Goal: Task Accomplishment & Management: Manage account settings

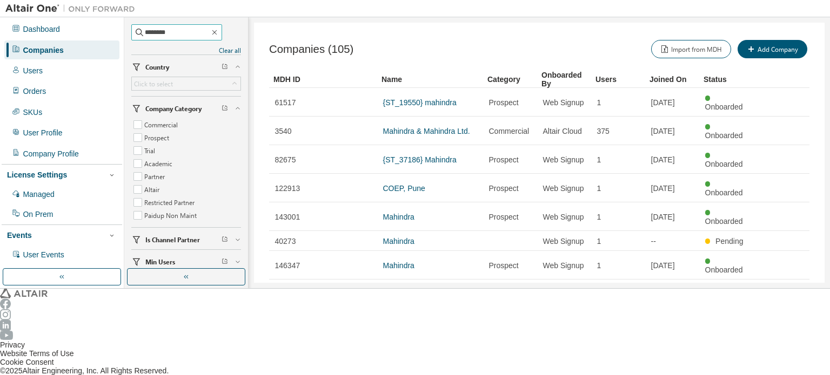
click at [181, 32] on input "********" at bounding box center [177, 32] width 65 height 11
drag, startPoint x: 199, startPoint y: 32, endPoint x: 136, endPoint y: 32, distance: 63.2
click at [136, 32] on span "********" at bounding box center [176, 32] width 91 height 16
type input "**********"
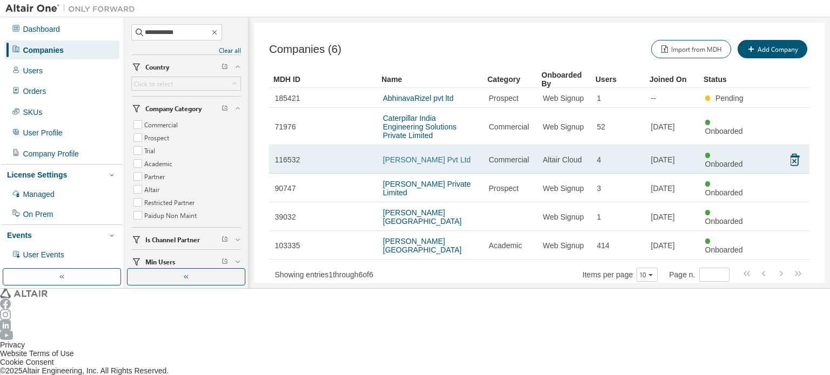
click at [429, 156] on link "[PERSON_NAME] Pvt Ltd" at bounding box center [427, 160] width 88 height 9
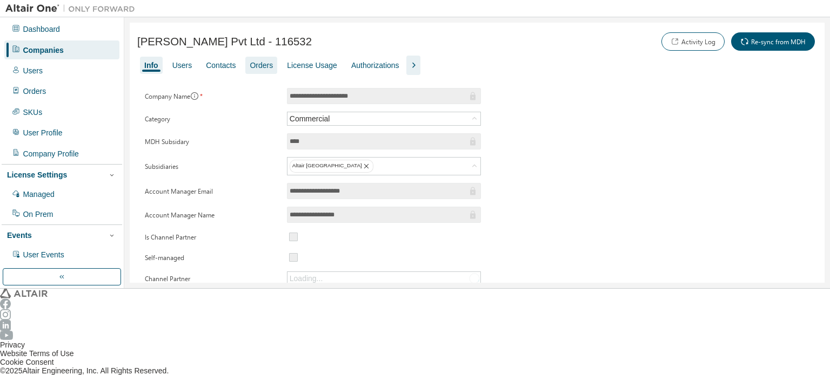
click at [261, 69] on div "Orders" at bounding box center [261, 65] width 32 height 17
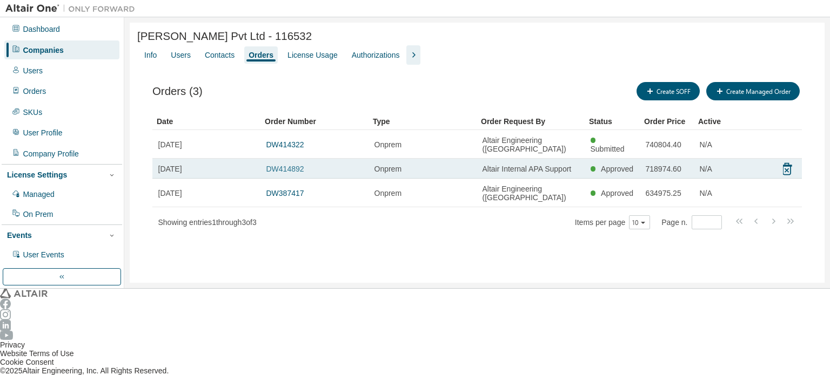
click at [281, 165] on link "DW414892" at bounding box center [285, 169] width 38 height 9
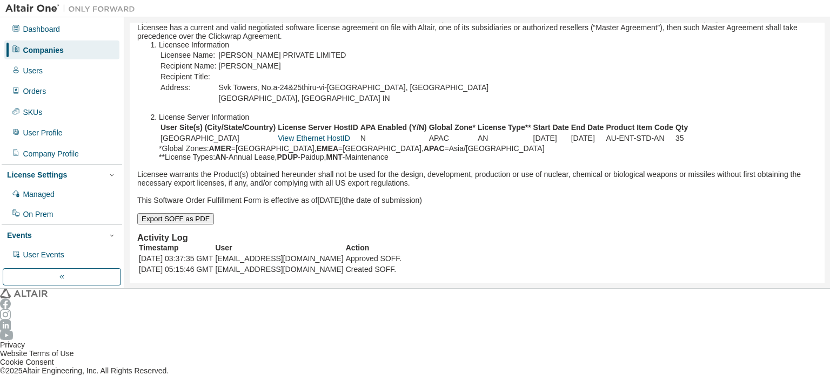
scroll to position [173, 0]
click at [45, 51] on div "Companies" at bounding box center [43, 50] width 41 height 9
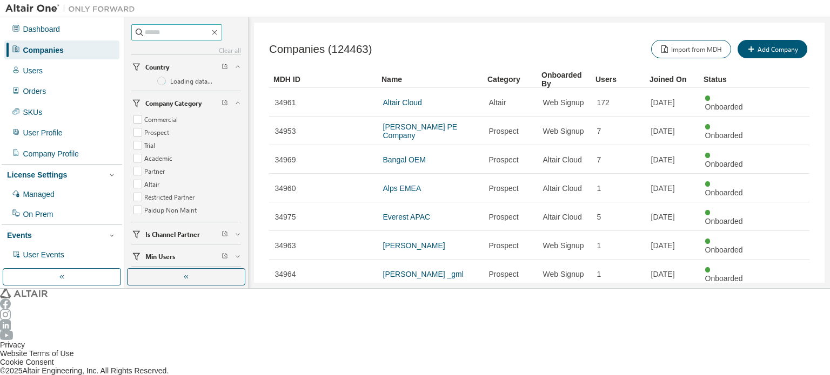
click at [171, 28] on input "text" at bounding box center [177, 32] width 65 height 11
paste input "**********"
type input "**********"
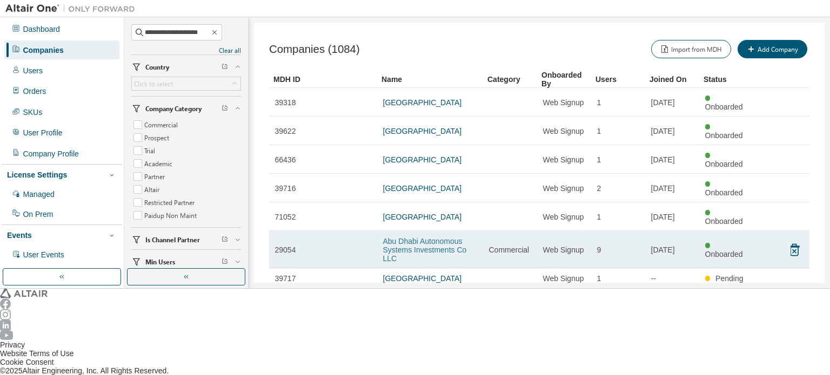
click at [443, 237] on link "Abu Dhabi Autonomous Systems Investments Co LLC" at bounding box center [425, 250] width 84 height 26
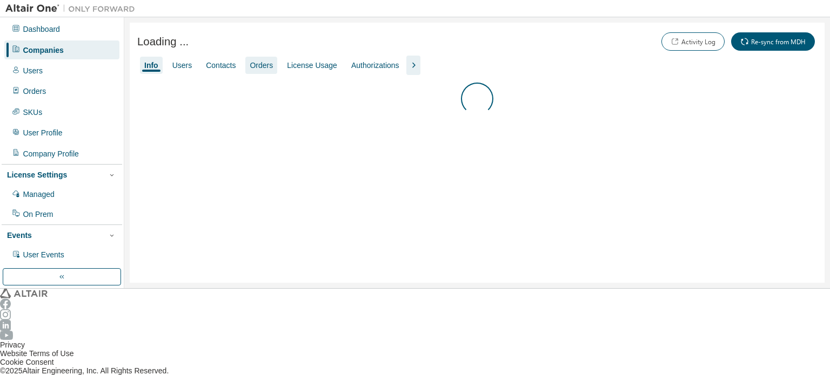
click at [254, 67] on div "Orders" at bounding box center [261, 65] width 23 height 9
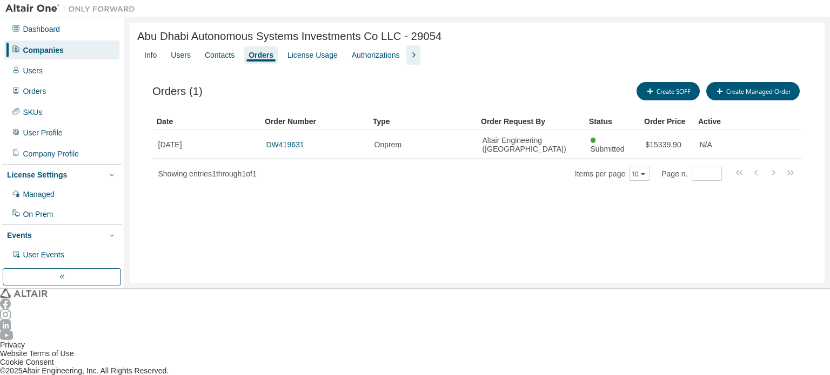
click at [73, 47] on div "Companies" at bounding box center [61, 50] width 115 height 18
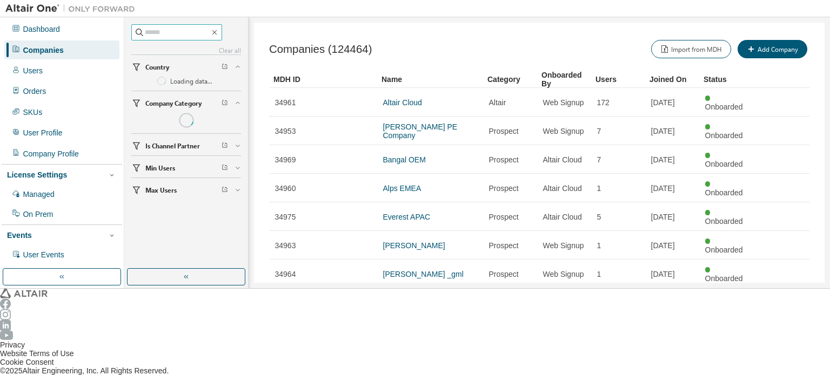
click at [179, 36] on input "text" at bounding box center [177, 32] width 65 height 11
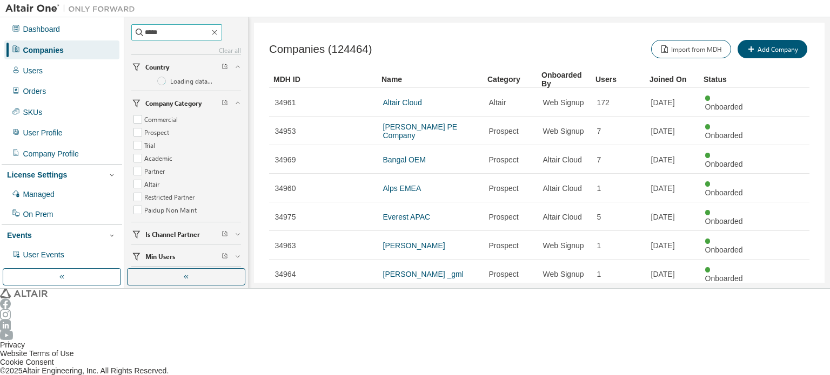
type input "*****"
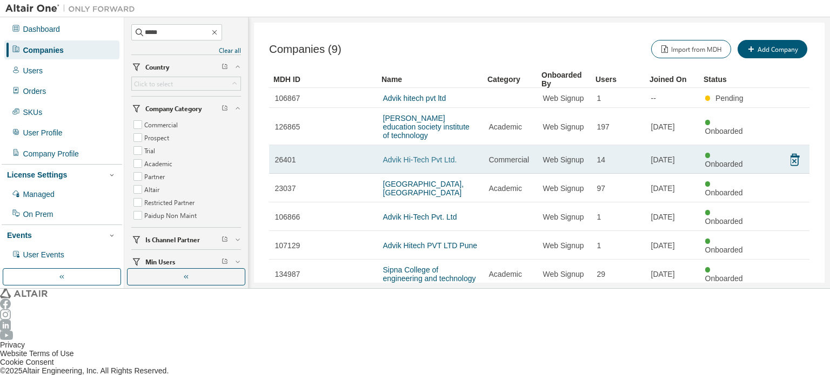
click at [432, 156] on link "Advik Hi-Tech Pvt Ltd." at bounding box center [420, 160] width 74 height 9
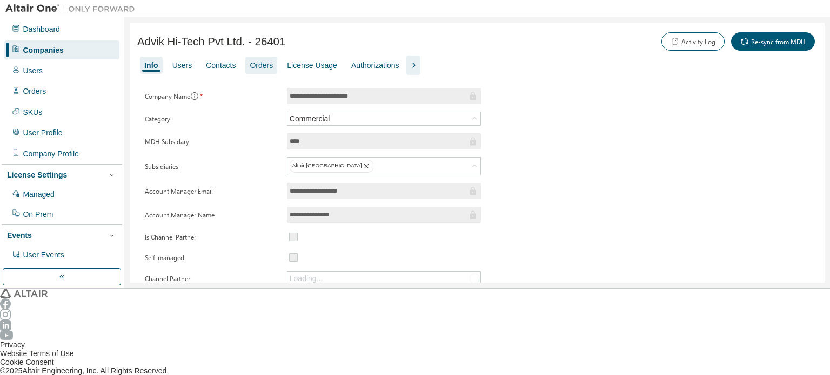
click at [254, 63] on div "Orders" at bounding box center [261, 65] width 23 height 9
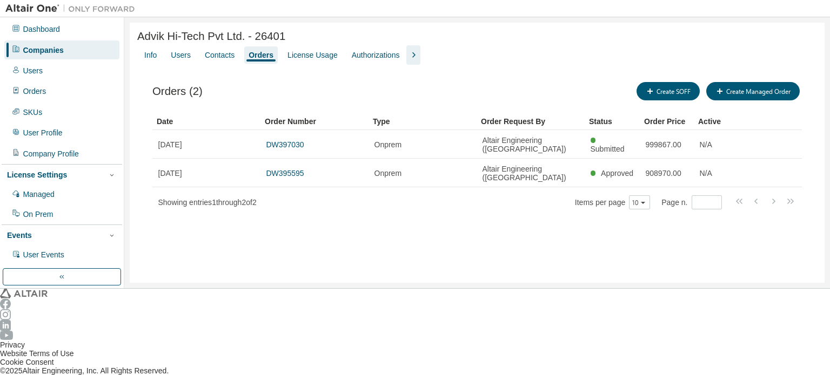
click at [55, 49] on div "Companies" at bounding box center [43, 50] width 41 height 9
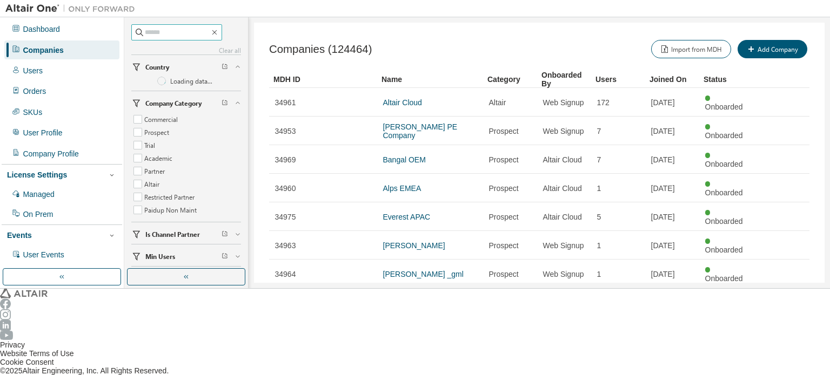
click at [194, 35] on input "text" at bounding box center [177, 32] width 65 height 11
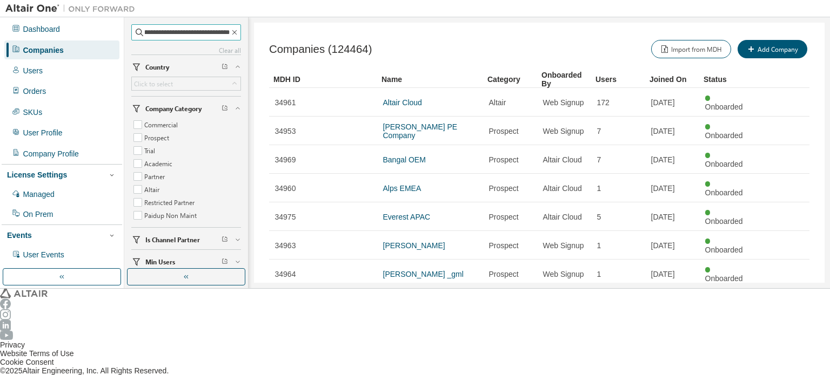
scroll to position [0, 24]
type input "**********"
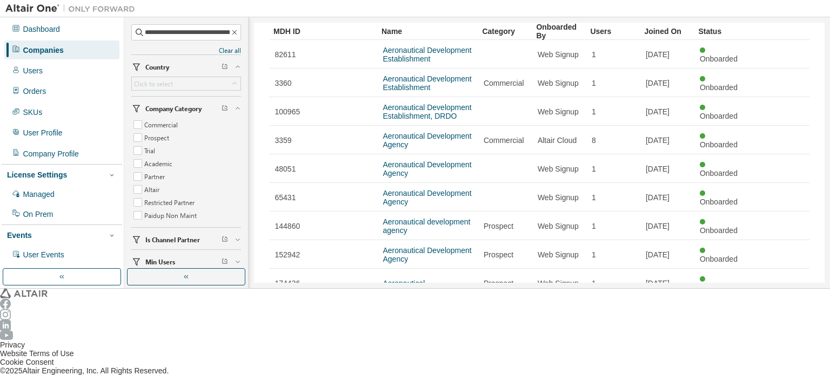
click at [778, 334] on icon "button" at bounding box center [780, 340] width 13 height 13
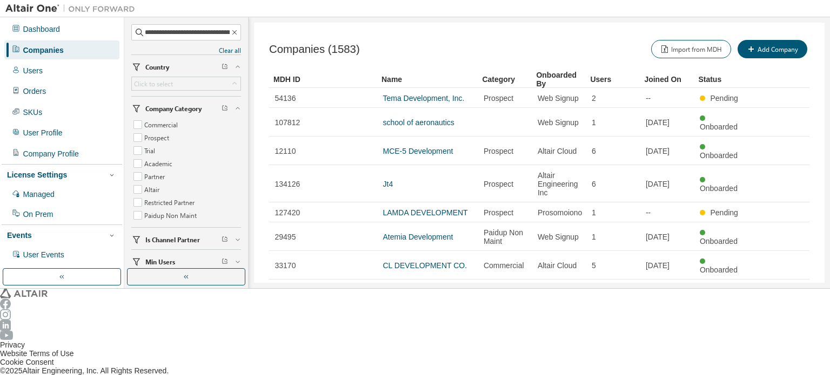
click at [779, 365] on icon "button" at bounding box center [780, 371] width 13 height 13
type input "*"
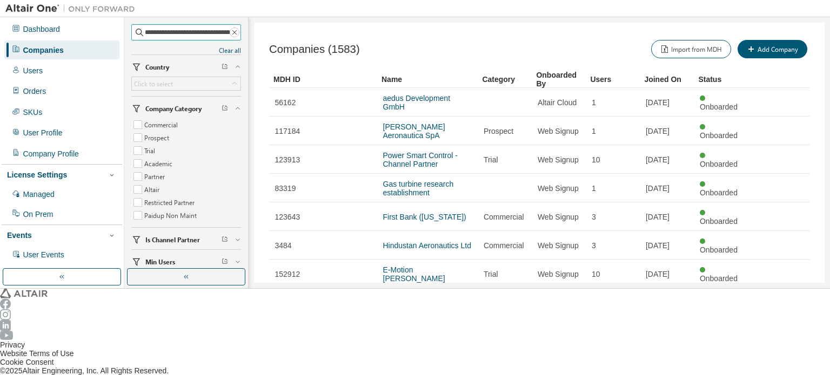
click at [231, 32] on icon "button" at bounding box center [234, 32] width 9 height 9
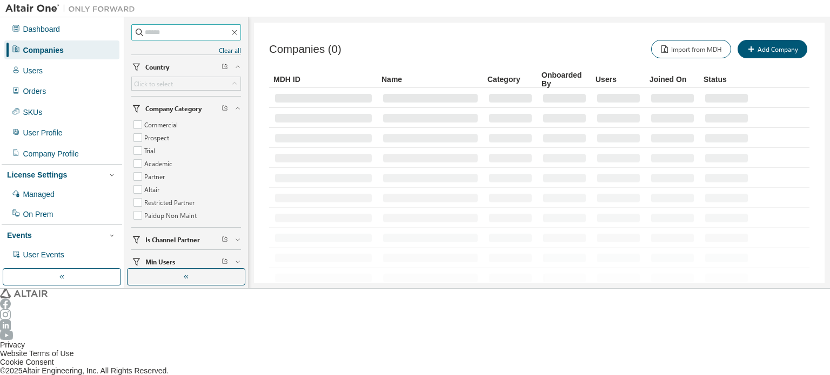
click at [175, 35] on input "text" at bounding box center [187, 32] width 85 height 11
type input "******"
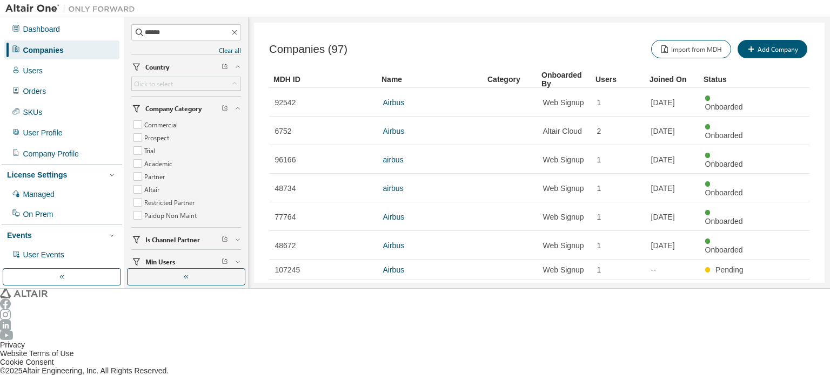
click at [782, 365] on icon "button" at bounding box center [780, 371] width 13 height 13
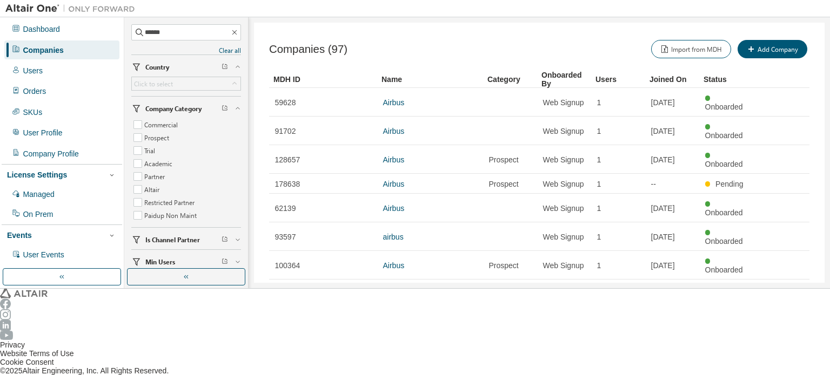
click at [785, 373] on icon "button" at bounding box center [780, 379] width 13 height 13
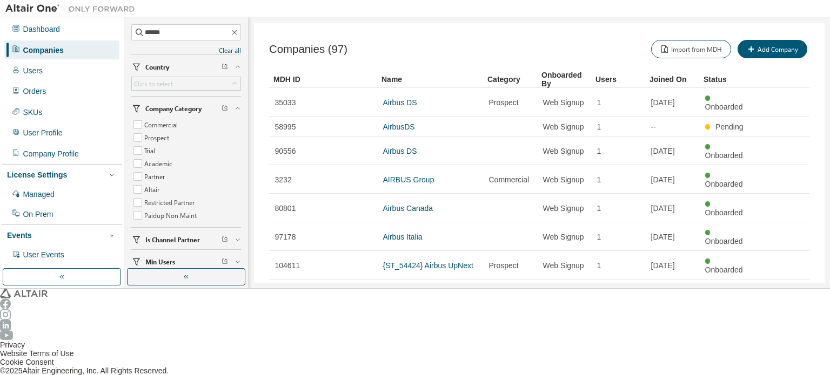
click at [785, 373] on icon "button" at bounding box center [780, 379] width 13 height 13
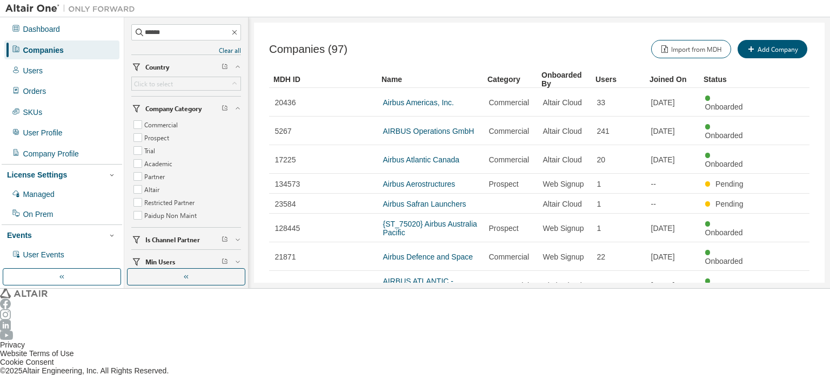
click at [782, 368] on icon "button" at bounding box center [780, 370] width 3 height 5
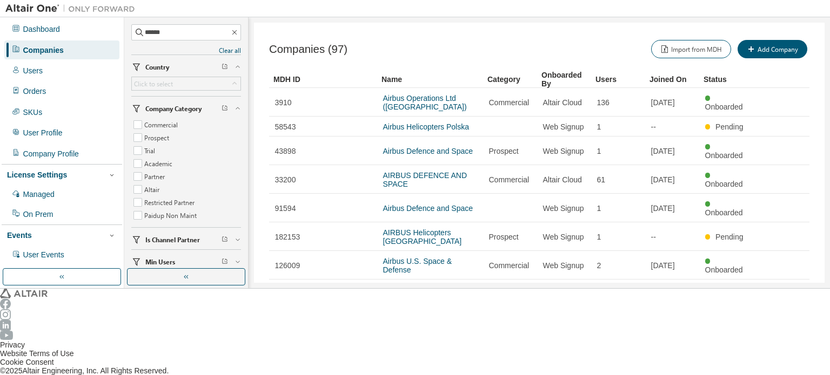
click at [782, 373] on icon "button" at bounding box center [780, 379] width 13 height 13
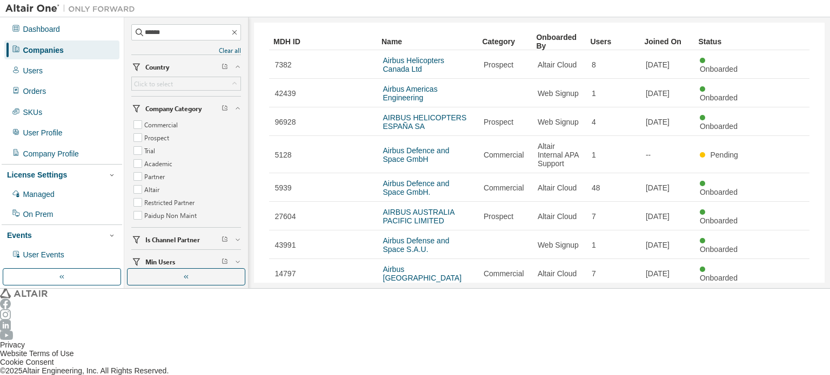
scroll to position [54, 0]
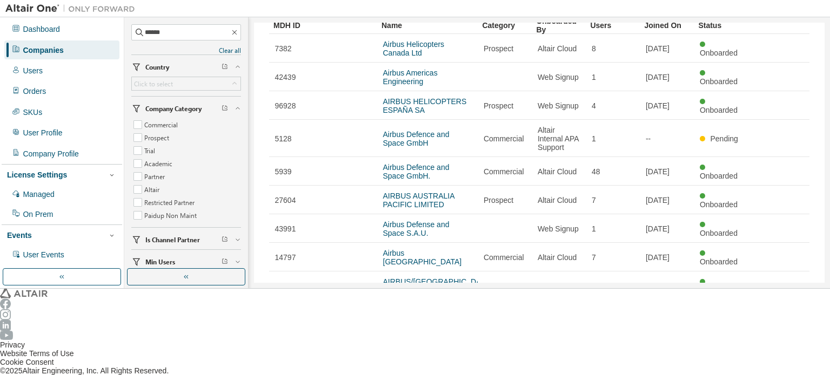
click at [776, 337] on icon "button" at bounding box center [780, 343] width 13 height 13
type input "*"
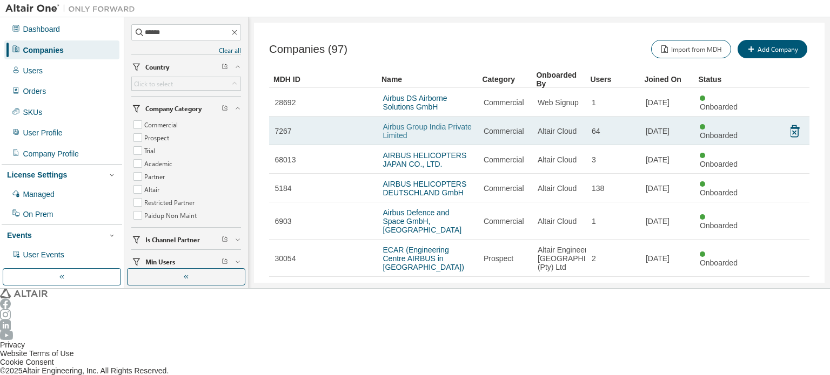
click at [437, 123] on link "Airbus Group India Private Limited" at bounding box center [427, 131] width 89 height 17
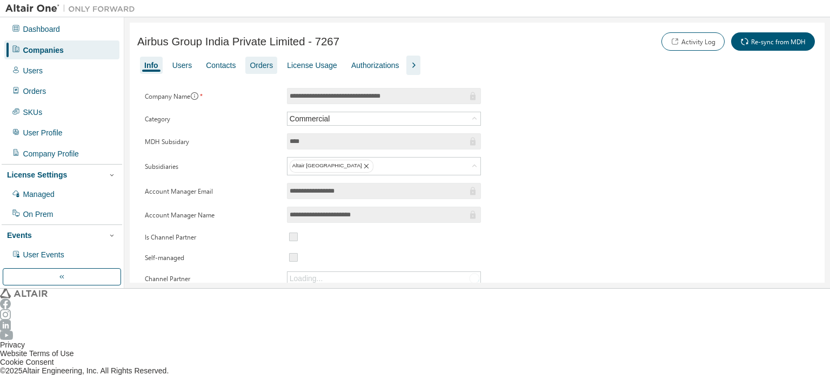
click at [262, 59] on div "Orders" at bounding box center [261, 65] width 32 height 17
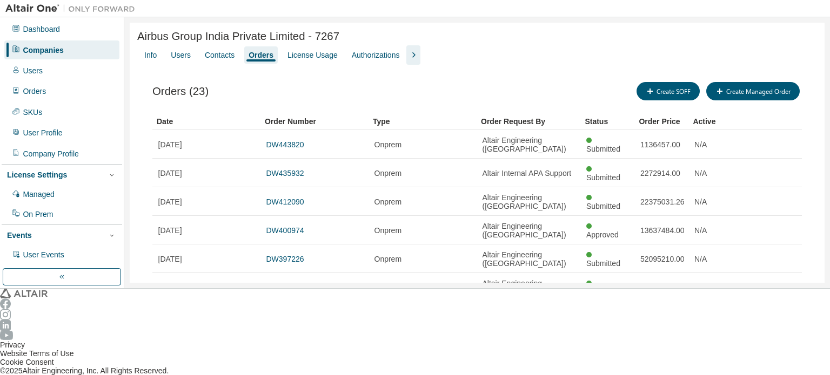
click at [32, 46] on div "Companies" at bounding box center [43, 50] width 41 height 9
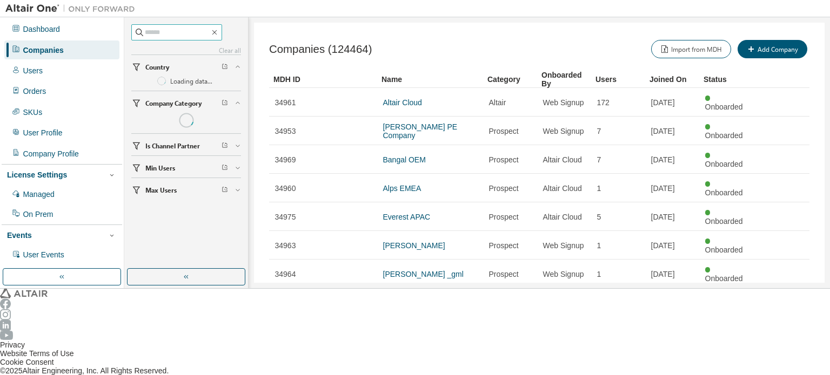
click at [163, 34] on input "text" at bounding box center [177, 32] width 65 height 11
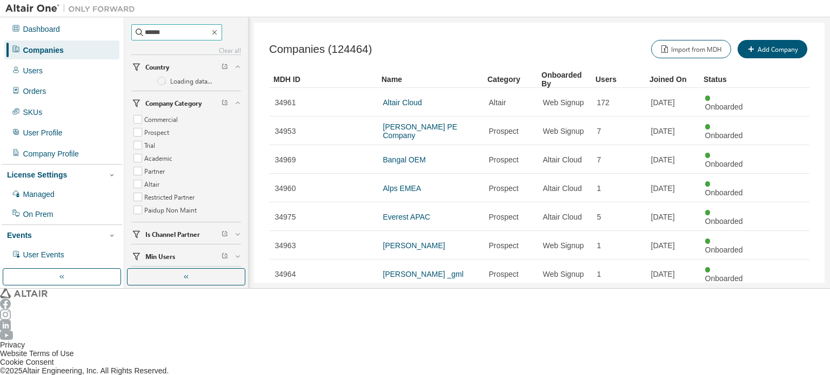
type input "******"
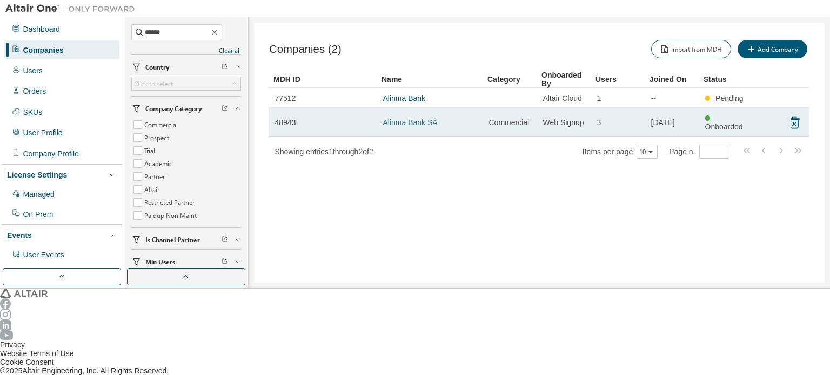
click at [420, 118] on link "Alinma Bank SA" at bounding box center [410, 122] width 55 height 9
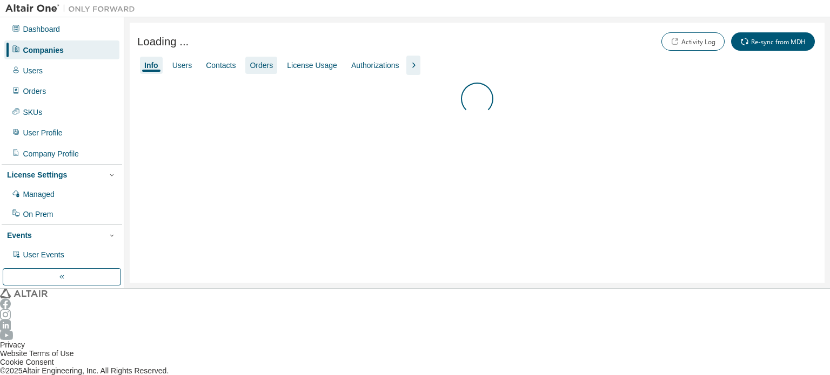
click at [250, 65] on div "Orders" at bounding box center [261, 65] width 23 height 9
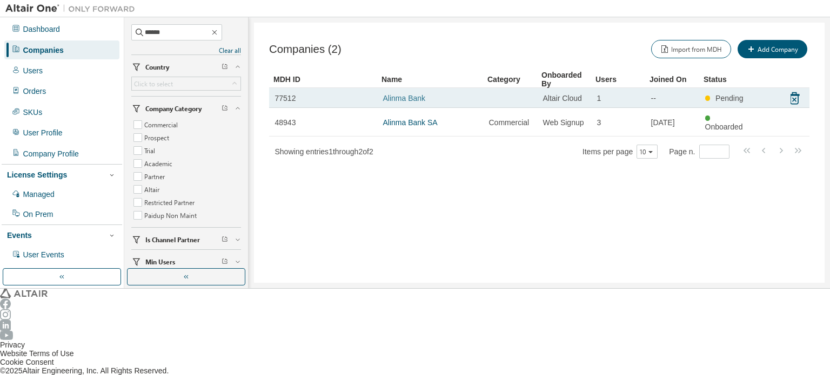
click at [409, 94] on link "Alinma Bank" at bounding box center [404, 98] width 43 height 9
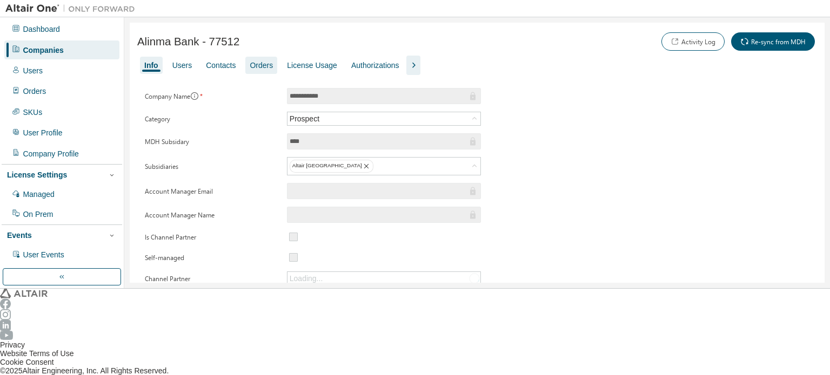
click at [253, 65] on div "Orders" at bounding box center [261, 65] width 23 height 9
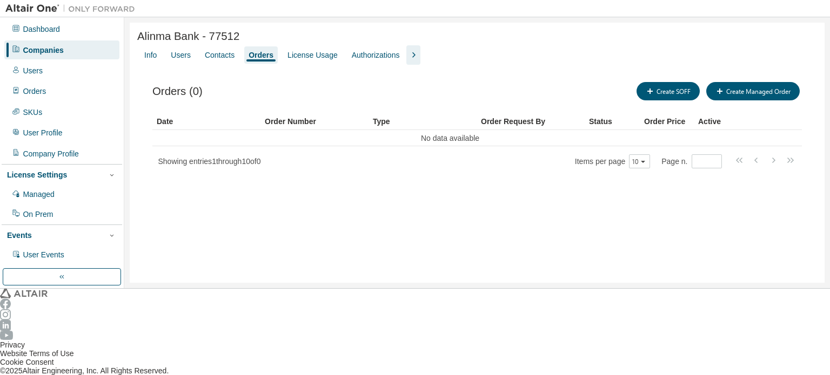
click at [54, 46] on div "Companies" at bounding box center [43, 50] width 41 height 9
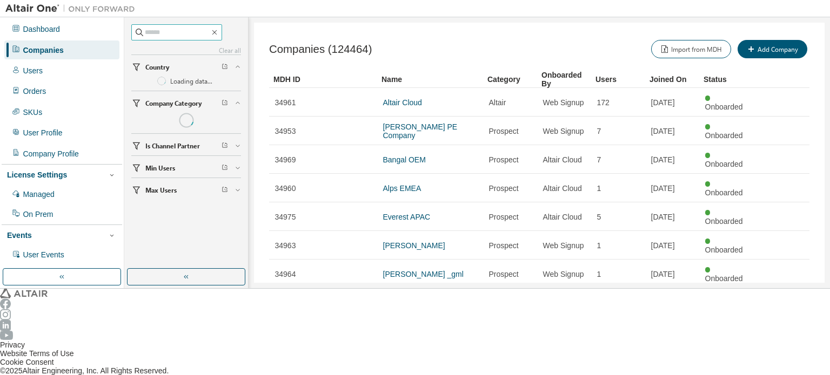
click at [177, 35] on input "text" at bounding box center [177, 32] width 65 height 11
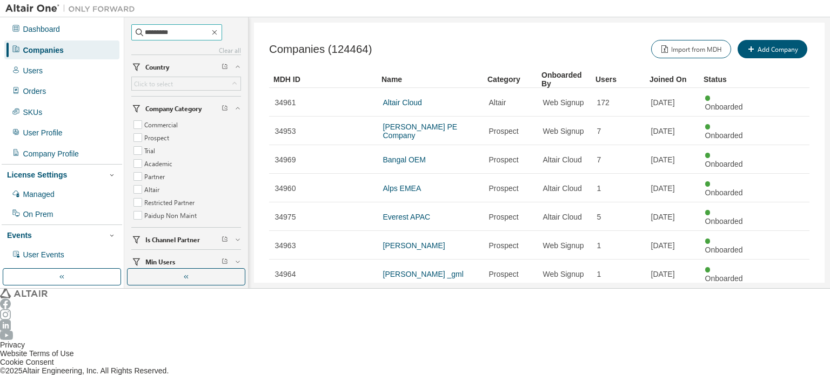
type input "*********"
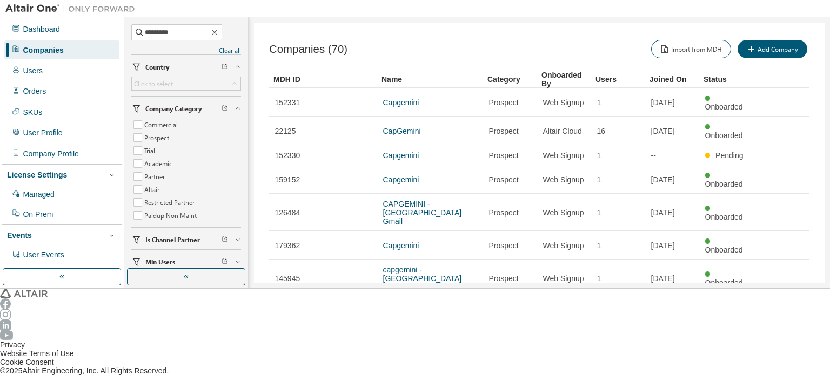
type input "*"
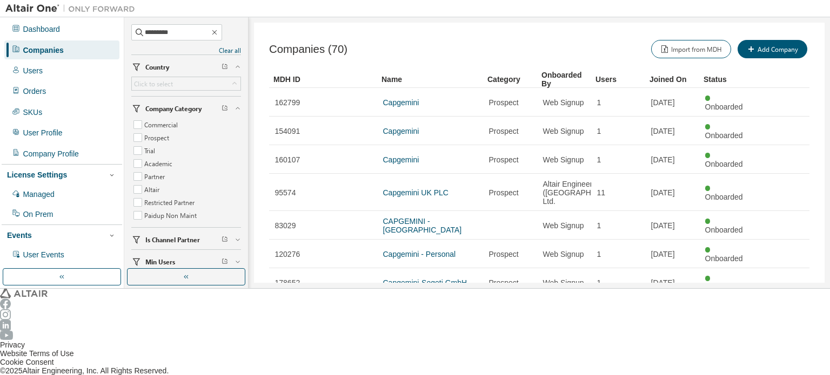
click at [423, 365] on link "Capgemini India Ltd." at bounding box center [417, 369] width 69 height 9
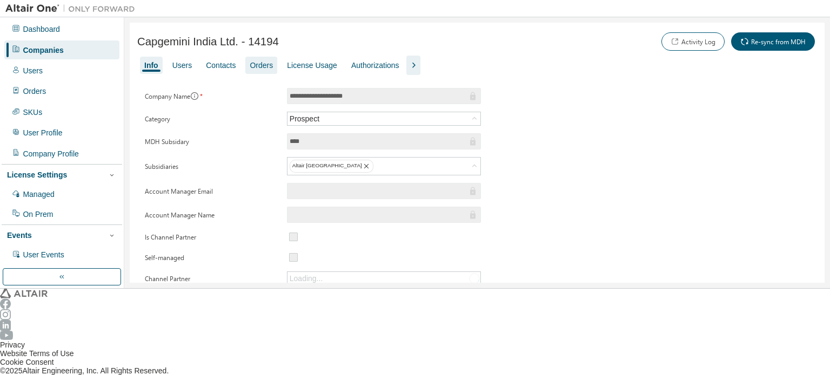
click at [260, 64] on div "Orders" at bounding box center [261, 65] width 23 height 9
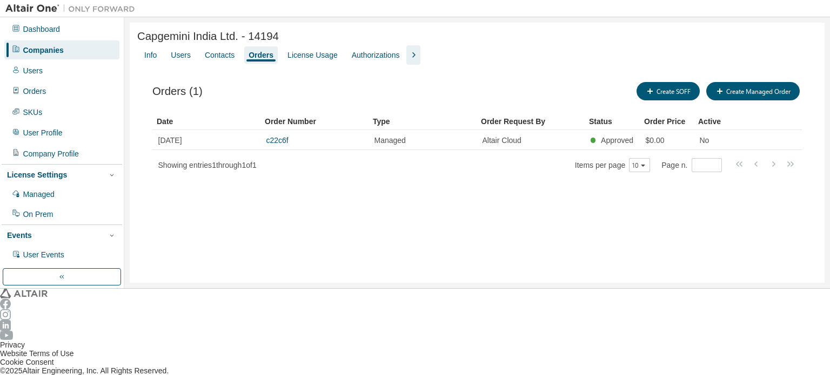
click at [41, 46] on div "Companies" at bounding box center [43, 50] width 41 height 9
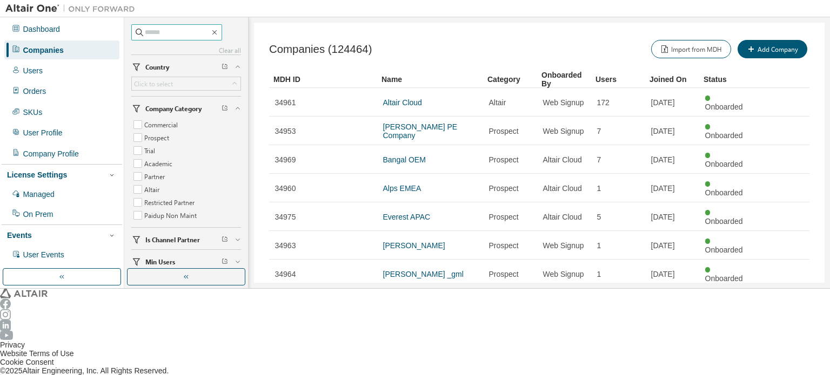
click at [177, 31] on input "text" at bounding box center [177, 32] width 65 height 11
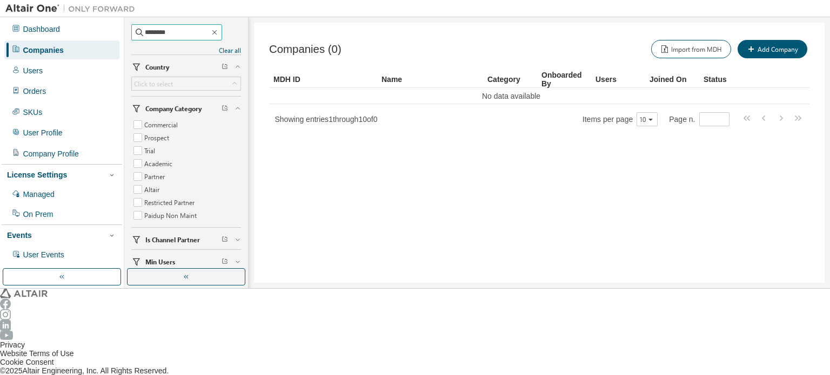
click at [164, 31] on input "********" at bounding box center [177, 32] width 65 height 11
type input "*********"
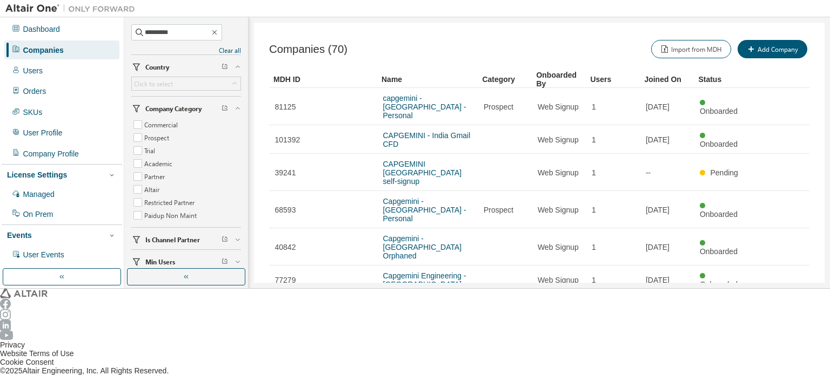
type input "*"
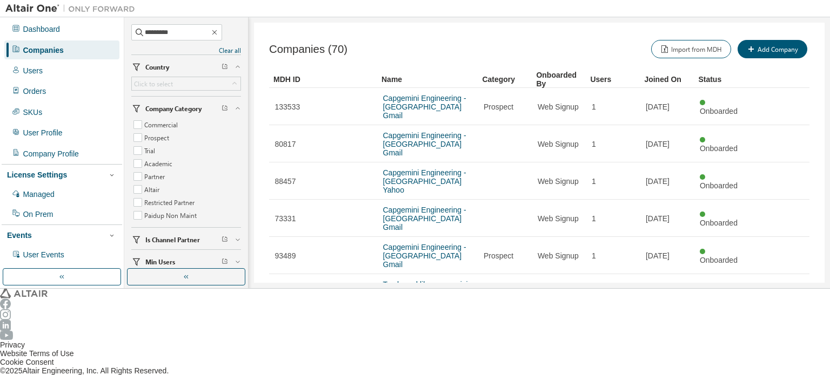
click at [423, 340] on td "Capgemini Technology Services India Ltd." at bounding box center [427, 354] width 100 height 29
click at [423, 346] on link "Capgemini Technology Services India Ltd." at bounding box center [421, 354] width 76 height 17
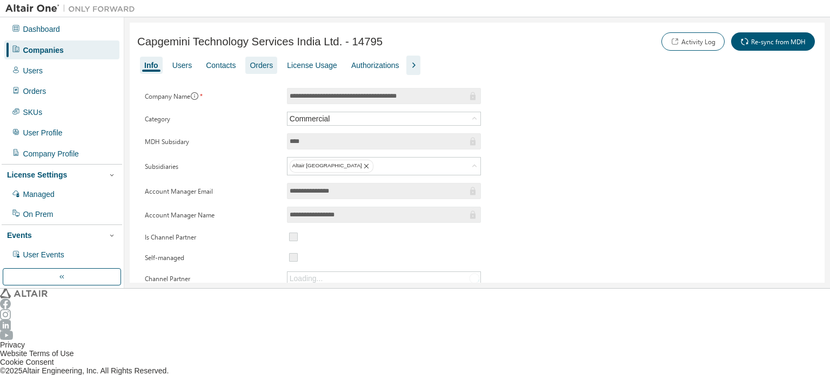
click at [251, 64] on div "Orders" at bounding box center [261, 65] width 23 height 9
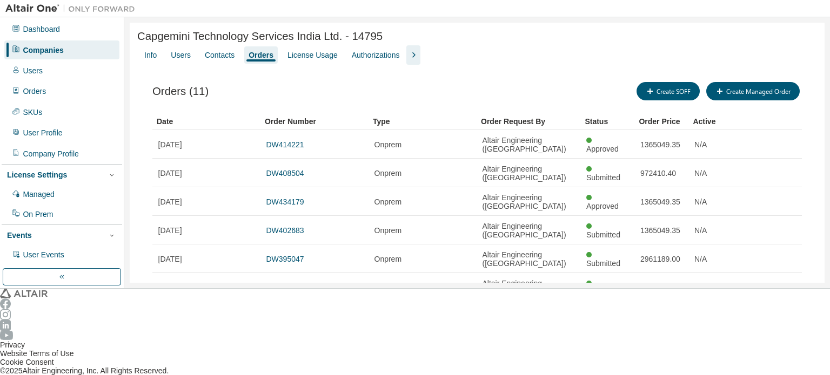
click at [54, 49] on div "Companies" at bounding box center [43, 50] width 41 height 9
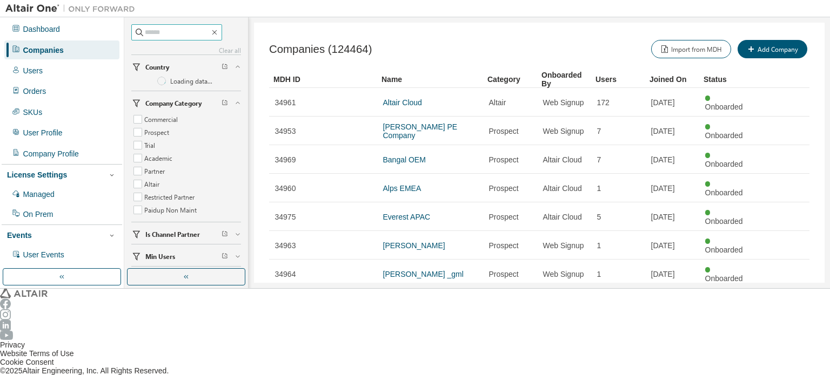
click at [179, 32] on input "text" at bounding box center [177, 32] width 65 height 11
type input "*****"
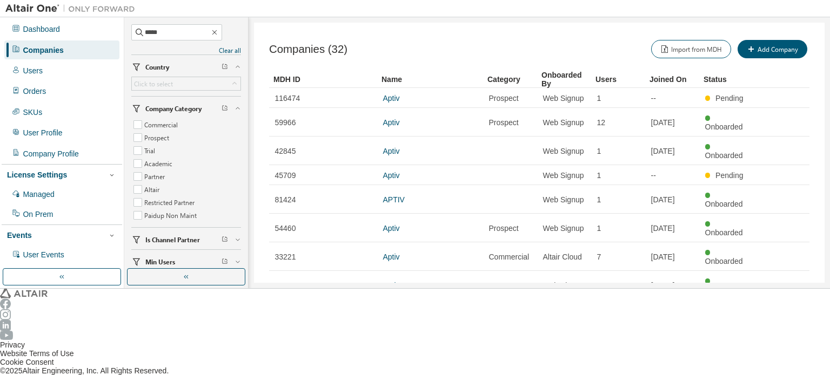
click at [781, 365] on icon "button" at bounding box center [780, 371] width 13 height 13
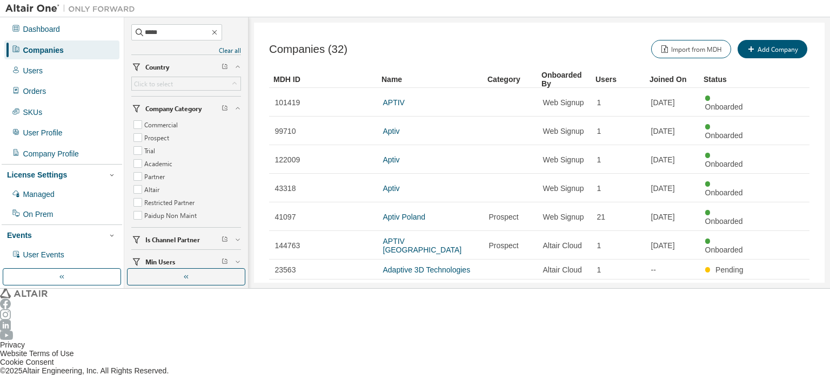
click at [783, 373] on icon "button" at bounding box center [780, 379] width 13 height 13
type input "*"
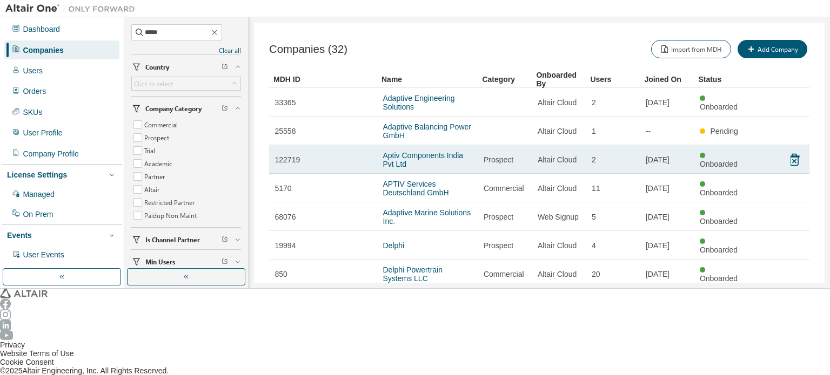
click at [443, 145] on td "Aptiv Components India Pvt Ltd" at bounding box center [427, 159] width 100 height 29
click at [443, 151] on link "Aptiv Components India Pvt Ltd" at bounding box center [423, 159] width 80 height 17
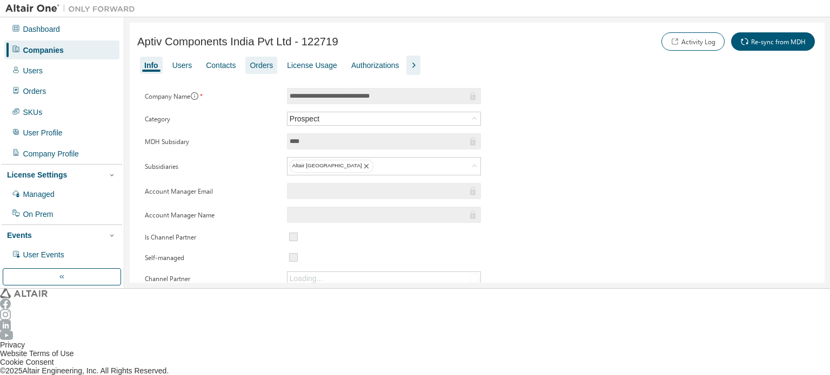
click at [251, 66] on div "Orders" at bounding box center [261, 65] width 23 height 9
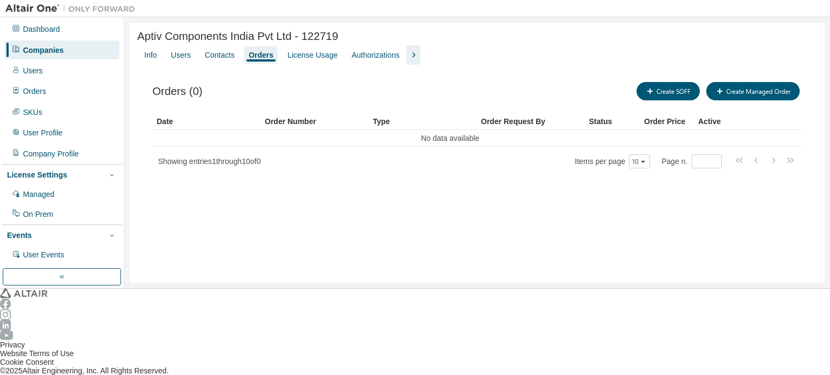
click at [60, 47] on div "Companies" at bounding box center [61, 50] width 115 height 18
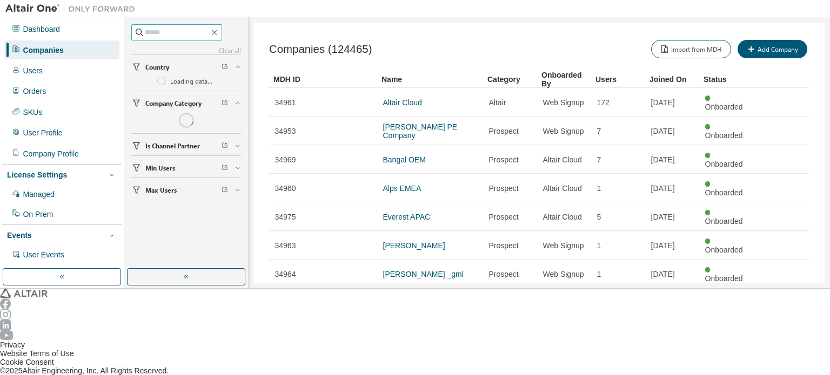
click at [182, 32] on input "text" at bounding box center [177, 32] width 65 height 11
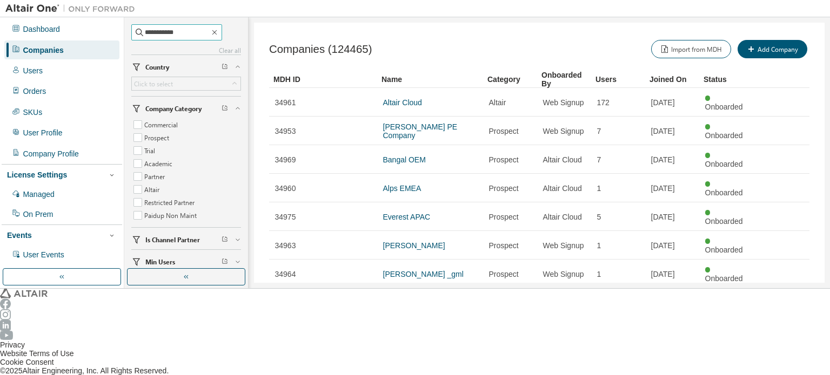
type input "**********"
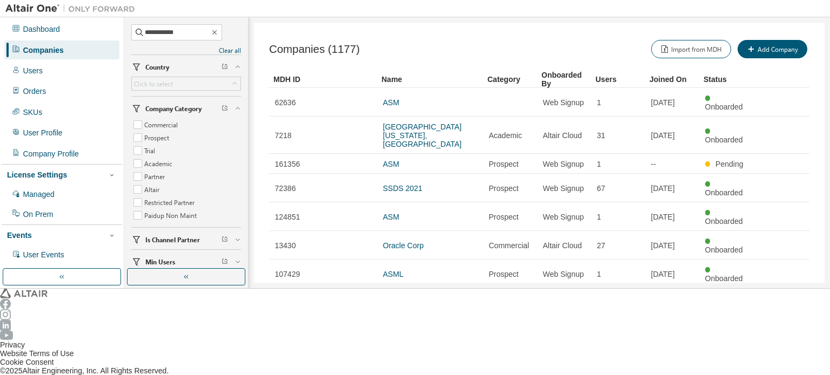
click at [786, 373] on icon "button" at bounding box center [780, 379] width 13 height 13
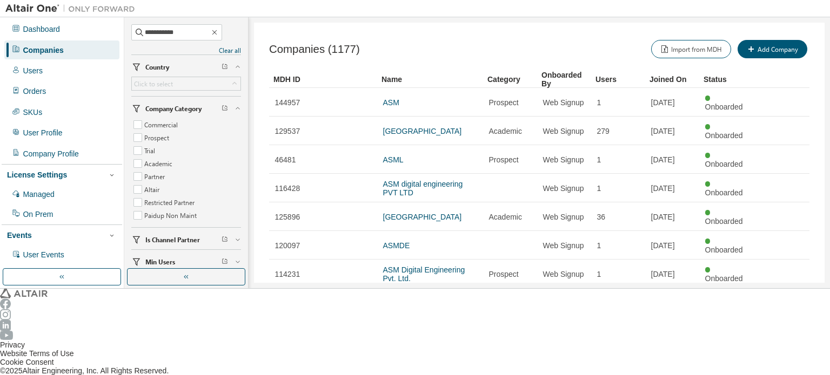
click at [783, 373] on icon "button" at bounding box center [780, 379] width 13 height 13
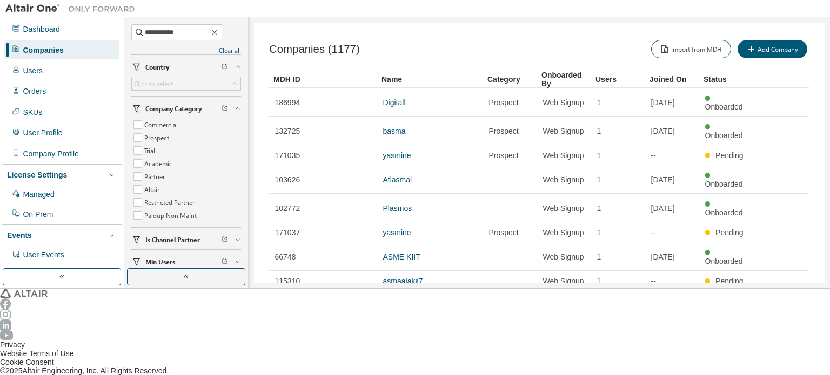
click at [766, 339] on icon "button" at bounding box center [763, 345] width 13 height 13
type input "*"
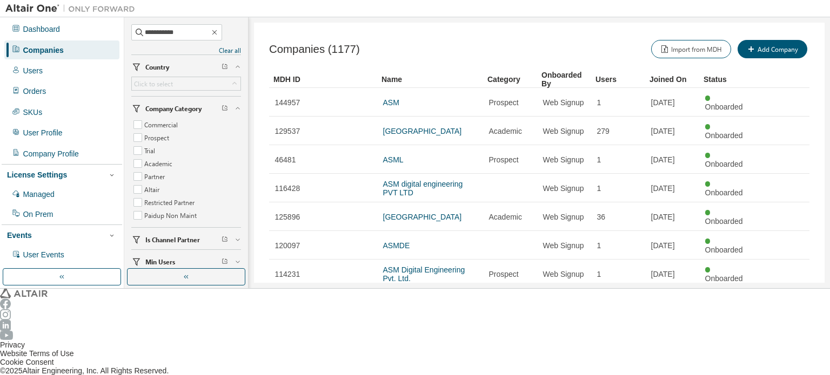
click at [426, 180] on link "ASM digital engineering PVT LTD" at bounding box center [423, 188] width 80 height 17
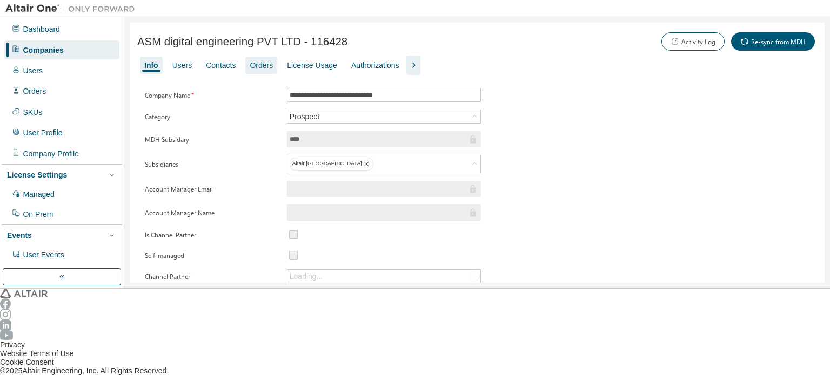
click at [251, 68] on div "Orders" at bounding box center [261, 65] width 23 height 9
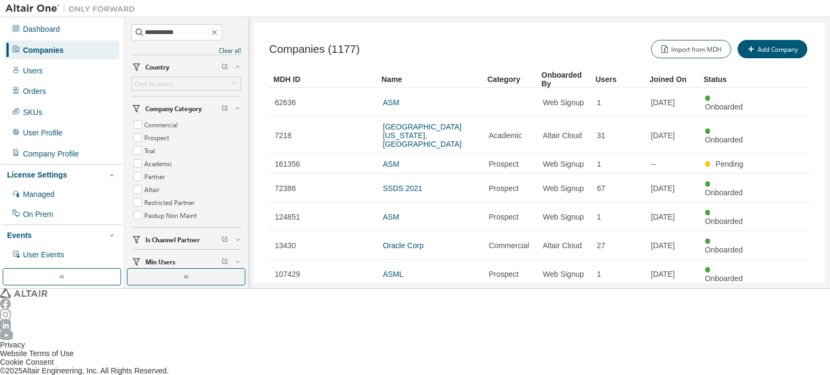
click at [785, 373] on icon "button" at bounding box center [780, 379] width 13 height 13
type input "*"
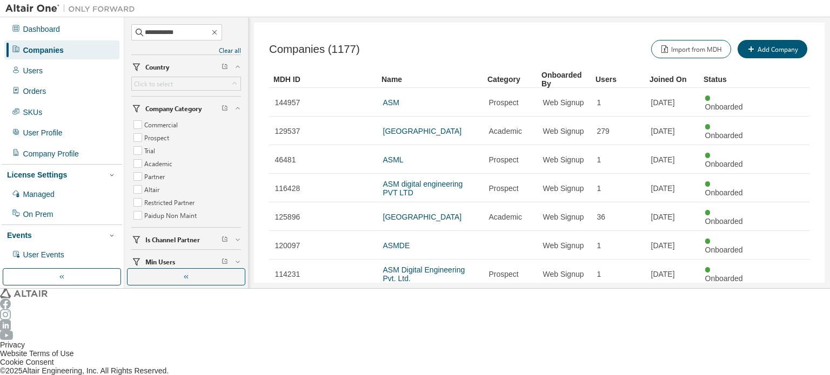
click at [423, 266] on span "ASM Digital Engineering Pvt. Ltd." at bounding box center [430, 274] width 95 height 17
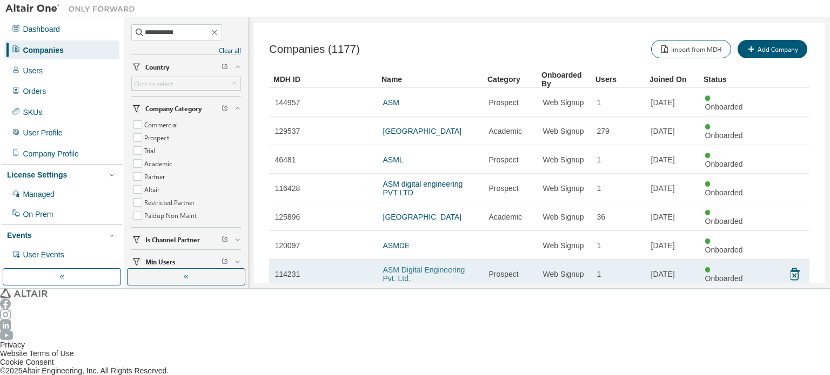
click at [426, 266] on link "ASM Digital Engineering Pvt. Ltd." at bounding box center [424, 274] width 82 height 17
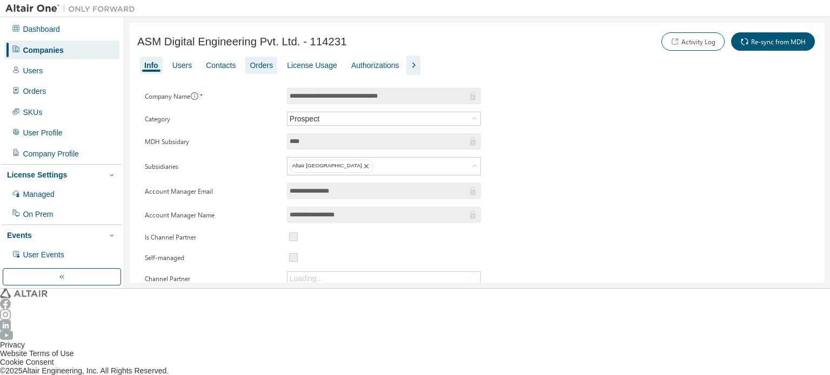
click at [250, 62] on div "Orders" at bounding box center [261, 65] width 23 height 9
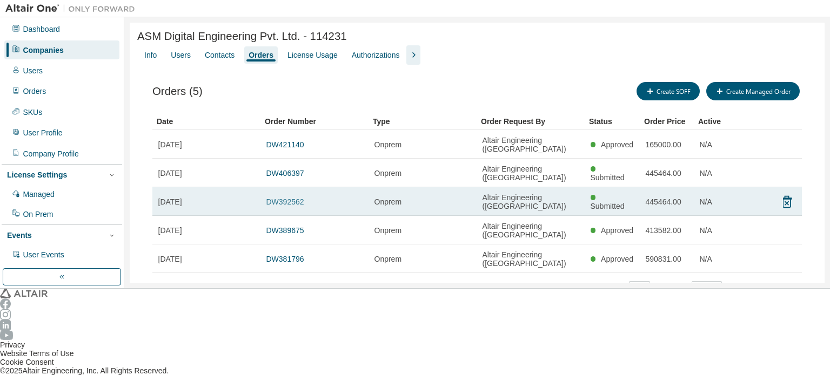
click at [283, 198] on link "DW392562" at bounding box center [285, 202] width 38 height 9
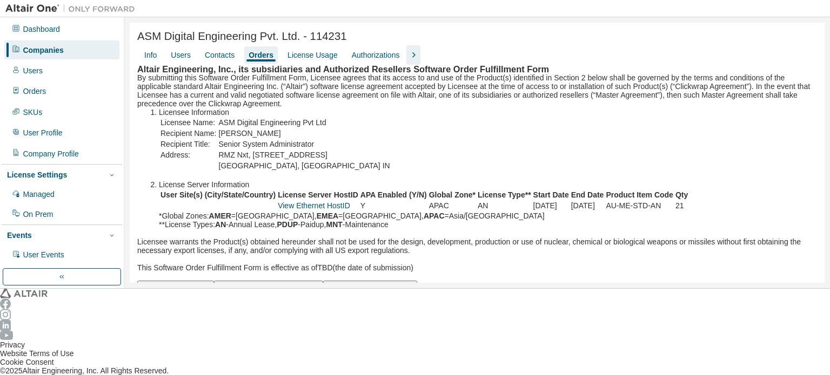
click at [58, 51] on div "Companies" at bounding box center [61, 50] width 115 height 18
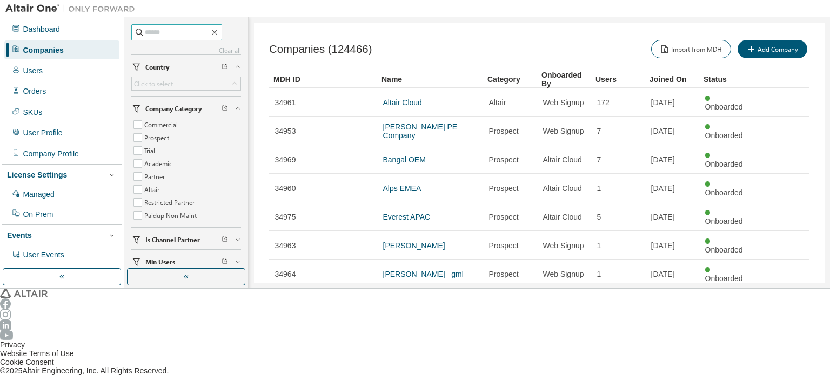
click at [156, 37] on input "text" at bounding box center [177, 32] width 65 height 11
type input "*****"
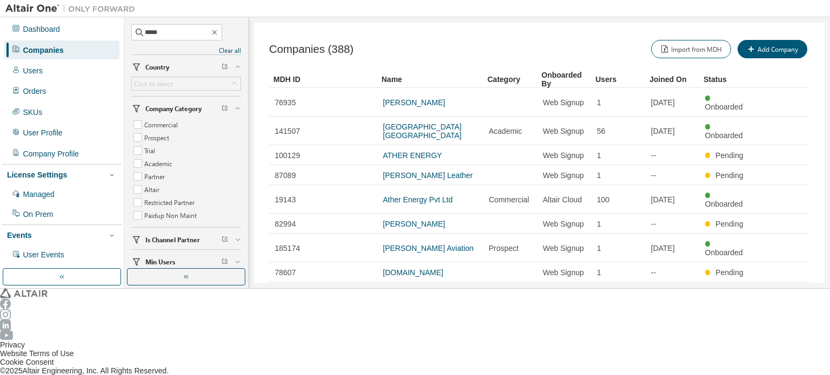
click at [782, 347] on icon "button" at bounding box center [780, 353] width 13 height 13
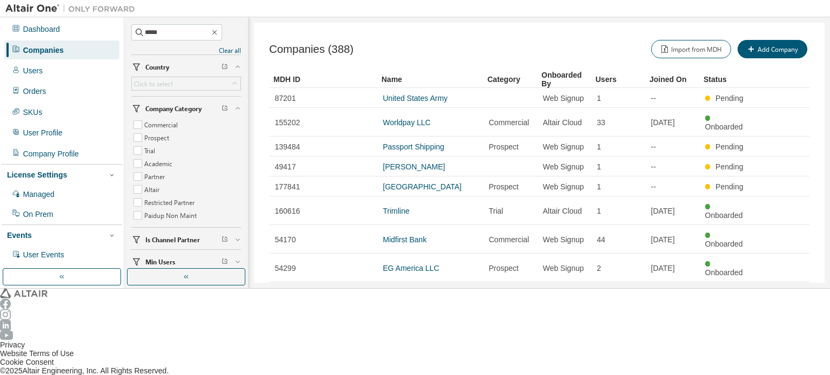
click at [784, 339] on icon "button" at bounding box center [780, 345] width 13 height 13
type input "*"
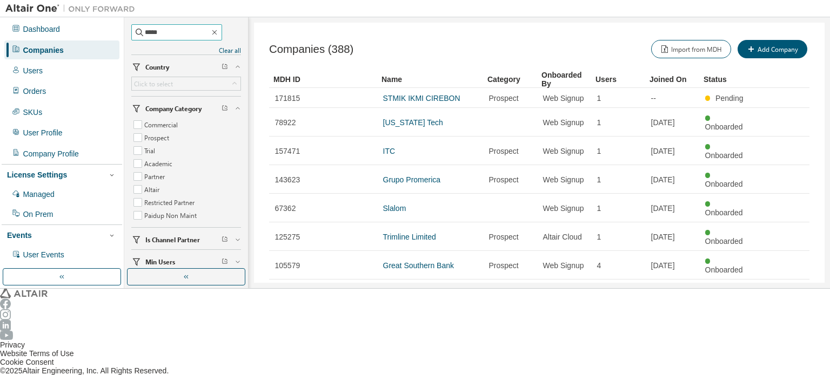
click at [176, 34] on input "*****" at bounding box center [177, 32] width 65 height 11
click at [219, 32] on icon "button" at bounding box center [214, 32] width 9 height 9
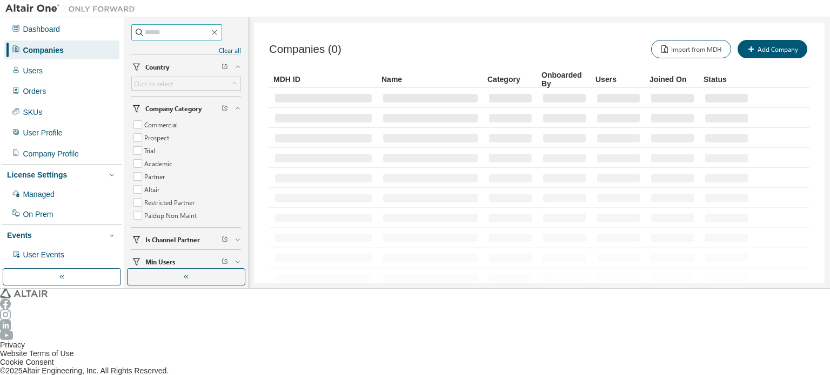
click at [196, 34] on input "text" at bounding box center [177, 32] width 65 height 11
type input "*****"
type input "*"
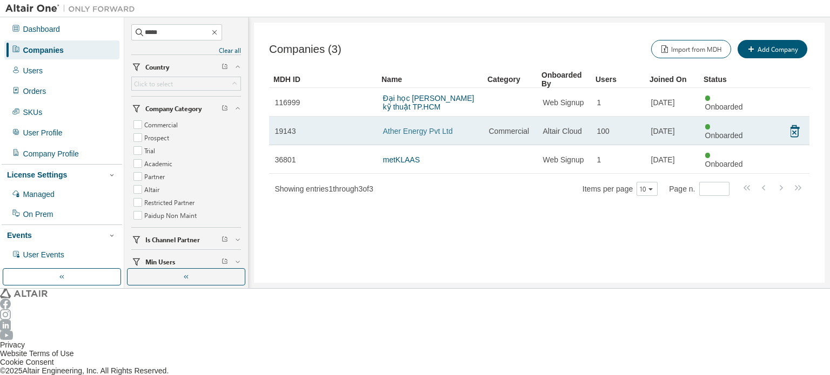
click at [392, 127] on link "Ather Energy Pvt Ltd" at bounding box center [418, 131] width 70 height 9
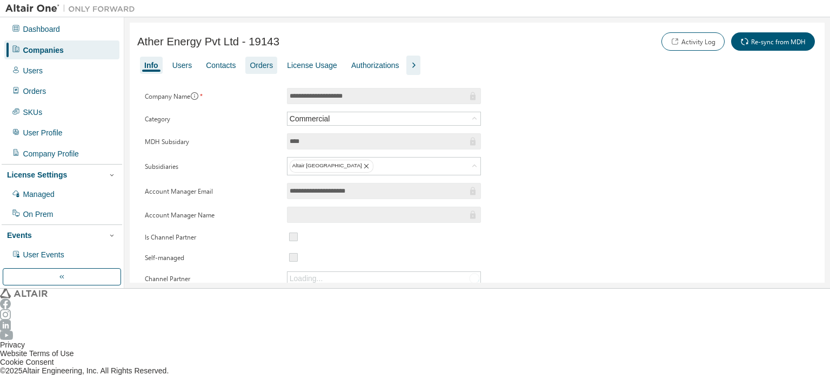
click at [258, 64] on div "Orders" at bounding box center [261, 65] width 23 height 9
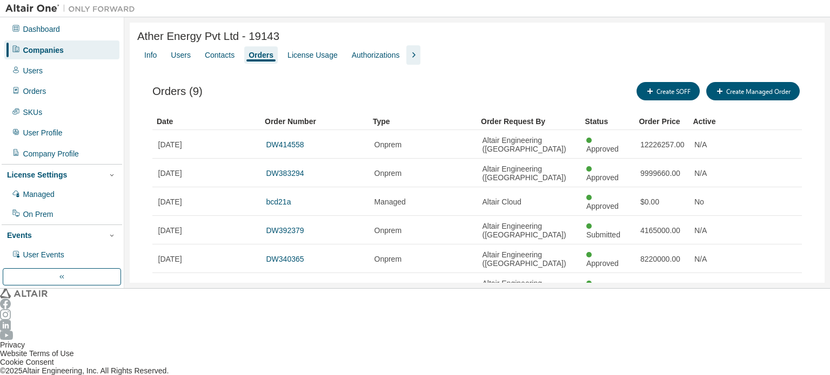
click at [69, 47] on div "Companies" at bounding box center [61, 50] width 115 height 18
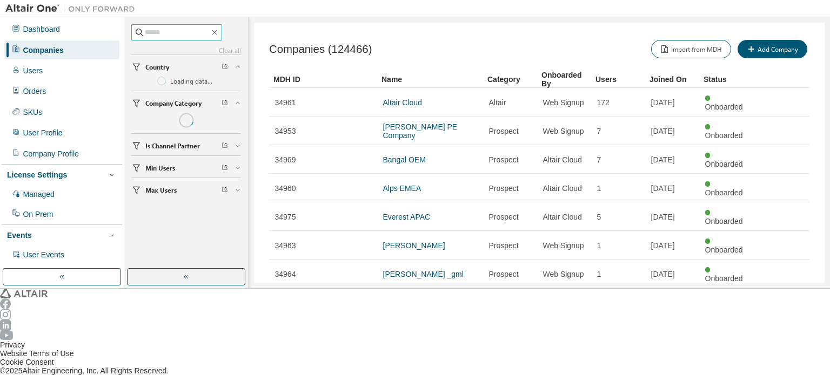
click at [151, 29] on input "text" at bounding box center [177, 32] width 65 height 11
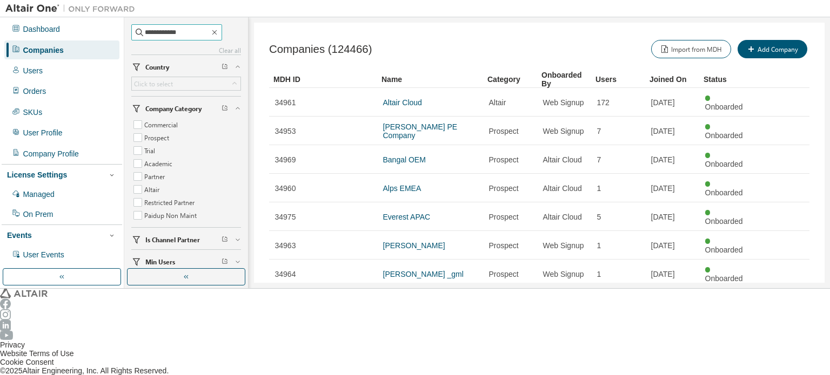
type input "**********"
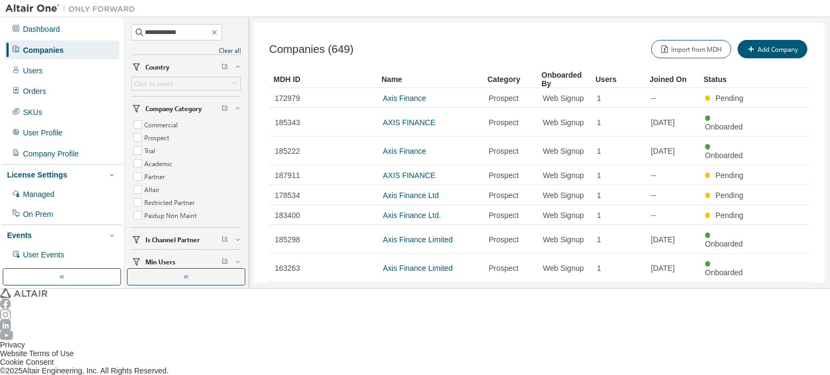
click at [782, 342] on icon "button" at bounding box center [780, 344] width 3 height 5
type input "*"
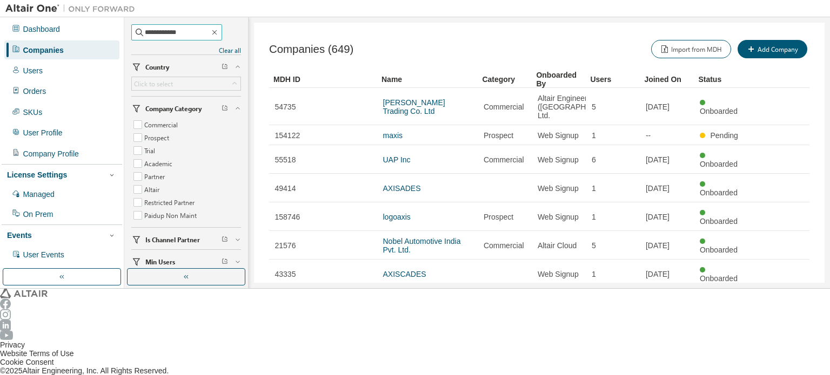
click at [186, 35] on input "**********" at bounding box center [177, 32] width 65 height 11
click at [219, 34] on icon "button" at bounding box center [214, 32] width 9 height 9
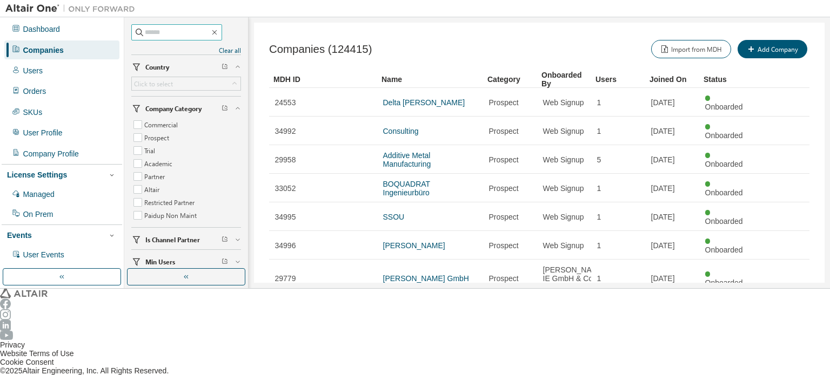
click at [199, 33] on input "text" at bounding box center [177, 32] width 65 height 11
type input "******"
type input "*"
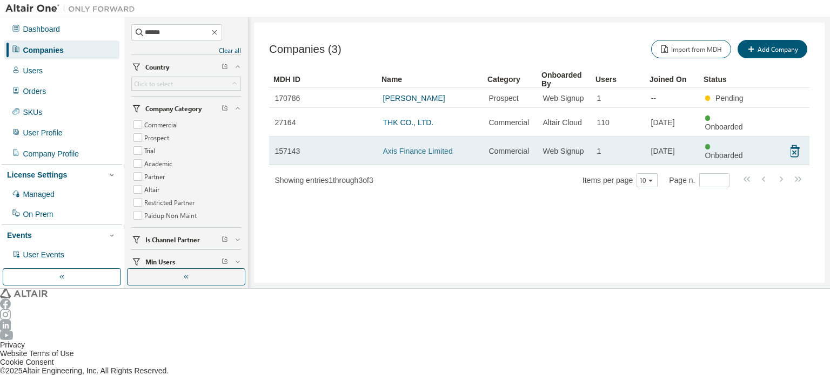
click at [396, 147] on link "Axis Finance Limited" at bounding box center [418, 151] width 70 height 9
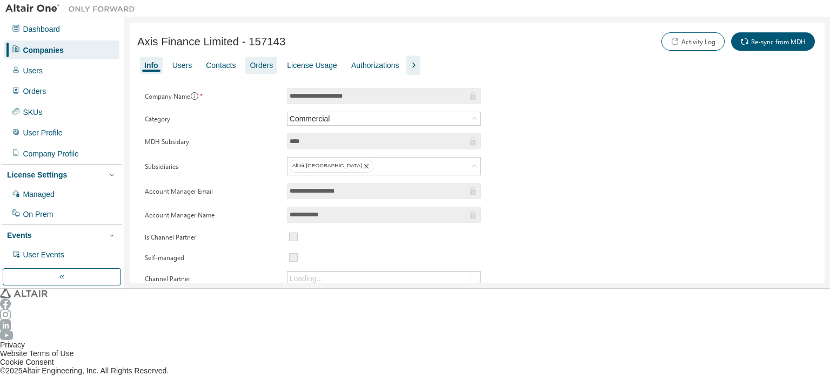
click at [260, 61] on div "Orders" at bounding box center [261, 65] width 23 height 9
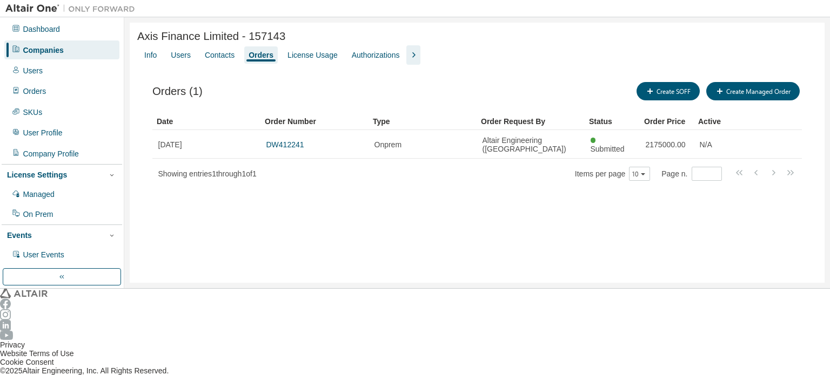
click at [45, 47] on div "Companies" at bounding box center [43, 50] width 41 height 9
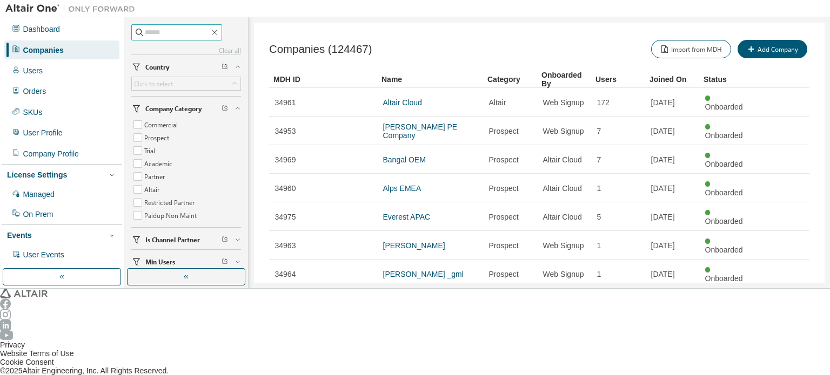
click at [169, 32] on input "text" at bounding box center [177, 32] width 65 height 11
type input "*********"
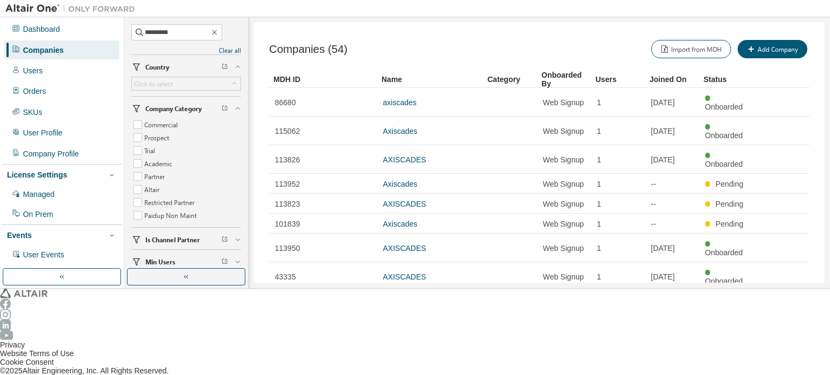
click at [784, 356] on icon "button" at bounding box center [780, 362] width 13 height 13
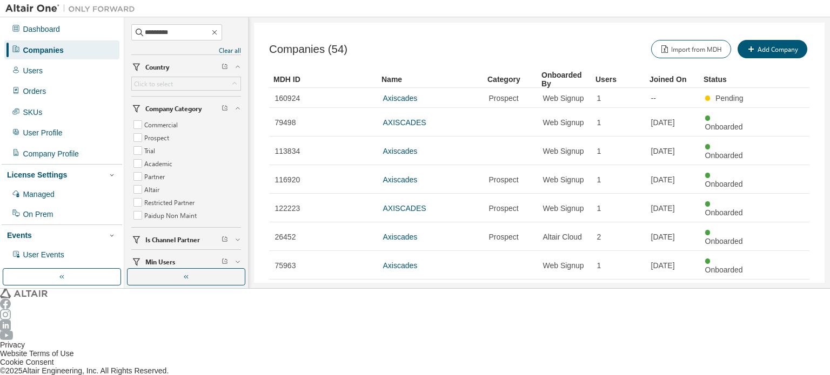
click at [784, 373] on icon "button" at bounding box center [780, 379] width 13 height 13
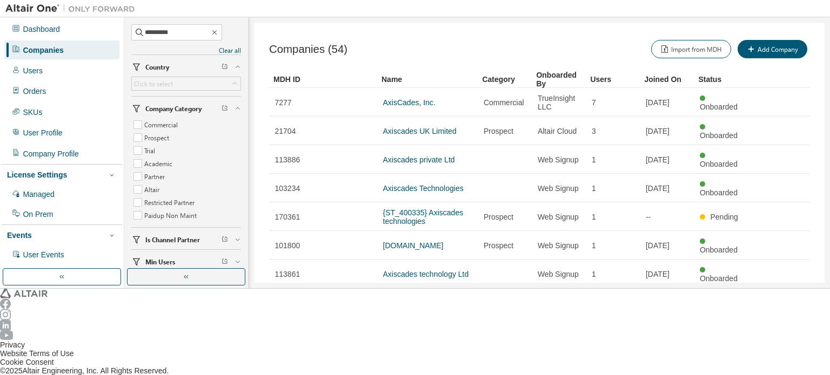
click at [784, 346] on tr "77542 Axiscades Technologies Ltd Web Signup 1 [DATE] Onboarded" at bounding box center [539, 360] width 540 height 29
type input "*"
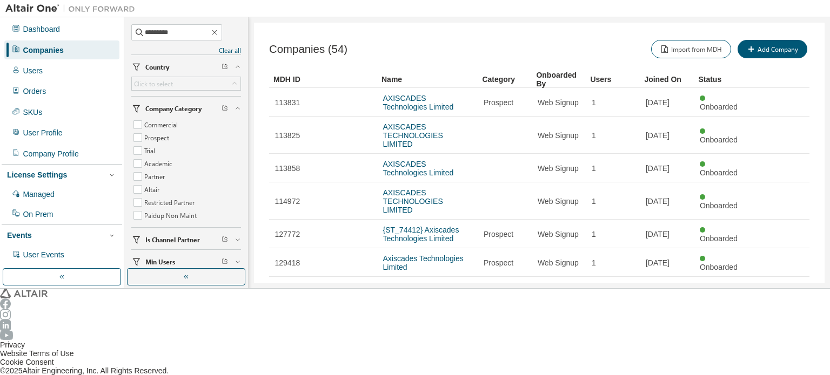
click at [408, 312] on link "AXISCADES Engineering Technologies Ltd." at bounding box center [426, 320] width 86 height 17
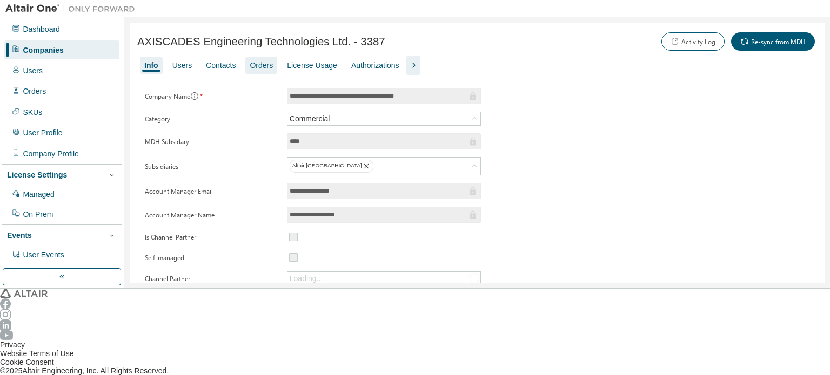
click at [250, 64] on div "Orders" at bounding box center [261, 65] width 23 height 9
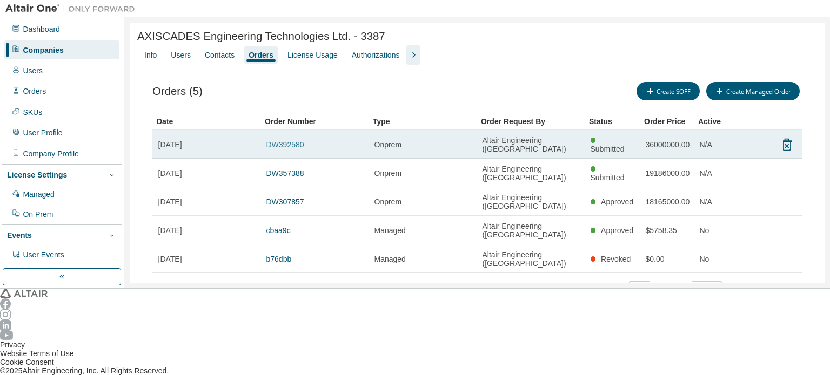
click at [284, 140] on link "DW392580" at bounding box center [285, 144] width 38 height 9
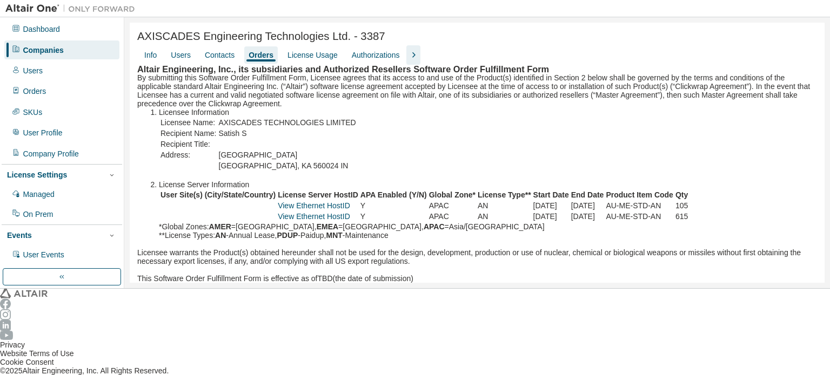
click at [48, 49] on div "Companies" at bounding box center [43, 50] width 41 height 9
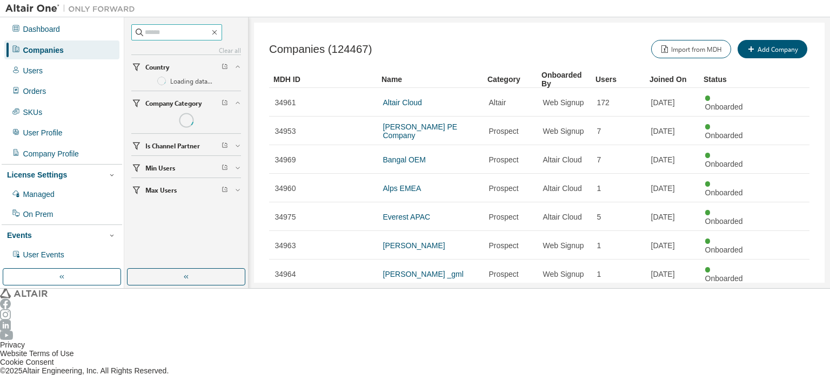
click at [167, 36] on input "text" at bounding box center [177, 32] width 65 height 11
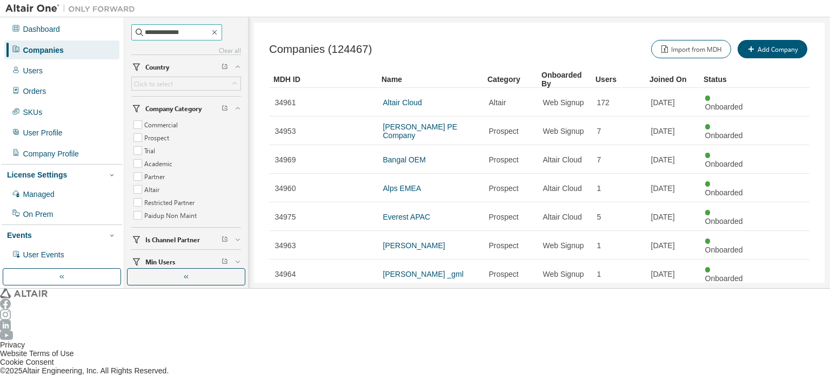
type input "**********"
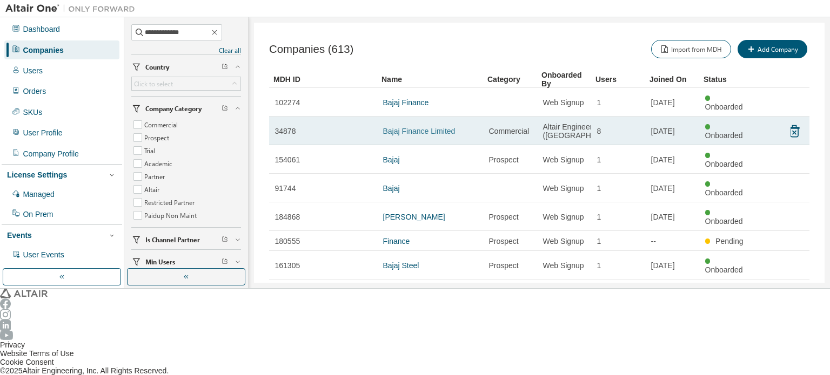
click at [434, 127] on link "Bajaj Finance Limited" at bounding box center [419, 131] width 72 height 9
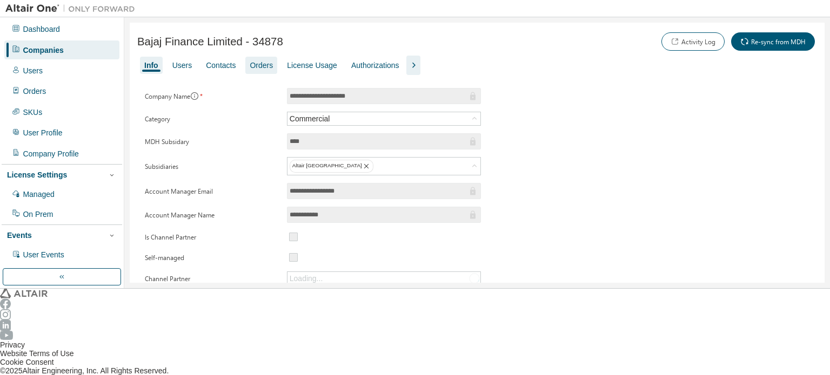
click at [251, 61] on div "Orders" at bounding box center [261, 65] width 23 height 9
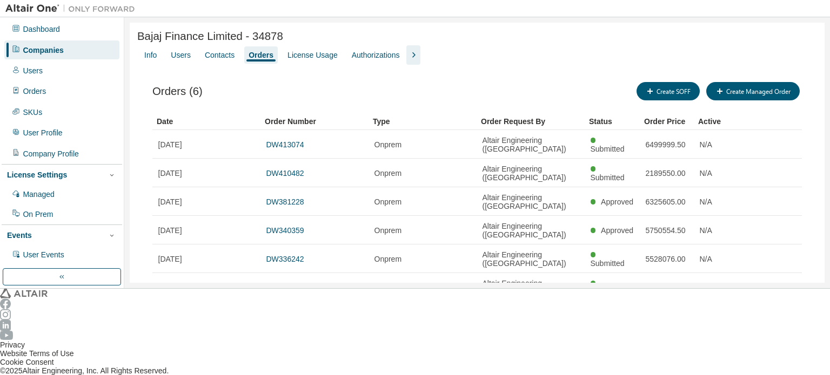
click at [52, 47] on div "Companies" at bounding box center [43, 50] width 41 height 9
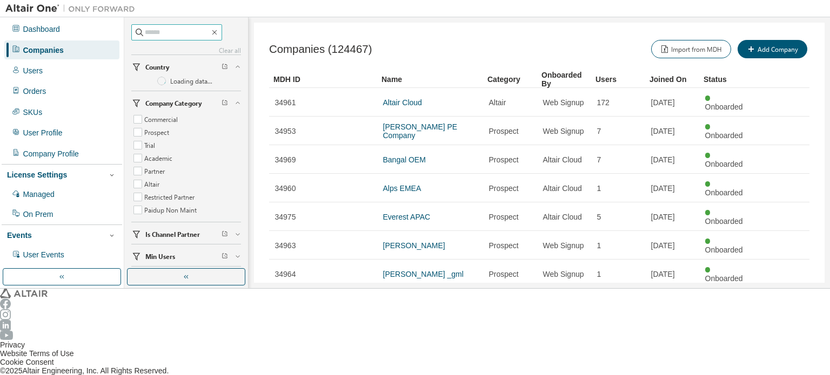
click at [159, 34] on input "text" at bounding box center [177, 32] width 65 height 11
type input "****"
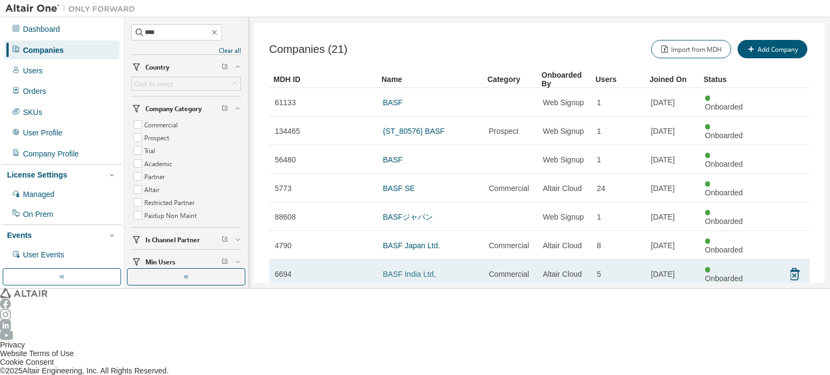
click at [417, 270] on link "BASF India Ltd," at bounding box center [409, 274] width 53 height 9
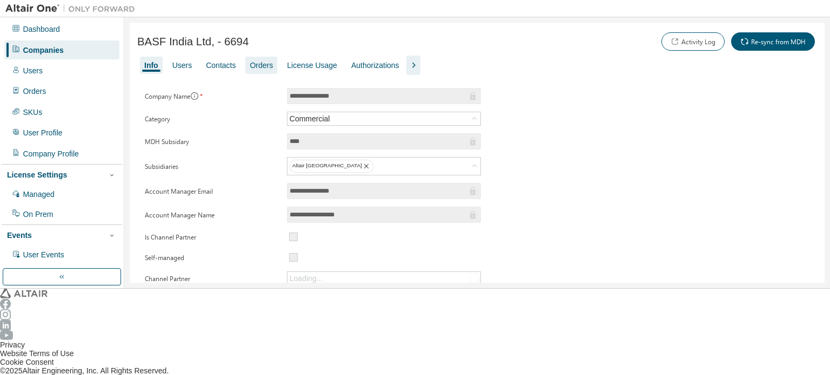
click at [259, 66] on div "Orders" at bounding box center [261, 65] width 23 height 9
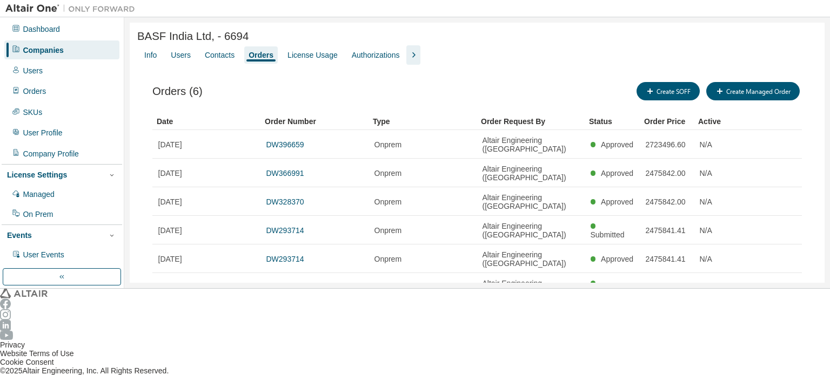
click at [48, 51] on div "Companies" at bounding box center [43, 50] width 41 height 9
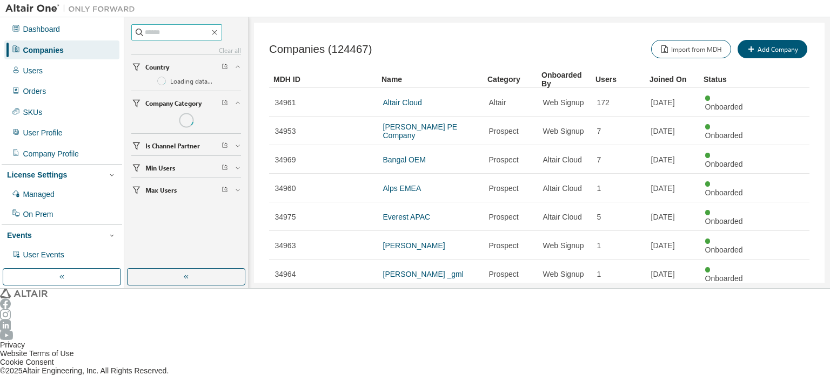
click at [175, 32] on input "text" at bounding box center [177, 32] width 65 height 11
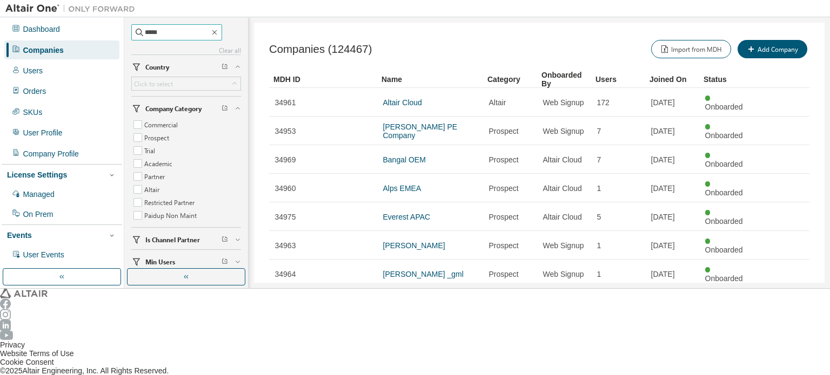
type input "*****"
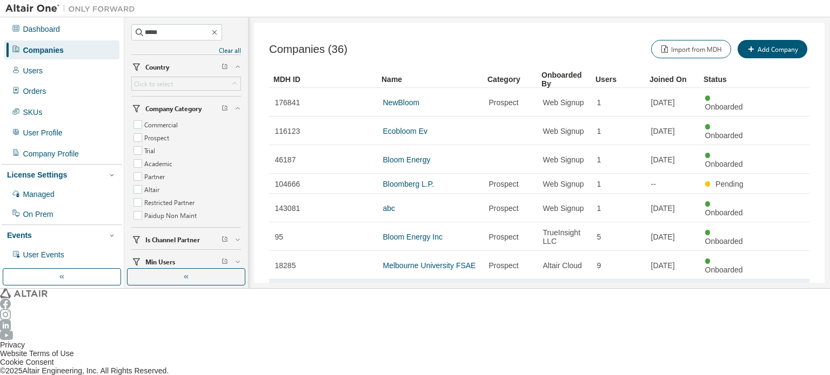
click at [435, 290] on link "BloomEnergy India Pvt Ltd.," at bounding box center [430, 294] width 94 height 9
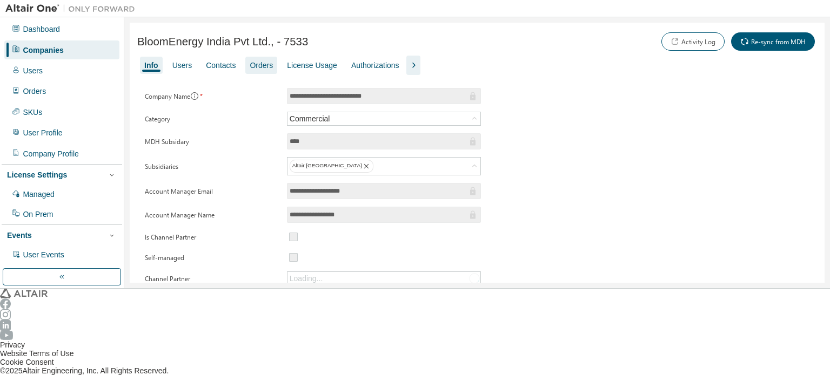
click at [254, 63] on div "Orders" at bounding box center [261, 65] width 23 height 9
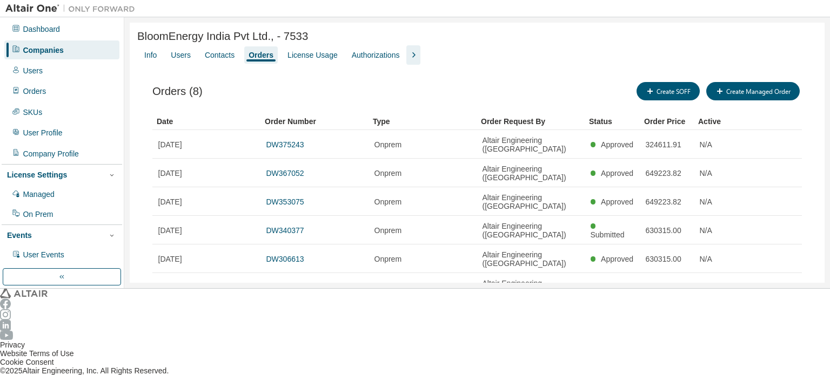
click at [51, 47] on div "Companies" at bounding box center [43, 50] width 41 height 9
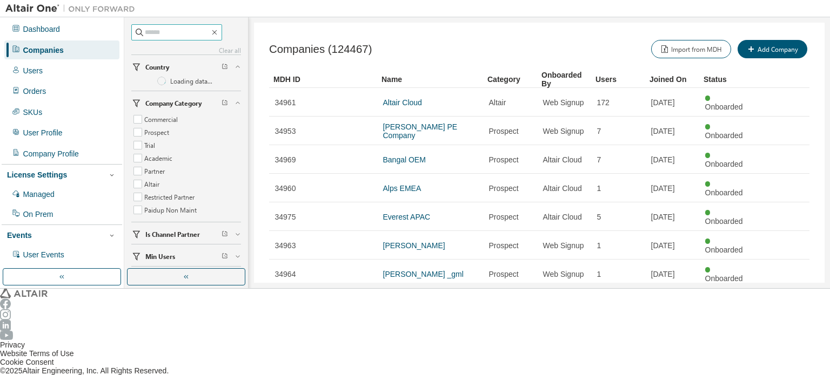
click at [209, 28] on input "text" at bounding box center [177, 32] width 65 height 11
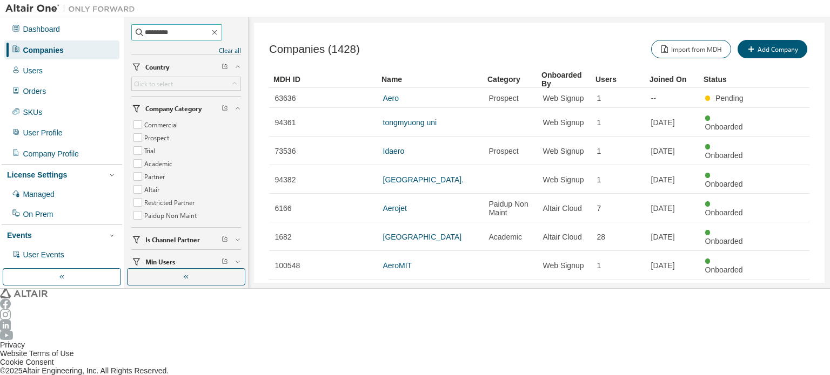
click at [183, 34] on input "*********" at bounding box center [177, 32] width 65 height 11
drag, startPoint x: 153, startPoint y: 31, endPoint x: 128, endPoint y: 32, distance: 25.4
click at [128, 32] on div "********* Clear all Max Users Min Users Is Channel Partner Company Category Com…" at bounding box center [186, 143] width 120 height 248
type input "********"
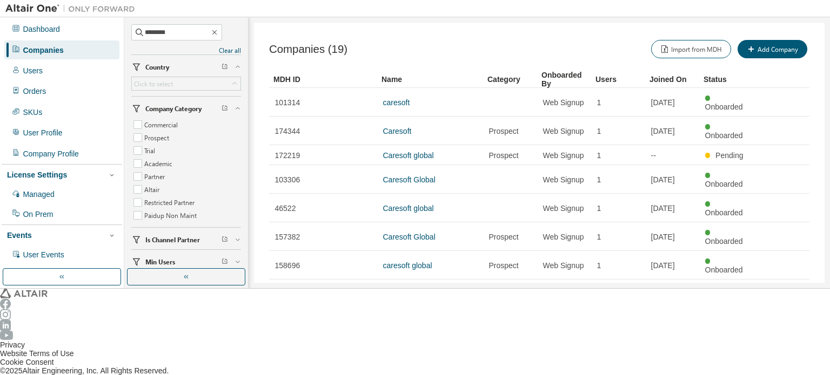
click at [784, 365] on icon "button" at bounding box center [780, 371] width 13 height 13
type input "*"
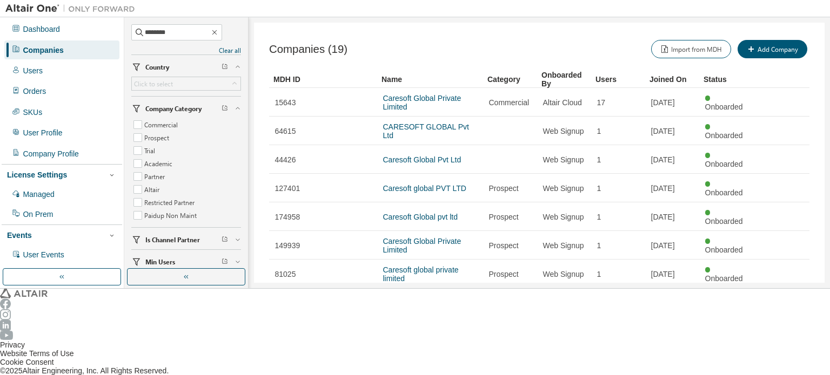
click at [448, 96] on link "Caresoft Global Private Limited" at bounding box center [422, 102] width 78 height 17
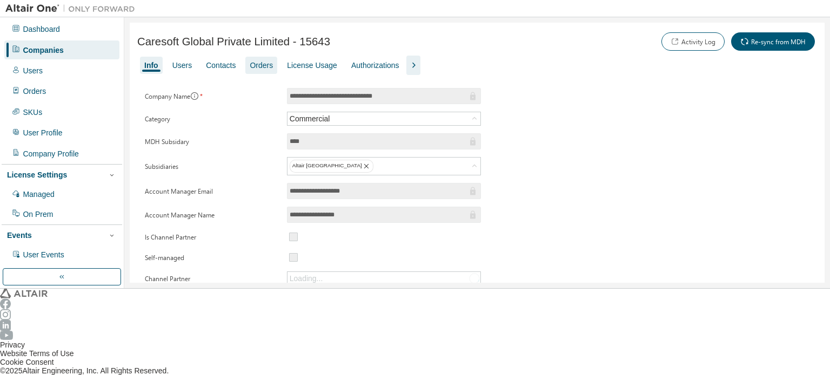
click at [250, 63] on div "Orders" at bounding box center [261, 65] width 23 height 9
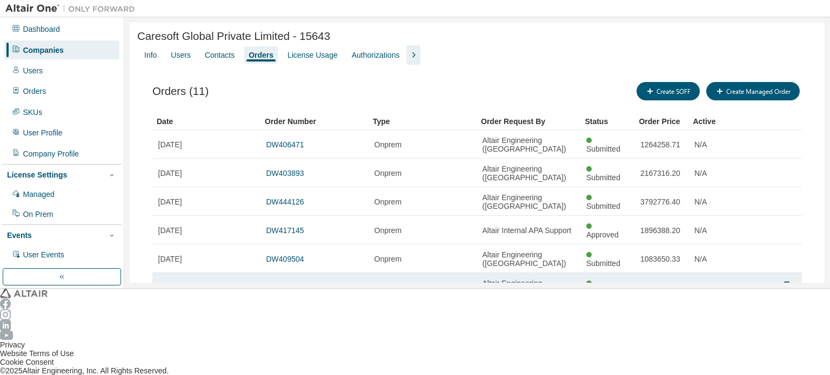
click at [287, 284] on link "DW387416" at bounding box center [285, 288] width 38 height 9
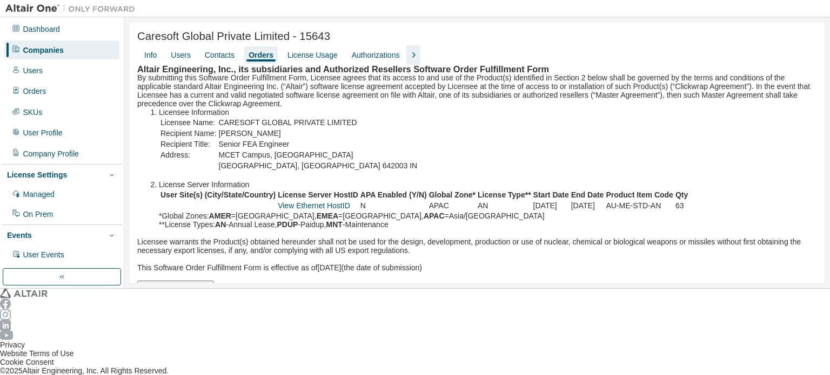
click at [36, 53] on div "Companies" at bounding box center [61, 50] width 115 height 18
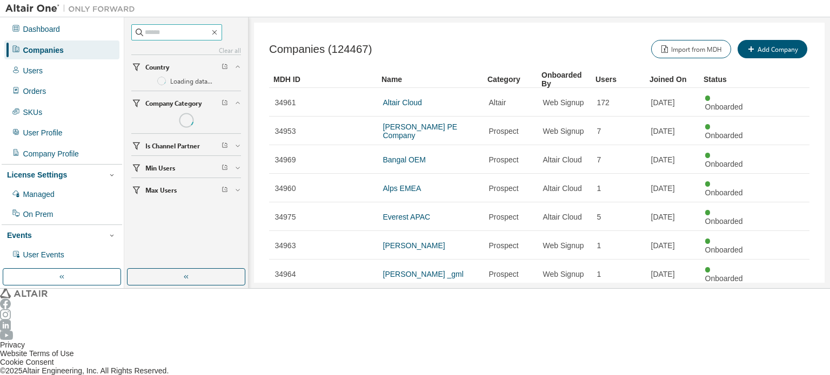
click at [173, 33] on input "text" at bounding box center [177, 32] width 65 height 11
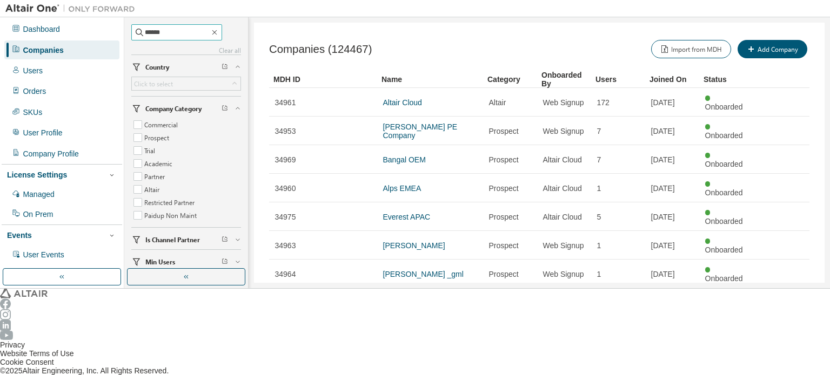
type input "******"
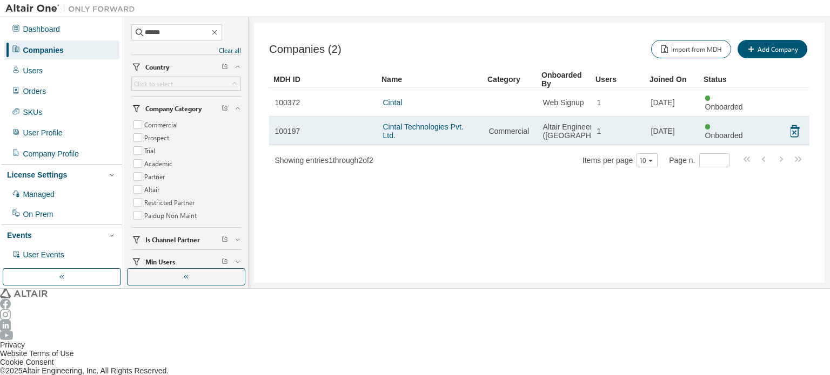
click at [426, 117] on td "Cintal Technologies Pvt. Ltd." at bounding box center [430, 131] width 106 height 29
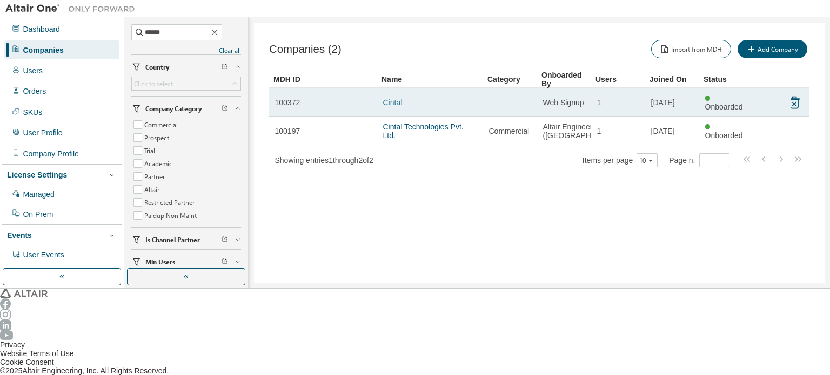
click at [383, 98] on link "Cintal" at bounding box center [392, 102] width 19 height 9
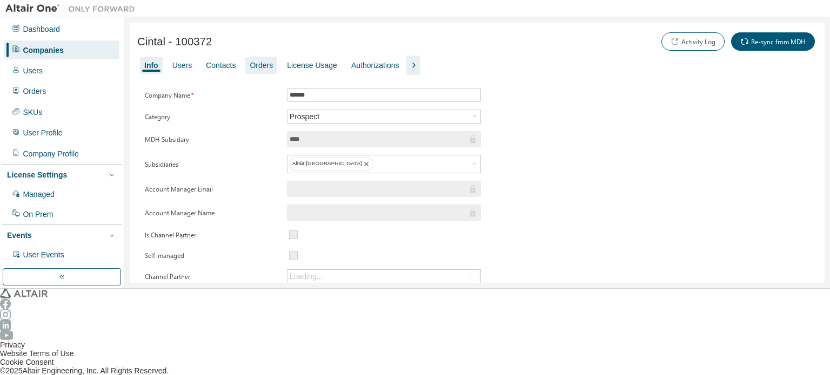
click at [258, 67] on div "Orders" at bounding box center [261, 65] width 23 height 9
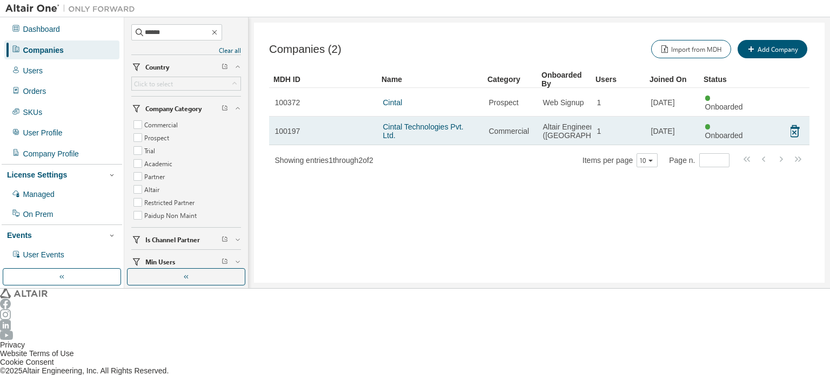
click at [429, 125] on td "Cintal Technologies Pvt. Ltd." at bounding box center [430, 131] width 106 height 29
click at [434, 123] on link "Cintal Technologies Pvt. Ltd." at bounding box center [423, 131] width 80 height 17
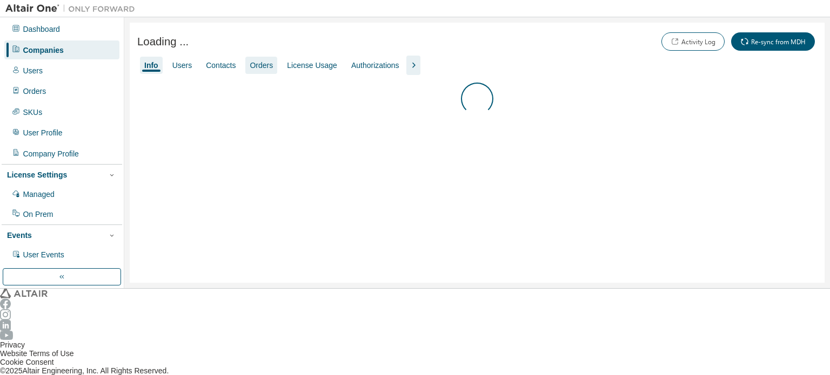
click at [264, 64] on div "Orders" at bounding box center [261, 65] width 32 height 17
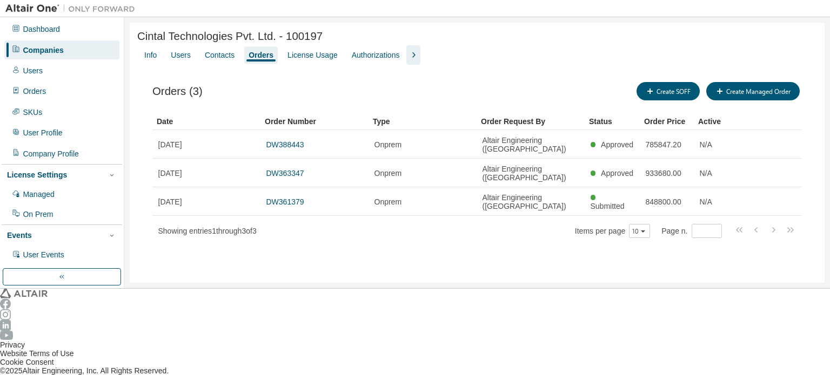
click at [64, 49] on div "Companies" at bounding box center [61, 50] width 115 height 18
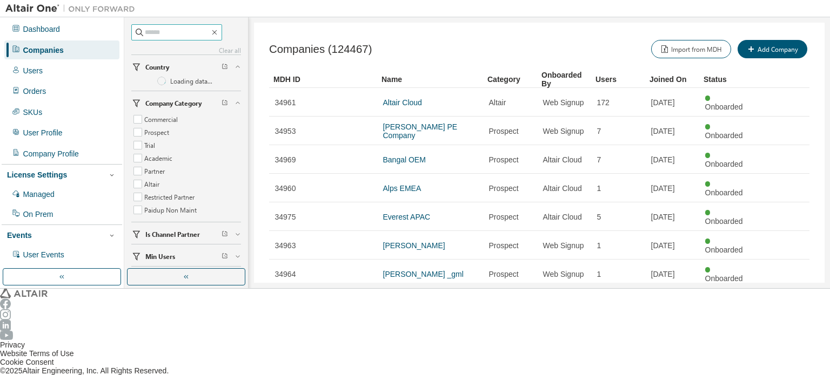
click at [162, 39] on span at bounding box center [176, 32] width 91 height 16
click at [162, 34] on input "text" at bounding box center [177, 32] width 65 height 11
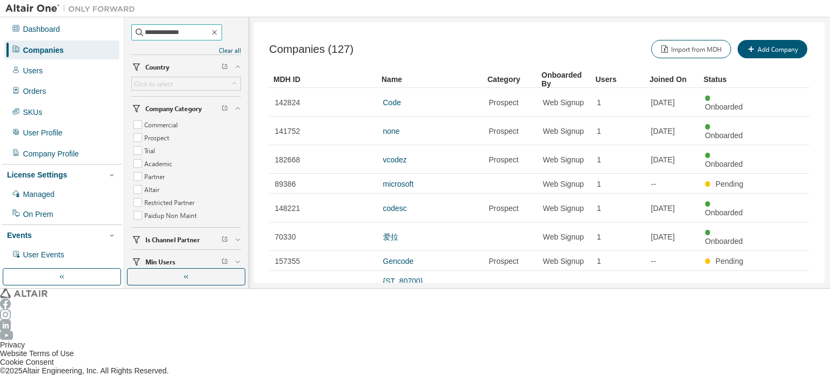
type input "**********"
click at [783, 365] on icon "button" at bounding box center [780, 371] width 13 height 13
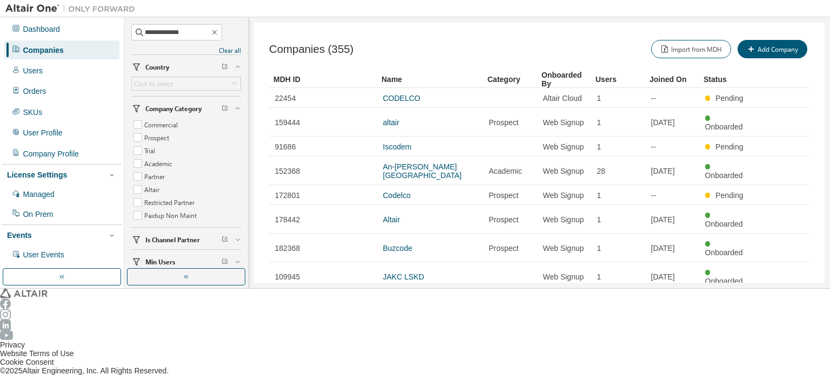
click at [782, 360] on icon "button" at bounding box center [780, 362] width 3 height 5
type input "*"
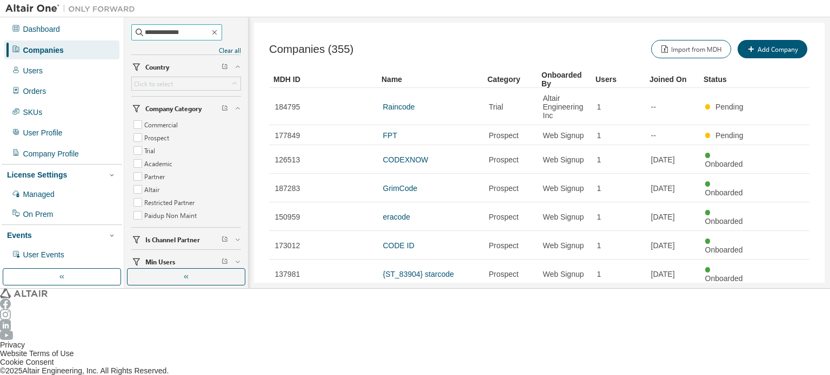
click at [201, 30] on input "**********" at bounding box center [177, 32] width 65 height 11
drag, startPoint x: 209, startPoint y: 33, endPoint x: 137, endPoint y: 32, distance: 71.8
click at [137, 32] on span "**********" at bounding box center [176, 32] width 91 height 16
type input "*****"
type input "*"
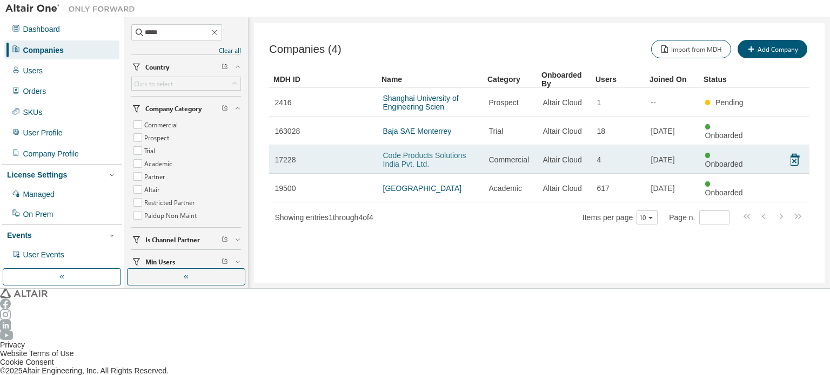
click at [393, 151] on link "Code Products Solutions India Pvt. Ltd." at bounding box center [424, 159] width 83 height 17
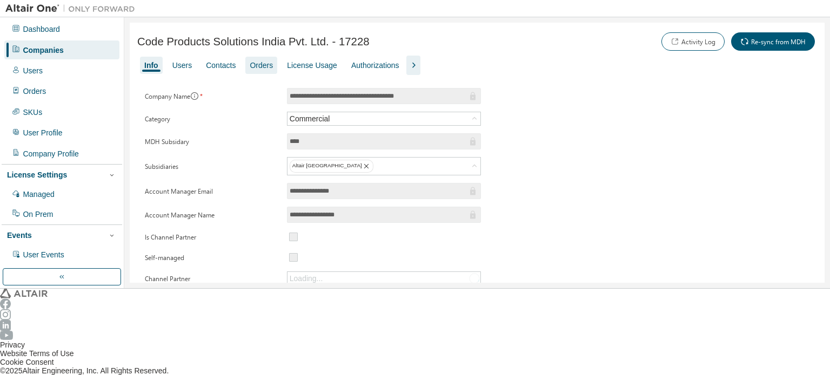
click at [245, 65] on div "Orders" at bounding box center [261, 65] width 32 height 17
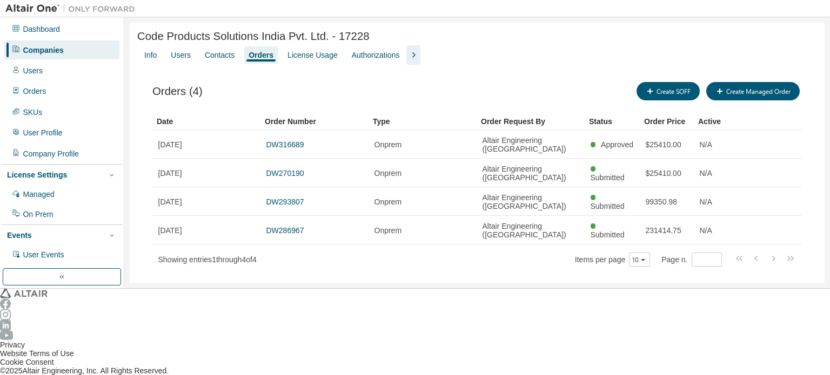
click at [76, 43] on div "Companies" at bounding box center [61, 50] width 115 height 18
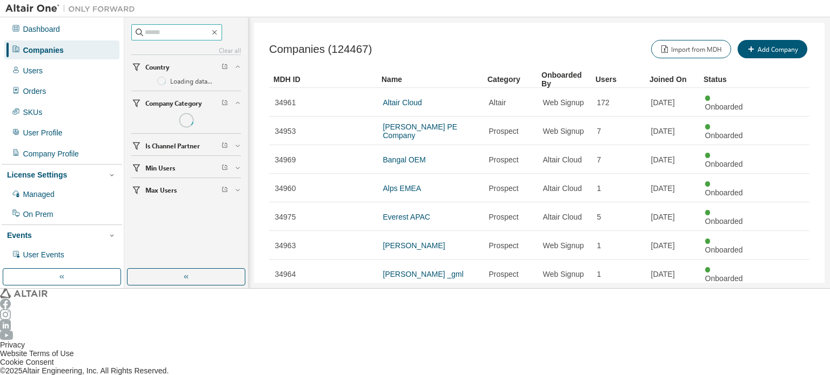
click at [156, 33] on input "text" at bounding box center [177, 32] width 65 height 11
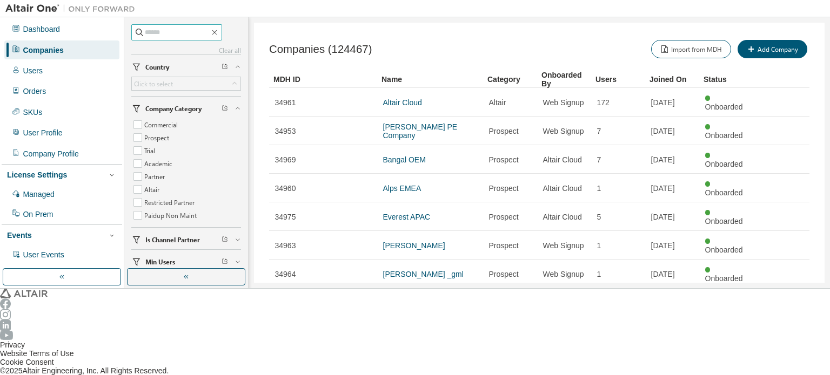
click at [176, 32] on input "text" at bounding box center [177, 32] width 65 height 11
type input "*****"
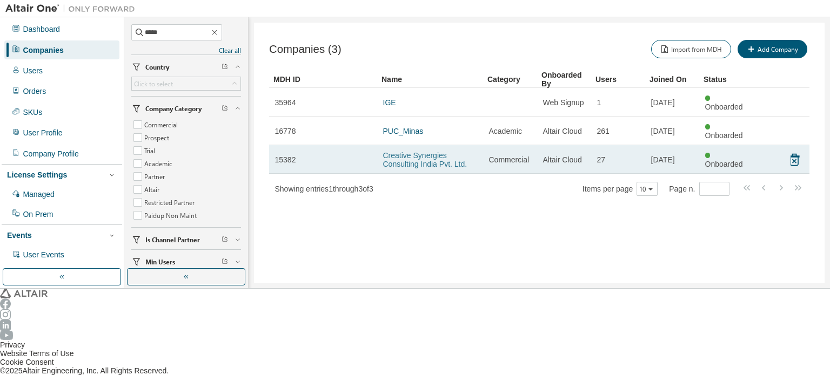
click at [409, 151] on link "Creative Synergies Consulting India Pvt. Ltd." at bounding box center [425, 159] width 84 height 17
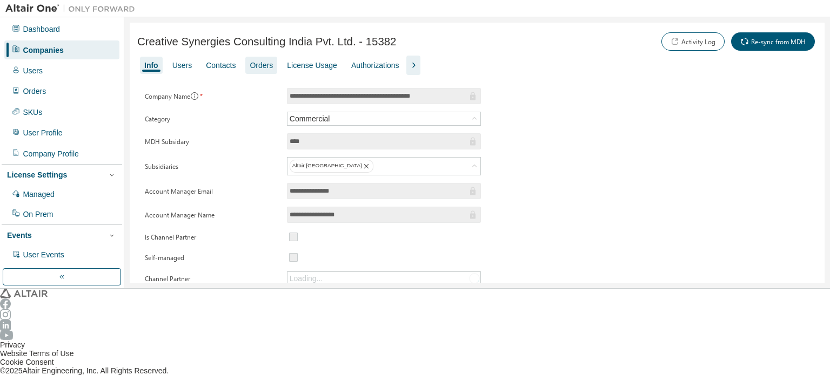
click at [255, 61] on div "Orders" at bounding box center [261, 65] width 23 height 9
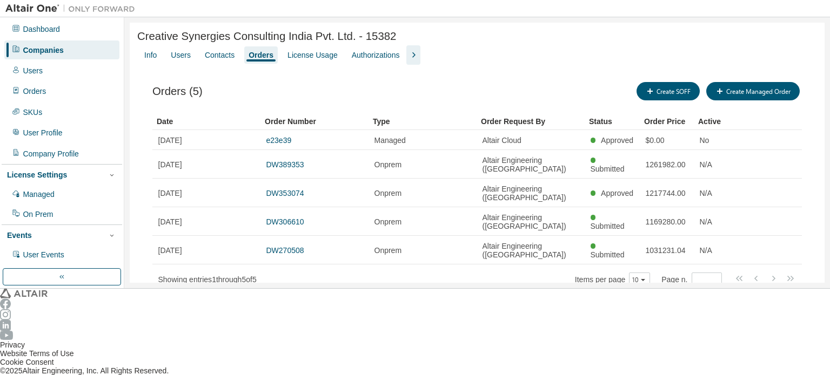
click at [77, 52] on div "Companies" at bounding box center [61, 50] width 115 height 18
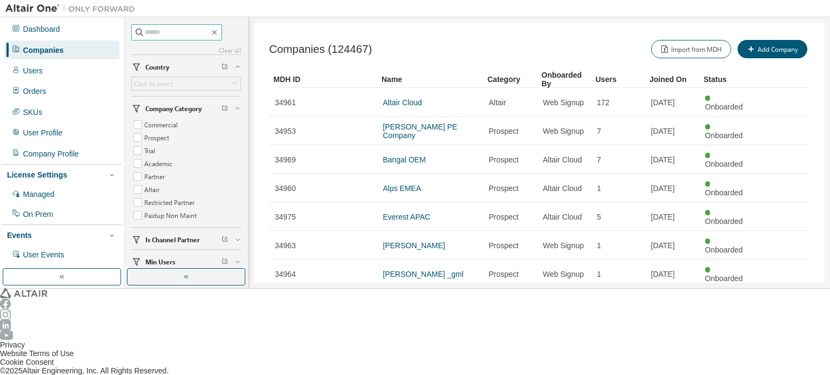
click at [169, 38] on span at bounding box center [176, 32] width 91 height 16
click at [169, 34] on input "text" at bounding box center [177, 32] width 65 height 11
type input "******"
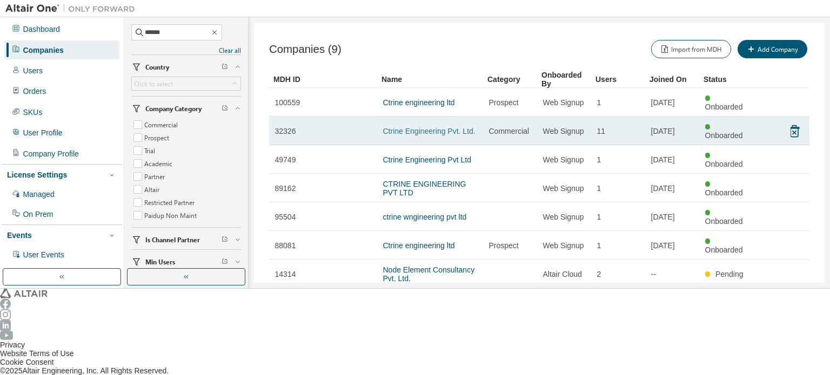
click at [446, 127] on link "Ctrine Engineering Pvt. Ltd." at bounding box center [429, 131] width 92 height 9
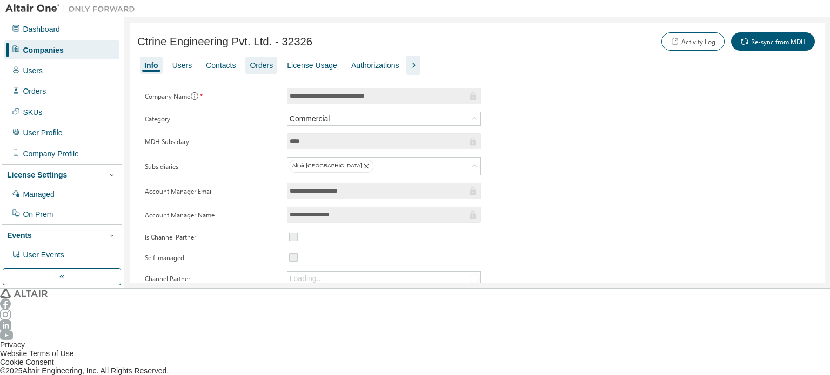
click at [259, 66] on div "Orders" at bounding box center [261, 65] width 23 height 9
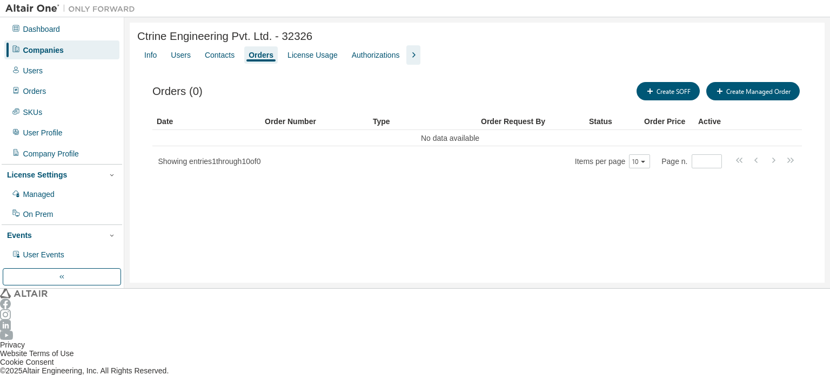
click at [57, 49] on div "Companies" at bounding box center [61, 50] width 115 height 18
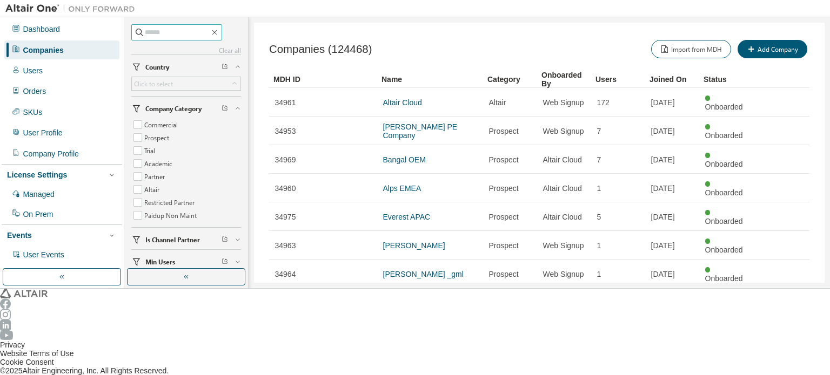
click at [180, 32] on input "text" at bounding box center [177, 32] width 65 height 11
type input "******"
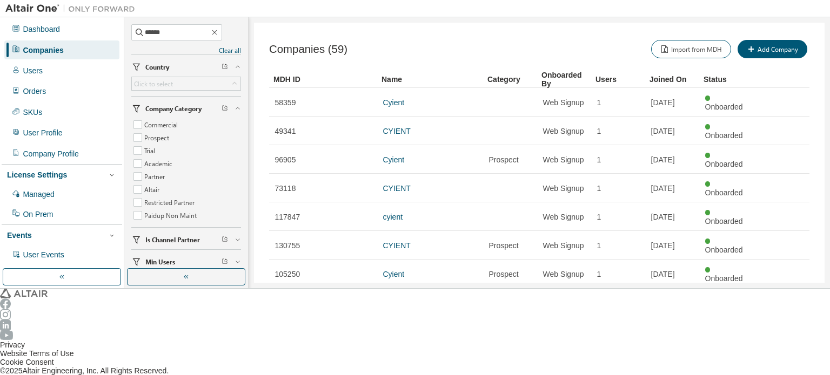
click at [784, 365] on icon "button" at bounding box center [780, 371] width 13 height 13
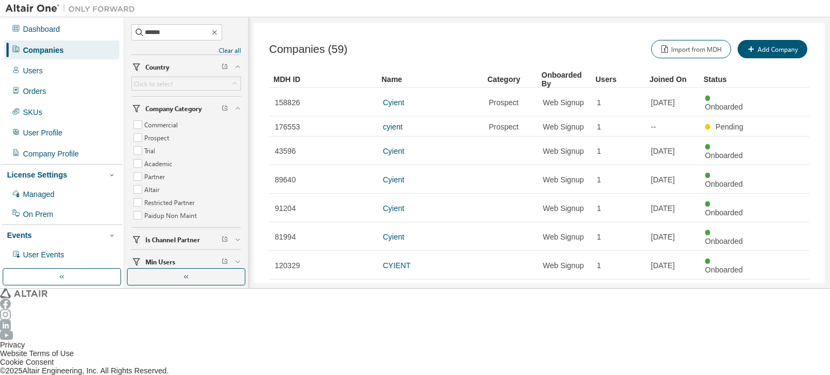
click at [783, 373] on icon "button" at bounding box center [780, 379] width 13 height 13
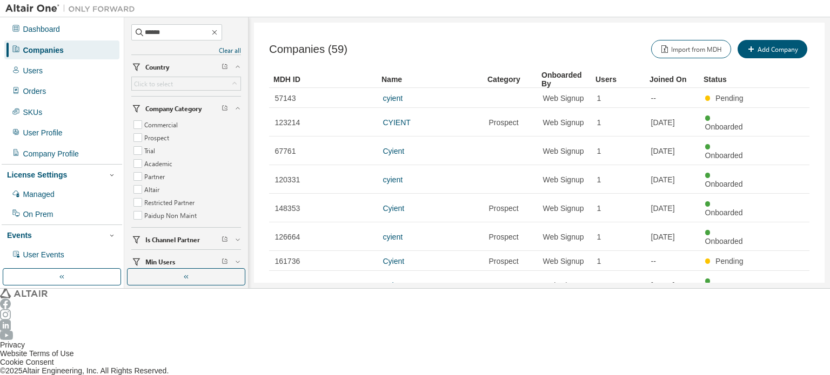
click at [783, 356] on icon "button" at bounding box center [780, 362] width 13 height 13
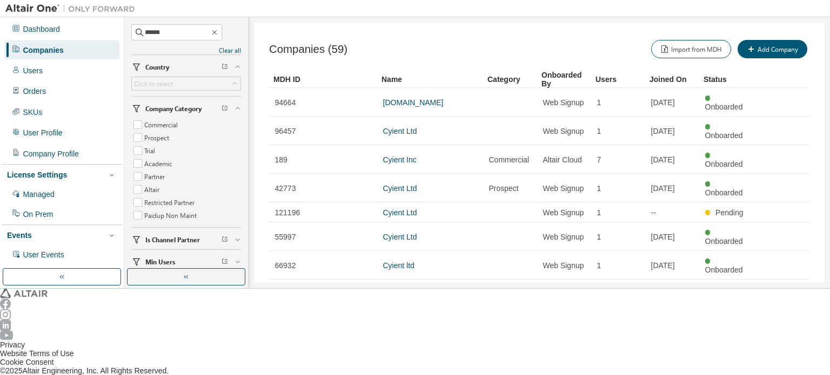
click at [783, 365] on icon "button" at bounding box center [780, 371] width 13 height 13
type input "*"
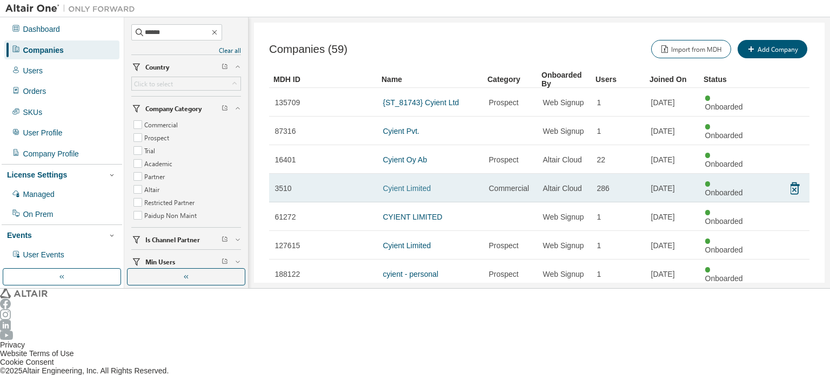
click at [421, 184] on link "Cyient Limited" at bounding box center [407, 188] width 48 height 9
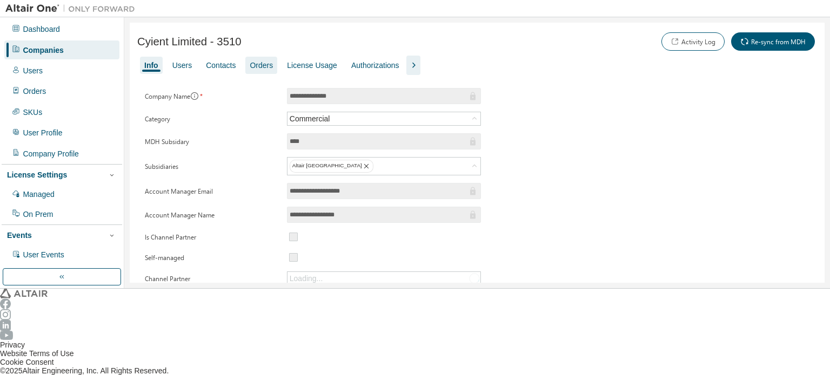
click at [250, 61] on div "Orders" at bounding box center [261, 65] width 23 height 9
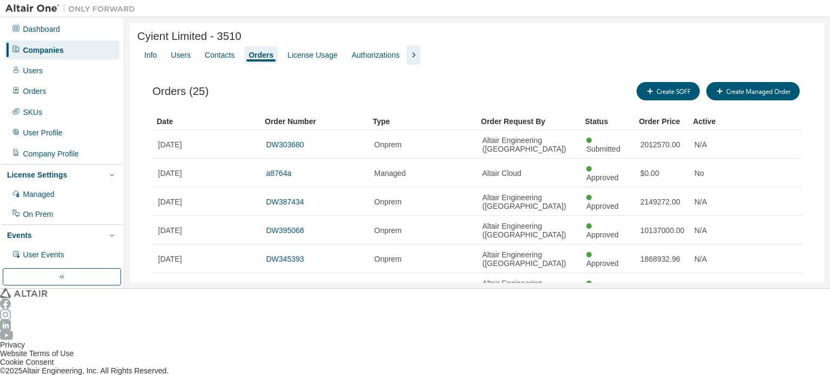
click at [48, 49] on div "Companies" at bounding box center [43, 50] width 41 height 9
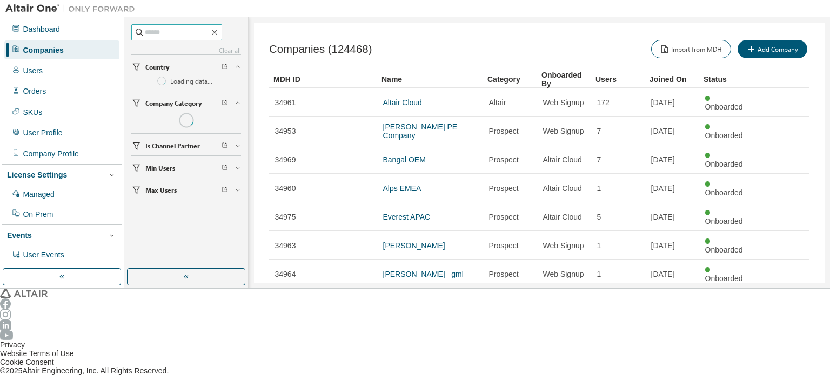
click at [165, 28] on input "text" at bounding box center [177, 32] width 65 height 11
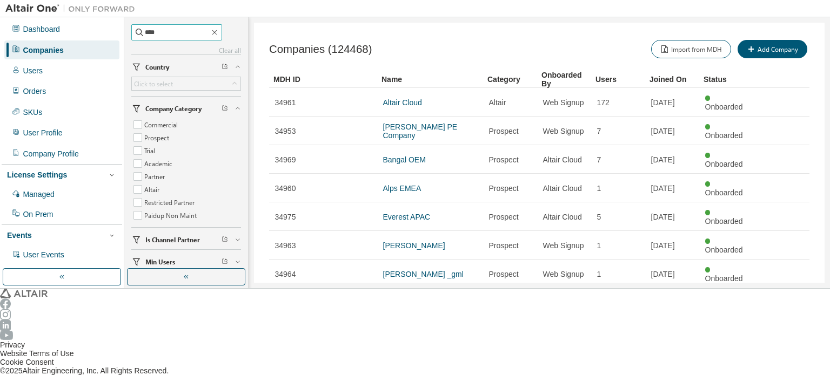
type input "****"
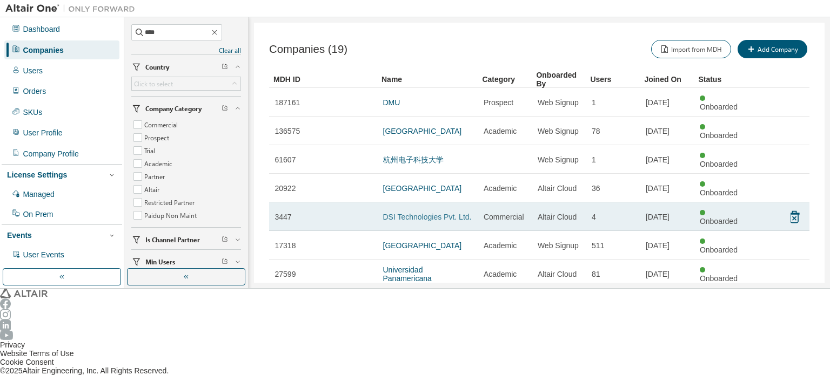
click at [423, 213] on link "DSI Technologies Pvt. Ltd." at bounding box center [427, 217] width 89 height 9
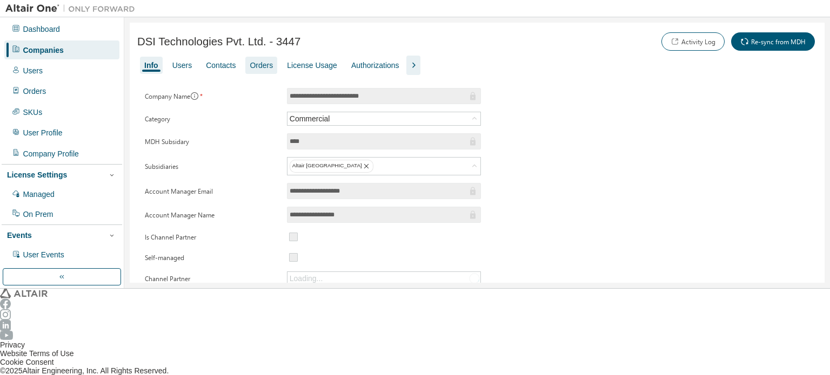
click at [261, 64] on div "Orders" at bounding box center [261, 65] width 23 height 9
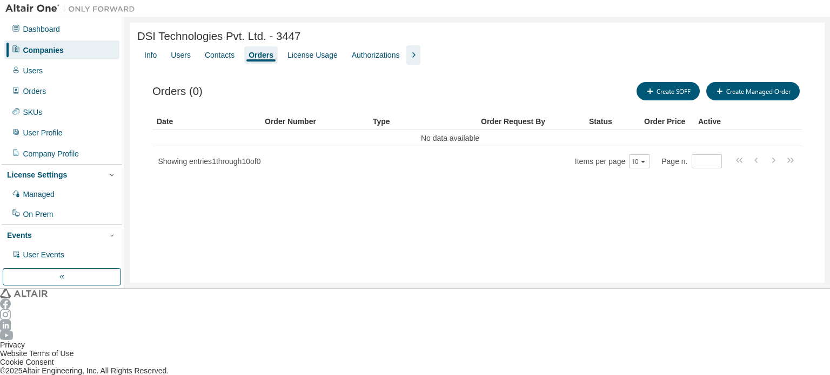
click at [45, 49] on div "Companies" at bounding box center [43, 50] width 41 height 9
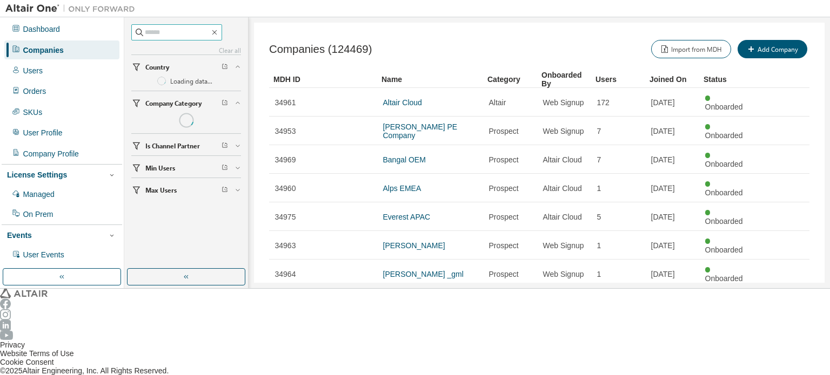
click at [158, 38] on span at bounding box center [176, 32] width 91 height 16
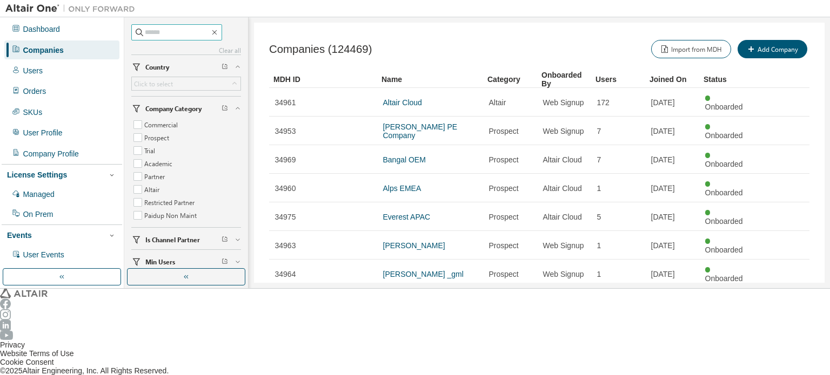
click at [158, 33] on input "text" at bounding box center [177, 32] width 65 height 11
type input "*****"
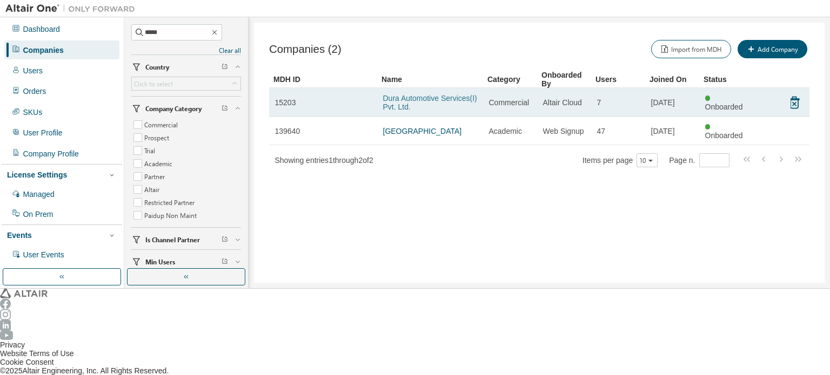
click at [447, 94] on link "Dura Automotive Services(I) Pvt. Ltd." at bounding box center [430, 102] width 94 height 17
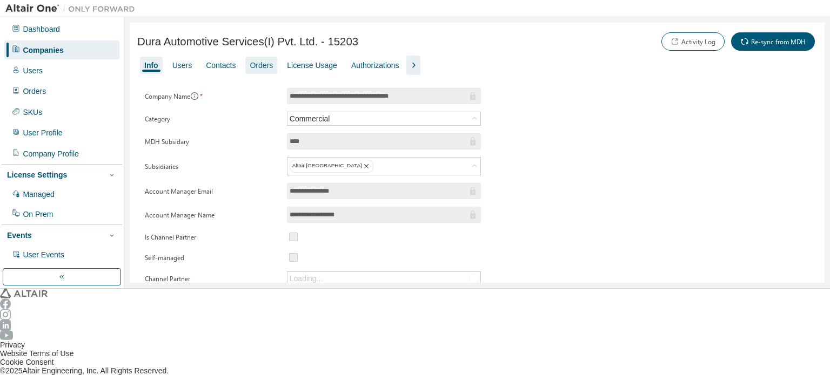
click at [264, 62] on div "Orders" at bounding box center [261, 65] width 32 height 17
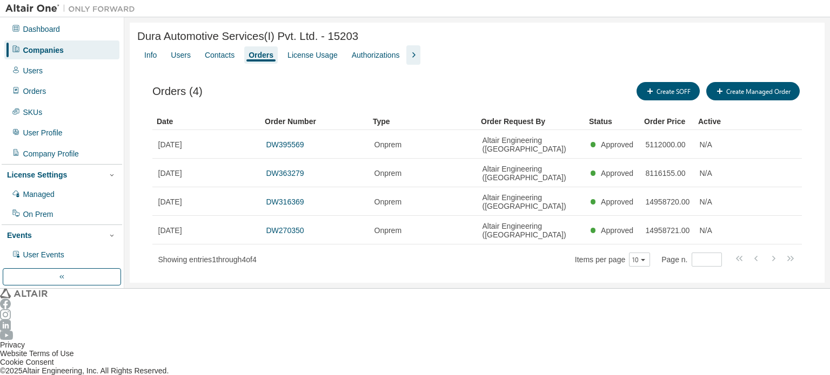
click at [71, 49] on div "Companies" at bounding box center [61, 50] width 115 height 18
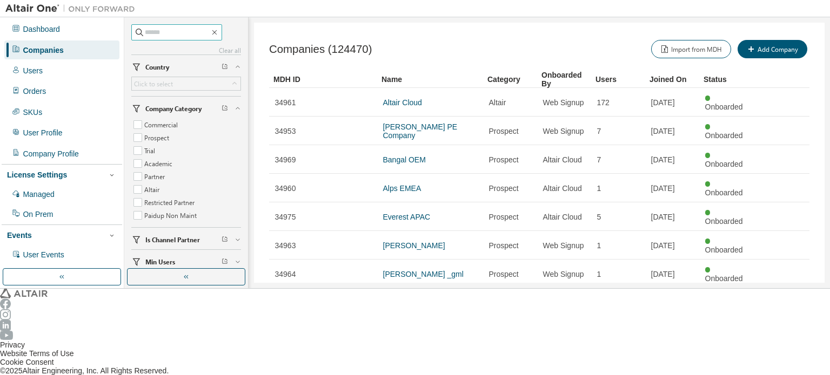
click at [189, 36] on input "text" at bounding box center [177, 32] width 65 height 11
type input "*****"
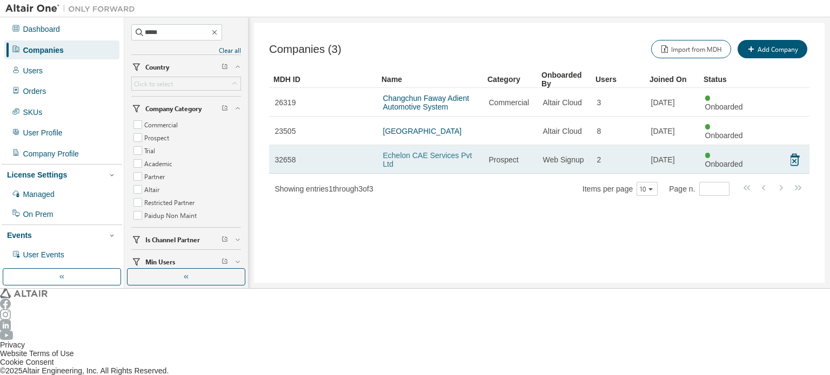
click at [421, 151] on link "Echelon CAE Services Pvt Ltd" at bounding box center [427, 159] width 89 height 17
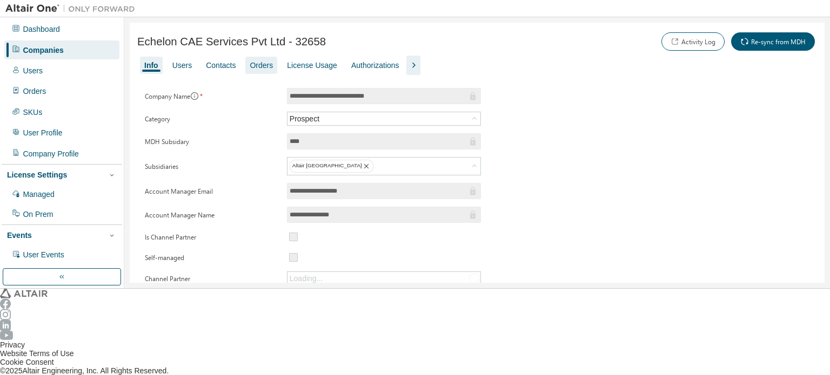
click at [250, 66] on div "Orders" at bounding box center [261, 65] width 23 height 9
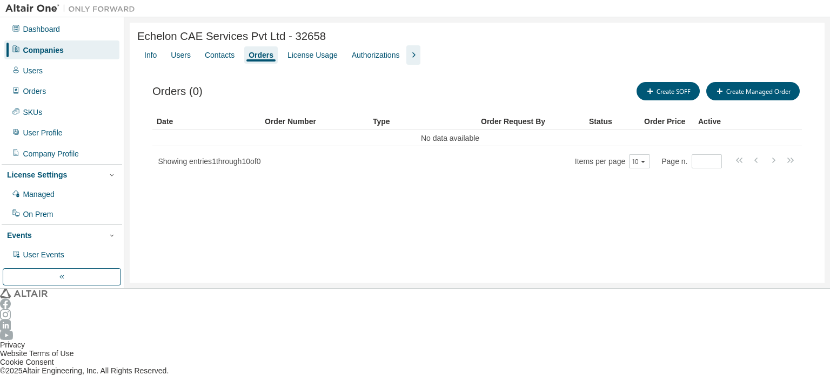
click at [75, 52] on div "Companies" at bounding box center [61, 50] width 115 height 18
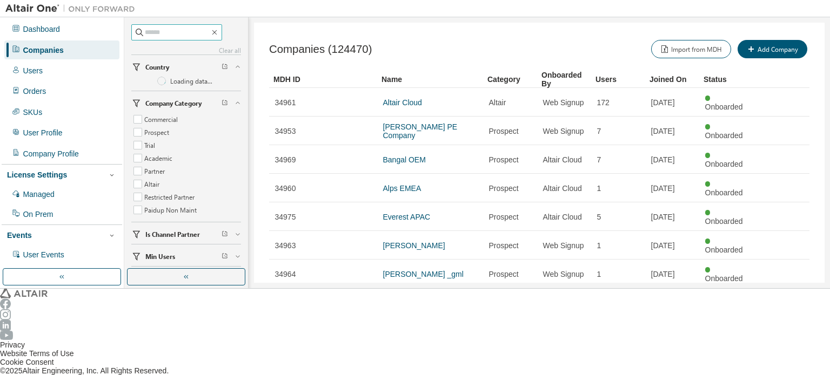
click at [178, 34] on input "text" at bounding box center [177, 32] width 65 height 11
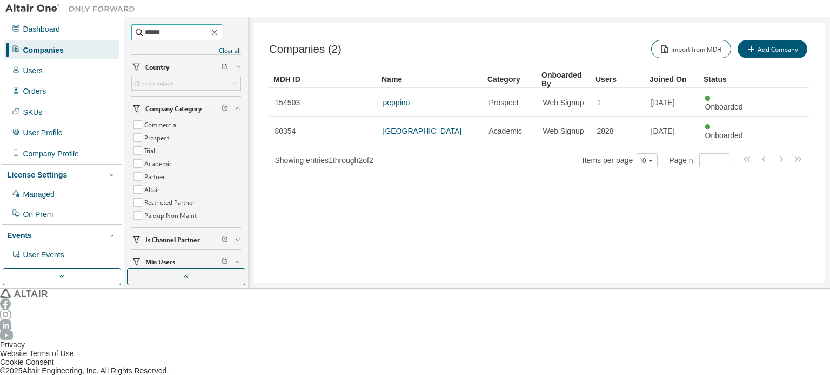
drag, startPoint x: 173, startPoint y: 33, endPoint x: 138, endPoint y: 29, distance: 35.4
click at [138, 29] on span "******" at bounding box center [176, 32] width 91 height 16
type input "******"
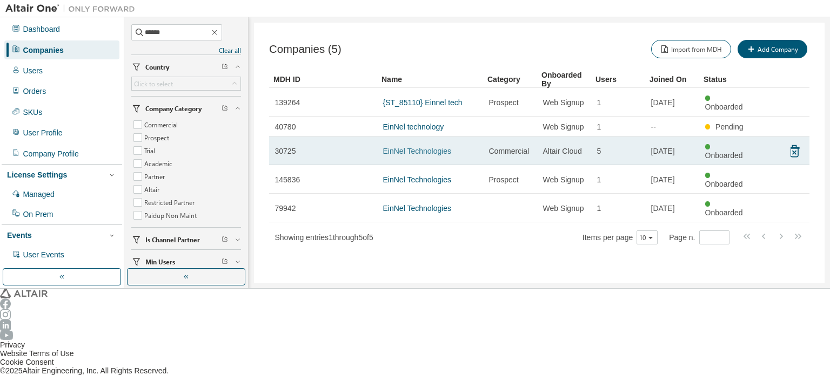
click at [417, 147] on link "EinNel Technologies" at bounding box center [417, 151] width 69 height 9
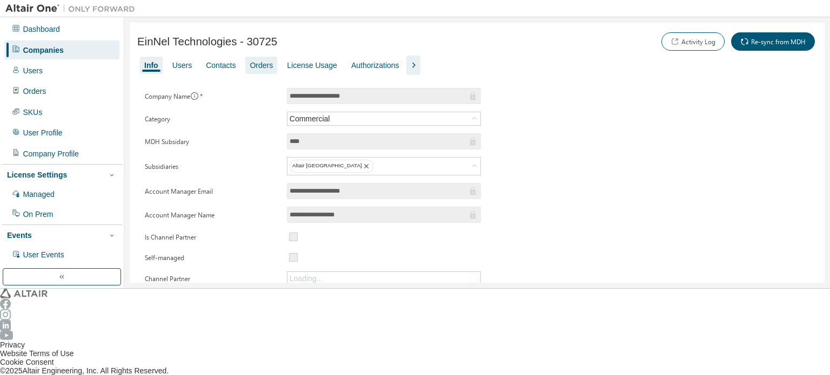
click at [248, 69] on div "Orders" at bounding box center [261, 65] width 32 height 17
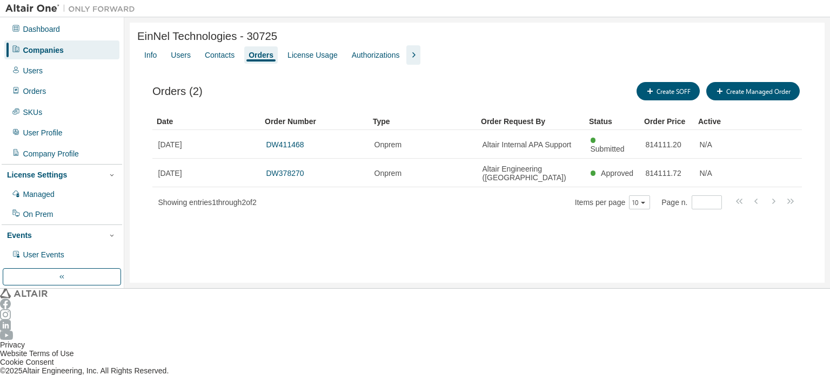
click at [63, 46] on div "Companies" at bounding box center [61, 50] width 115 height 18
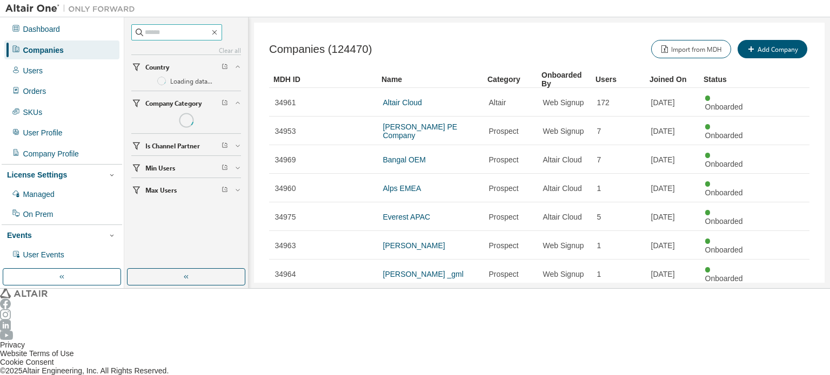
click at [177, 35] on input "text" at bounding box center [177, 32] width 65 height 11
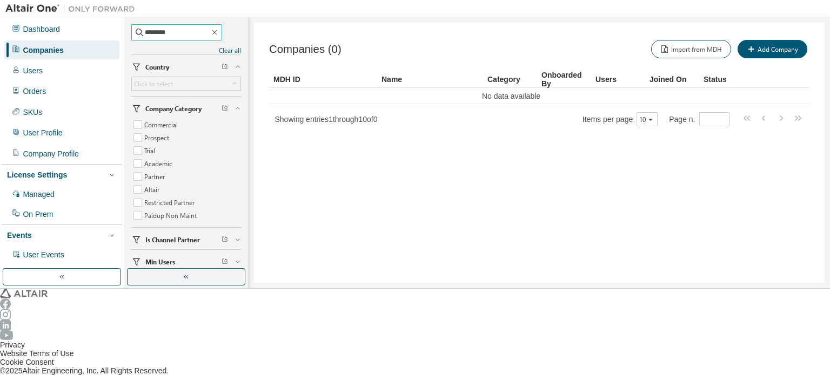
click at [190, 32] on input "********" at bounding box center [177, 32] width 65 height 11
drag, startPoint x: 193, startPoint y: 31, endPoint x: 126, endPoint y: 30, distance: 67.5
click at [126, 30] on div "******** Clear all Max Users Min Users Is Channel Partner Company Category Comm…" at bounding box center [186, 143] width 120 height 248
type input "*********"
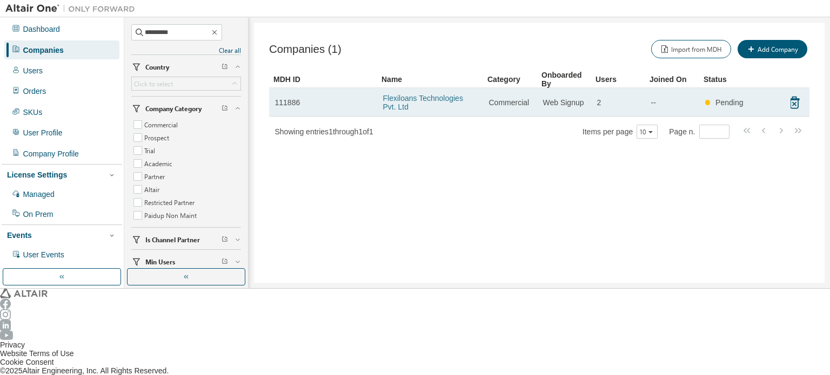
click at [398, 96] on link "Flexiloans Technologies Pvt. Ltd" at bounding box center [423, 102] width 80 height 17
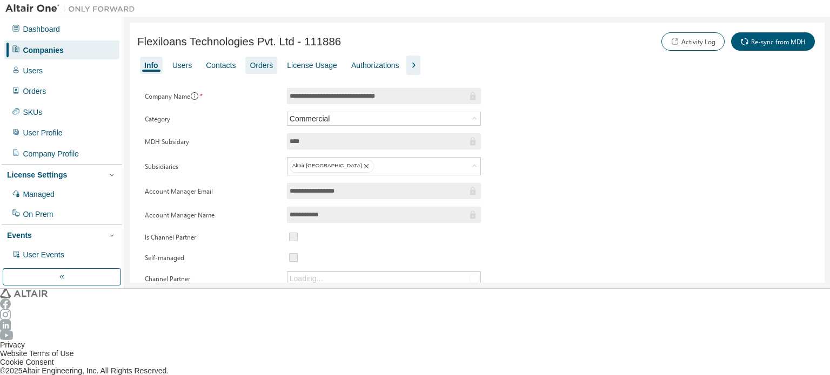
click at [256, 66] on div "Orders" at bounding box center [261, 65] width 23 height 9
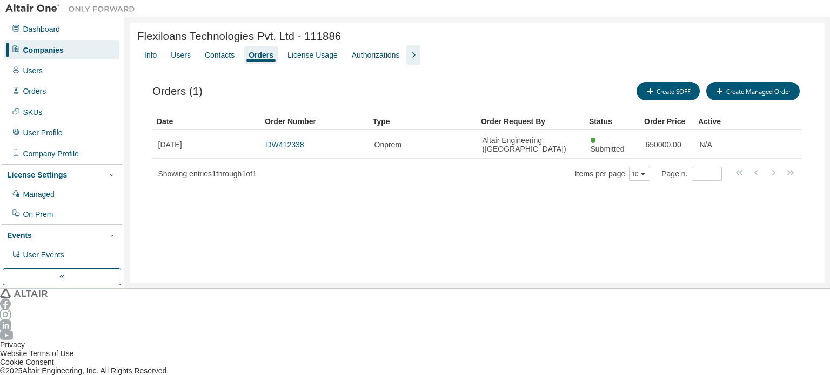
click at [73, 46] on div "Companies" at bounding box center [61, 50] width 115 height 18
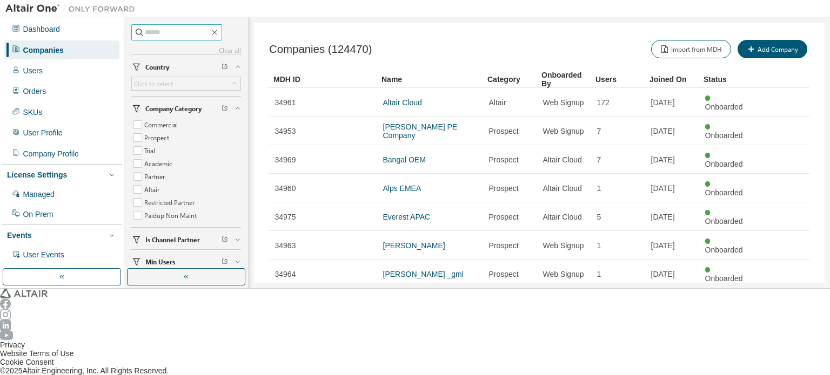
click at [157, 30] on input "text" at bounding box center [177, 32] width 65 height 11
type input "*********"
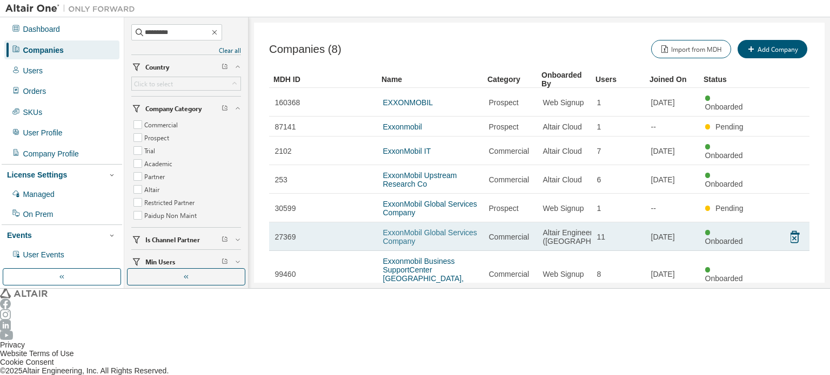
click at [419, 228] on link "ExxonMobil Global Services Company" at bounding box center [430, 236] width 94 height 17
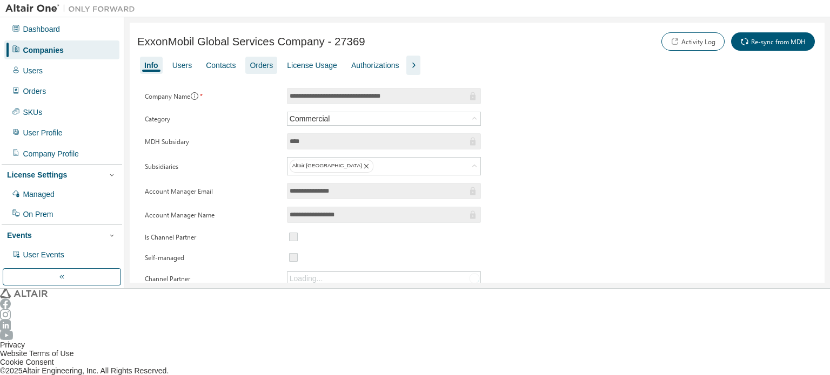
click at [262, 66] on div "Orders" at bounding box center [261, 65] width 23 height 9
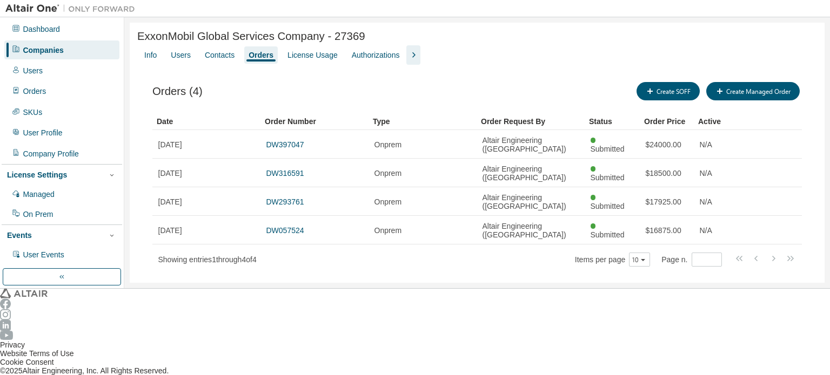
click at [90, 49] on div "Companies" at bounding box center [61, 50] width 115 height 18
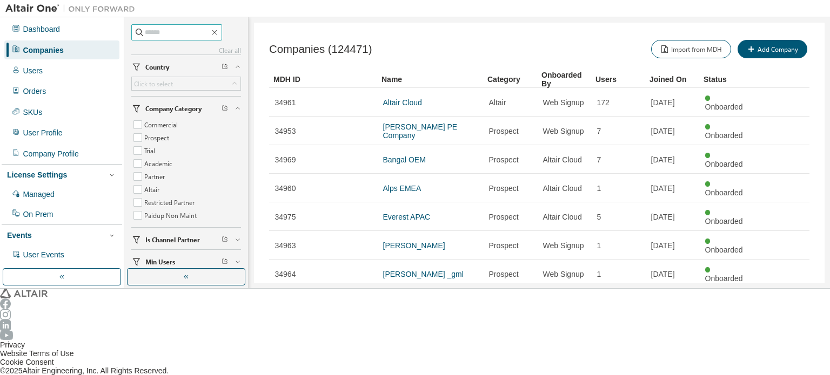
click at [165, 32] on input "text" at bounding box center [177, 32] width 65 height 11
type input "*******"
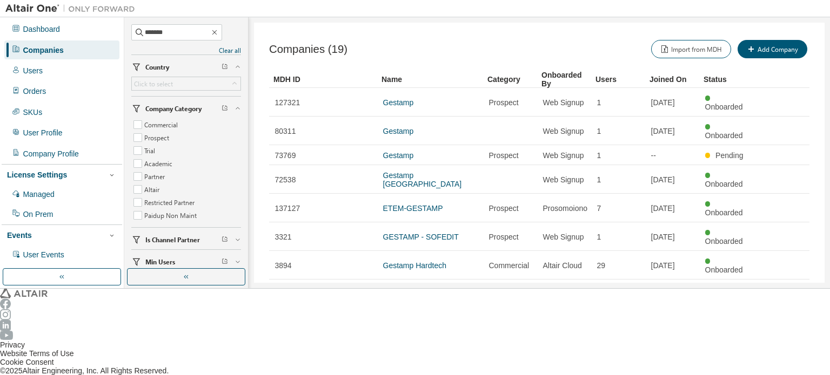
click at [782, 373] on icon "button" at bounding box center [780, 379] width 13 height 13
type input "*"
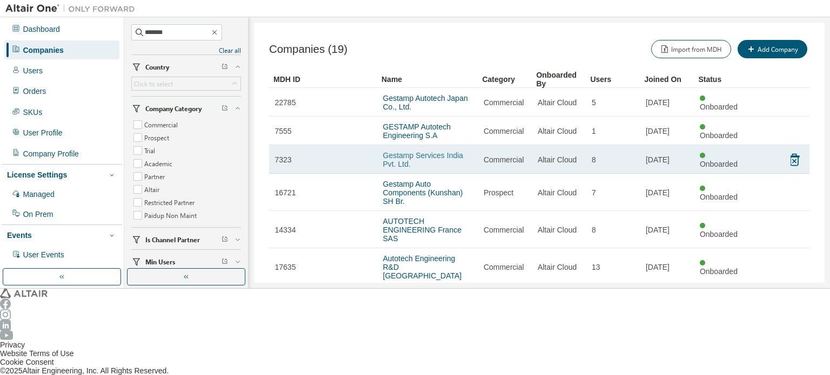
click at [426, 151] on link "Gestamp Services India Pvt. Ltd." at bounding box center [423, 159] width 80 height 17
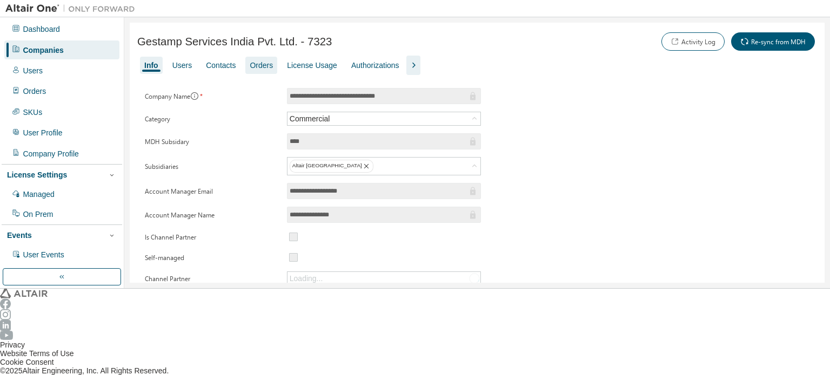
click at [257, 69] on div "Orders" at bounding box center [261, 65] width 32 height 17
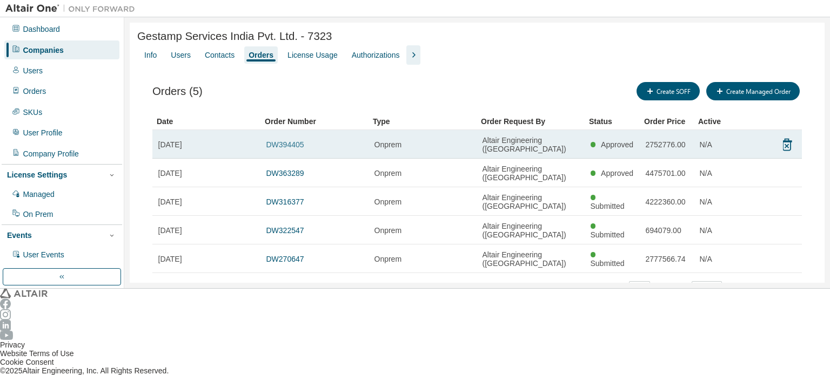
click at [278, 140] on link "DW394405" at bounding box center [285, 144] width 38 height 9
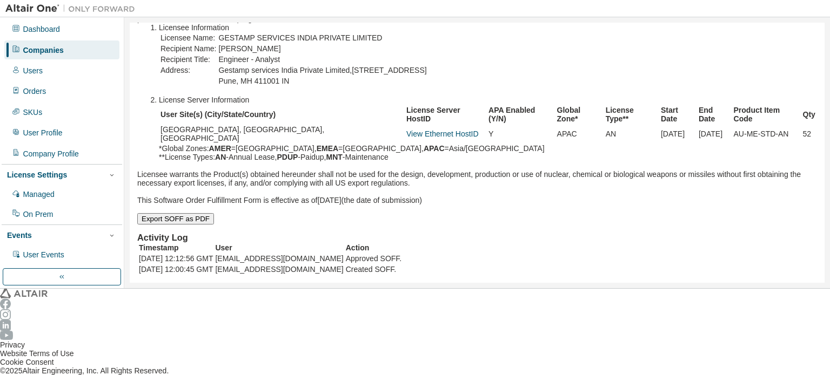
scroll to position [162, 0]
click at [63, 51] on div "Companies" at bounding box center [61, 50] width 115 height 18
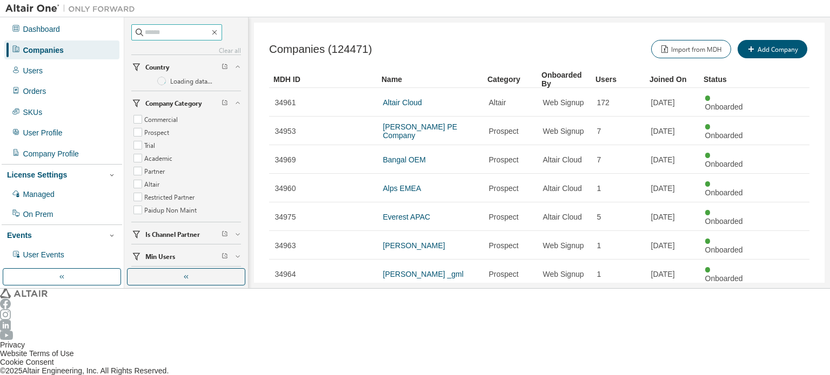
click at [169, 33] on input "text" at bounding box center [177, 32] width 65 height 11
type input "**********"
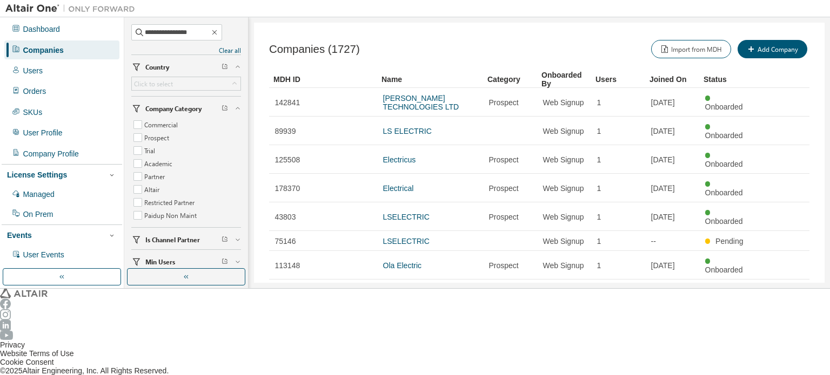
click at [781, 365] on icon "button" at bounding box center [780, 371] width 13 height 13
type input "*"
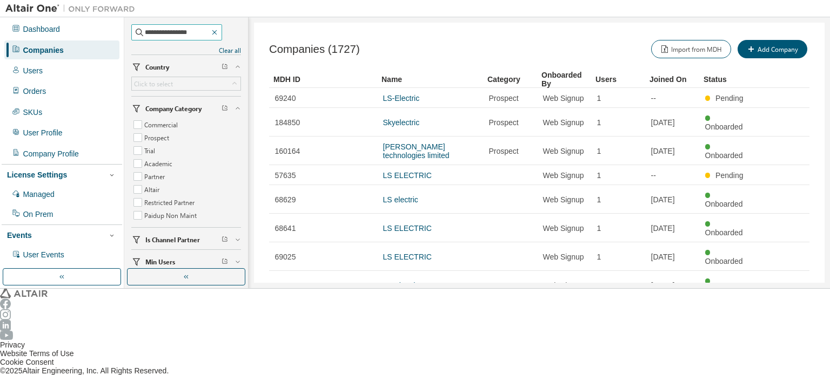
click at [219, 30] on icon "button" at bounding box center [214, 32] width 9 height 9
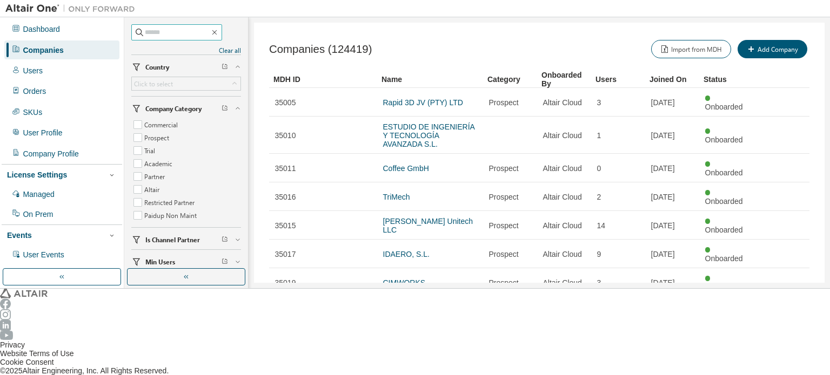
click at [194, 31] on input "text" at bounding box center [177, 32] width 65 height 11
type input "*****"
type input "*"
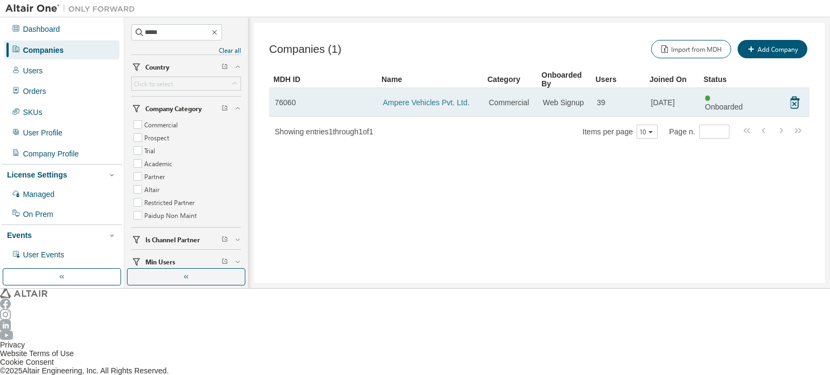
click at [445, 98] on link "Ampere Vehicles Pvt. Ltd." at bounding box center [426, 102] width 86 height 9
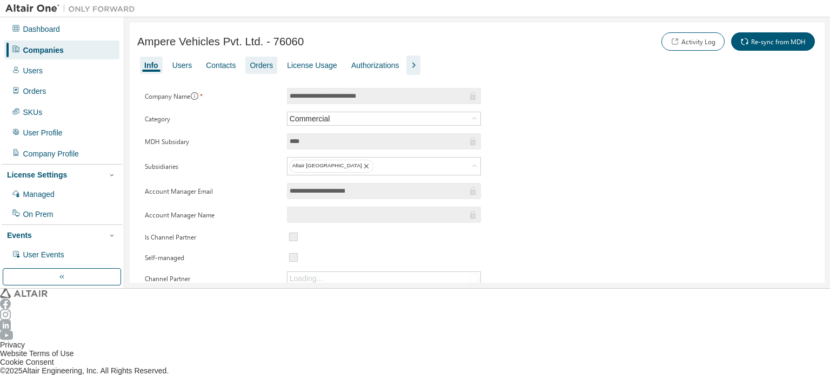
click at [255, 68] on div "Orders" at bounding box center [261, 65] width 23 height 9
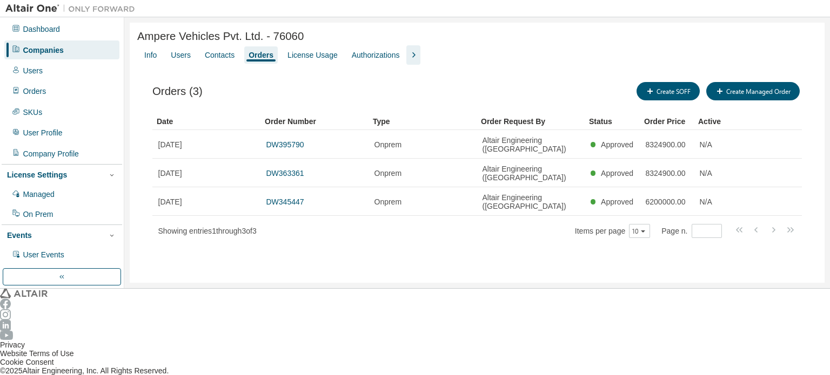
click at [88, 52] on div "Companies" at bounding box center [61, 50] width 115 height 18
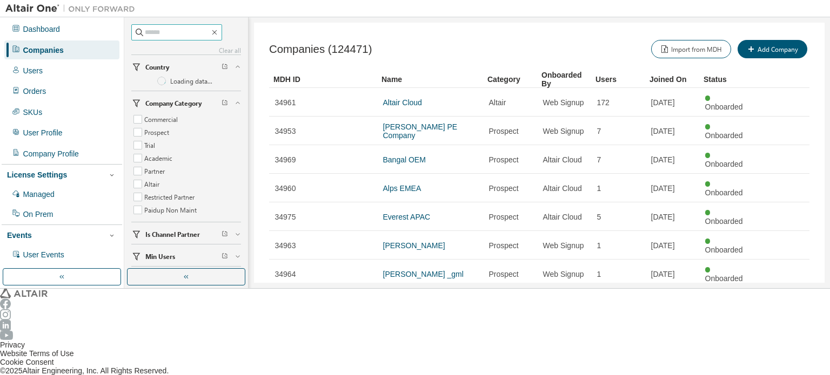
click at [165, 35] on input "text" at bounding box center [177, 32] width 65 height 11
type input "**********"
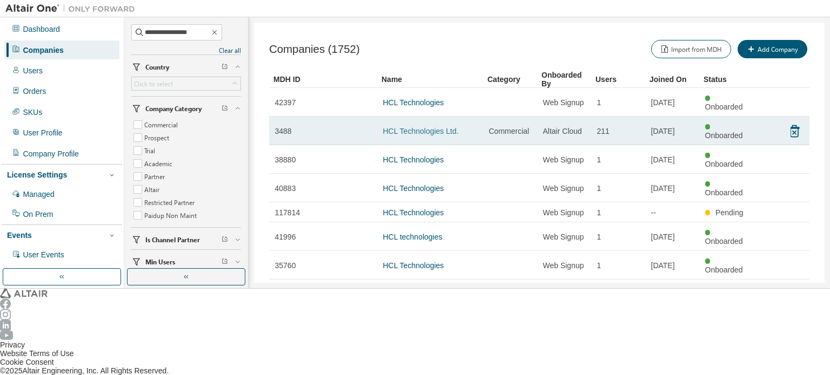
click at [440, 127] on link "HCL Technologies Ltd." at bounding box center [421, 131] width 76 height 9
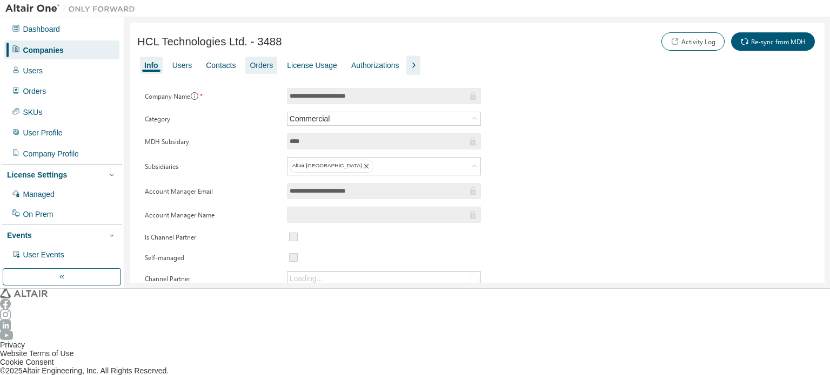
click at [251, 64] on div "Orders" at bounding box center [261, 65] width 23 height 9
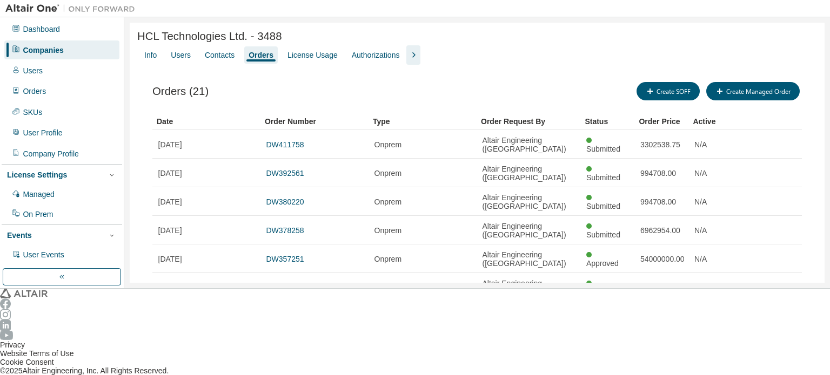
click at [84, 51] on div "Companies" at bounding box center [61, 50] width 115 height 18
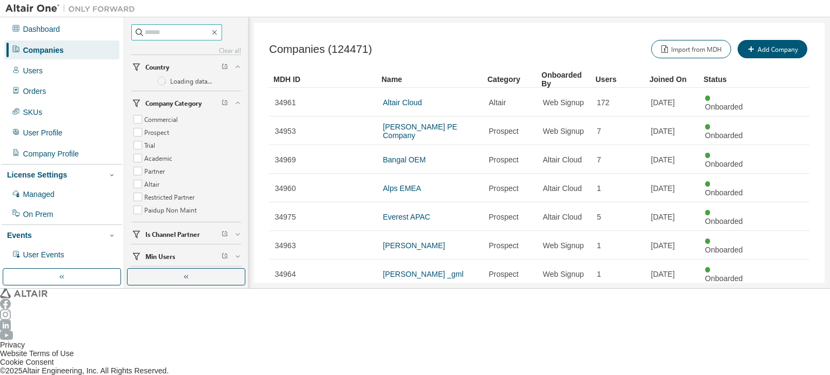
click at [168, 36] on input "text" at bounding box center [177, 32] width 65 height 11
type input "*********"
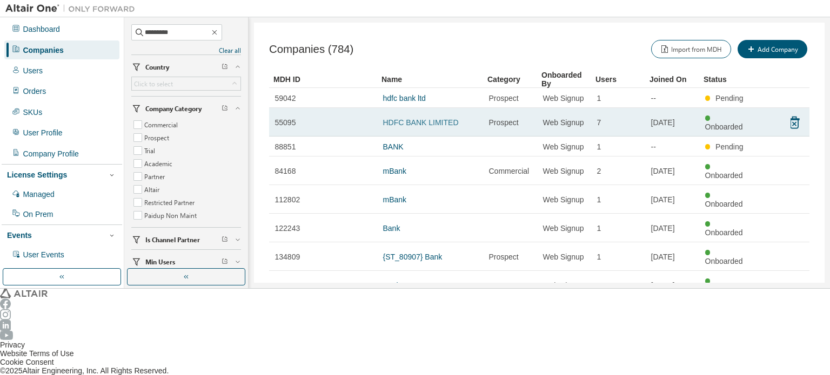
click at [433, 118] on link "HDFC BANK LIMITED" at bounding box center [421, 122] width 76 height 9
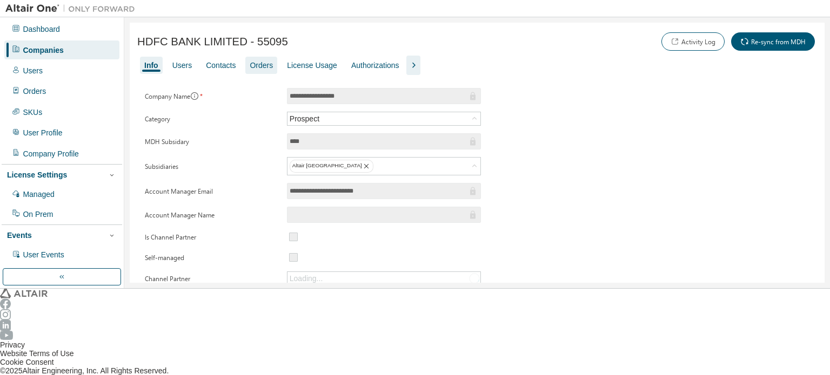
click at [264, 64] on div "Orders" at bounding box center [261, 65] width 32 height 17
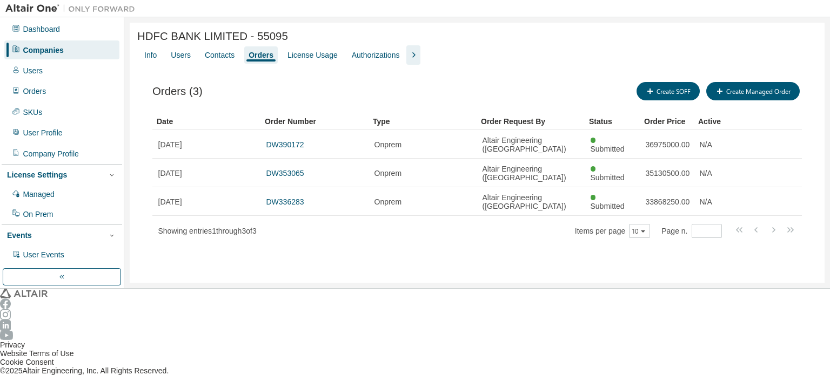
click at [97, 48] on div "Companies" at bounding box center [61, 50] width 115 height 18
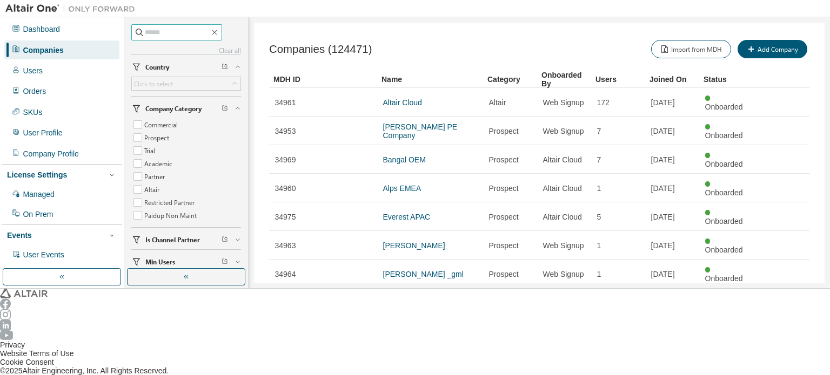
click at [171, 35] on input "text" at bounding box center [177, 32] width 65 height 11
type input "*******"
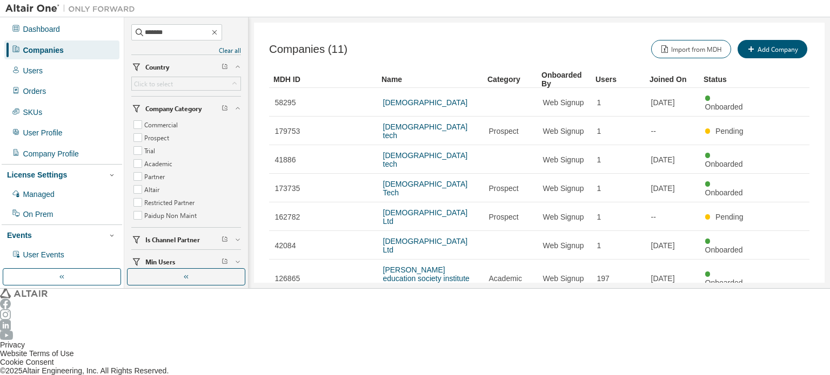
click at [421, 332] on link "[DEMOGRAPHIC_DATA] Tech Limited" at bounding box center [425, 340] width 85 height 17
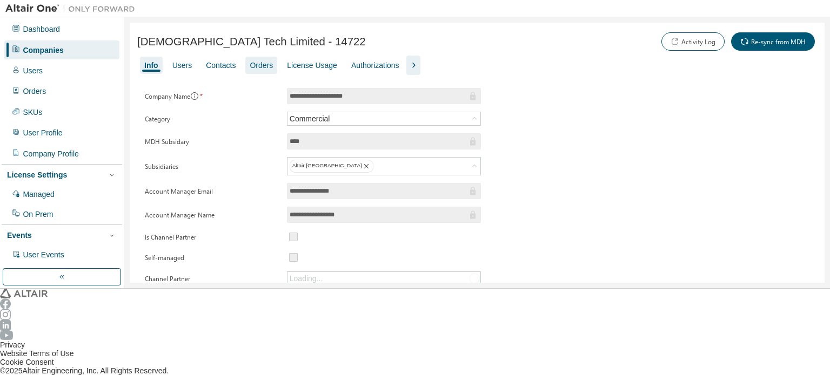
click at [256, 65] on div "Orders" at bounding box center [261, 65] width 23 height 9
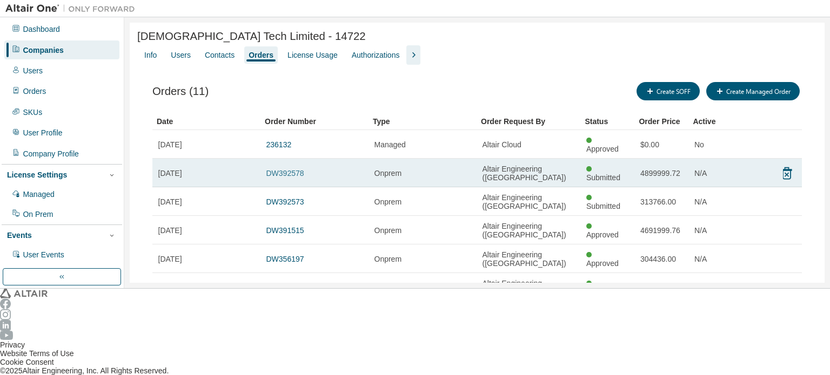
click at [291, 169] on link "DW392578" at bounding box center [285, 173] width 38 height 9
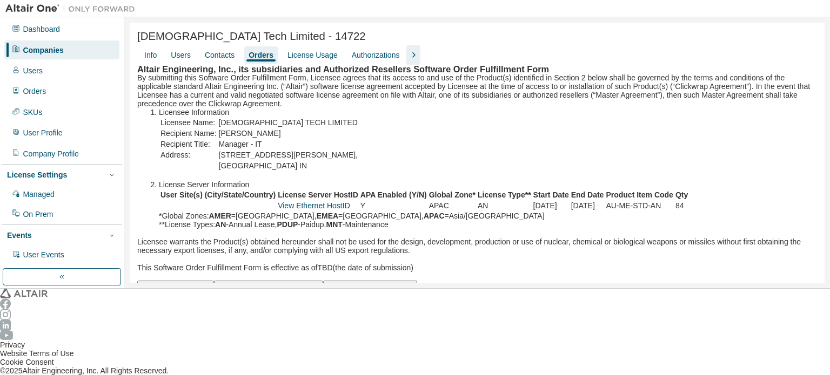
scroll to position [162, 0]
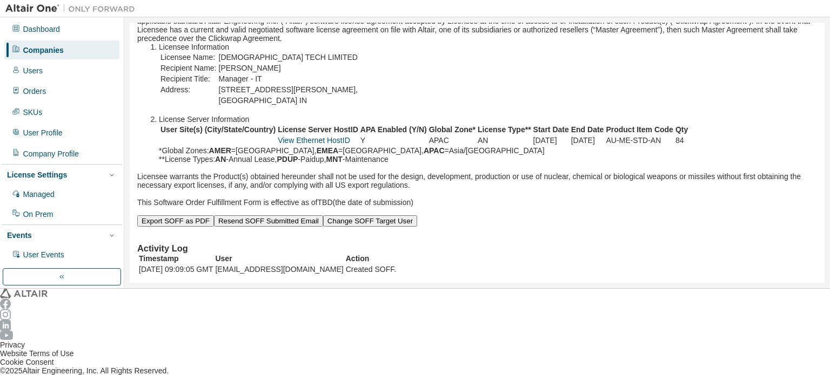
click at [323, 217] on button "Resend SOFF Submitted Email" at bounding box center [268, 221] width 109 height 11
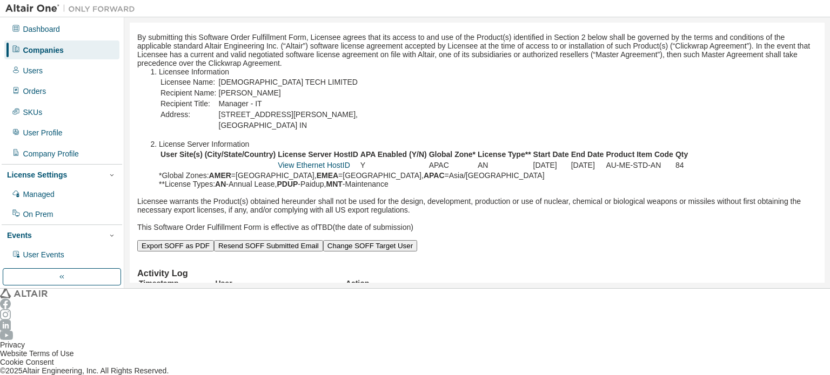
scroll to position [0, 0]
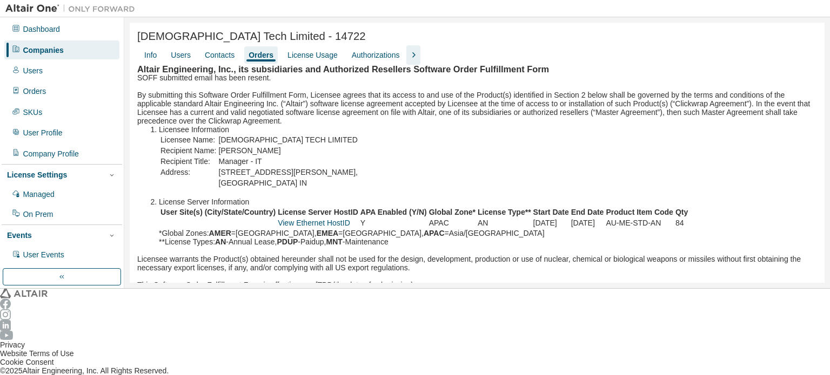
click at [66, 52] on div "Companies" at bounding box center [61, 50] width 115 height 18
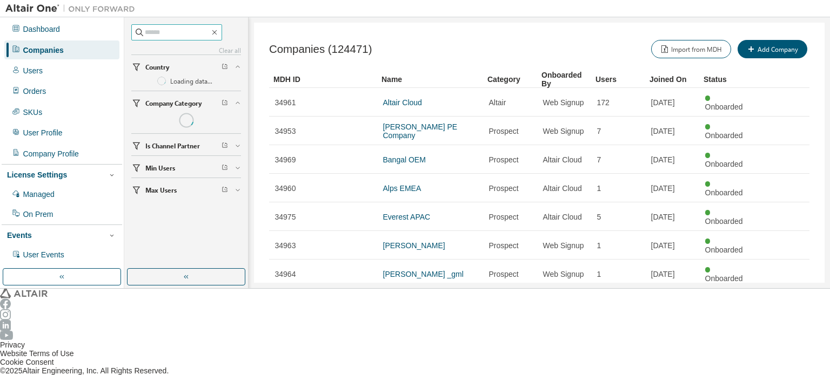
click at [178, 35] on input "text" at bounding box center [177, 32] width 65 height 11
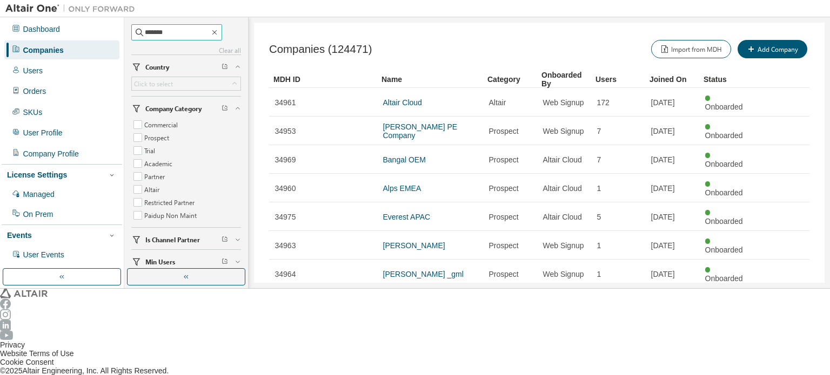
type input "*******"
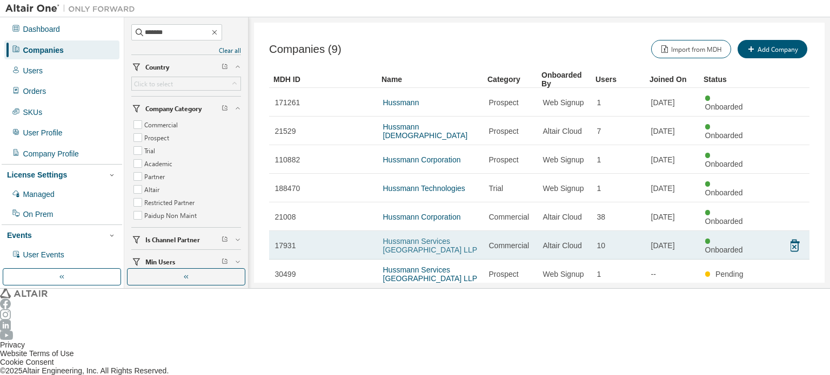
click at [456, 237] on link "Hussmann Services [GEOGRAPHIC_DATA] LLP" at bounding box center [430, 245] width 95 height 17
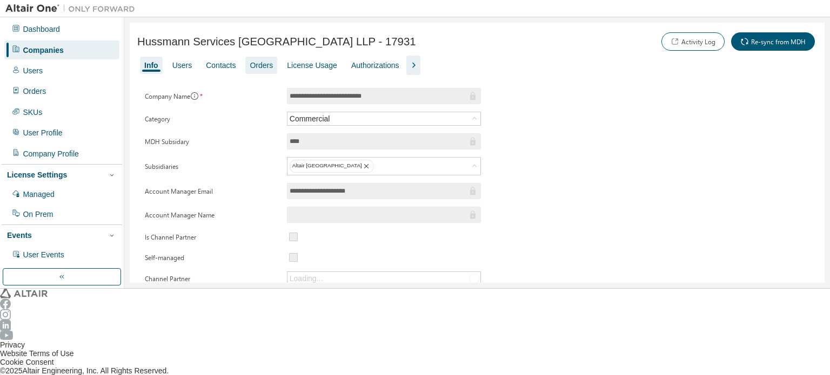
click at [254, 64] on div "Orders" at bounding box center [261, 65] width 23 height 9
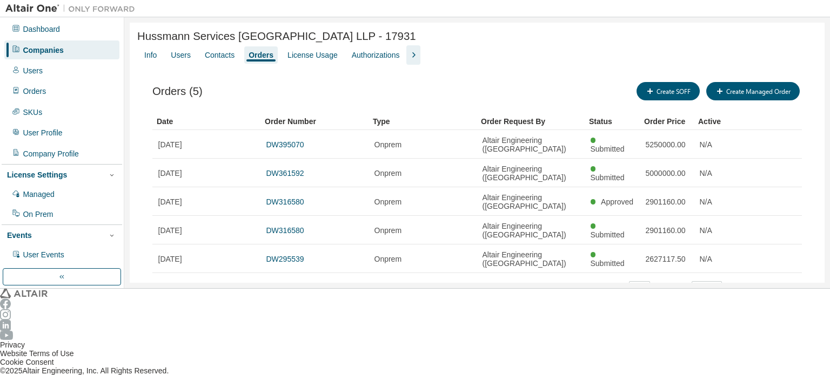
click at [87, 45] on div "Companies" at bounding box center [61, 50] width 115 height 18
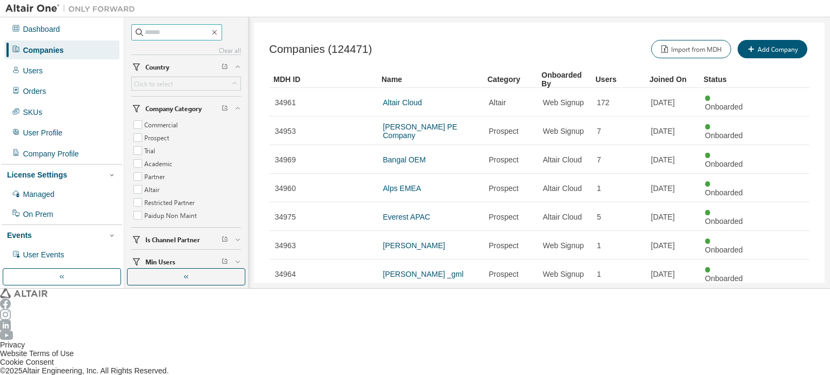
click at [170, 34] on input "text" at bounding box center [177, 32] width 65 height 11
type input "****"
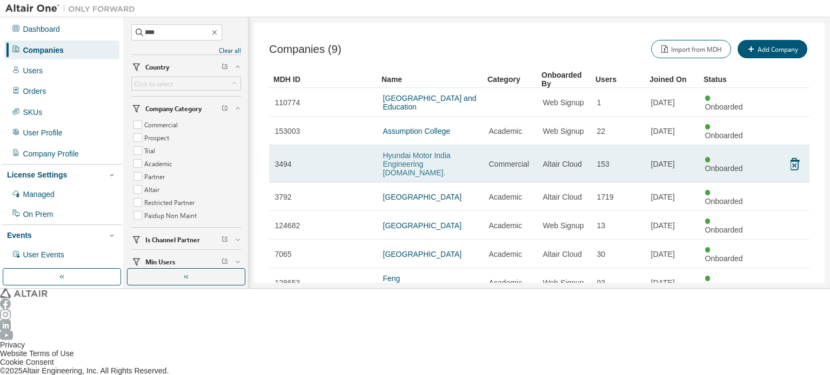
click at [414, 151] on link "Hyundai Motor India Engineering [DOMAIN_NAME]." at bounding box center [417, 164] width 68 height 26
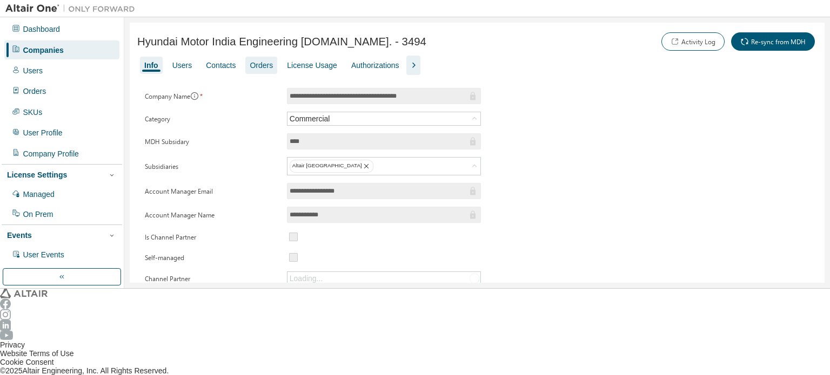
click at [261, 64] on div "Orders" at bounding box center [261, 65] width 23 height 9
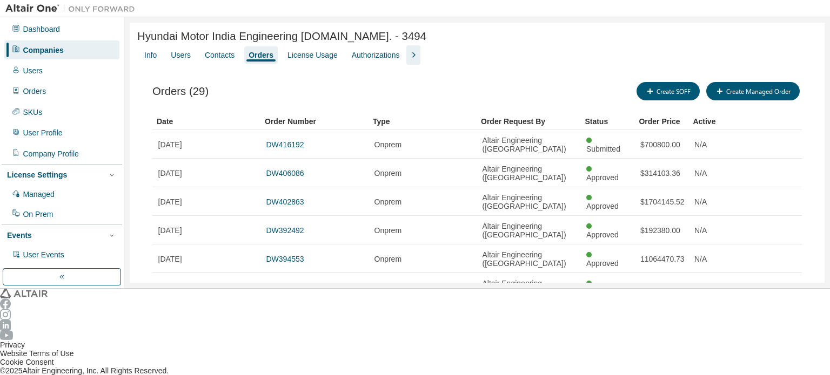
click at [65, 46] on div "Companies" at bounding box center [61, 50] width 115 height 18
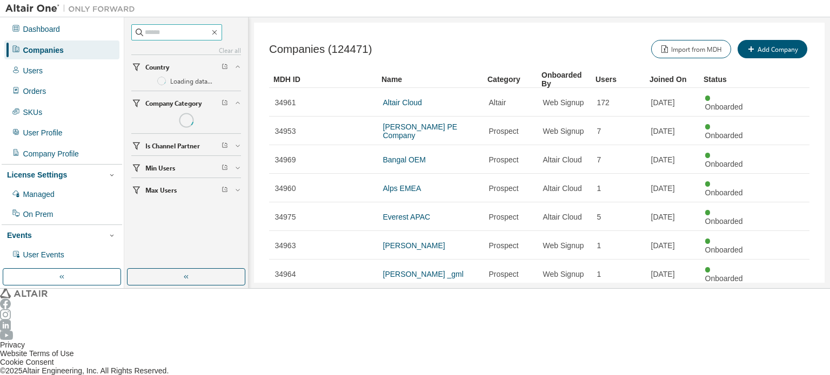
click at [166, 28] on input "text" at bounding box center [177, 32] width 65 height 11
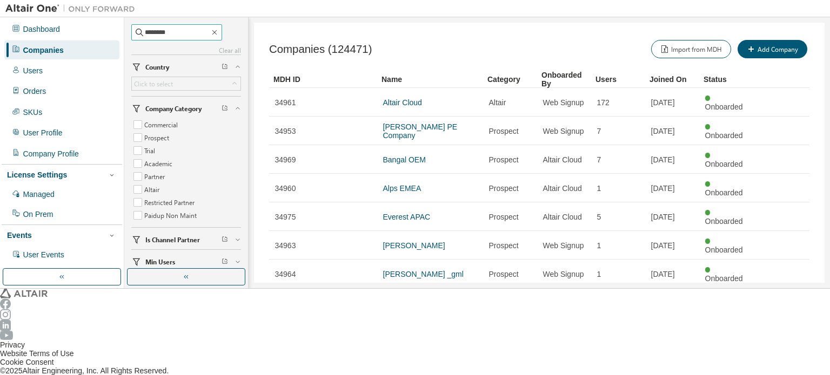
type input "********"
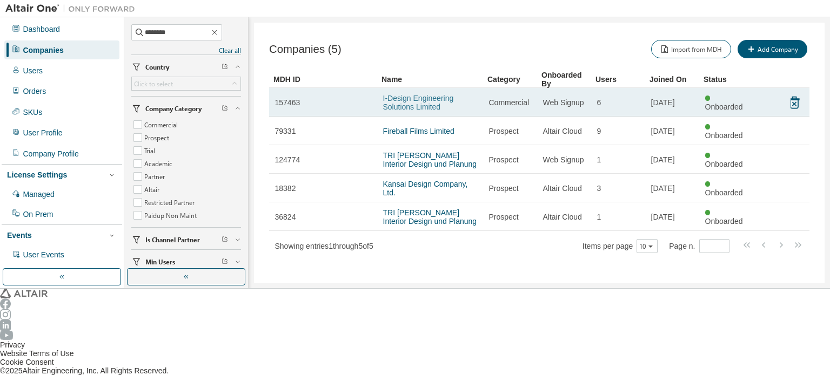
click at [419, 96] on link "I-Design Engineering Solutions Limited" at bounding box center [418, 102] width 71 height 17
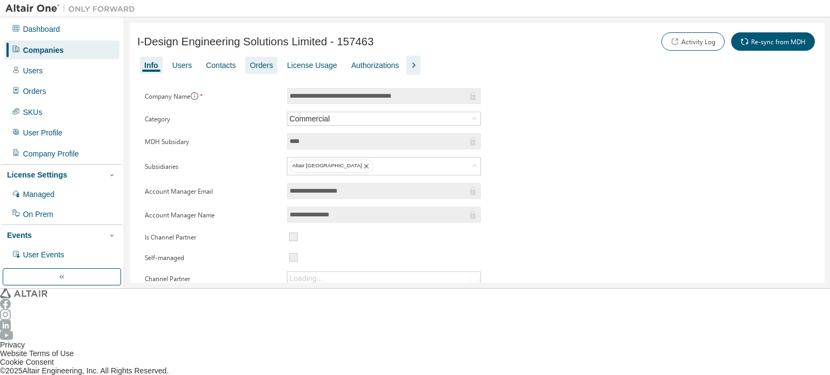
click at [250, 65] on div "Orders" at bounding box center [261, 65] width 23 height 9
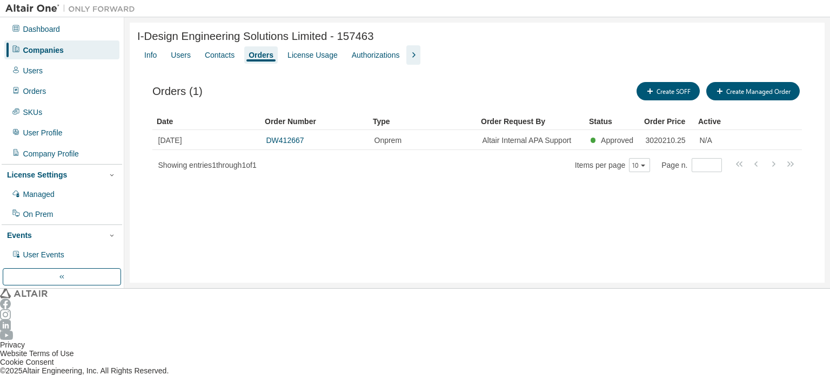
click at [71, 51] on div "Companies" at bounding box center [61, 50] width 115 height 18
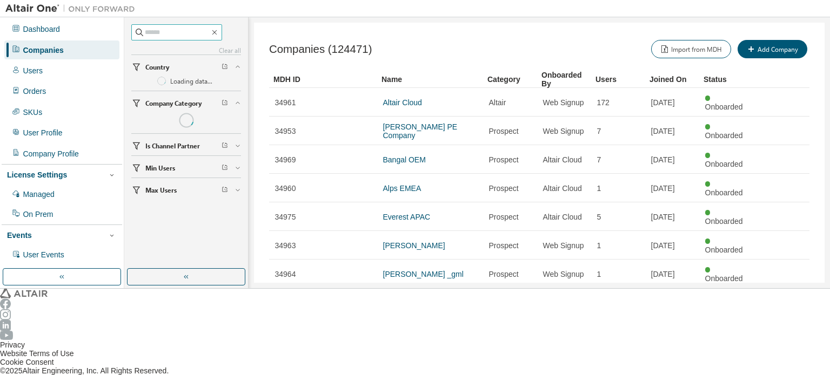
click at [181, 33] on input "text" at bounding box center [177, 32] width 65 height 11
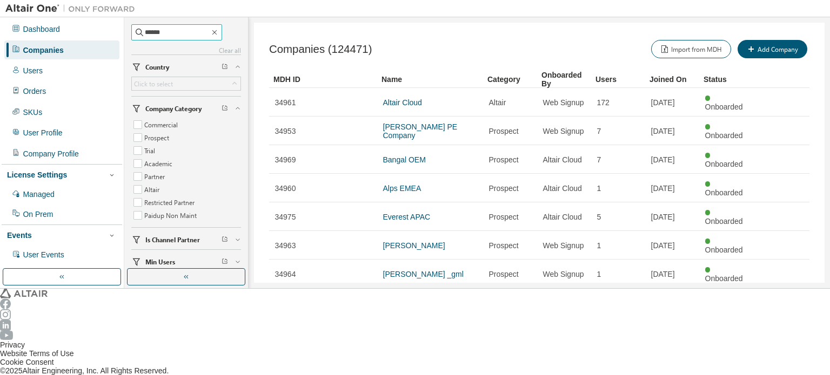
type input "******"
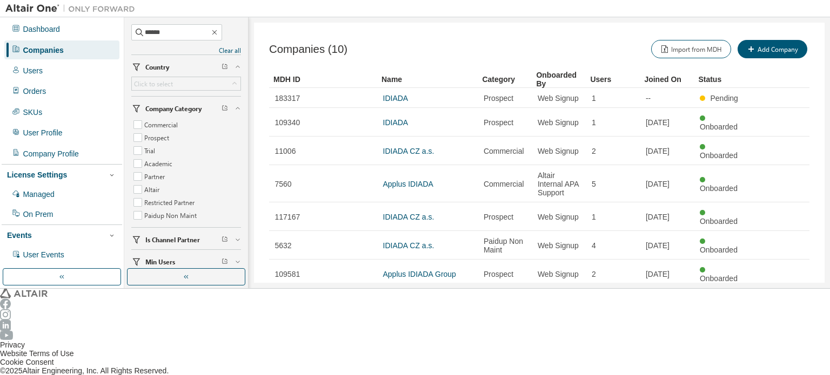
click at [406, 323] on link "IDIADA Automotive Technology India Pvt. Ltd." at bounding box center [426, 331] width 86 height 17
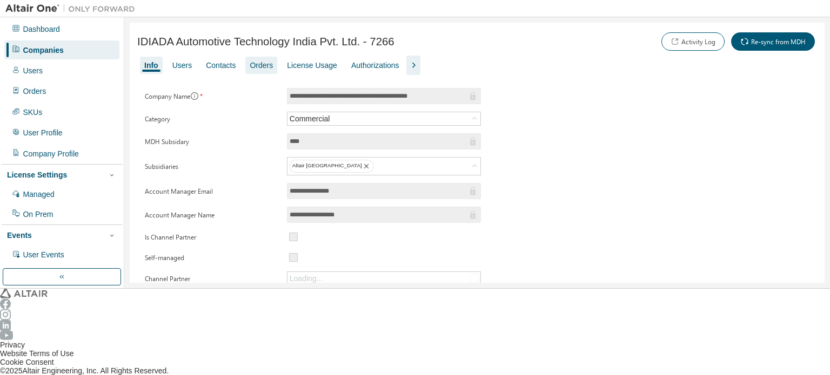
click at [250, 63] on div "Orders" at bounding box center [261, 65] width 23 height 9
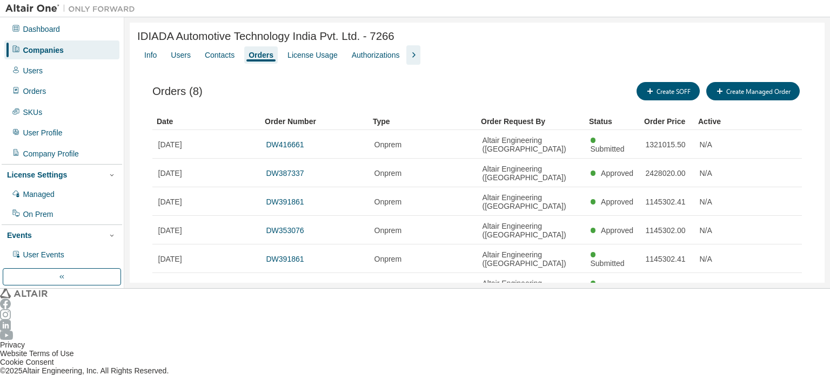
click at [73, 49] on div "Companies" at bounding box center [61, 50] width 115 height 18
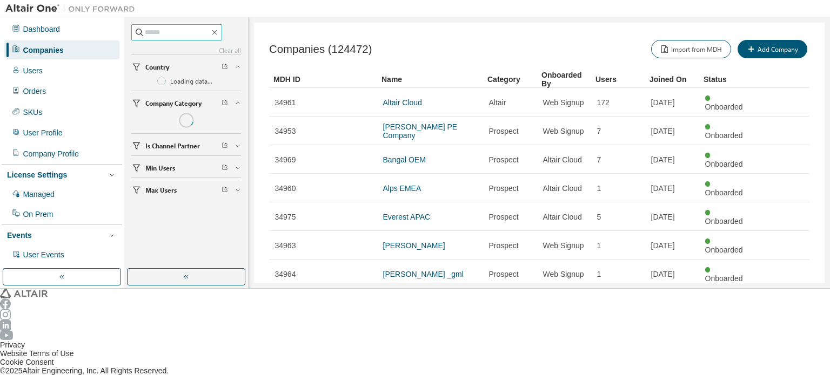
click at [162, 31] on input "text" at bounding box center [177, 32] width 65 height 11
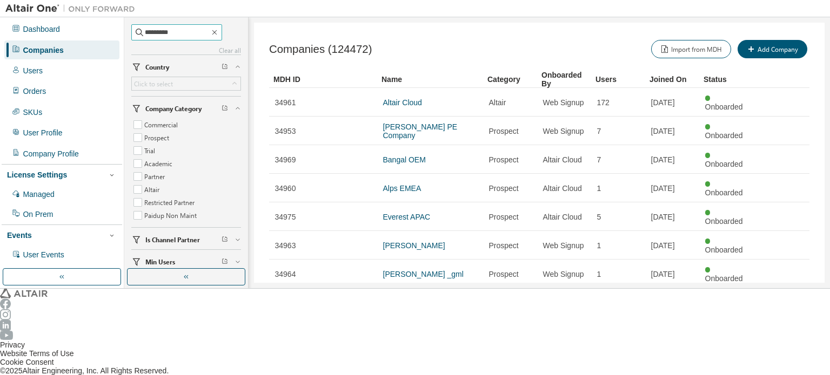
type input "*********"
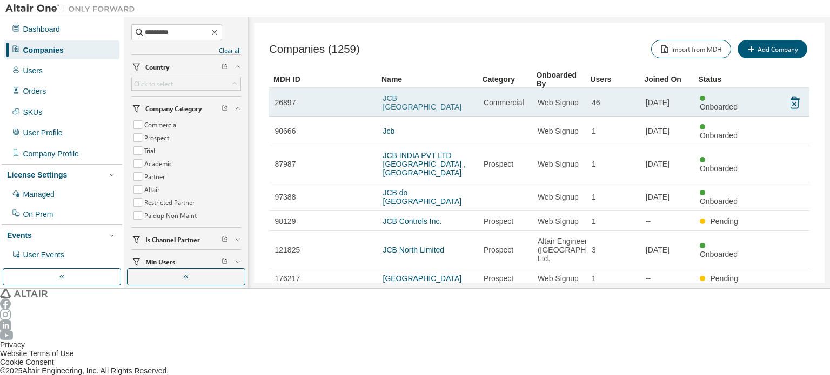
click at [402, 95] on link "JCB [GEOGRAPHIC_DATA]" at bounding box center [422, 102] width 79 height 17
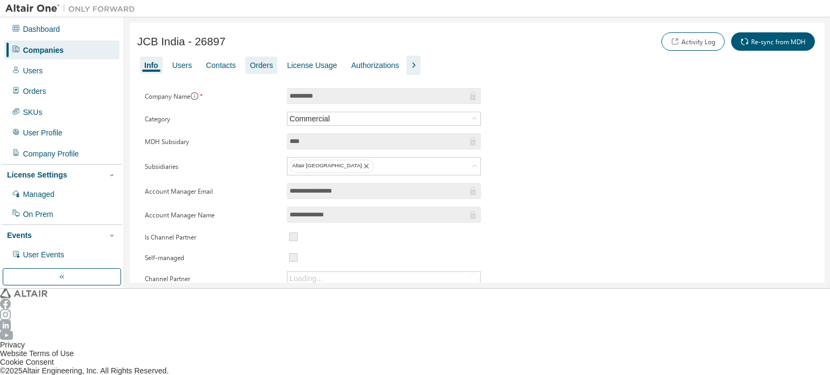
click at [263, 62] on div "Orders" at bounding box center [261, 65] width 23 height 9
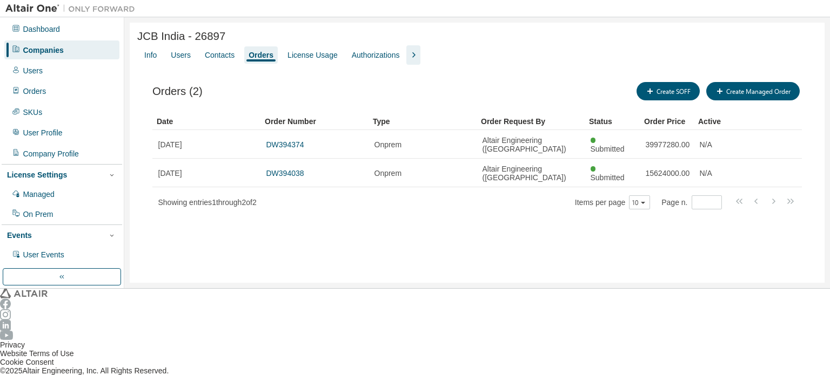
click at [66, 38] on div "Dashboard Companies Users Orders SKUs User Profile Company Profile License Sett…" at bounding box center [62, 182] width 120 height 327
click at [76, 53] on div "Companies" at bounding box center [61, 50] width 115 height 18
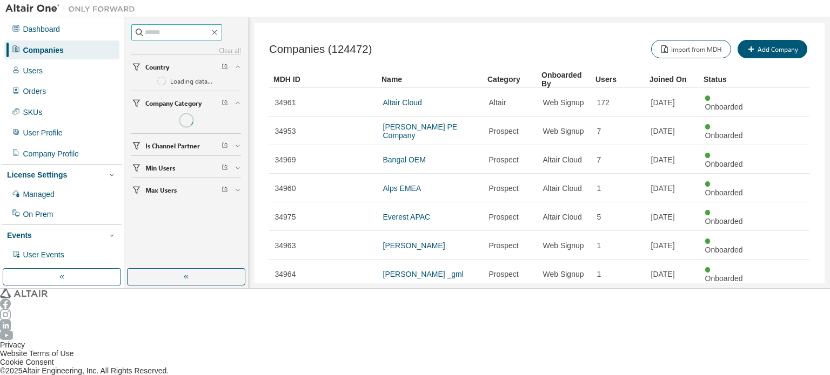
click at [164, 33] on input "text" at bounding box center [177, 32] width 65 height 11
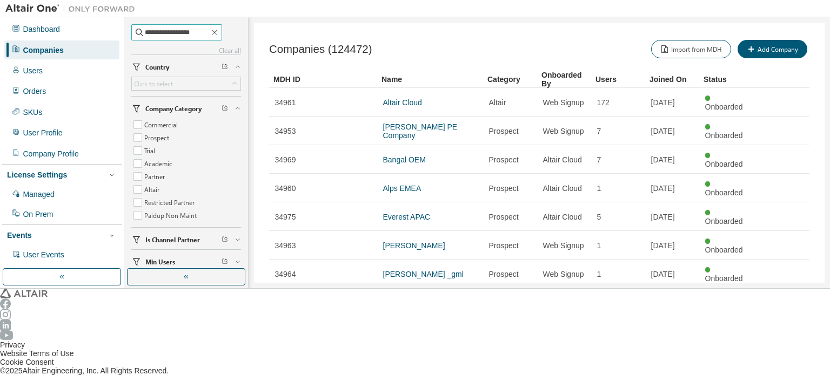
type input "**********"
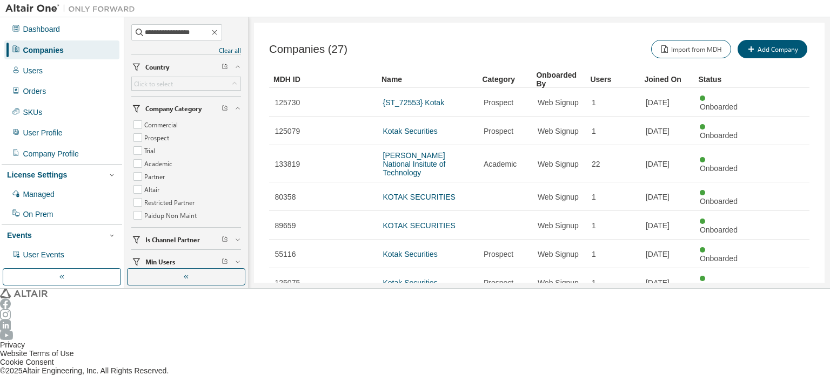
click at [428, 360] on link "Kotak Securities Limited - Institutional Equities" at bounding box center [426, 368] width 86 height 17
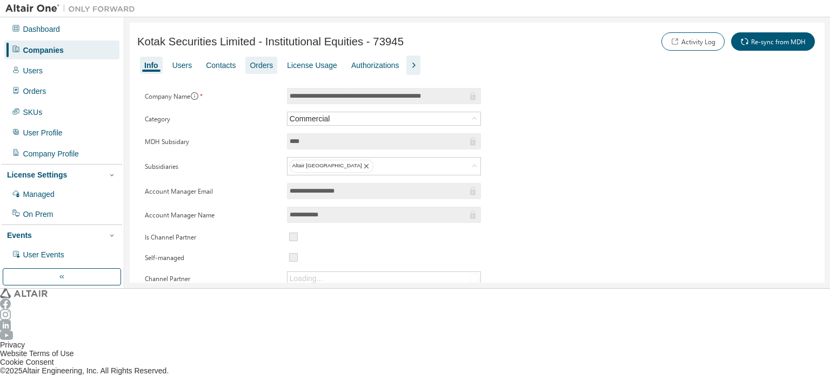
click at [251, 63] on div "Orders" at bounding box center [261, 65] width 23 height 9
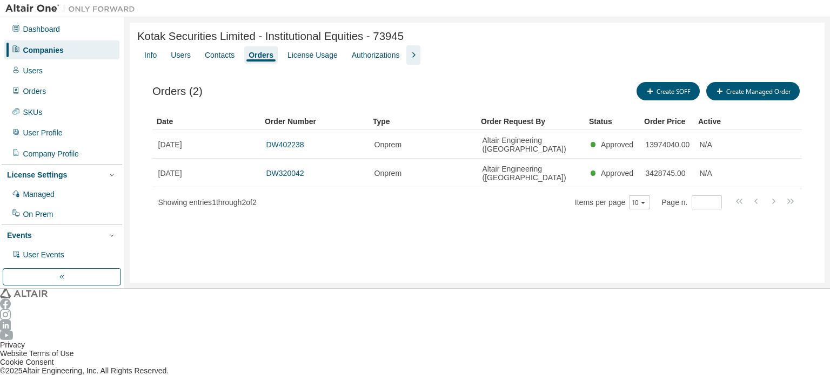
click at [75, 50] on div "Companies" at bounding box center [61, 50] width 115 height 18
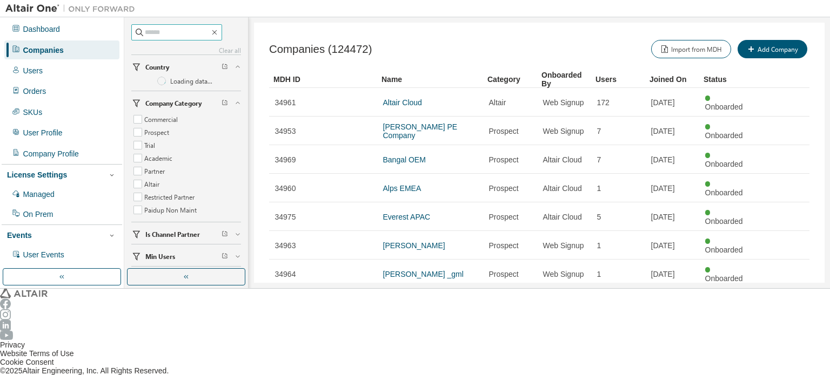
click at [167, 33] on input "text" at bounding box center [177, 32] width 65 height 11
type input "**********"
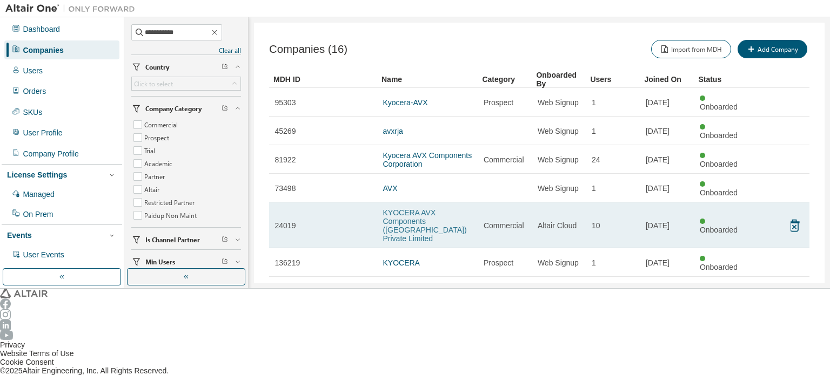
click at [431, 209] on link "KYOCERA AVX Components ([GEOGRAPHIC_DATA]) Private Limited" at bounding box center [425, 226] width 84 height 35
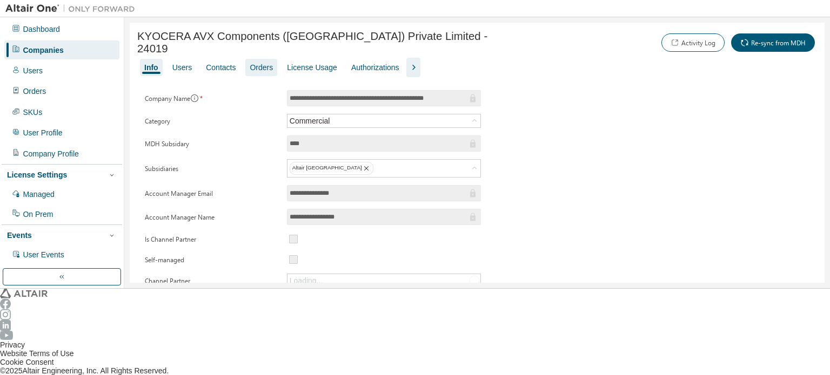
click at [261, 66] on div "Orders" at bounding box center [261, 67] width 23 height 9
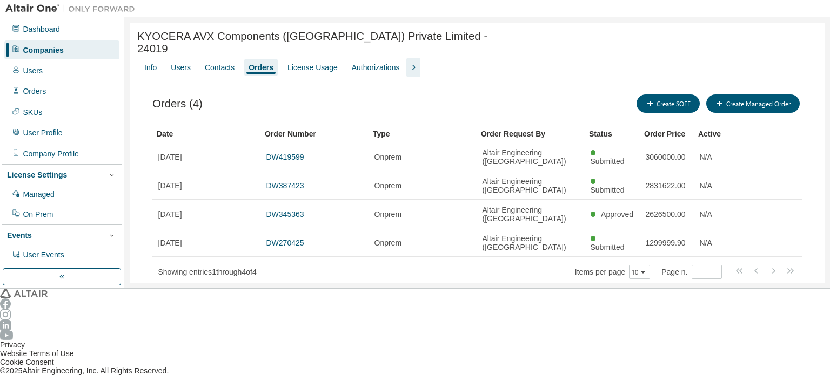
click at [19, 46] on div "Companies" at bounding box center [61, 50] width 115 height 18
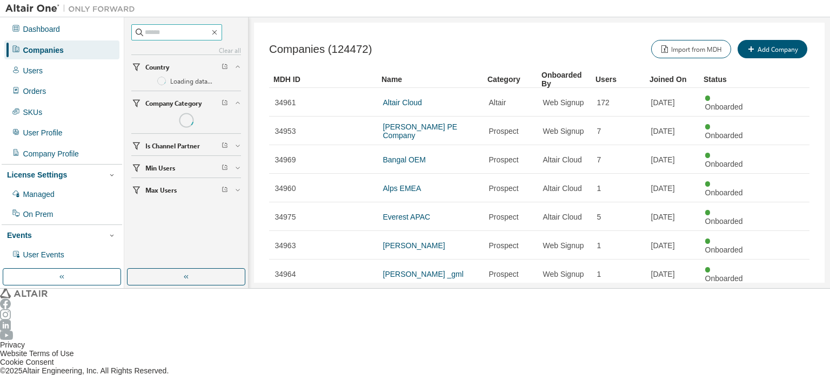
click at [159, 36] on input "text" at bounding box center [177, 32] width 65 height 11
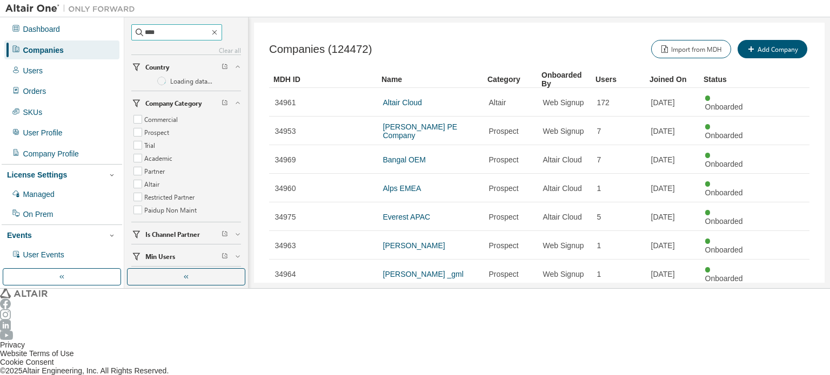
type input "****"
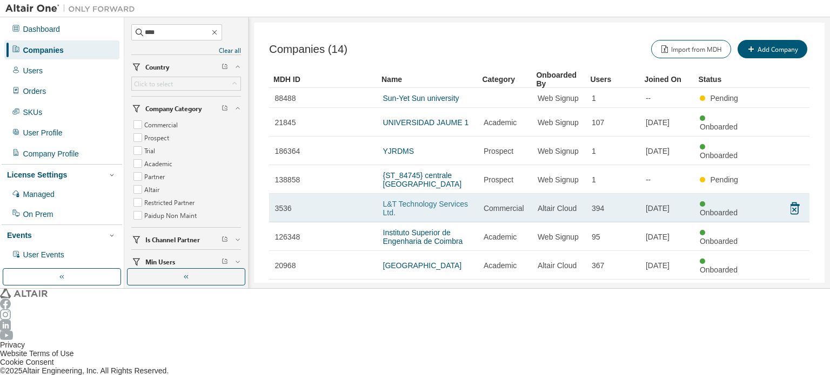
click at [428, 200] on link "L&T Technology Services Ltd." at bounding box center [425, 208] width 85 height 17
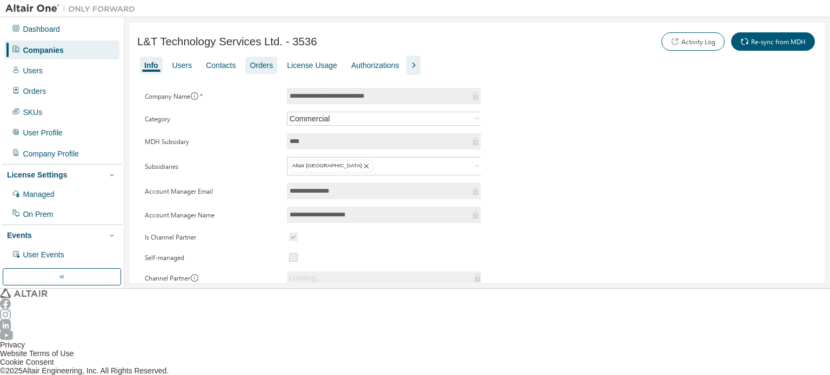
click at [250, 63] on div "Orders" at bounding box center [261, 65] width 23 height 9
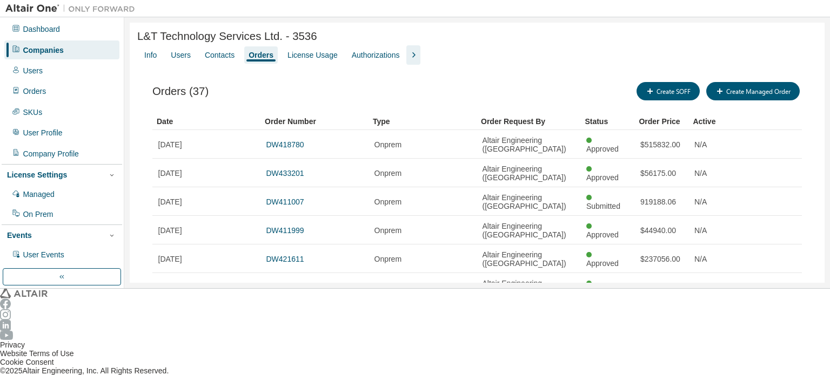
click at [634, 272] on div "20" at bounding box center [652, 272] width 86 height 13
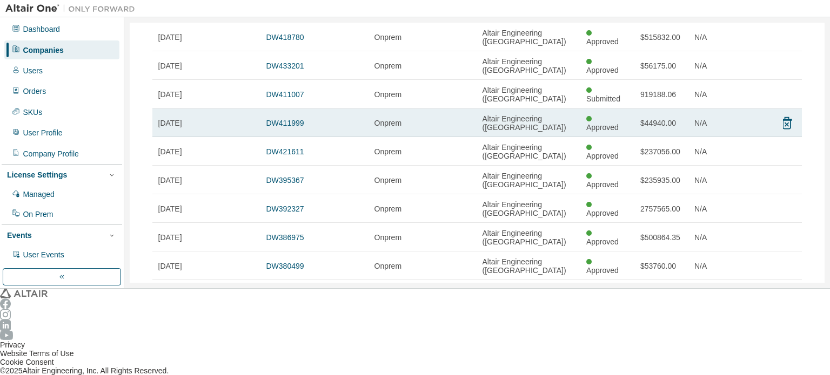
scroll to position [108, 0]
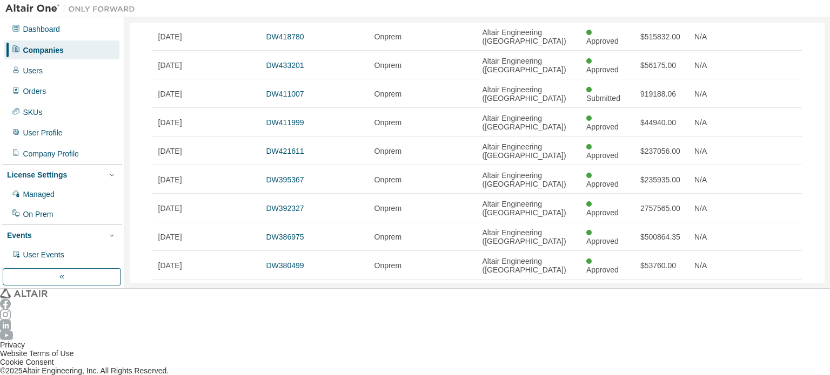
type button "20"
click at [85, 45] on div "Companies" at bounding box center [61, 50] width 115 height 18
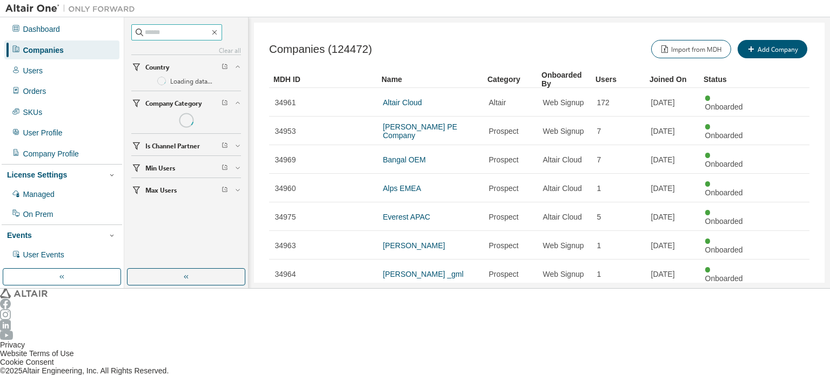
click at [146, 33] on input "text" at bounding box center [177, 32] width 65 height 11
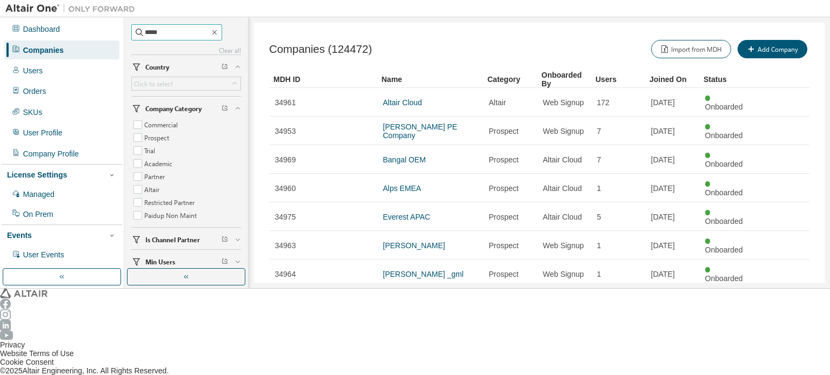
type input "*****"
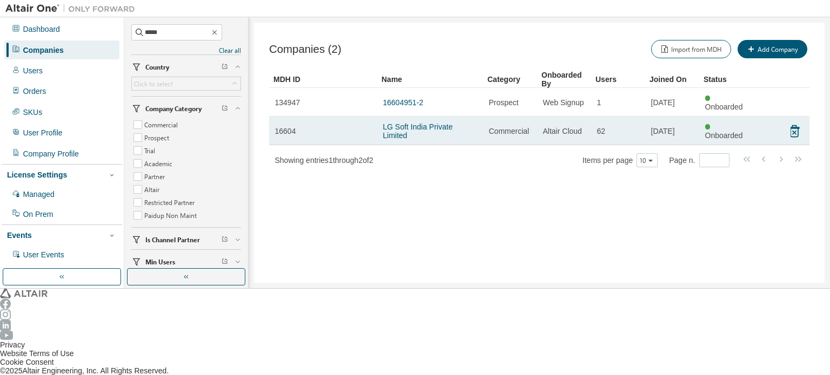
click at [415, 117] on td "LG Soft India Private Limited" at bounding box center [430, 131] width 106 height 29
click at [415, 123] on link "LG Soft India Private Limited" at bounding box center [418, 131] width 70 height 17
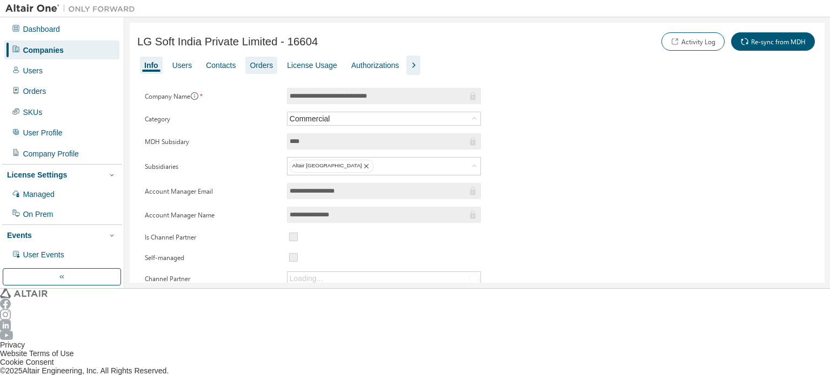
click at [250, 62] on div "Orders" at bounding box center [261, 65] width 23 height 9
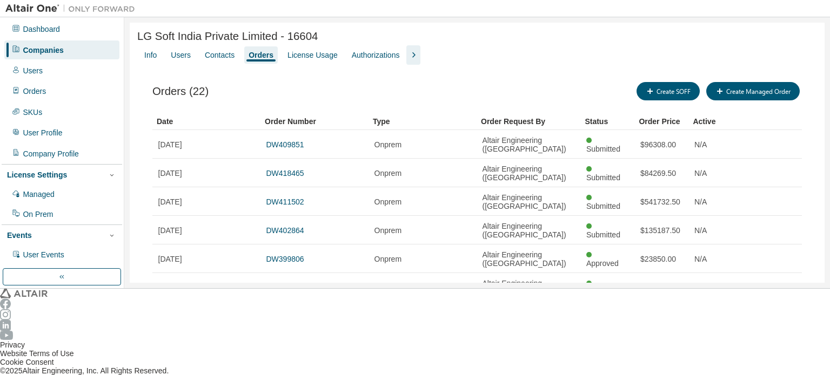
click at [55, 51] on div "Companies" at bounding box center [43, 50] width 41 height 9
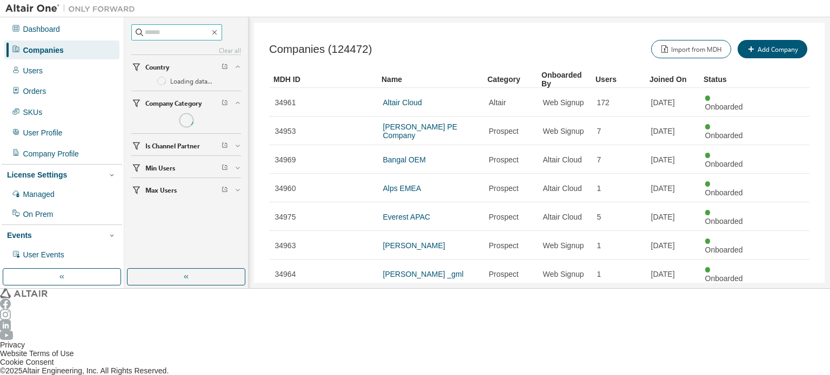
click at [207, 30] on input "text" at bounding box center [177, 32] width 65 height 11
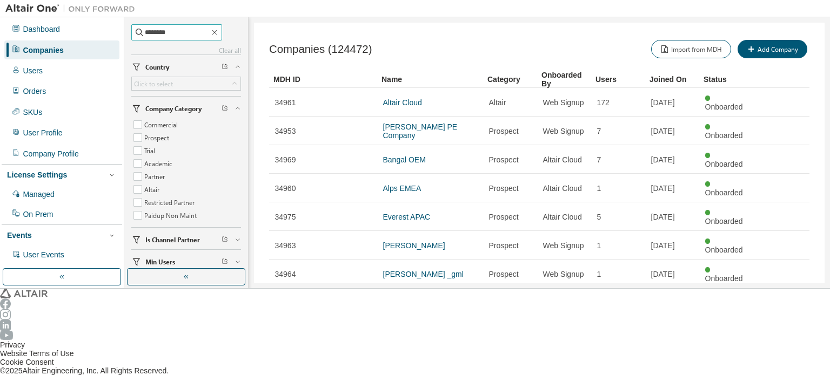
type input "********"
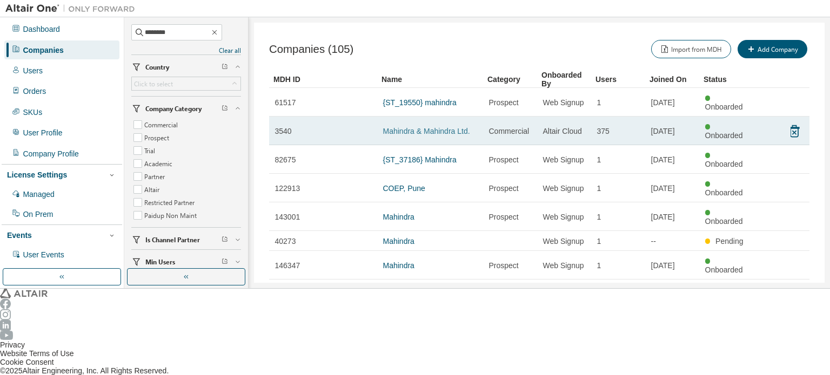
click at [427, 127] on link "Mahindra & Mahindra Ltd." at bounding box center [426, 131] width 87 height 9
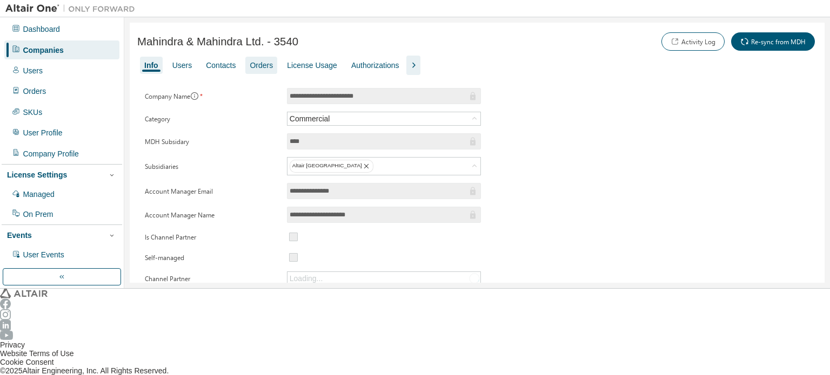
click at [250, 68] on div "Orders" at bounding box center [261, 65] width 23 height 9
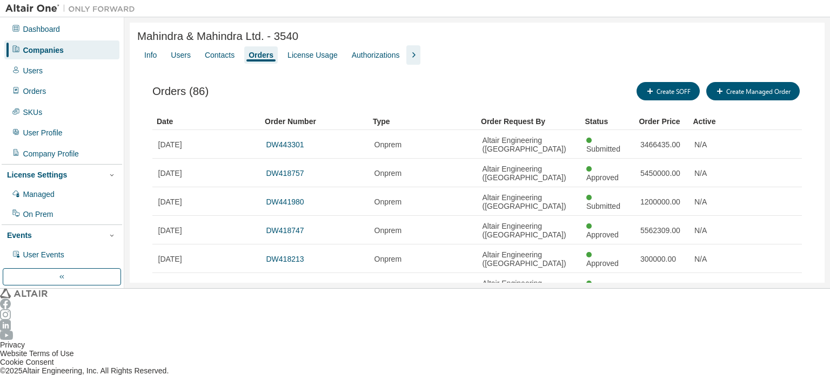
click at [638, 286] on div "30" at bounding box center [652, 285] width 86 height 13
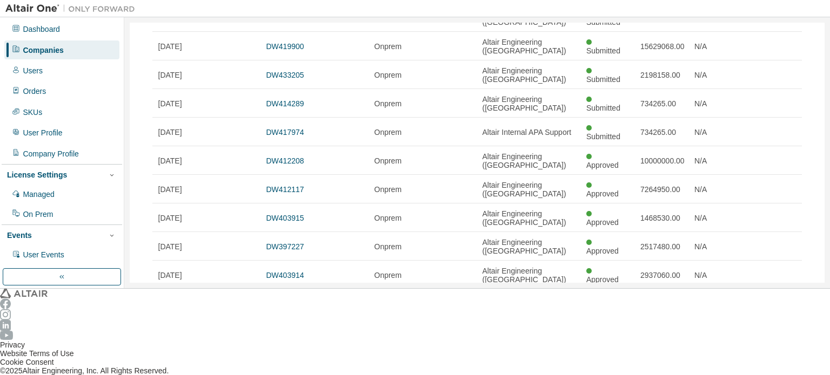
scroll to position [324, 0]
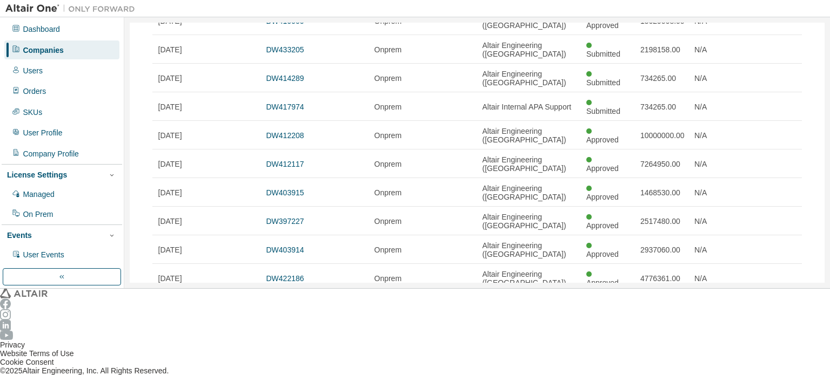
type button "30"
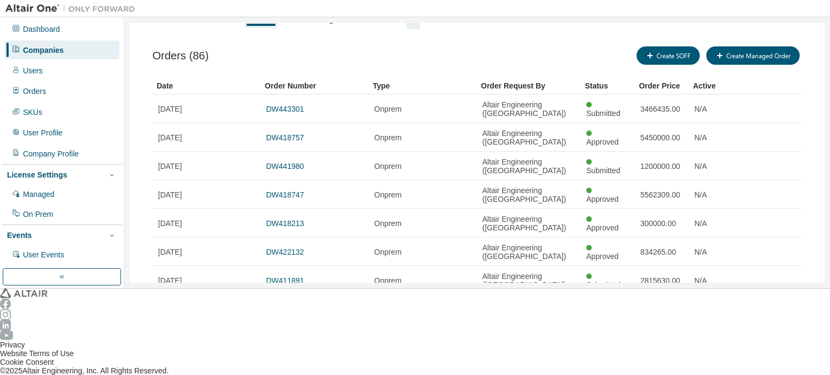
scroll to position [0, 0]
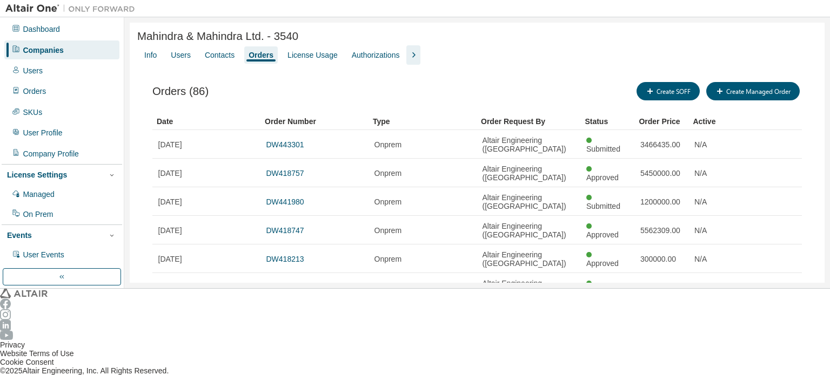
click at [60, 52] on div "Companies" at bounding box center [61, 50] width 115 height 18
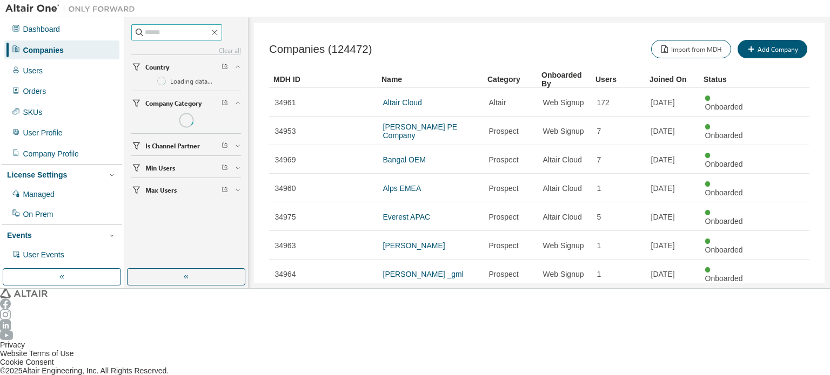
click at [181, 36] on input "text" at bounding box center [177, 32] width 65 height 11
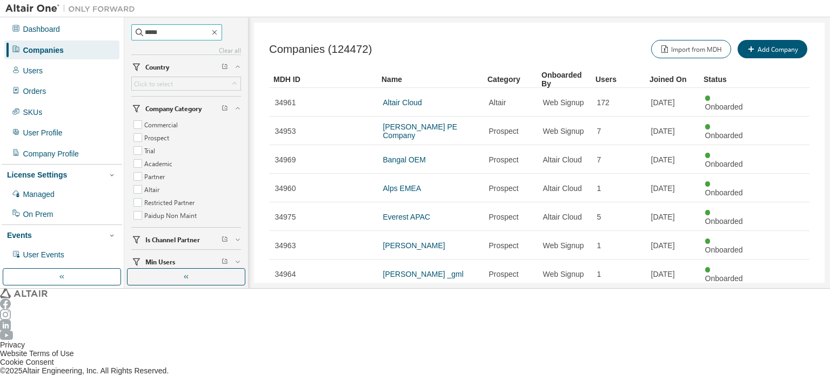
type input "*****"
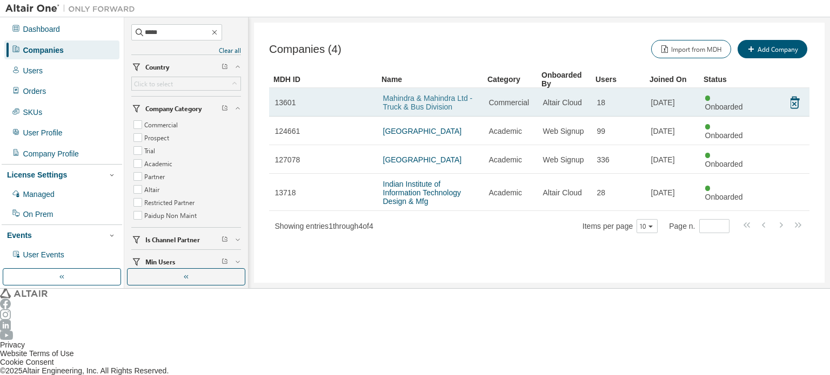
click at [452, 96] on link "Mahindra & Mahindra Ltd - Truck & Bus Division" at bounding box center [428, 102] width 90 height 17
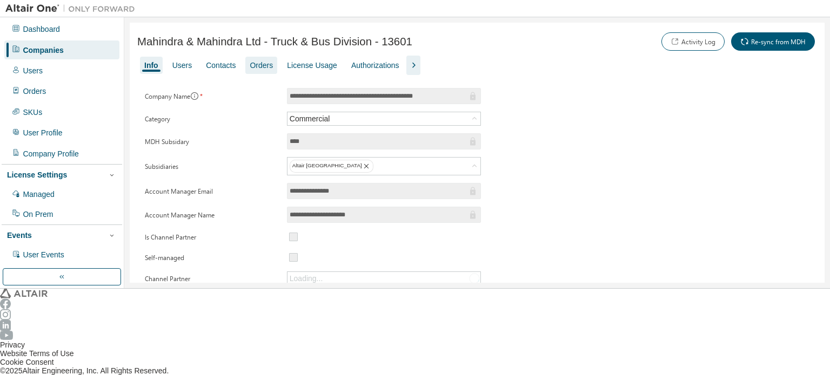
click at [264, 63] on div "Orders" at bounding box center [261, 65] width 32 height 17
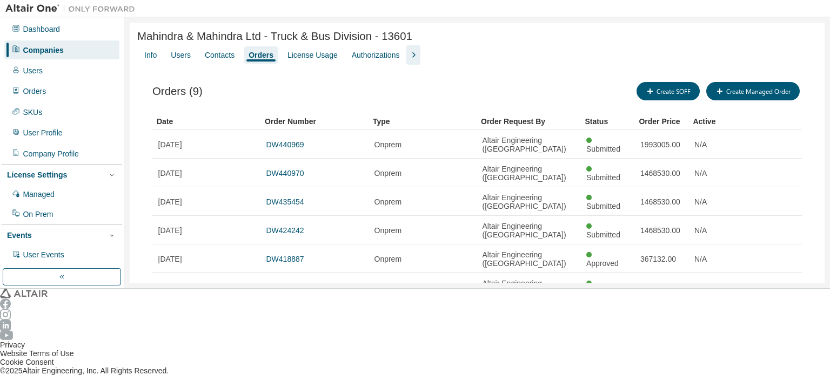
click at [49, 48] on div "Companies" at bounding box center [43, 50] width 41 height 9
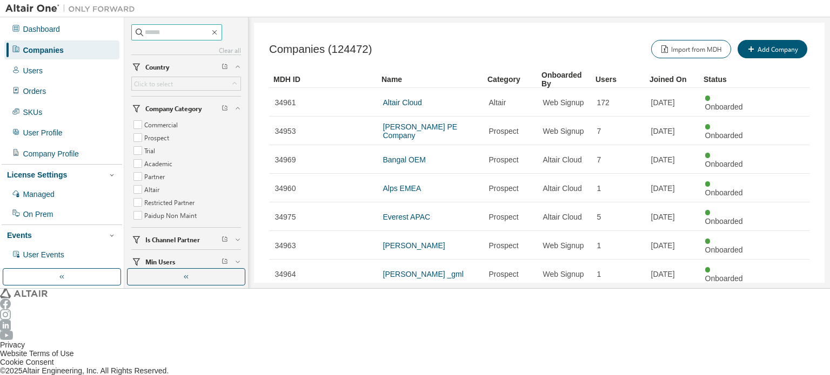
click at [185, 34] on input "text" at bounding box center [177, 32] width 65 height 11
type input "********"
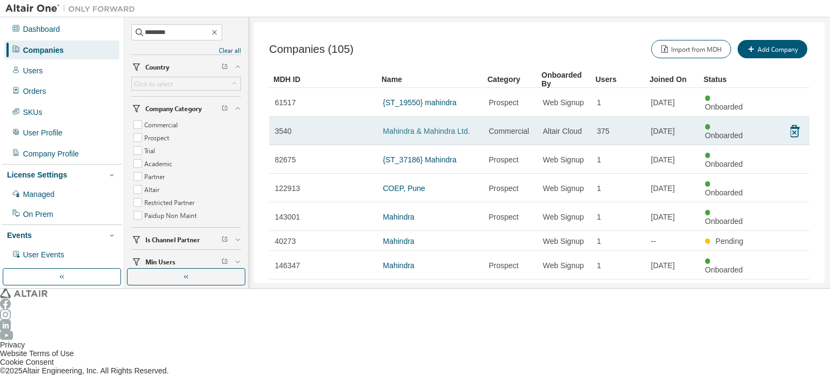
click at [451, 127] on link "Mahindra & Mahindra Ltd." at bounding box center [426, 131] width 87 height 9
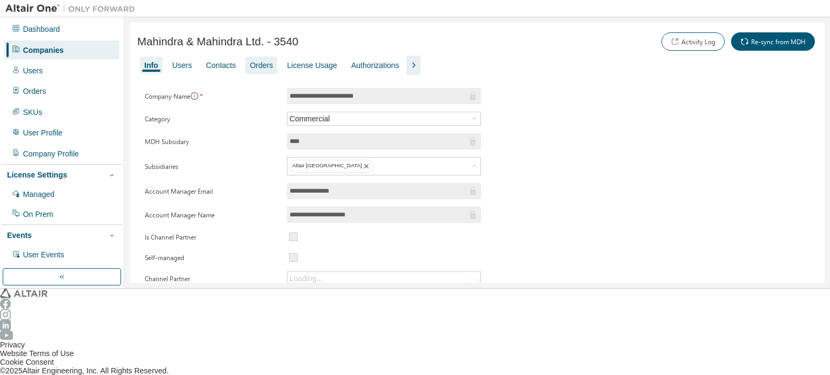
click at [252, 64] on div "Orders" at bounding box center [261, 65] width 23 height 9
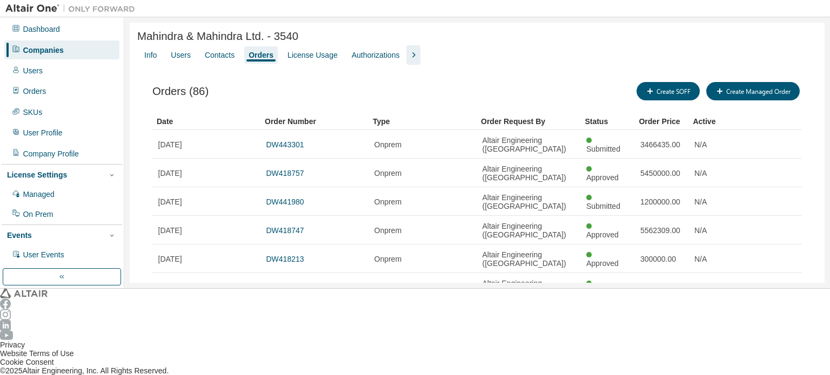
click at [633, 285] on div "30" at bounding box center [652, 285] width 86 height 13
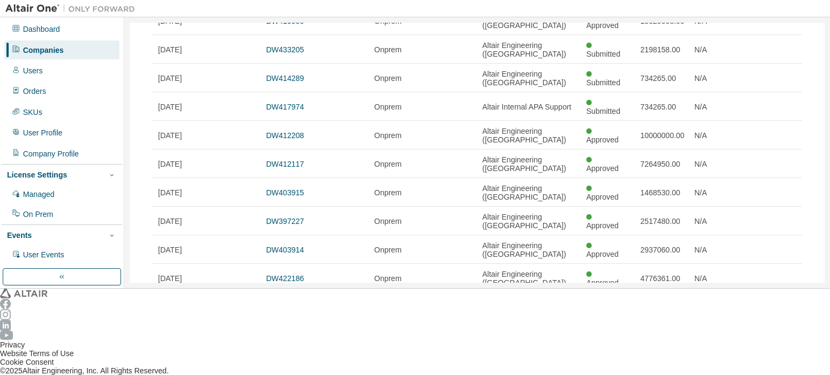
scroll to position [378, 0]
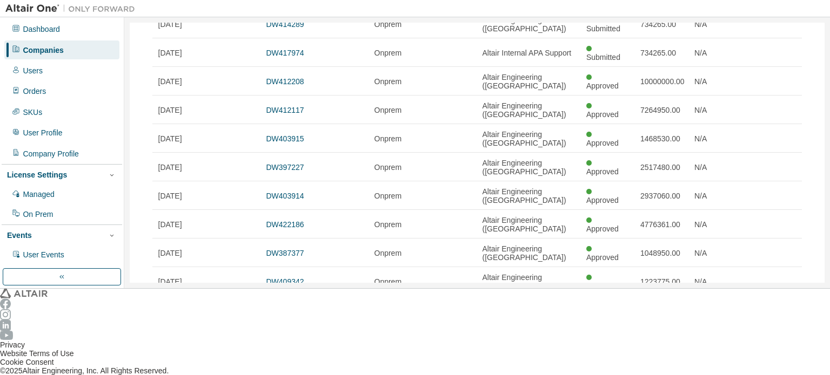
type button "30"
click at [67, 42] on div "Companies" at bounding box center [61, 50] width 115 height 18
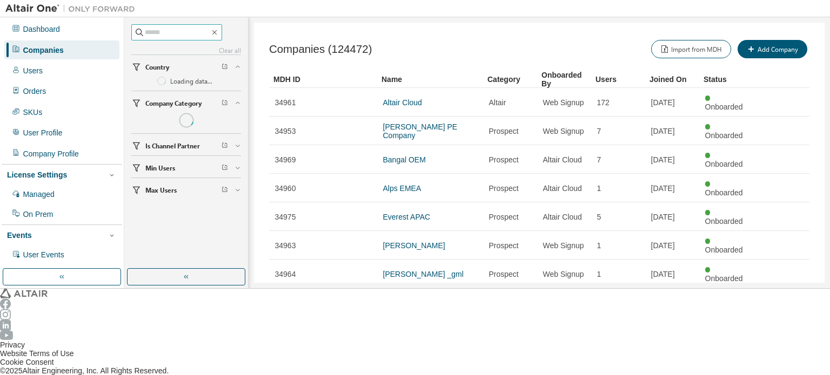
click at [189, 35] on input "text" at bounding box center [177, 32] width 65 height 11
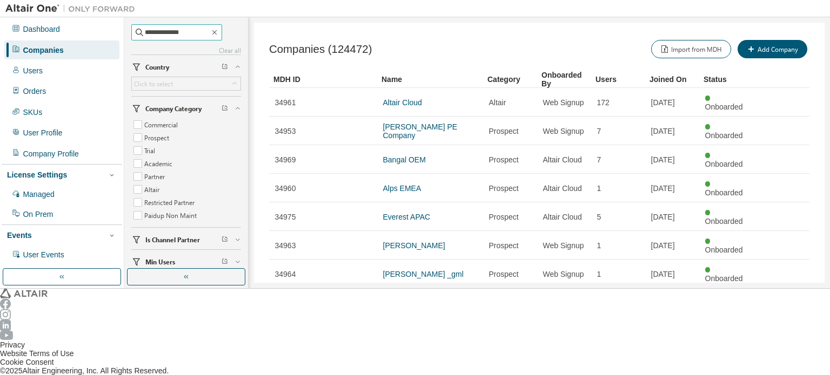
type input "**********"
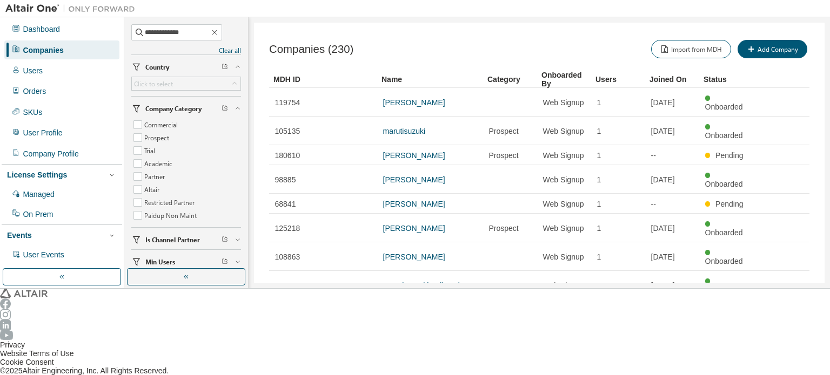
click at [784, 356] on icon "button" at bounding box center [780, 362] width 13 height 13
type input "*"
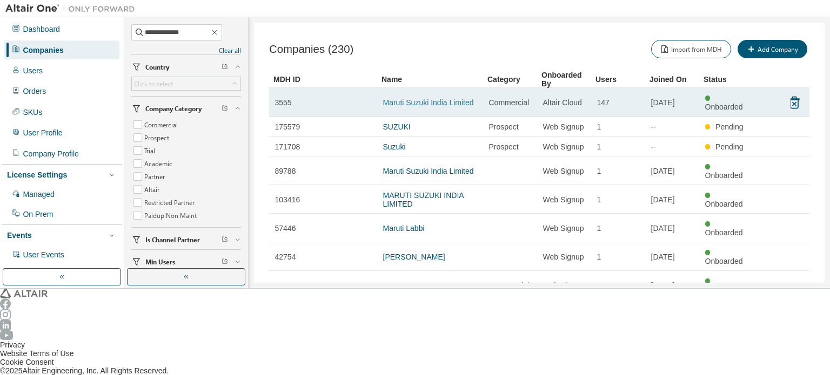
click at [406, 98] on link "Maruti Suzuki India Limited" at bounding box center [428, 102] width 91 height 9
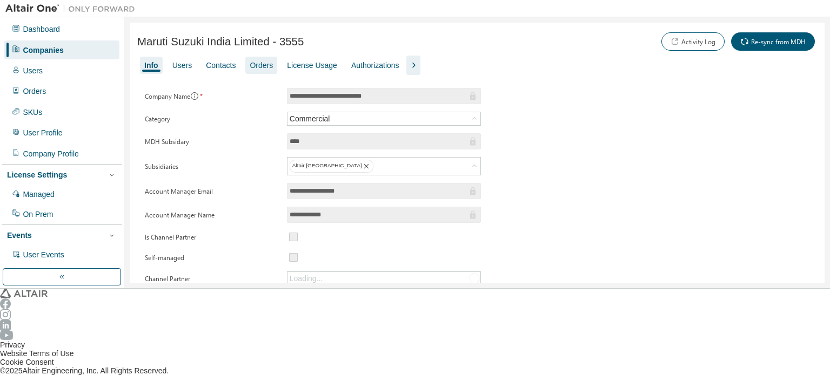
click at [257, 65] on div "Orders" at bounding box center [261, 65] width 23 height 9
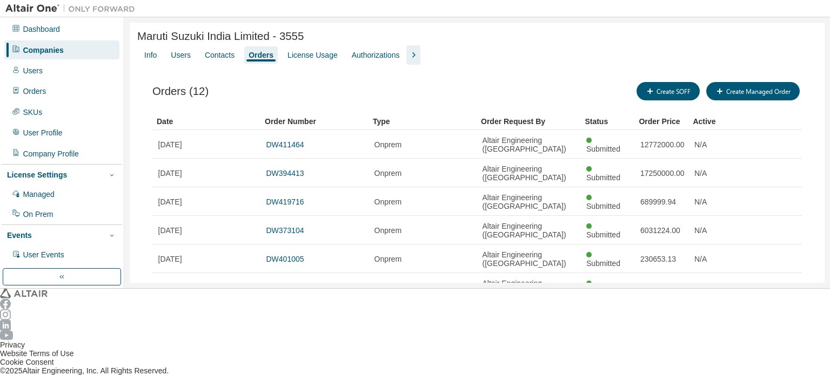
click at [75, 48] on div "Companies" at bounding box center [61, 50] width 115 height 18
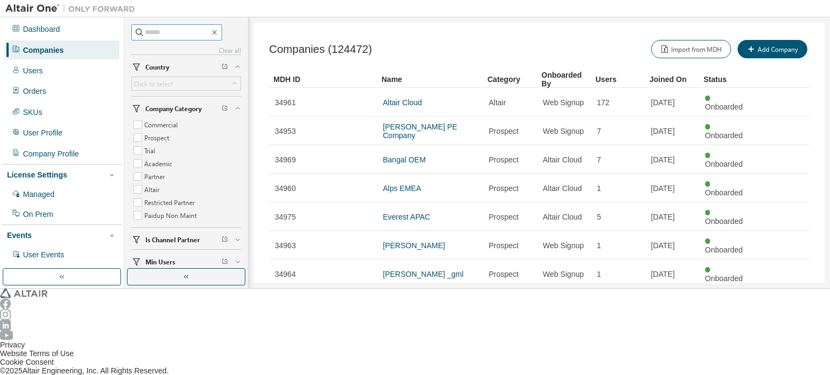
click at [153, 32] on input "text" at bounding box center [177, 32] width 65 height 11
type input "**********"
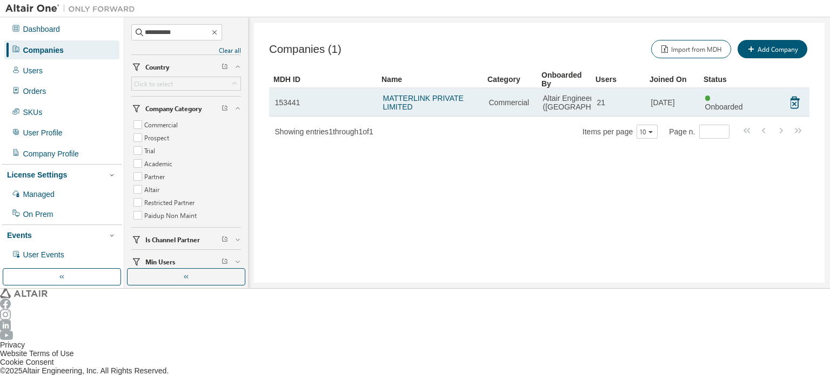
click at [439, 95] on td "MATTERLINK PRIVATE LIMITED" at bounding box center [430, 102] width 106 height 29
click at [440, 98] on link "MATTERLINK PRIVATE LIMITED" at bounding box center [423, 102] width 80 height 17
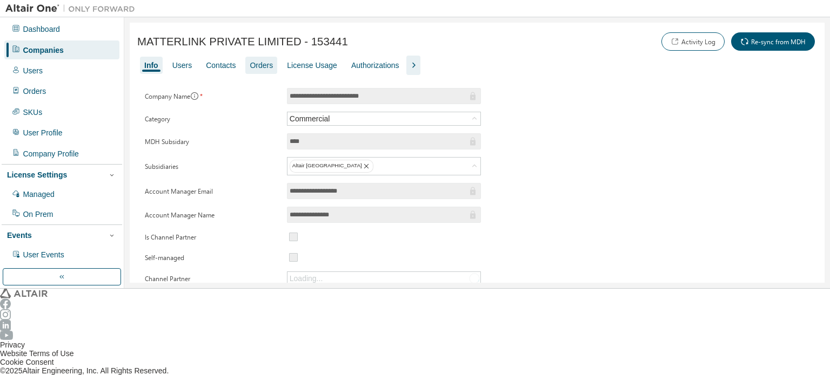
click at [250, 66] on div "Orders" at bounding box center [261, 65] width 23 height 9
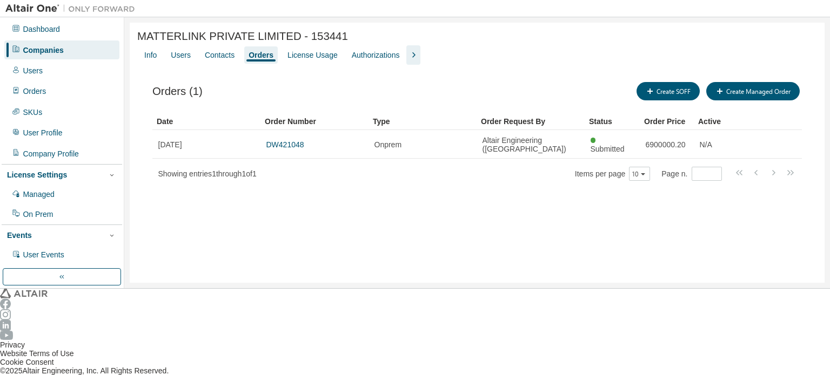
click at [84, 41] on div "Companies" at bounding box center [61, 50] width 115 height 18
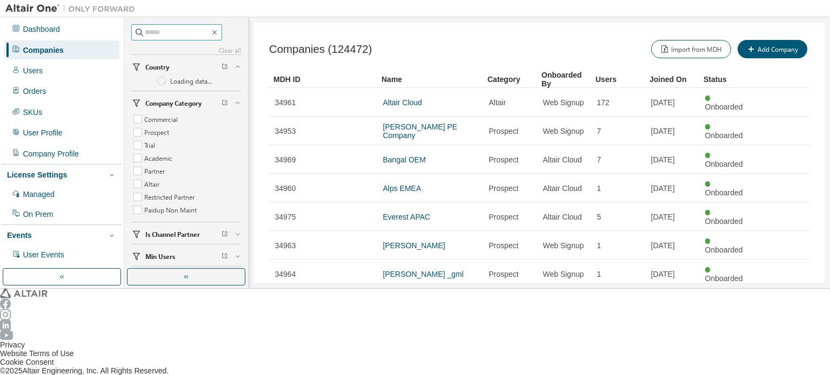
click at [165, 36] on input "text" at bounding box center [177, 32] width 65 height 11
type input "****"
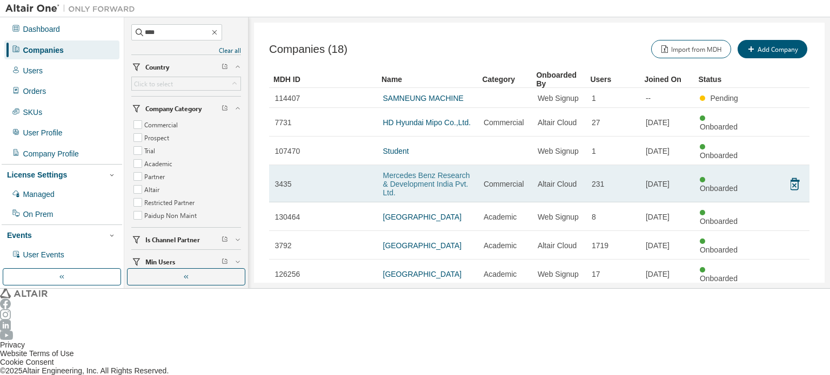
click at [450, 171] on link "Mercedes Benz Research & Development India Pvt. Ltd." at bounding box center [426, 184] width 87 height 26
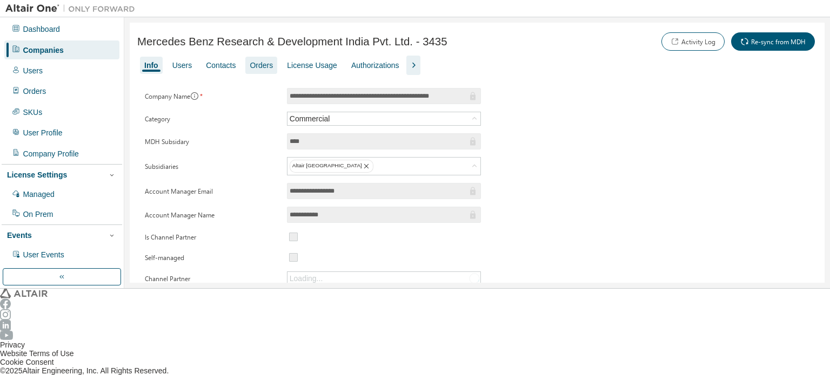
click at [250, 68] on div "Orders" at bounding box center [261, 65] width 23 height 9
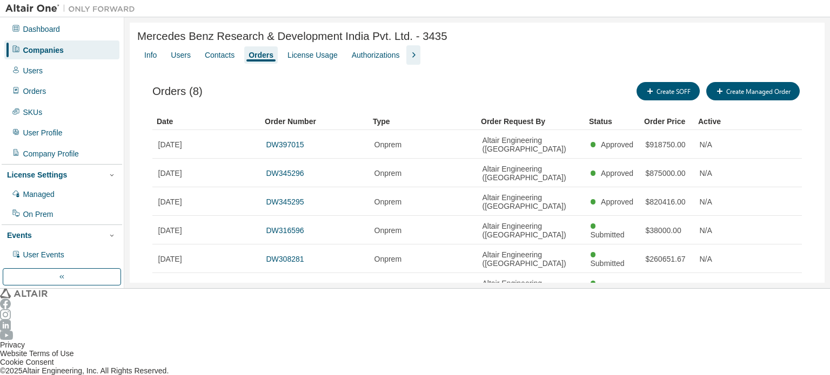
click at [77, 55] on div "Companies" at bounding box center [61, 50] width 115 height 18
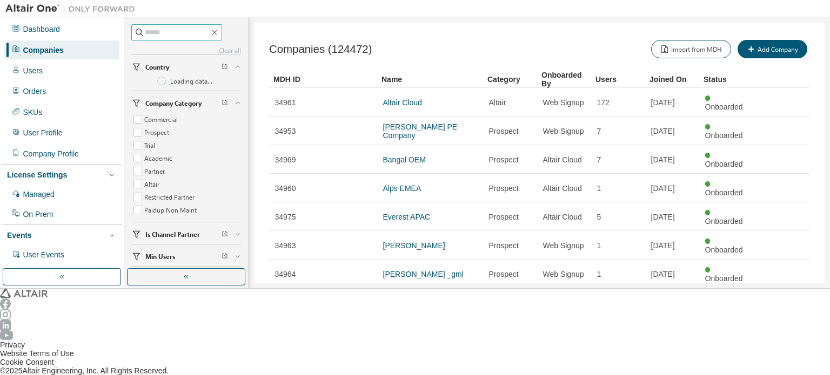
click at [171, 28] on input "text" at bounding box center [177, 32] width 65 height 11
type input "*******"
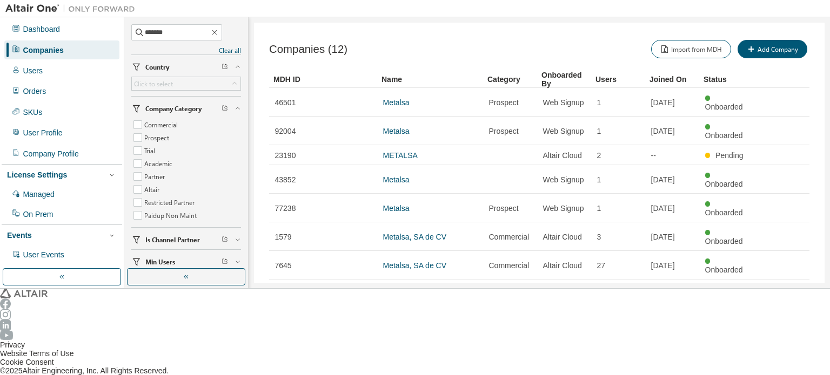
click at [400, 347] on link "Metalsa India Pvt. Ltd." at bounding box center [420, 351] width 75 height 9
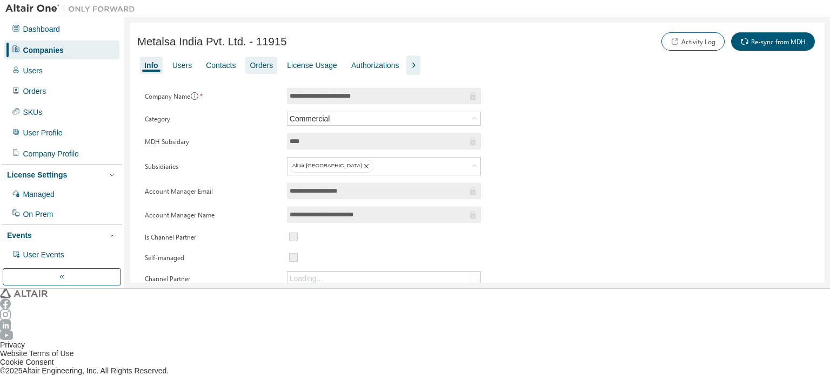
click at [257, 66] on div "Orders" at bounding box center [261, 65] width 23 height 9
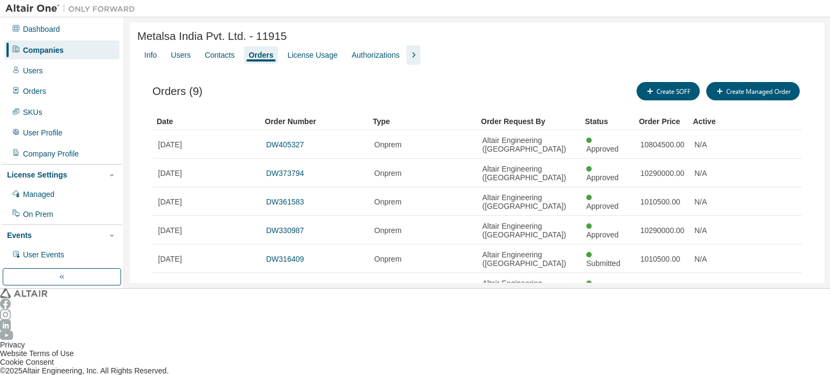
click at [58, 46] on div "Companies" at bounding box center [61, 50] width 115 height 18
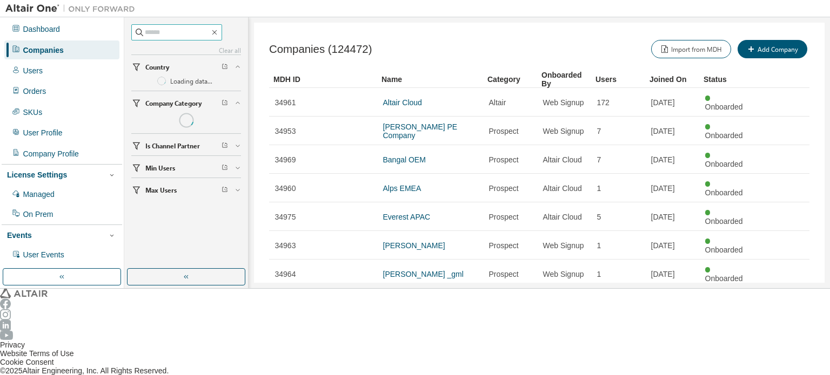
click at [166, 30] on input "text" at bounding box center [177, 32] width 65 height 11
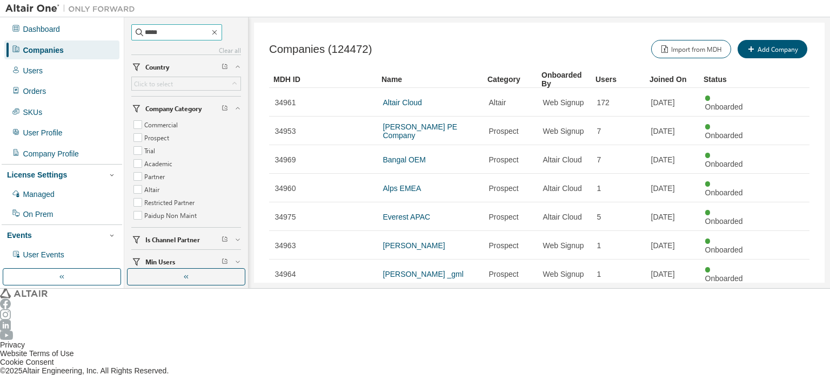
type input "*****"
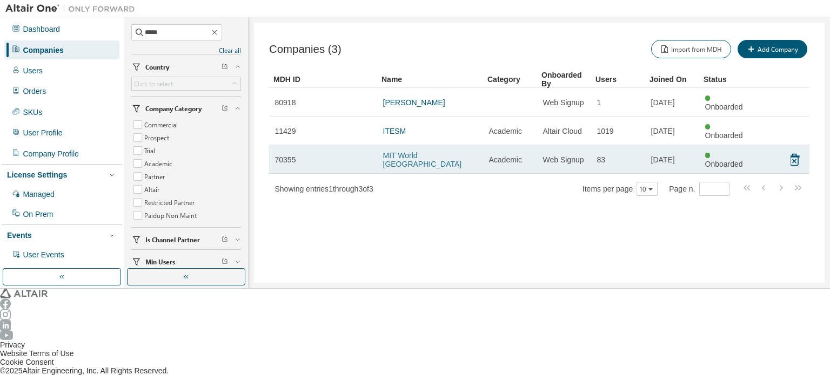
click at [395, 151] on link "MIT World [GEOGRAPHIC_DATA]" at bounding box center [422, 159] width 79 height 17
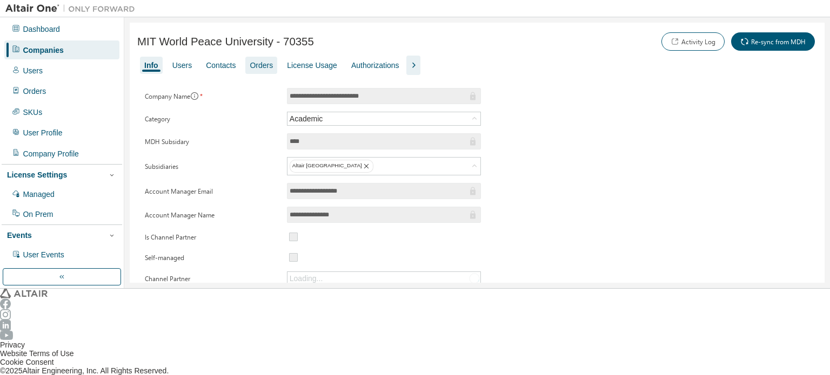
click at [261, 64] on div "Orders" at bounding box center [261, 65] width 23 height 9
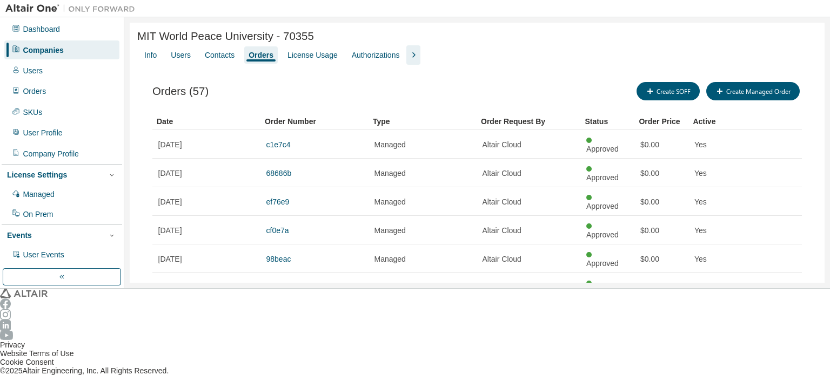
scroll to position [29, 0]
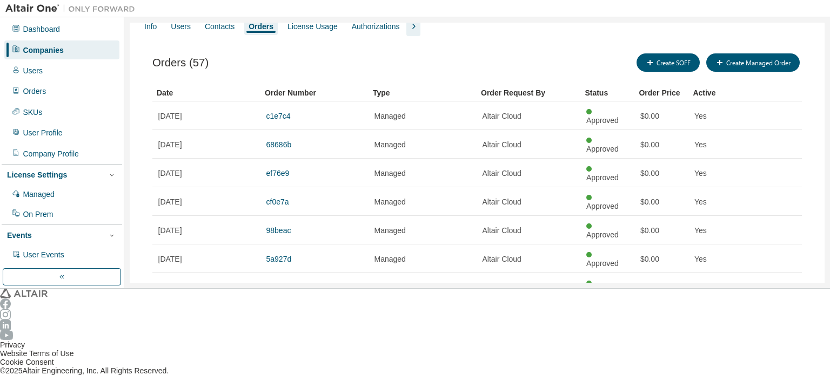
click at [661, 339] on div "30" at bounding box center [685, 337] width 86 height 13
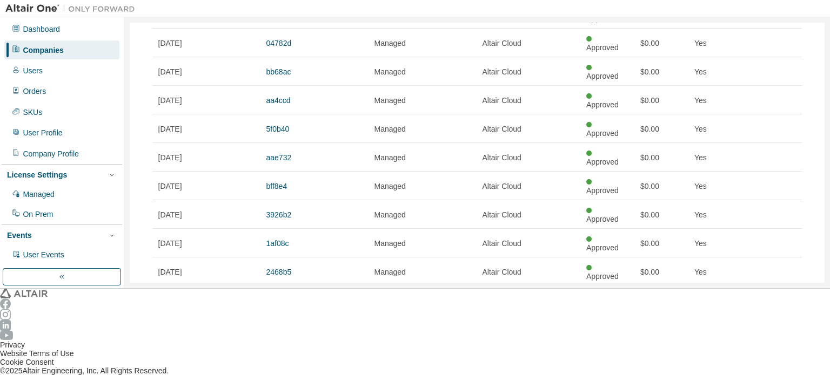
scroll to position [396, 0]
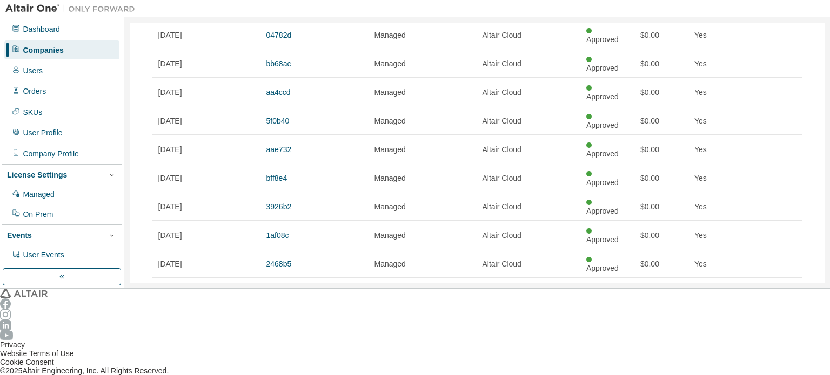
type button "30"
click at [99, 45] on div "Companies" at bounding box center [61, 50] width 115 height 18
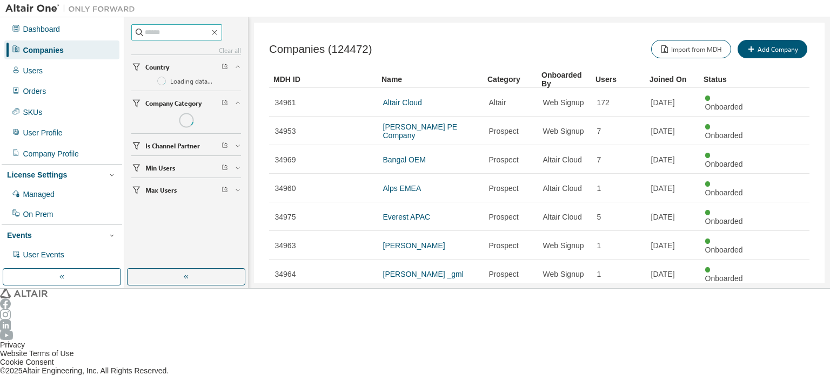
click at [182, 35] on input "text" at bounding box center [177, 32] width 65 height 11
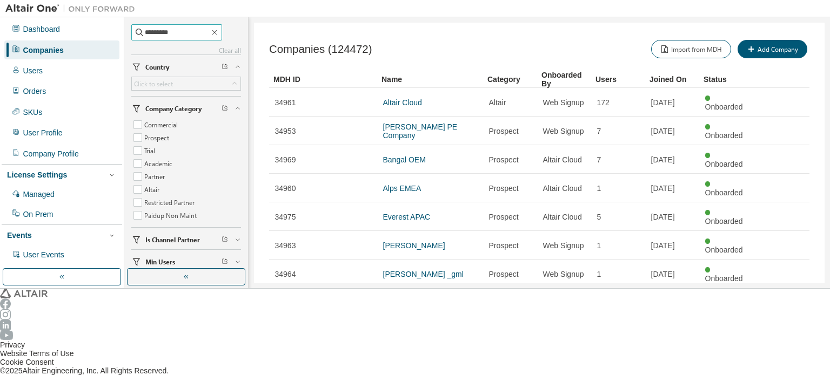
type input "*********"
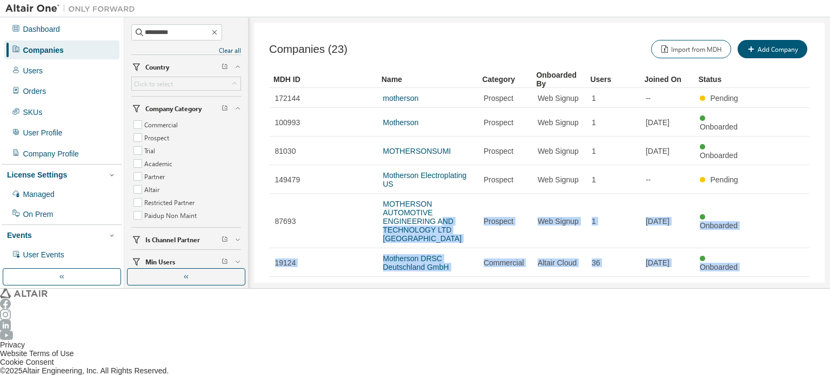
scroll to position [48, 0]
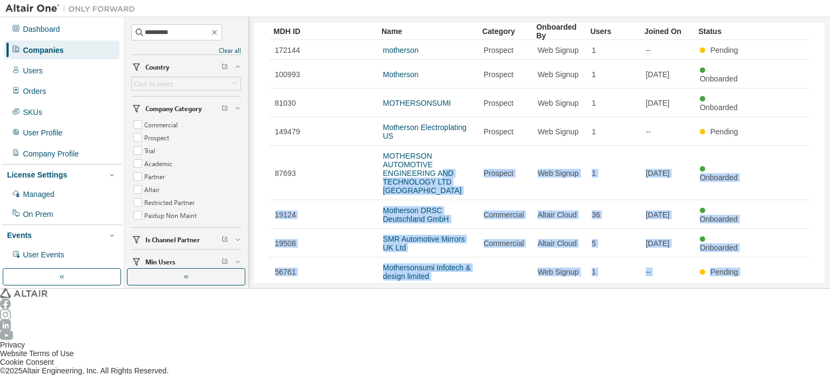
drag, startPoint x: 428, startPoint y: 179, endPoint x: 515, endPoint y: 350, distance: 192.1
click at [580, 368] on div "Dashboard Companies Users Orders SKUs User Profile Company Profile License Sett…" at bounding box center [415, 187] width 830 height 375
click at [455, 283] on div "Companies (23) Import from MDH Add Company Clear Load Save Save As Field Operat…" at bounding box center [539, 153] width 570 height 260
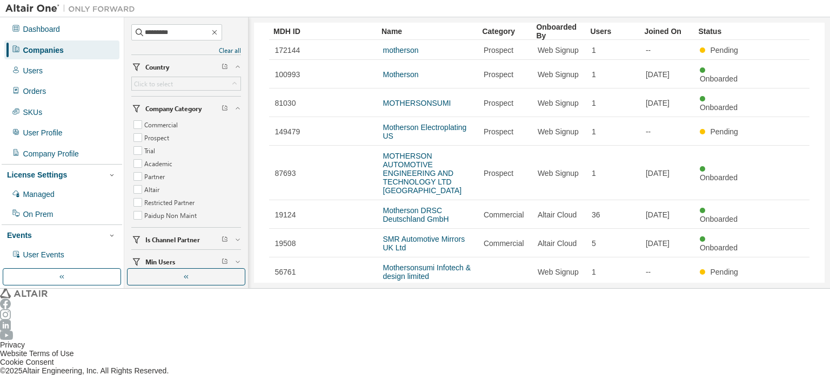
click at [779, 372] on icon "button" at bounding box center [780, 374] width 3 height 5
type input "*"
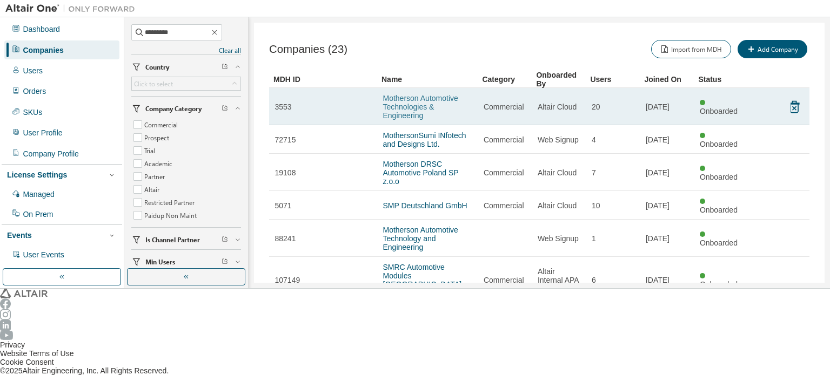
click at [450, 105] on link "Motherson Automotive Technologies & Engineering" at bounding box center [420, 107] width 75 height 26
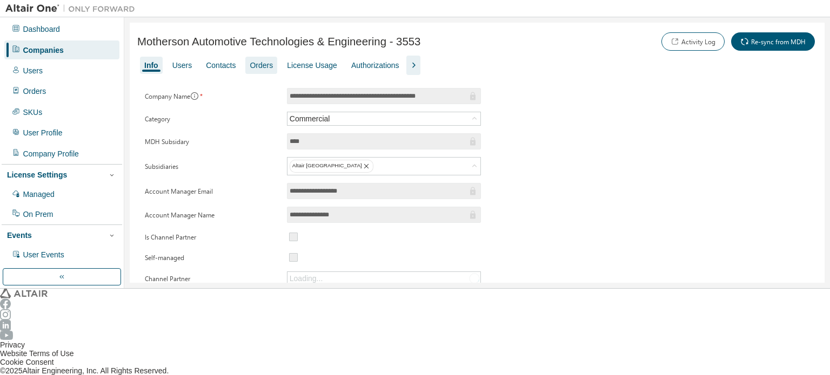
click at [257, 64] on div "Orders" at bounding box center [261, 65] width 23 height 9
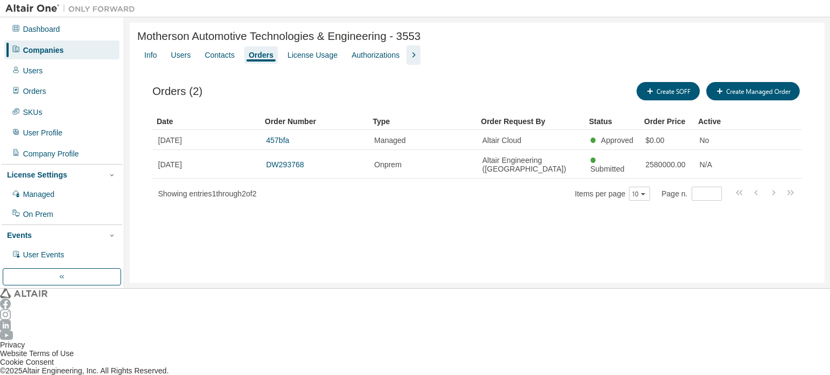
click at [50, 48] on div "Companies" at bounding box center [43, 50] width 41 height 9
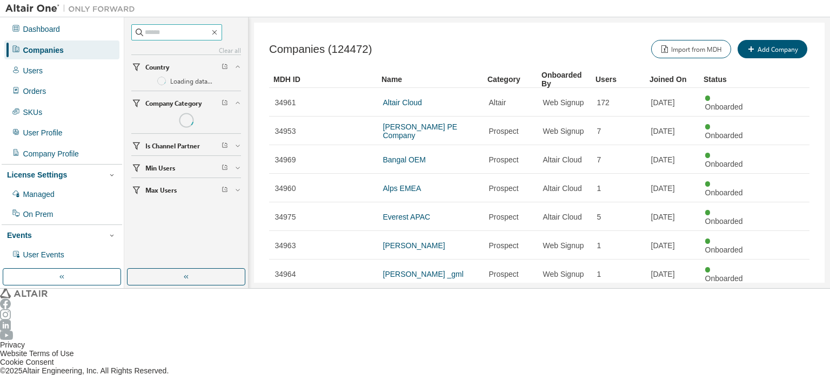
click at [157, 31] on input "text" at bounding box center [177, 32] width 65 height 11
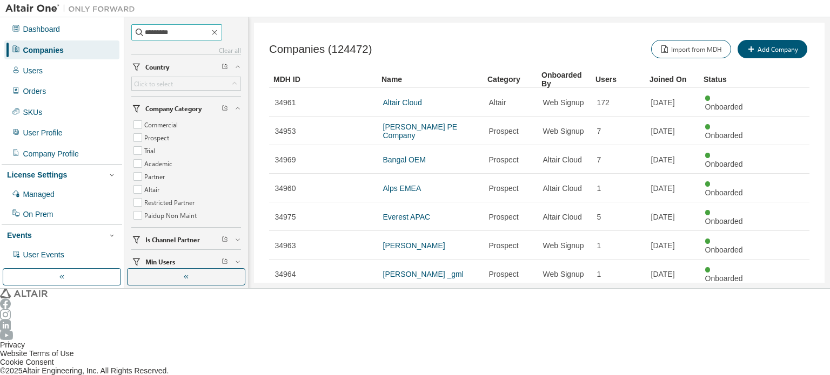
type input "*********"
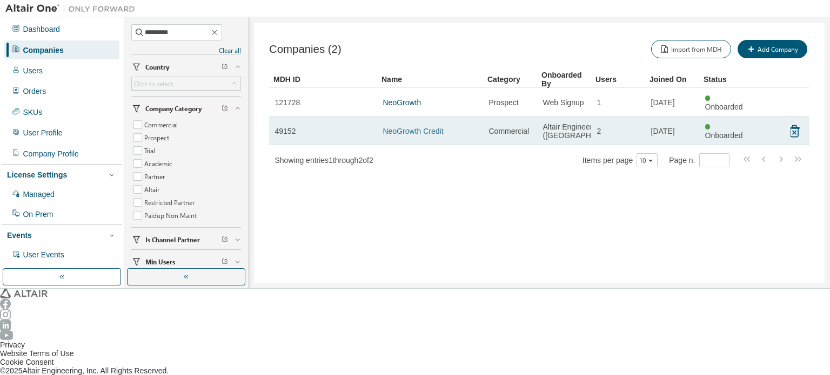
click at [421, 127] on link "NeoGrowth Credit" at bounding box center [413, 131] width 60 height 9
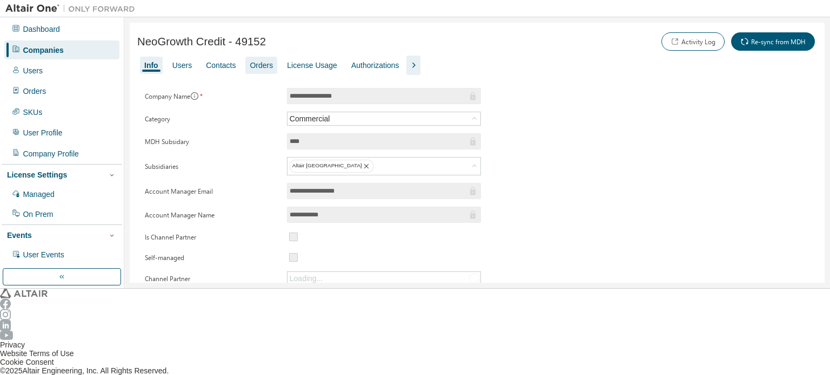
click at [260, 65] on div "Orders" at bounding box center [261, 65] width 23 height 9
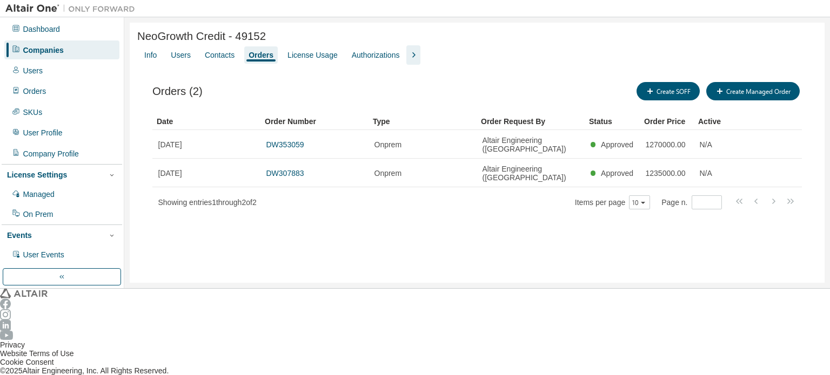
click at [82, 41] on div "Companies" at bounding box center [61, 50] width 115 height 18
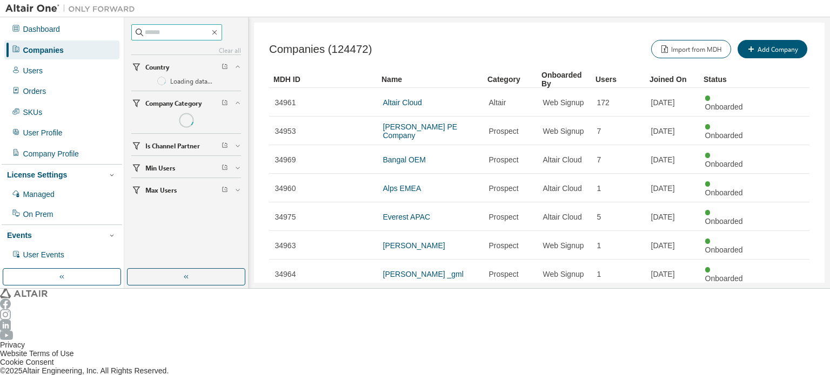
click at [210, 36] on input "text" at bounding box center [177, 32] width 65 height 11
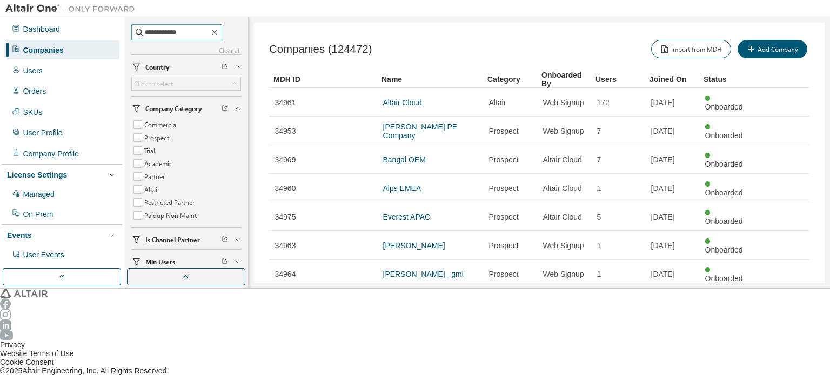
type input "**********"
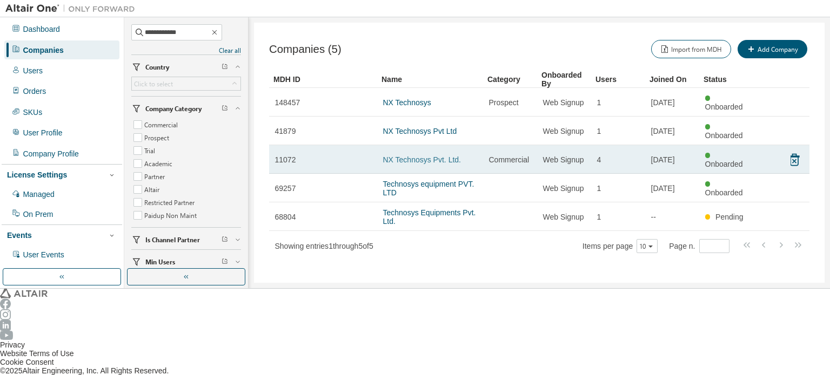
click at [434, 156] on link "NX Technosys Pvt. Ltd." at bounding box center [422, 160] width 78 height 9
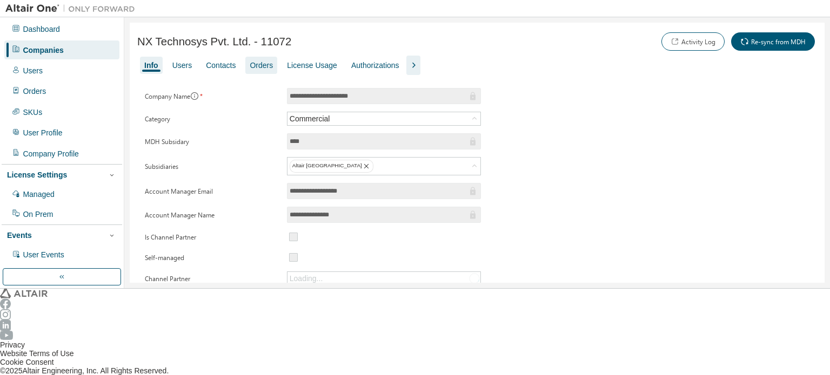
click at [254, 63] on div "Orders" at bounding box center [261, 65] width 23 height 9
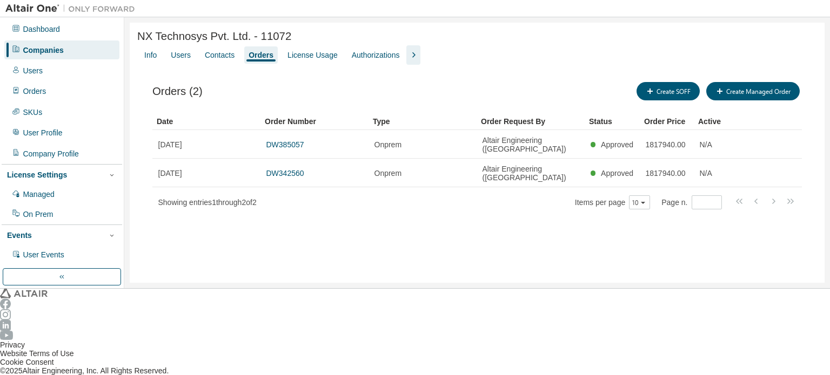
click at [86, 44] on div "Companies" at bounding box center [61, 50] width 115 height 18
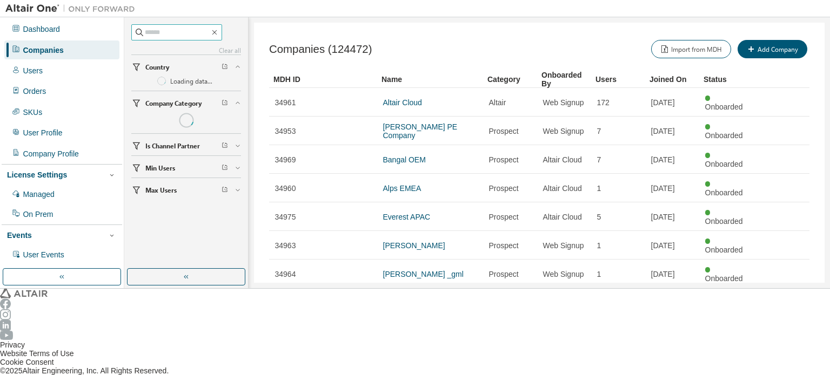
click at [148, 28] on input "text" at bounding box center [177, 32] width 65 height 11
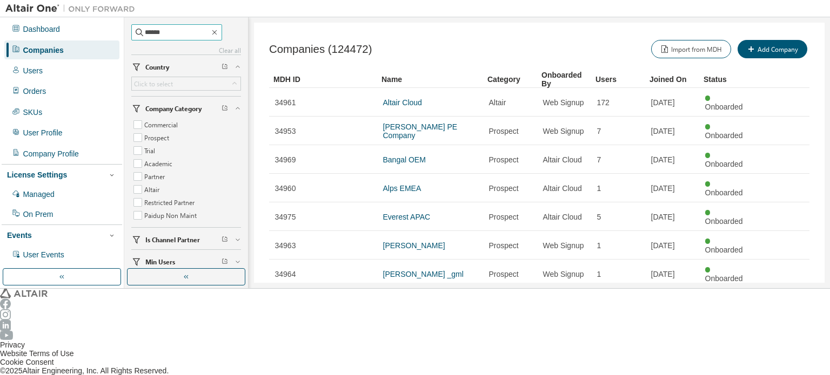
type input "******"
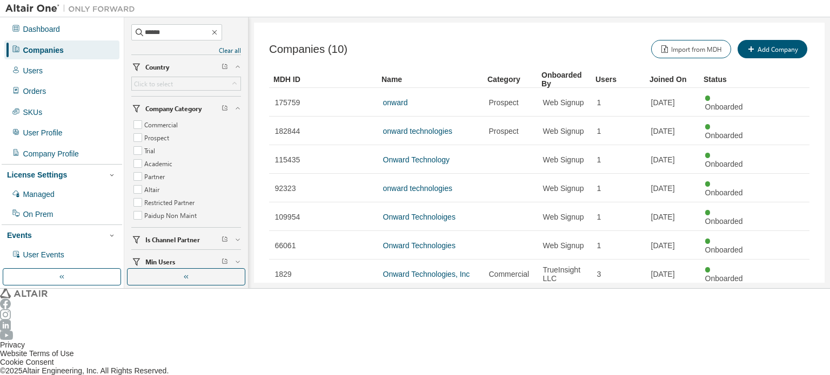
click at [449, 327] on link "Onward Technologies Ltd." at bounding box center [427, 331] width 88 height 9
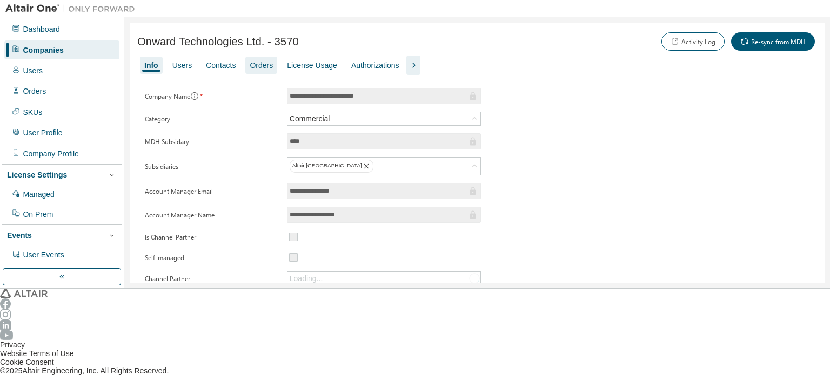
click at [257, 66] on div "Orders" at bounding box center [261, 65] width 23 height 9
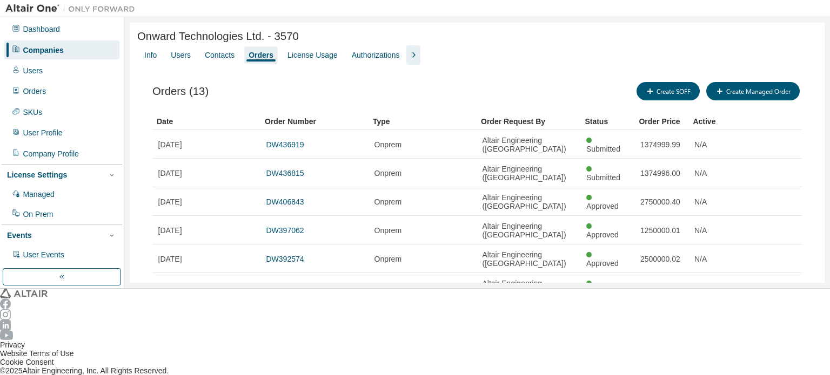
click at [78, 50] on div "Companies" at bounding box center [61, 50] width 115 height 18
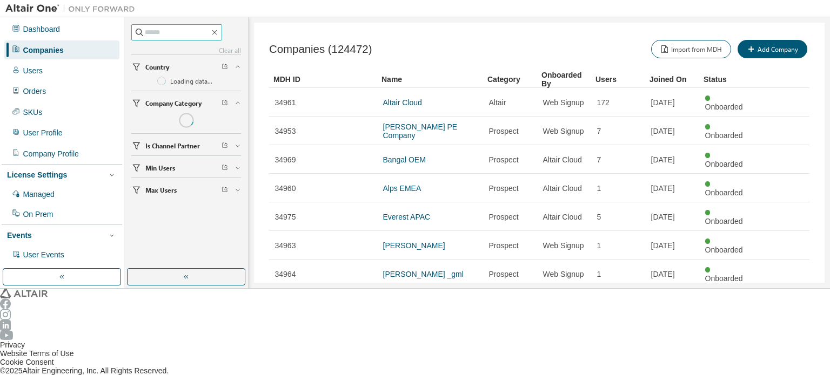
click at [186, 35] on input "text" at bounding box center [177, 32] width 65 height 11
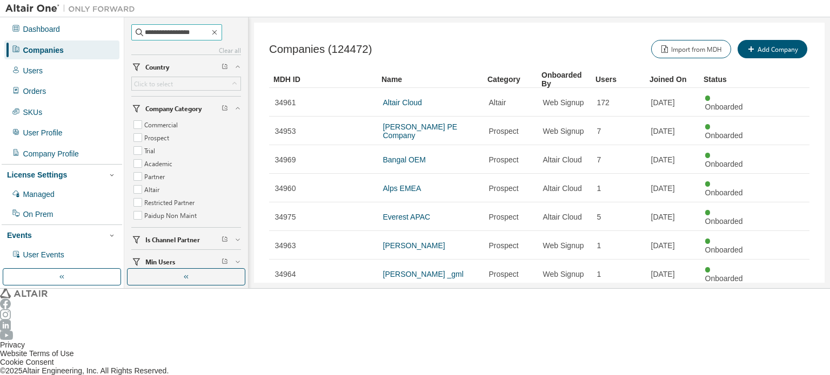
type input "**********"
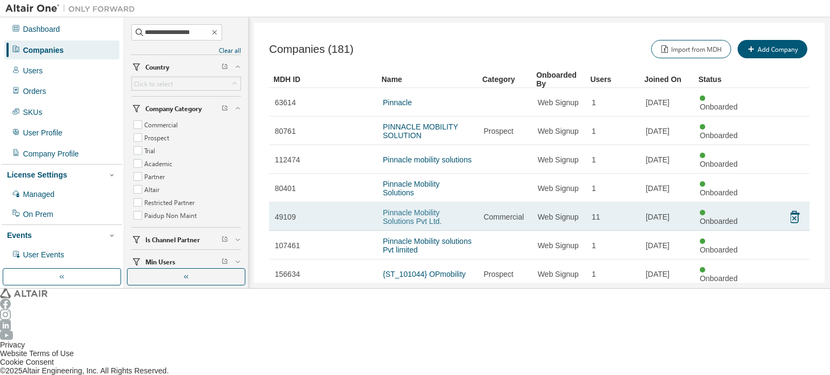
click at [434, 209] on link "Pinnacle Mobility Solutions Pvt Ltd." at bounding box center [412, 217] width 59 height 17
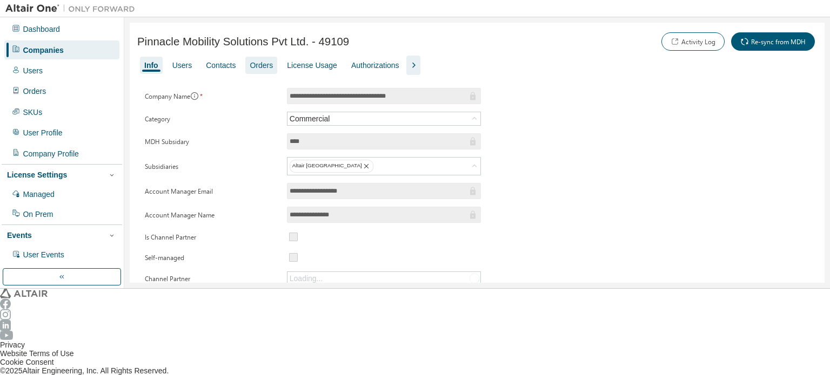
click at [259, 64] on div "Orders" at bounding box center [261, 65] width 23 height 9
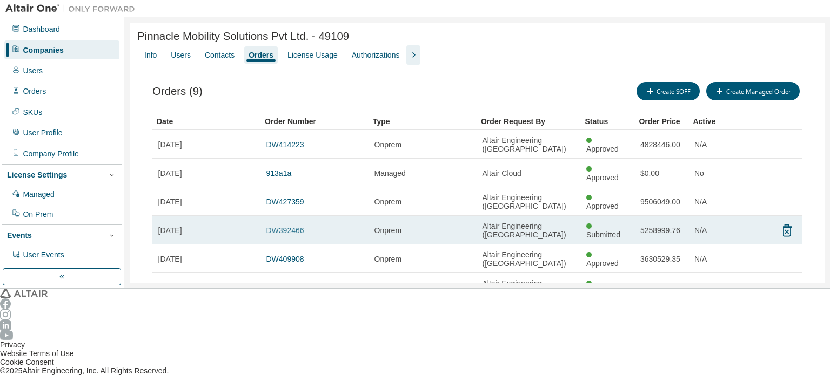
click at [273, 226] on link "DW392466" at bounding box center [285, 230] width 38 height 9
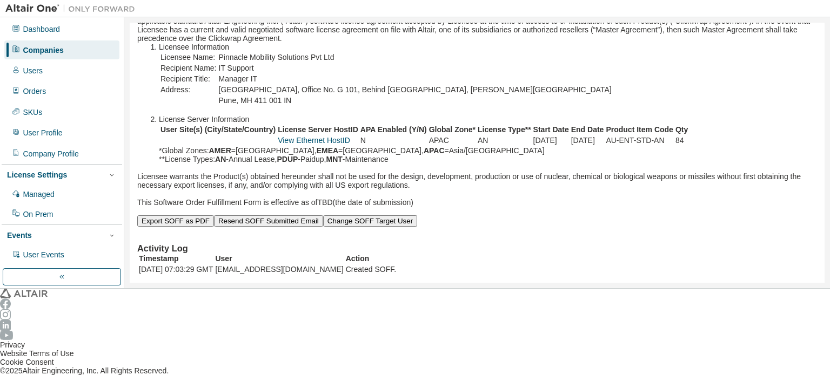
scroll to position [162, 0]
click at [323, 216] on button "Resend SOFF Submitted Email" at bounding box center [268, 221] width 109 height 11
click at [44, 49] on div "Companies" at bounding box center [43, 50] width 41 height 9
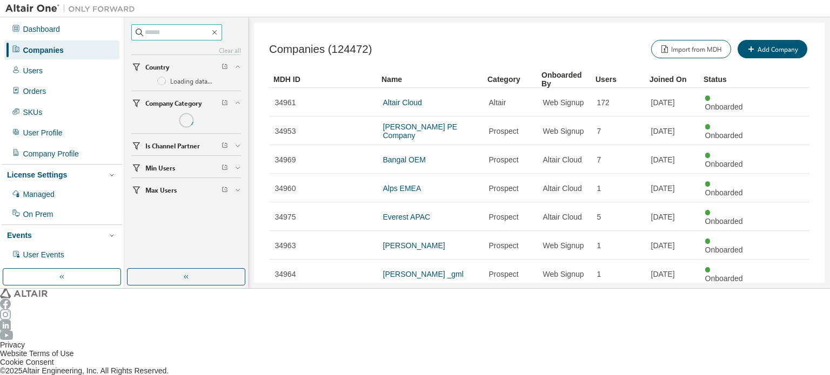
click at [169, 33] on input "text" at bounding box center [177, 32] width 65 height 11
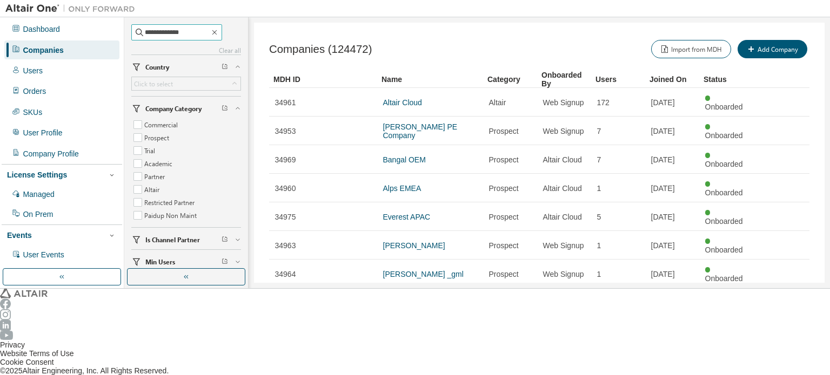
type input "**********"
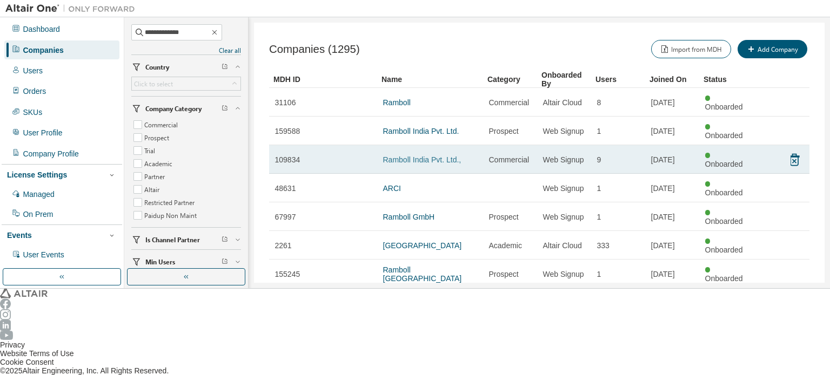
click at [439, 156] on link "Ramboll India Pvt. Ltd.," at bounding box center [422, 160] width 78 height 9
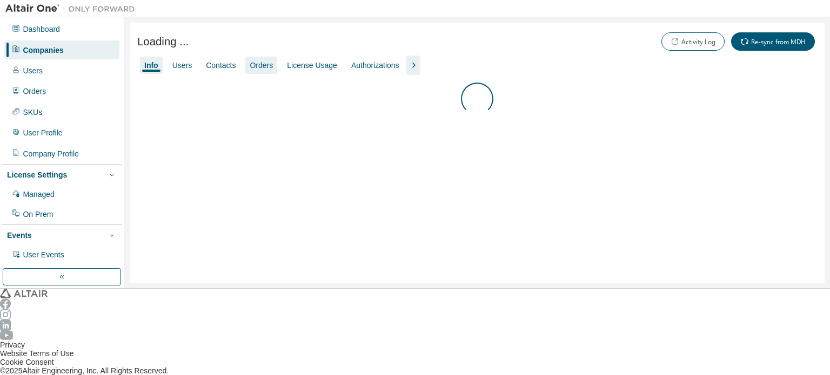
click at [252, 59] on div "Orders" at bounding box center [261, 65] width 32 height 17
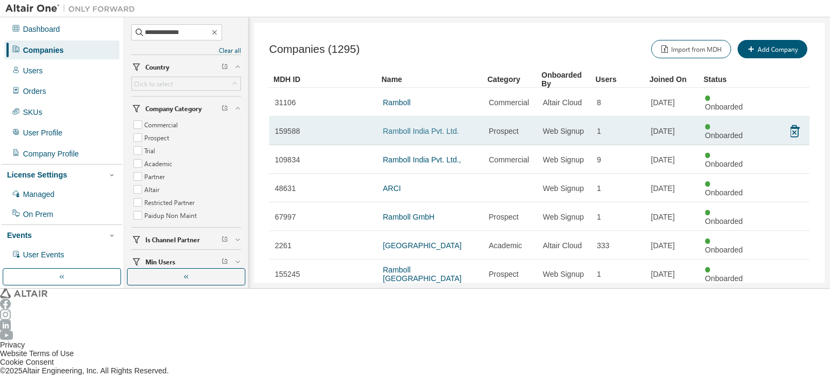
click at [438, 127] on link "Ramboll India Pvt. Ltd." at bounding box center [421, 131] width 76 height 9
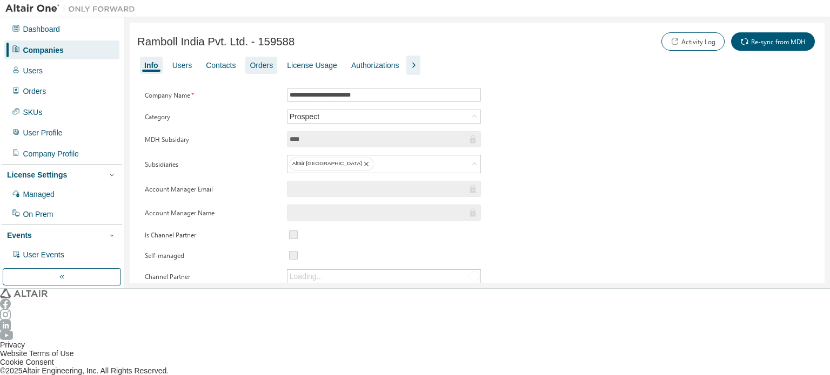
click at [252, 66] on div "Orders" at bounding box center [261, 65] width 23 height 9
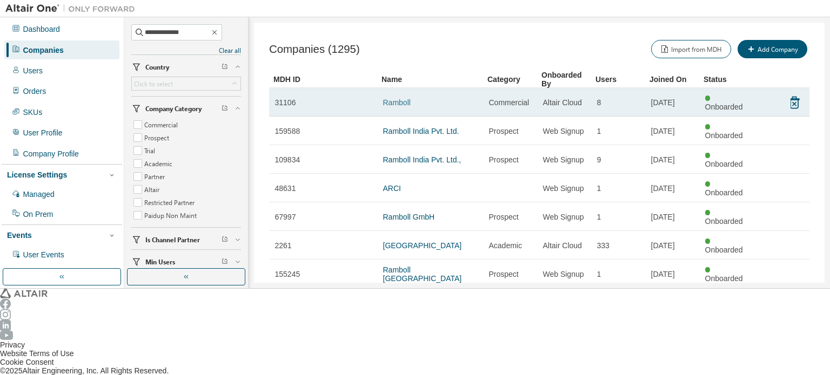
click at [403, 98] on link "Ramboll" at bounding box center [397, 102] width 28 height 9
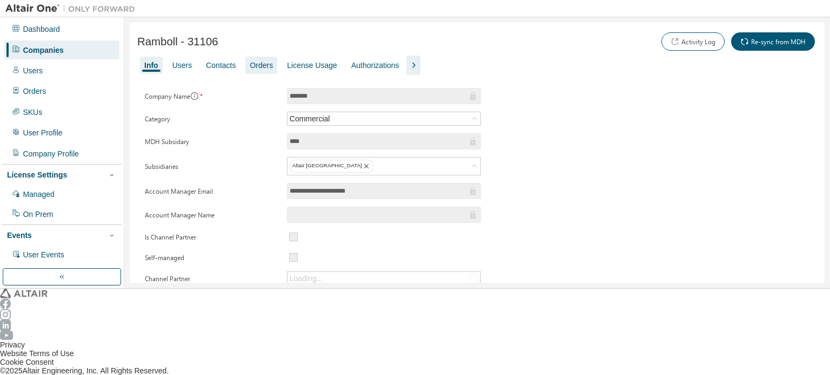
click at [250, 65] on div "Orders" at bounding box center [261, 65] width 23 height 9
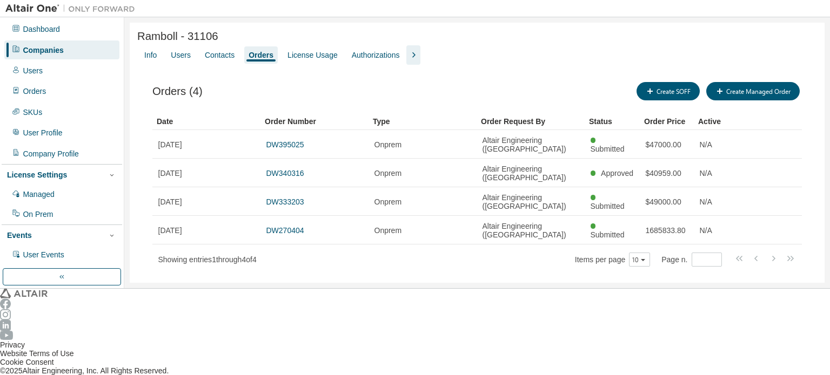
click at [65, 49] on div "Companies" at bounding box center [61, 50] width 115 height 18
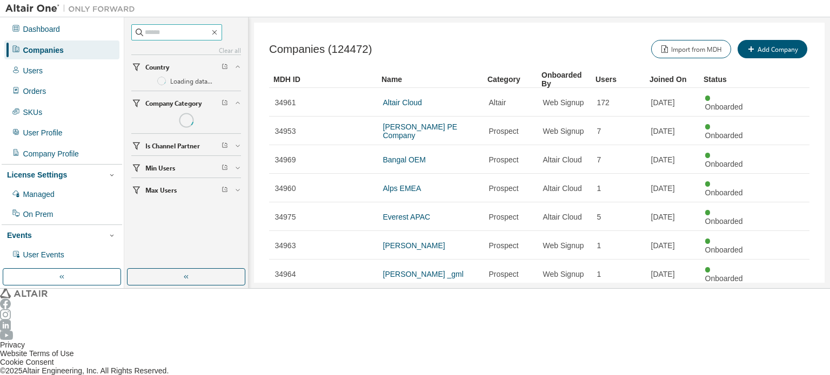
click at [210, 36] on input "text" at bounding box center [177, 32] width 65 height 11
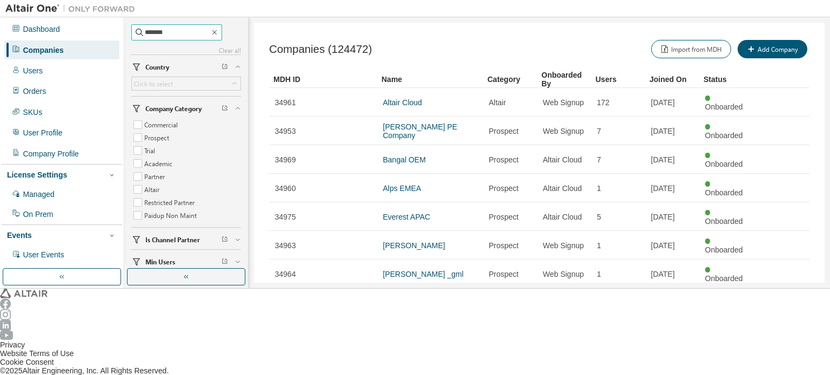
type input "*******"
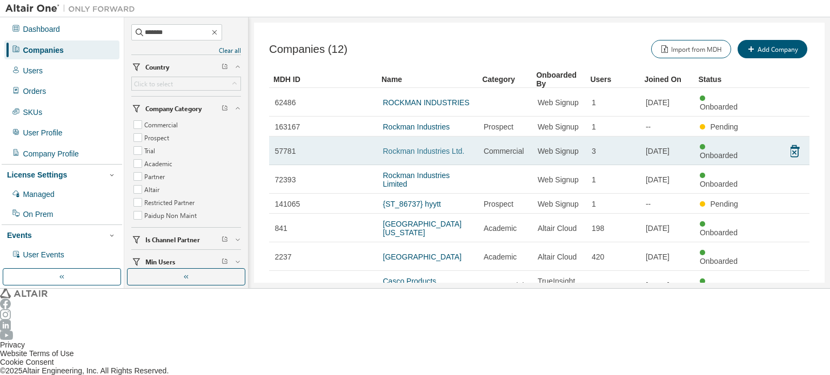
click at [421, 147] on link "Rockman Industries Ltd." at bounding box center [424, 151] width 82 height 9
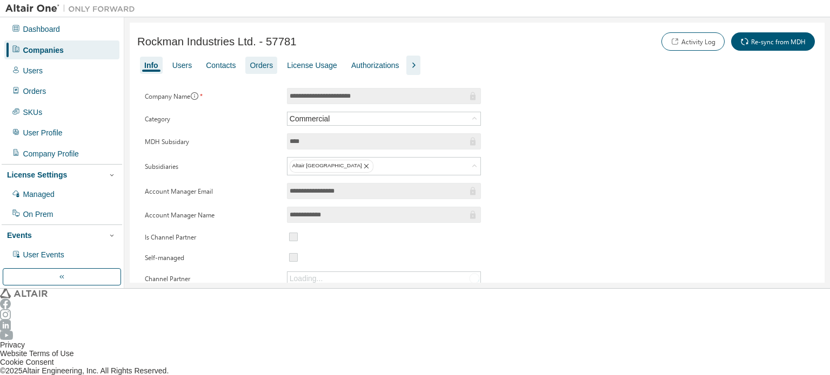
click at [251, 62] on div "Orders" at bounding box center [261, 65] width 23 height 9
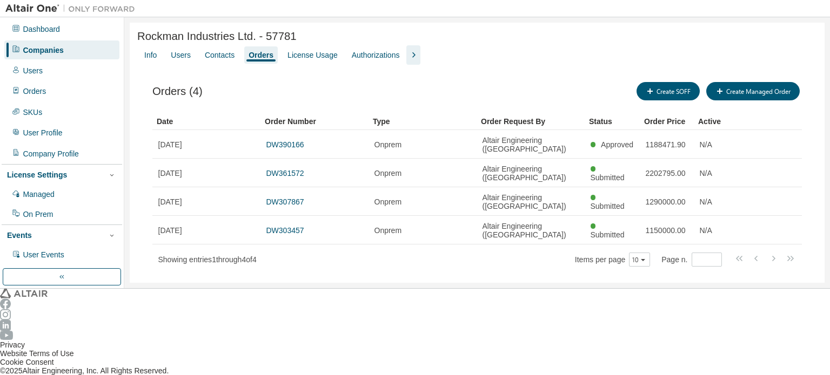
click at [71, 47] on div "Companies" at bounding box center [61, 50] width 115 height 18
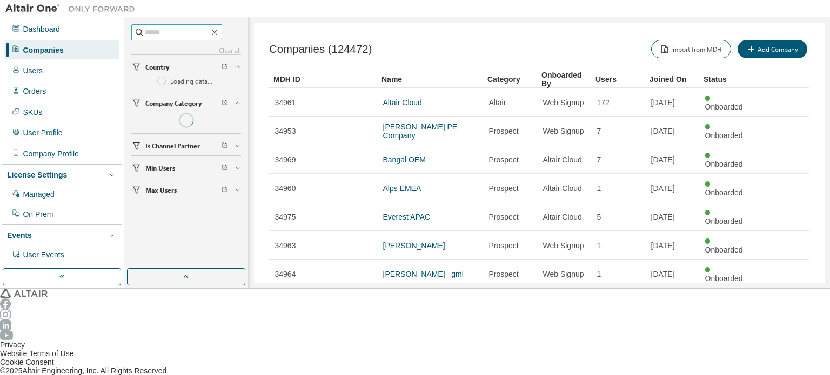
click at [166, 34] on input "text" at bounding box center [177, 32] width 65 height 11
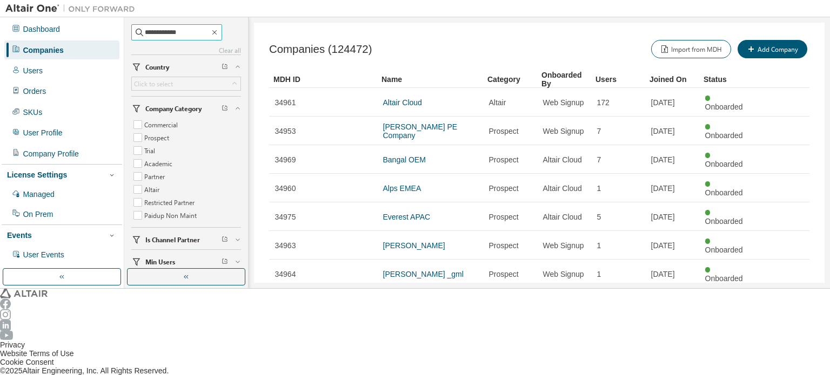
type input "**********"
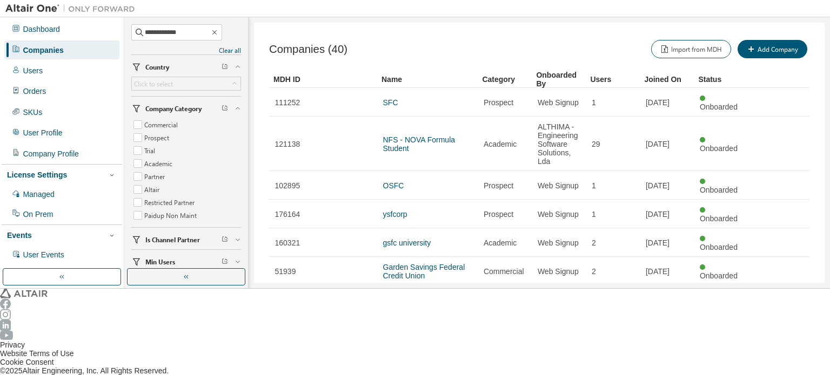
drag, startPoint x: 418, startPoint y: 250, endPoint x: 419, endPoint y: 260, distance: 9.8
click at [418, 314] on td "SFC Solutions [GEOGRAPHIC_DATA] (Sealing) Pvt. Ltd." at bounding box center [427, 332] width 100 height 37
click at [419, 320] on link "SFC Solutions [GEOGRAPHIC_DATA] (Sealing) Pvt. Ltd." at bounding box center [422, 333] width 79 height 26
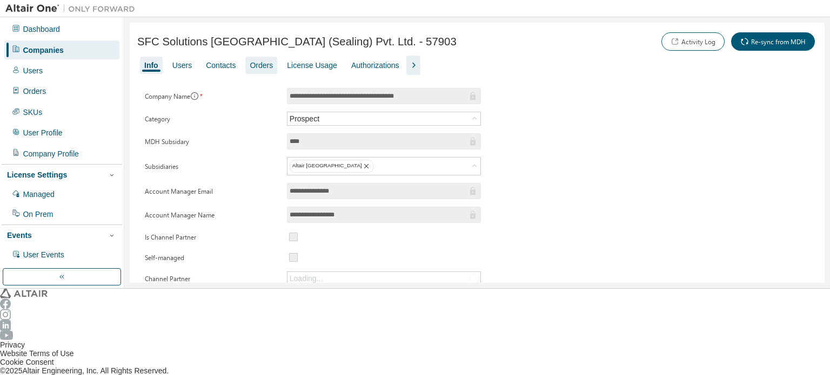
click at [250, 68] on div "Orders" at bounding box center [261, 65] width 23 height 9
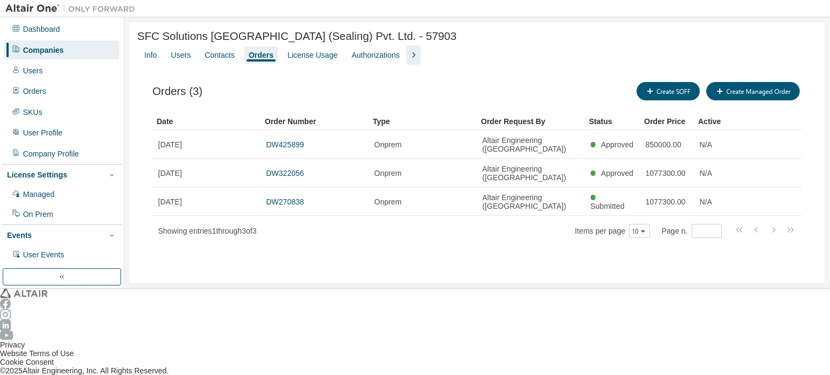
click at [63, 49] on div "Companies" at bounding box center [61, 50] width 115 height 18
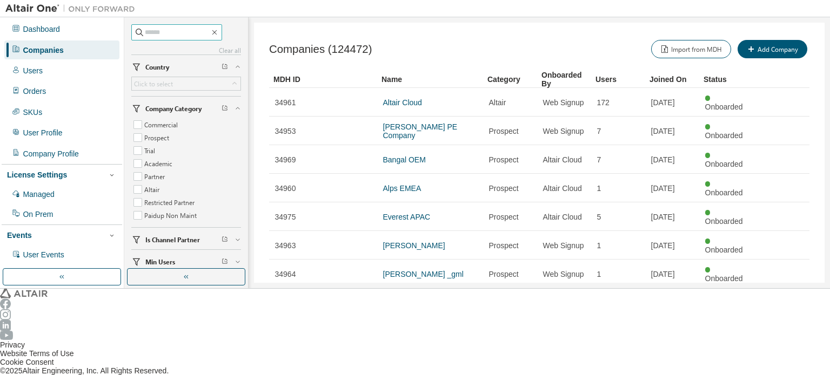
click at [172, 28] on input "text" at bounding box center [177, 32] width 65 height 11
type input "**********"
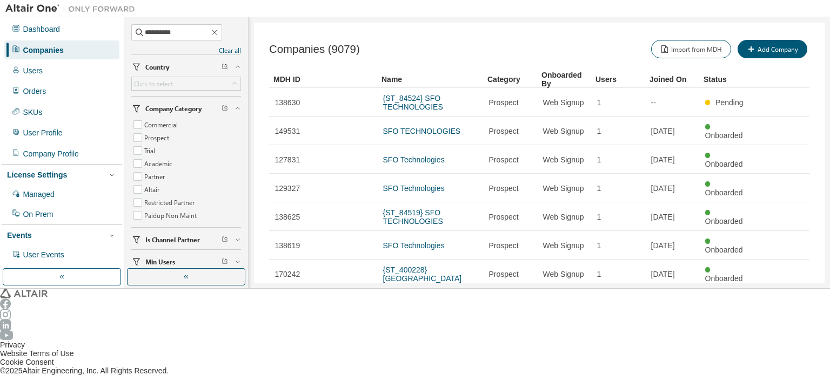
type input "*"
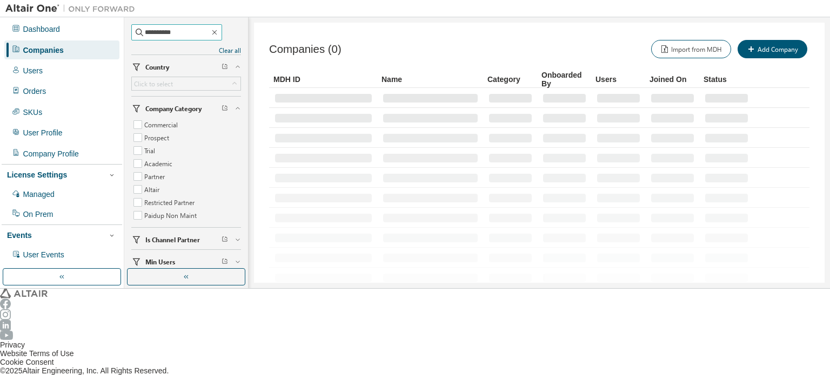
click at [184, 33] on input "**********" at bounding box center [177, 32] width 65 height 11
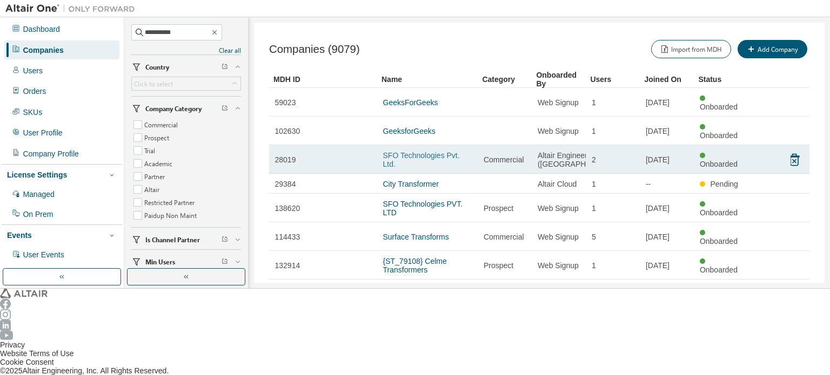
click at [434, 151] on link "SFO Technologies Pvt. Ltd." at bounding box center [421, 159] width 77 height 17
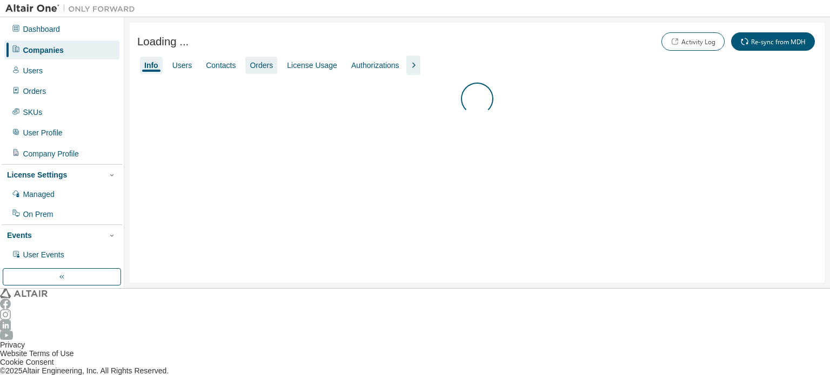
click at [253, 67] on div "Orders" at bounding box center [261, 65] width 23 height 9
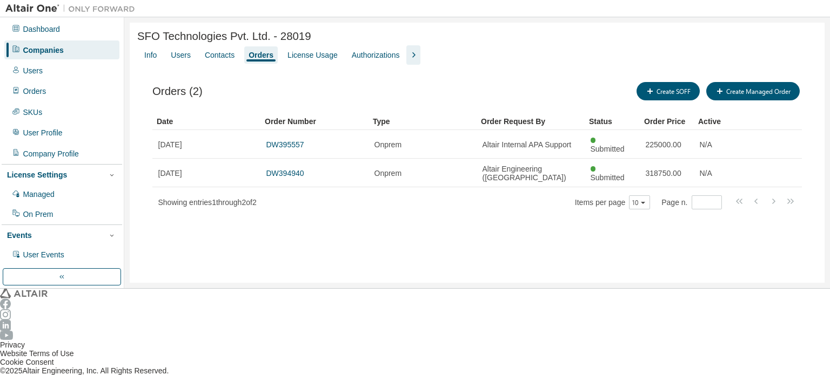
click at [61, 46] on div "Companies" at bounding box center [61, 50] width 115 height 18
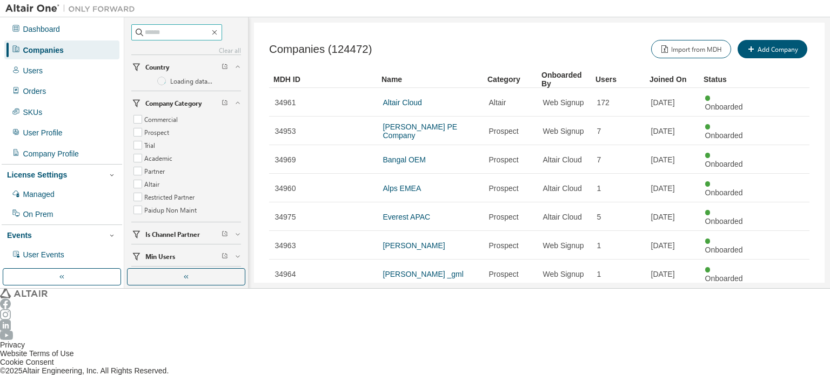
click at [177, 31] on input "text" at bounding box center [177, 32] width 65 height 11
type input "**********"
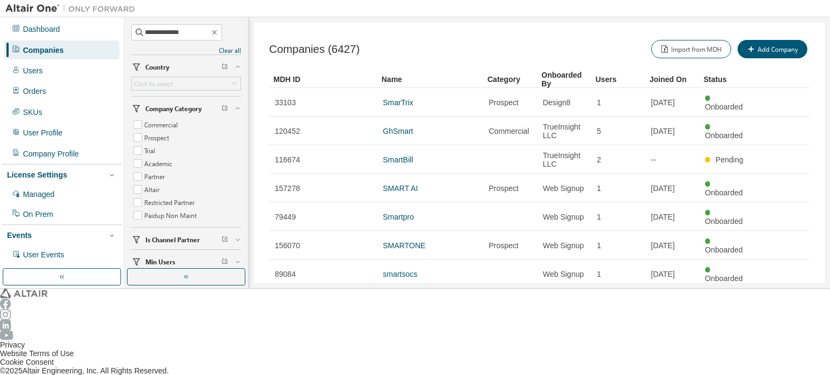
click at [781, 373] on icon "button" at bounding box center [780, 379] width 13 height 13
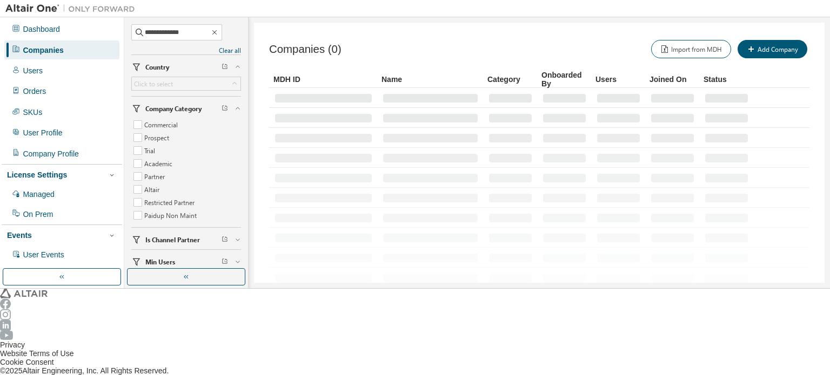
type input "*"
click at [193, 34] on input "**********" at bounding box center [177, 32] width 65 height 11
type input "**********"
type input "*"
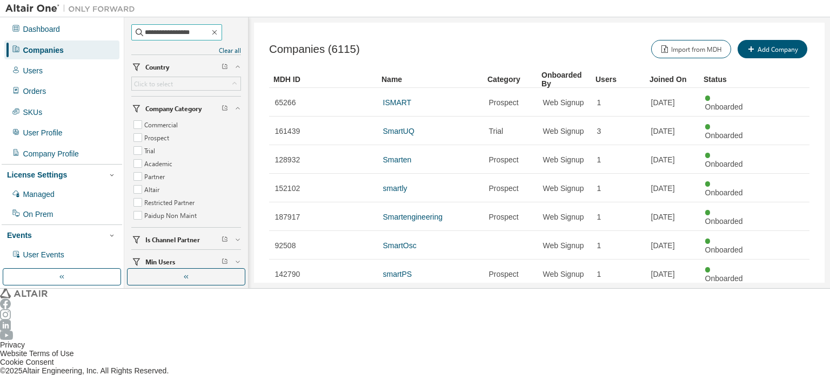
click at [205, 35] on input "**********" at bounding box center [177, 32] width 65 height 11
click at [222, 26] on span "**********" at bounding box center [176, 32] width 91 height 16
click at [219, 32] on icon "button" at bounding box center [214, 32] width 9 height 9
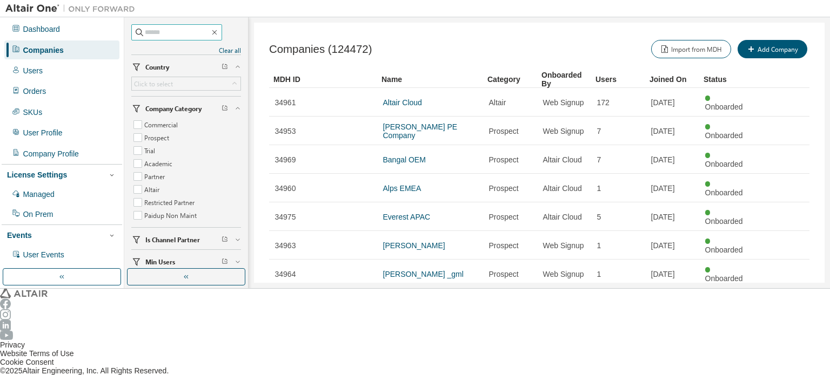
click at [210, 32] on input "text" at bounding box center [177, 32] width 65 height 11
type input "****"
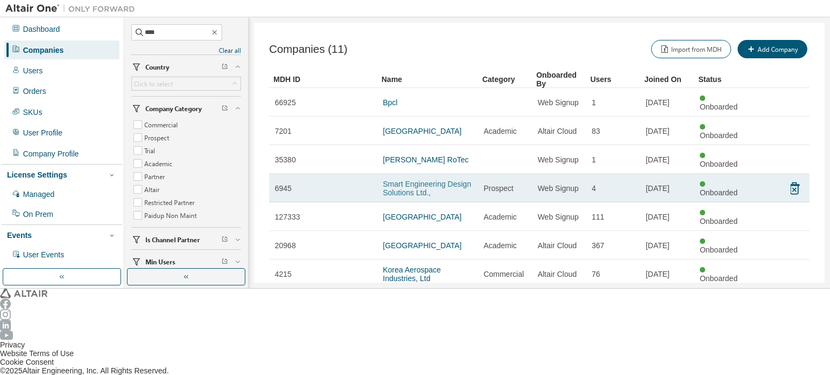
click at [391, 180] on link "Smart Engineering Design Solutions Ltd.," at bounding box center [427, 188] width 88 height 17
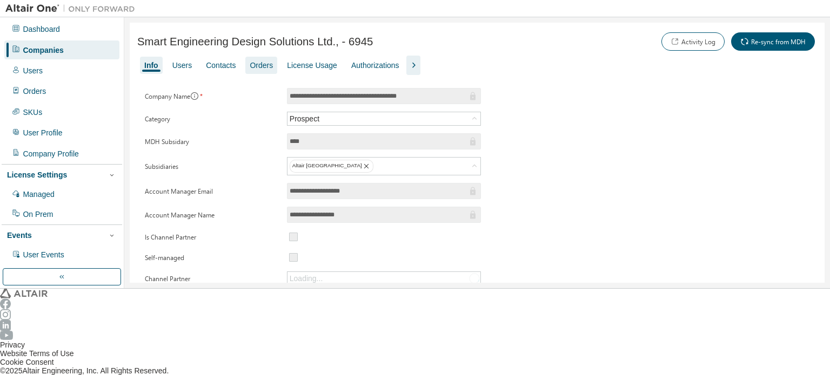
click at [261, 66] on div "Orders" at bounding box center [261, 65] width 23 height 9
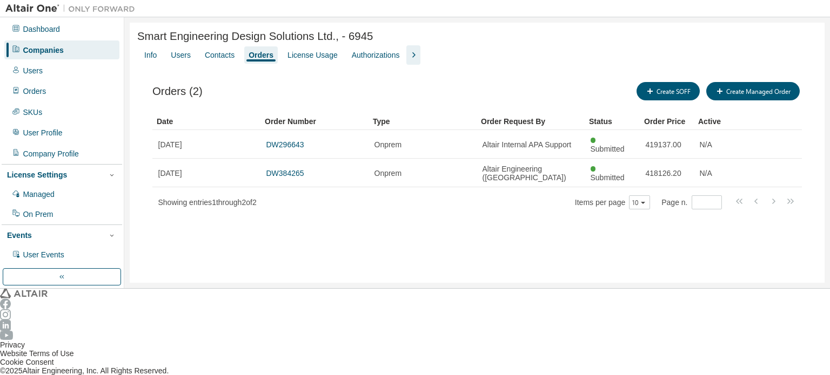
click at [76, 48] on div "Companies" at bounding box center [61, 50] width 115 height 18
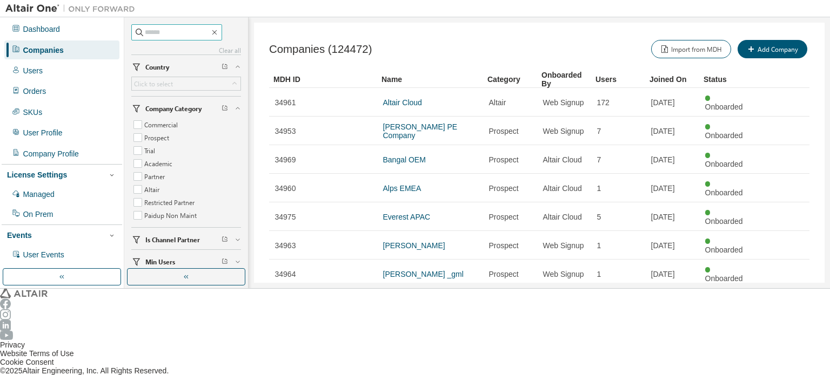
click at [156, 32] on input "text" at bounding box center [177, 32] width 65 height 11
type input "******"
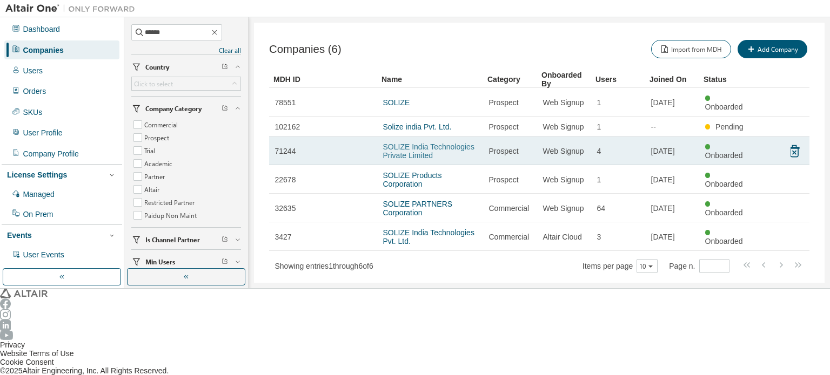
click at [409, 143] on link "SOLIZE India Technologies Private Limited" at bounding box center [428, 151] width 91 height 17
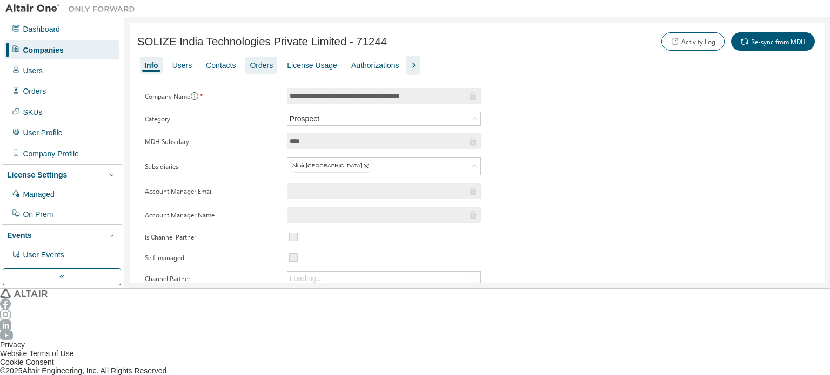
click at [250, 64] on div "Orders" at bounding box center [261, 65] width 23 height 9
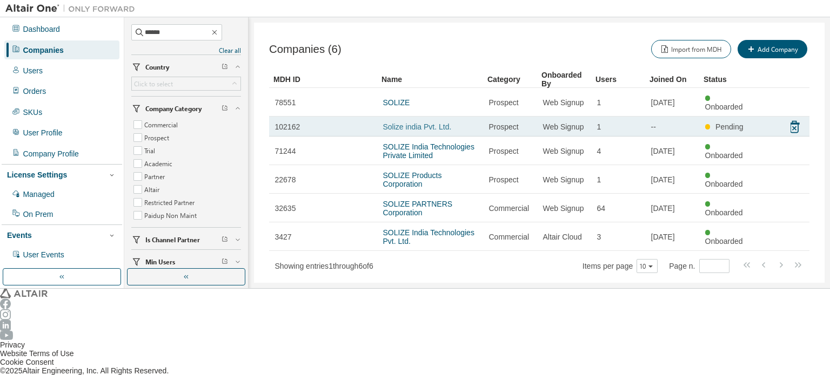
click at [420, 123] on link "Solize india Pvt. Ltd." at bounding box center [417, 127] width 69 height 9
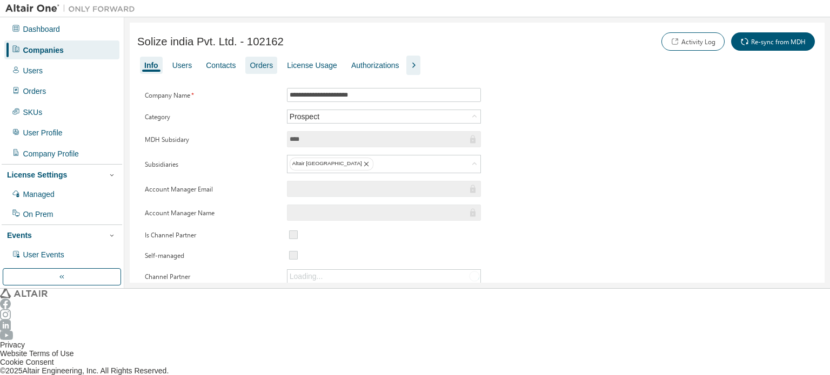
click at [250, 61] on div "Orders" at bounding box center [261, 65] width 23 height 9
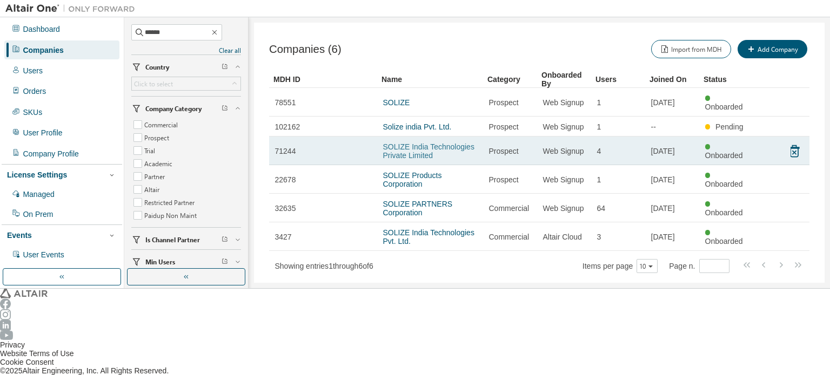
click at [418, 143] on link "SOLIZE India Technologies Private Limited" at bounding box center [428, 151] width 91 height 17
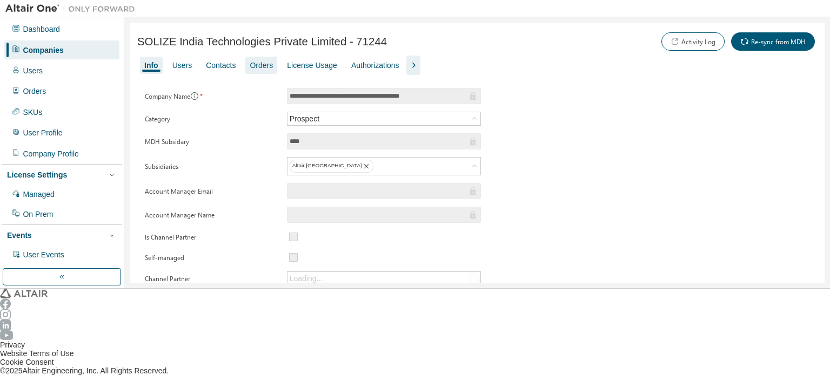
click at [250, 61] on div "Orders" at bounding box center [261, 65] width 23 height 9
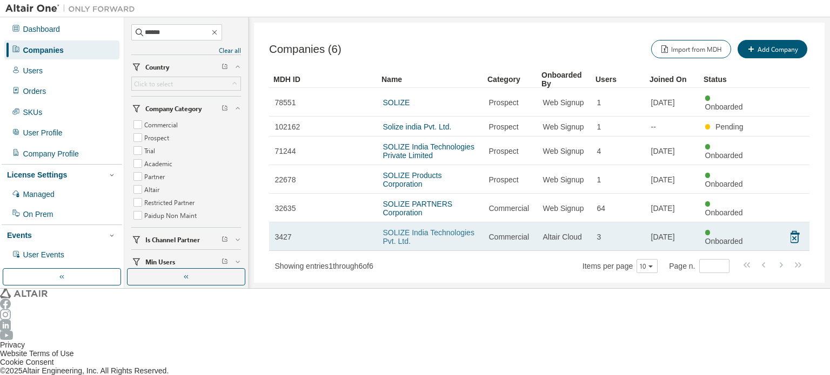
click at [402, 228] on link "SOLIZE India Technologies Pvt. Ltd." at bounding box center [428, 236] width 91 height 17
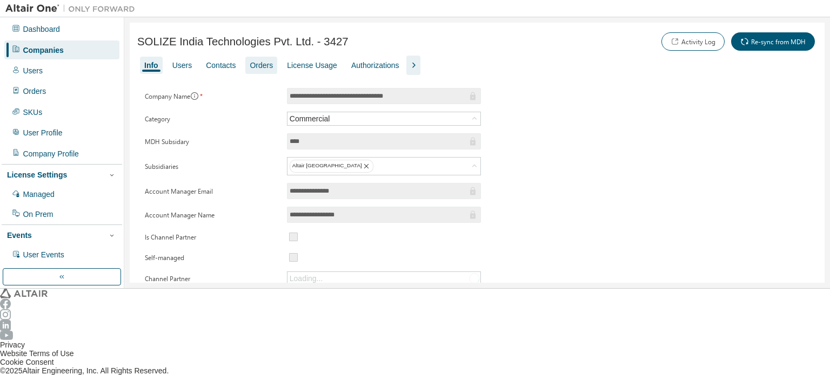
click at [250, 64] on div "Orders" at bounding box center [261, 65] width 23 height 9
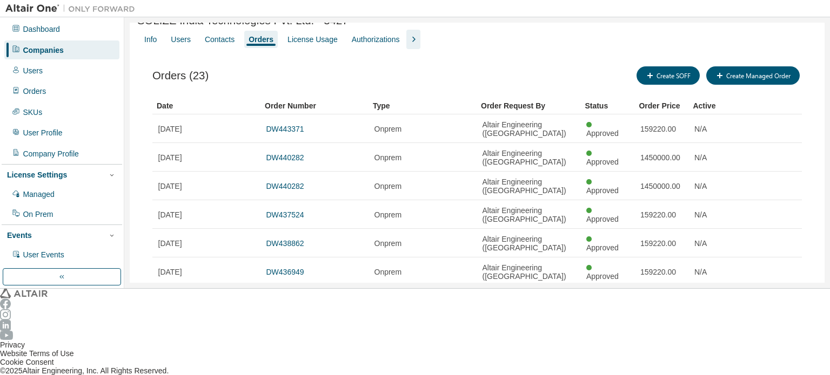
scroll to position [29, 0]
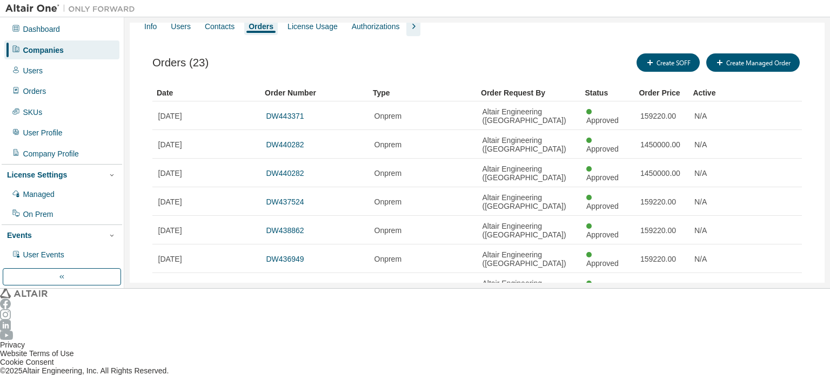
click at [655, 337] on div "30" at bounding box center [685, 337] width 86 height 13
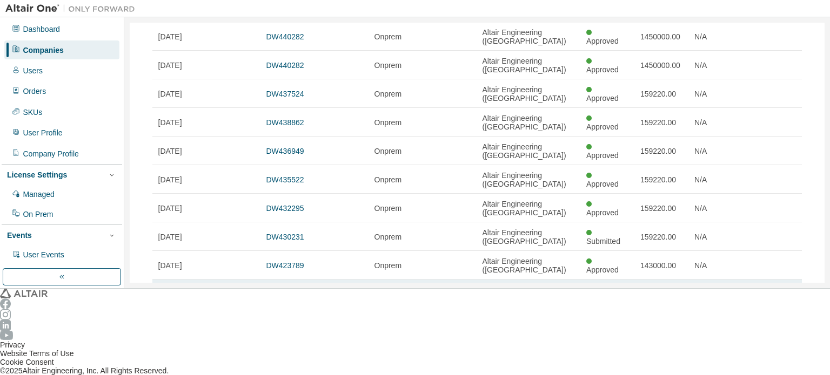
type button "30"
click at [73, 52] on div "Companies" at bounding box center [61, 50] width 115 height 18
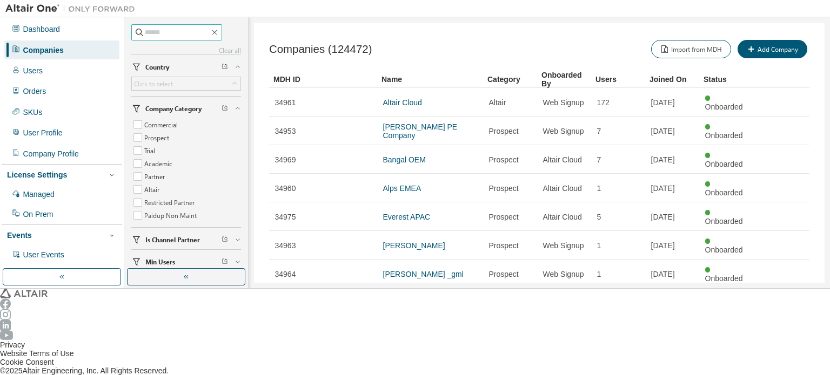
click at [165, 35] on input "text" at bounding box center [177, 32] width 65 height 11
type input "**********"
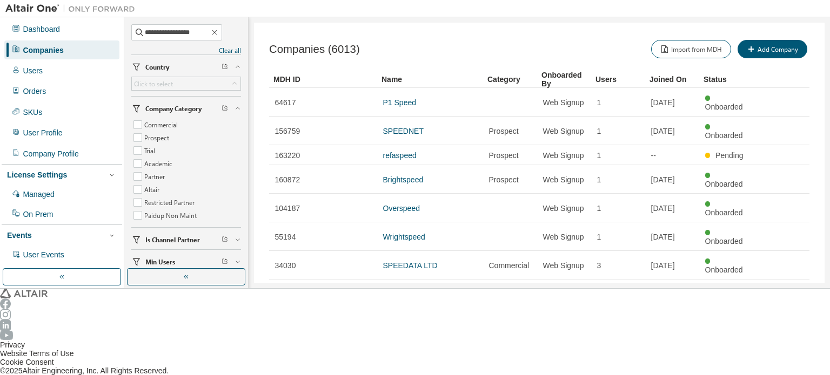
click at [785, 373] on icon "button" at bounding box center [780, 379] width 13 height 13
type input "*"
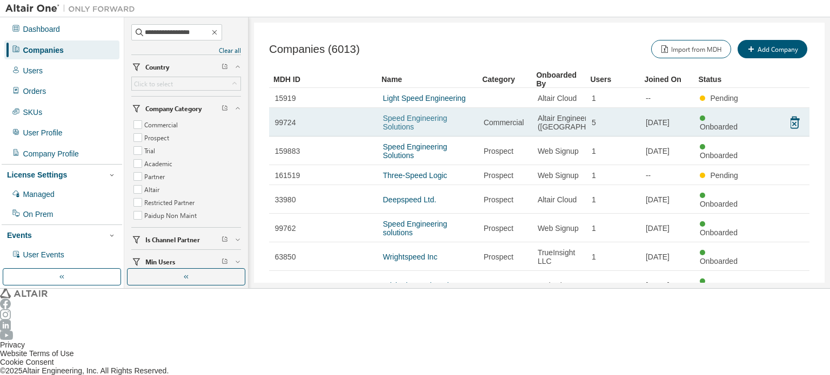
click at [447, 123] on link "Speed Engineering Solutions" at bounding box center [415, 122] width 64 height 17
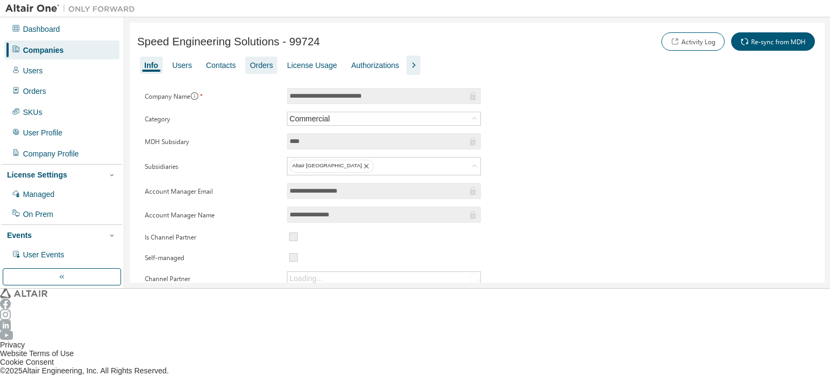
click at [257, 66] on div "Orders" at bounding box center [261, 65] width 23 height 9
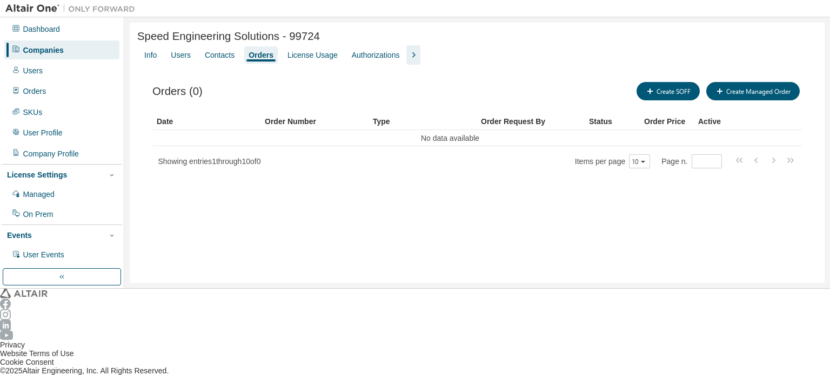
click at [63, 52] on div "Companies" at bounding box center [61, 50] width 115 height 18
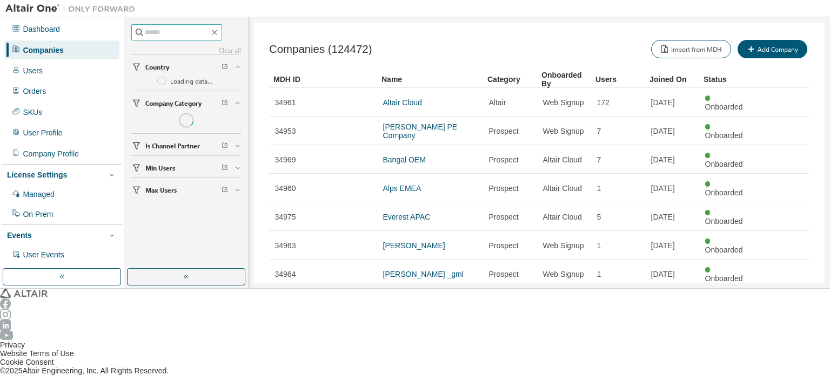
click at [174, 24] on span at bounding box center [176, 32] width 91 height 16
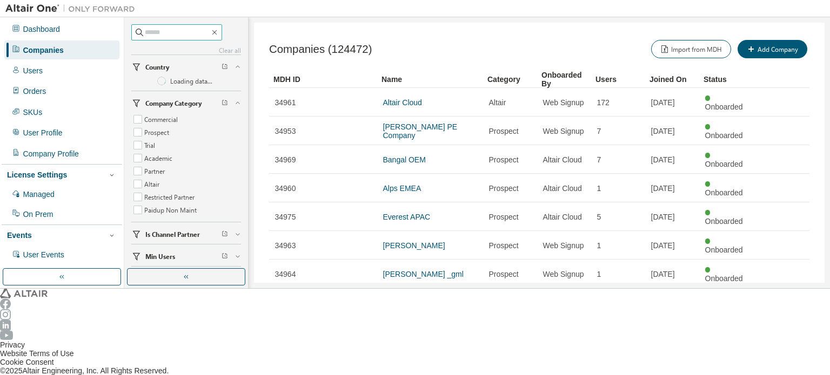
click at [174, 34] on input "text" at bounding box center [177, 32] width 65 height 11
type input "*******"
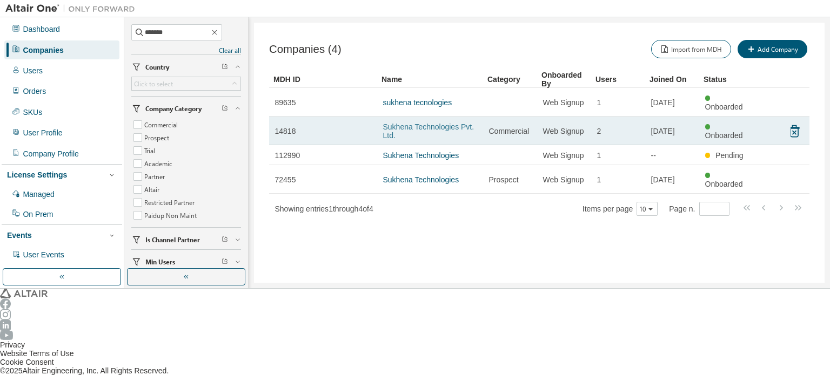
click at [454, 123] on link "Sukhena Technologies Pvt. Ltd." at bounding box center [428, 131] width 91 height 17
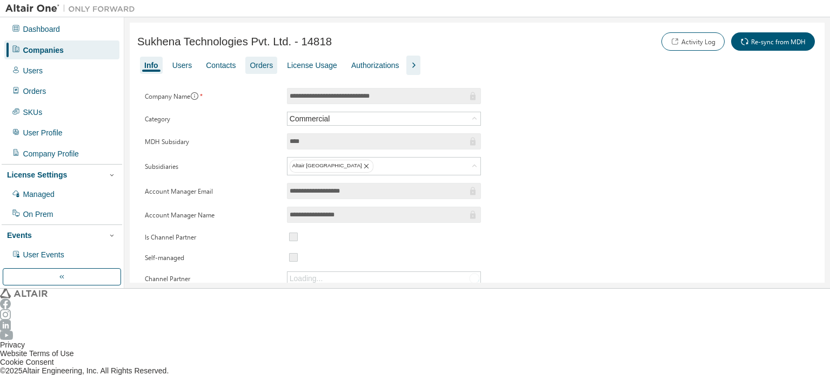
click at [257, 70] on div "Orders" at bounding box center [261, 65] width 32 height 17
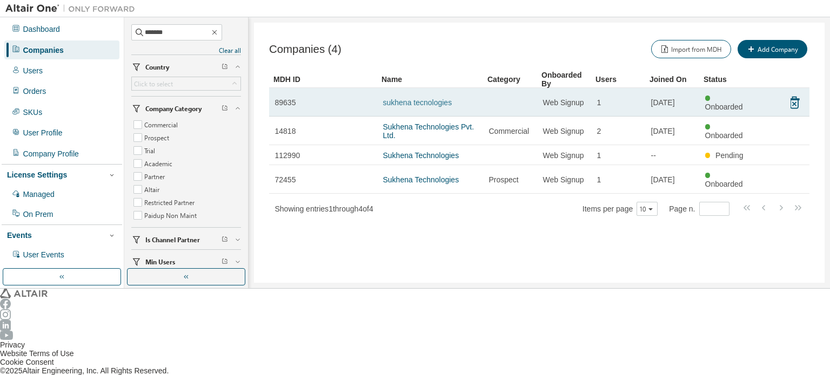
click at [440, 98] on link "sukhena tecnologies" at bounding box center [417, 102] width 69 height 9
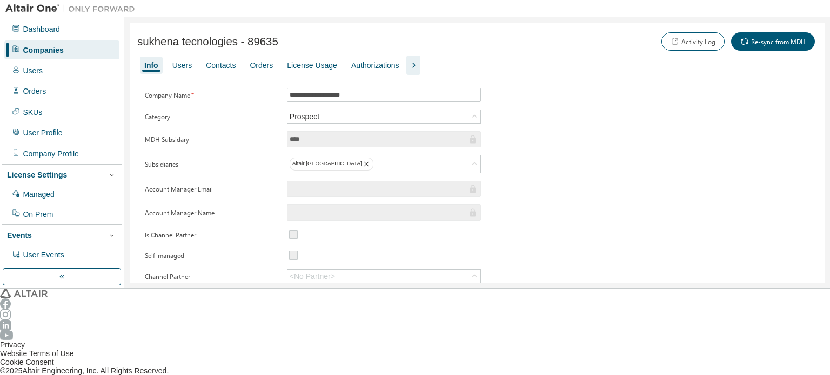
click at [78, 49] on div "Companies" at bounding box center [61, 50] width 115 height 18
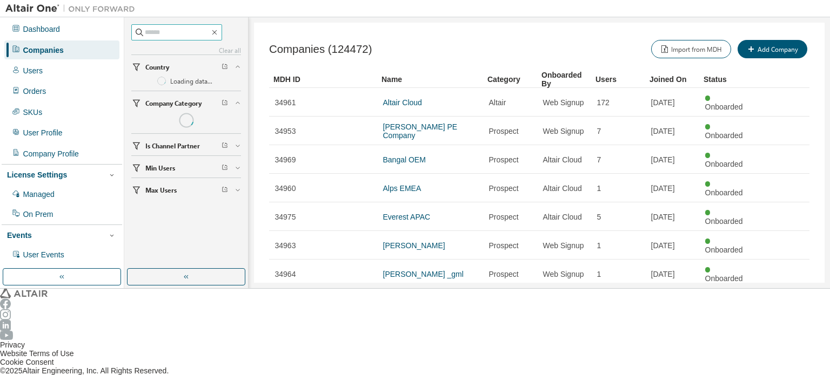
click at [205, 32] on input "text" at bounding box center [177, 32] width 65 height 11
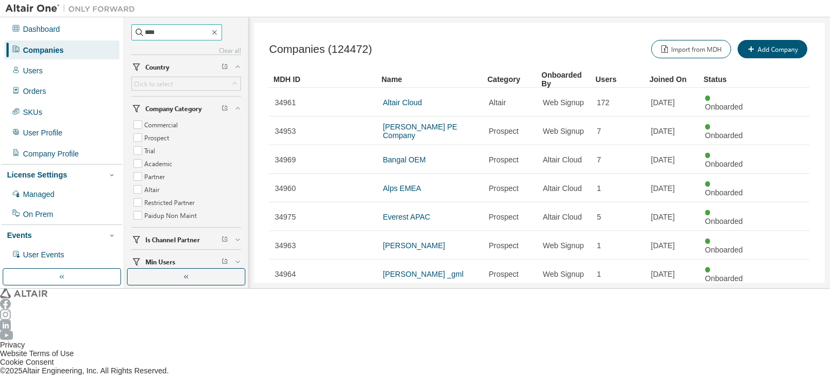
type input "****"
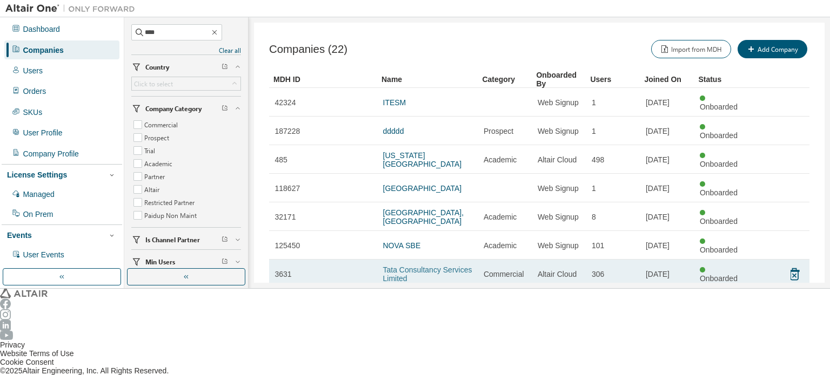
click at [434, 266] on link "Tata Consultancy Services Limited" at bounding box center [427, 274] width 89 height 17
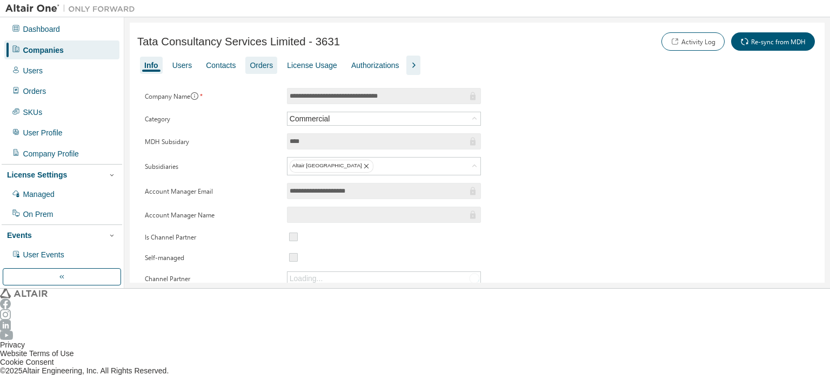
click at [253, 66] on div "Orders" at bounding box center [261, 65] width 23 height 9
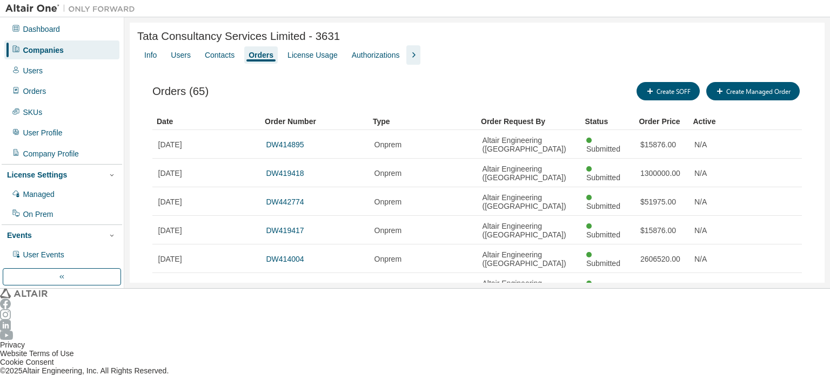
click at [636, 281] on div "30" at bounding box center [652, 285] width 86 height 13
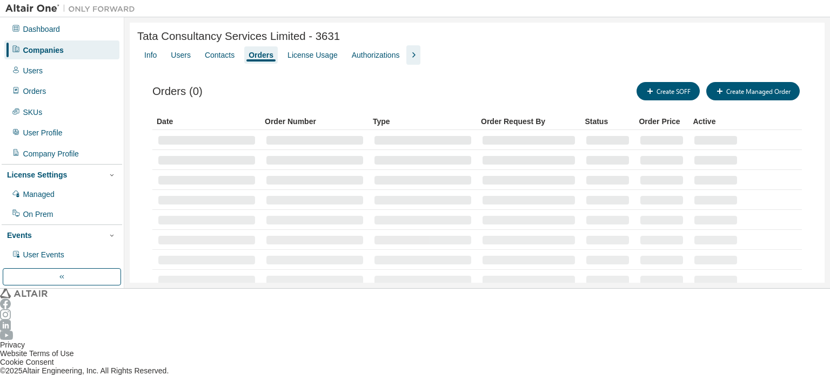
type button "30"
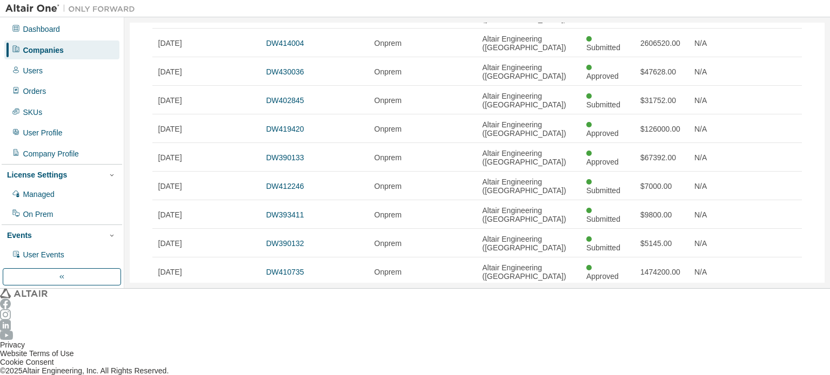
scroll to position [162, 0]
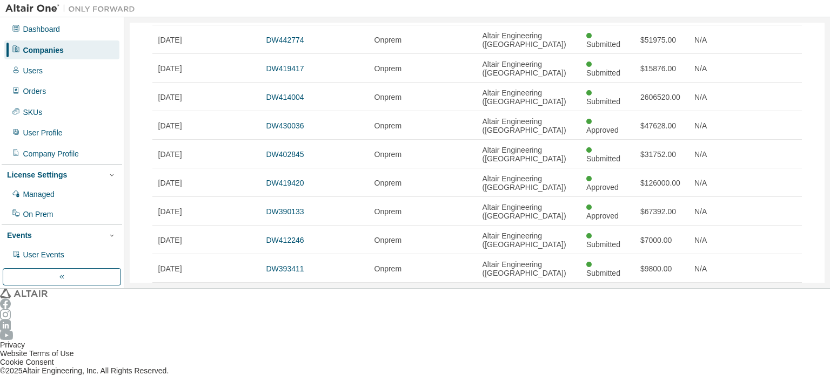
click at [84, 50] on div "Companies" at bounding box center [61, 50] width 115 height 18
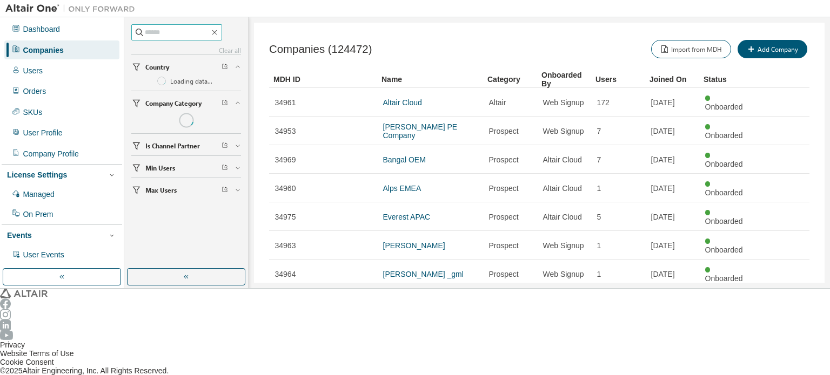
click at [160, 34] on input "text" at bounding box center [177, 32] width 65 height 11
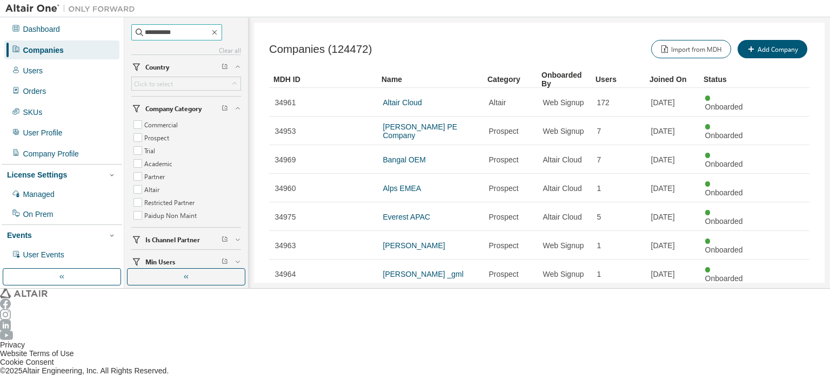
type input "**********"
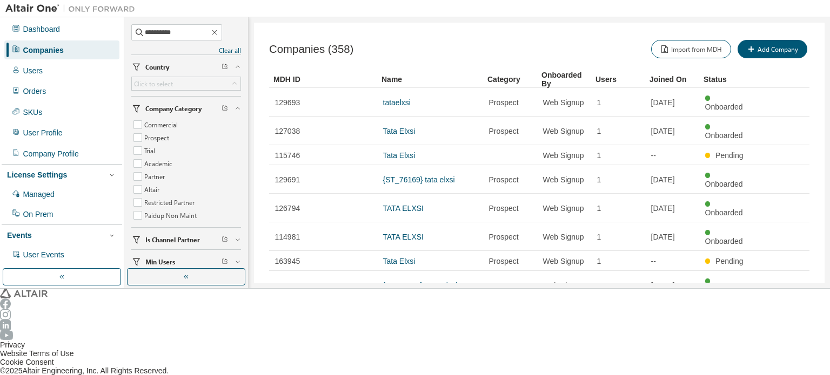
click at [784, 365] on icon "button" at bounding box center [780, 371] width 13 height 13
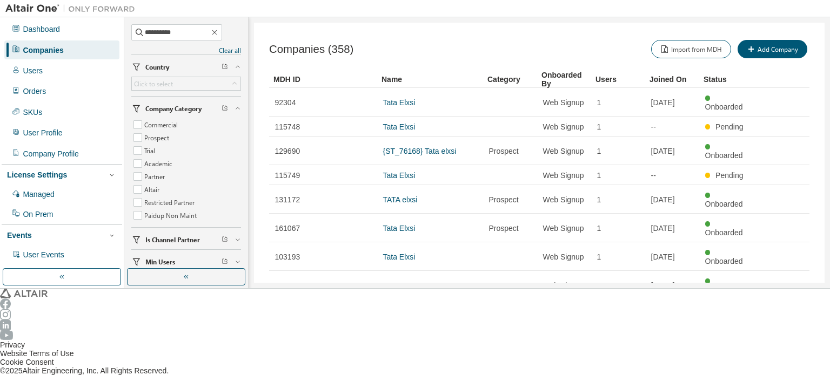
click at [784, 365] on icon "button" at bounding box center [780, 371] width 13 height 13
type input "*"
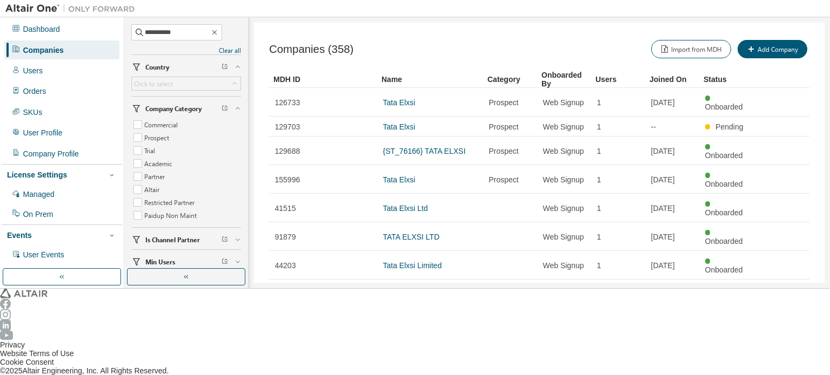
click at [396, 310] on link "Tata Elxsi Limited" at bounding box center [412, 314] width 59 height 9
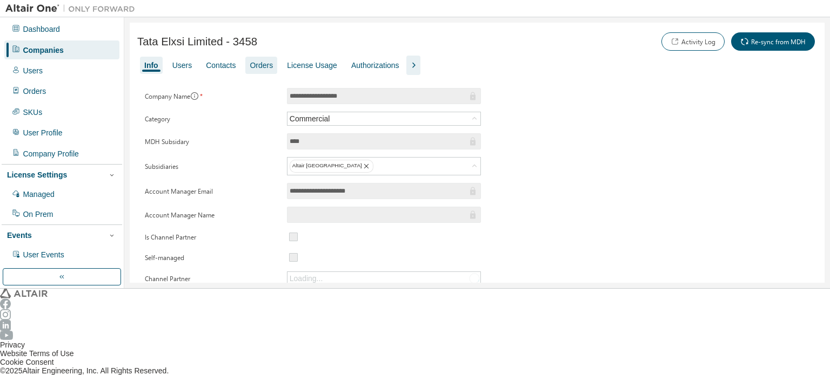
click at [249, 58] on div "Orders" at bounding box center [261, 65] width 32 height 17
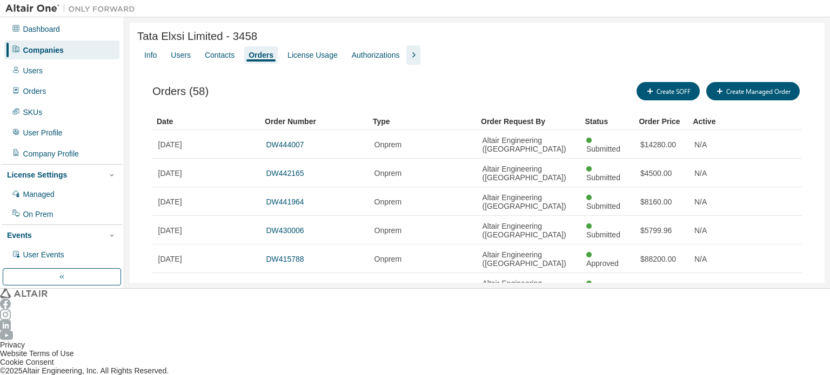
click at [633, 290] on div "30" at bounding box center [652, 285] width 86 height 13
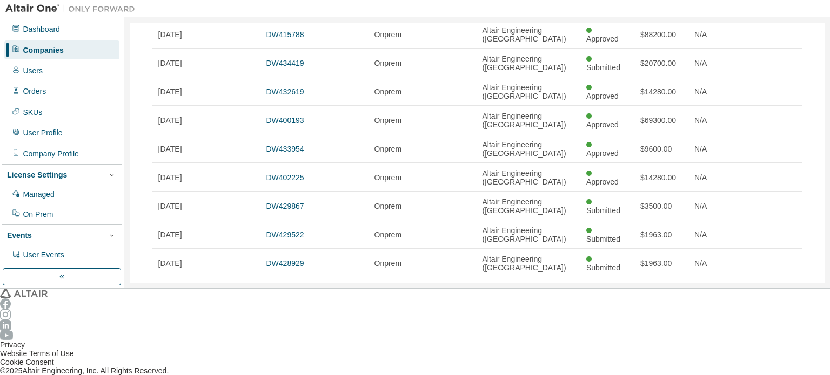
scroll to position [270, 0]
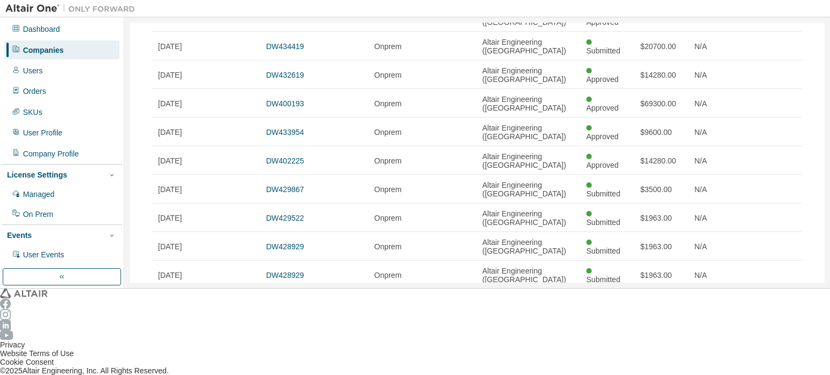
type button "30"
click at [80, 50] on div "Companies" at bounding box center [61, 50] width 115 height 18
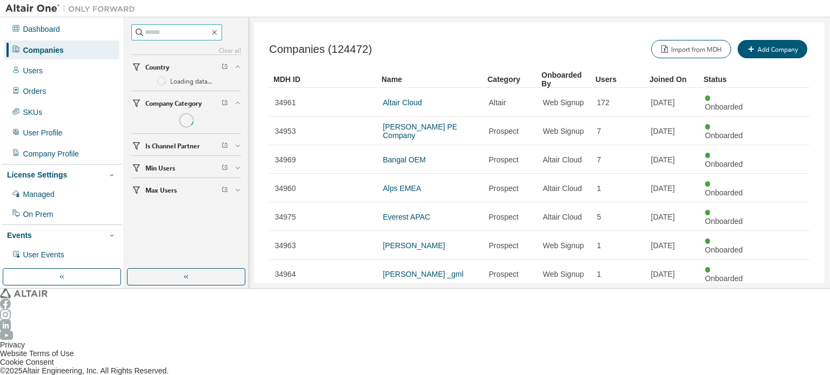
click at [162, 32] on input "text" at bounding box center [177, 32] width 65 height 11
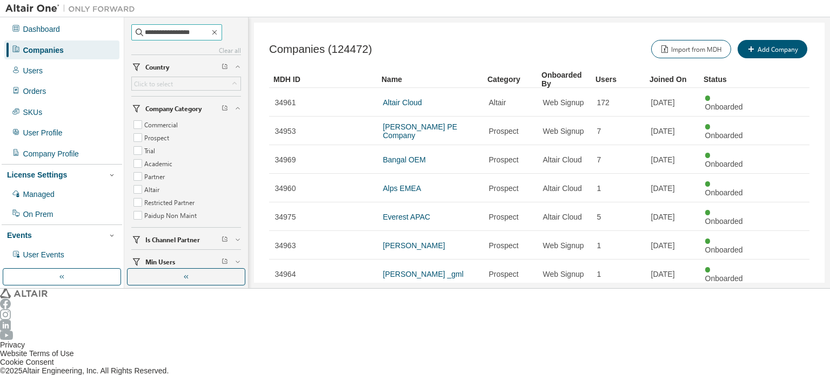
type input "**********"
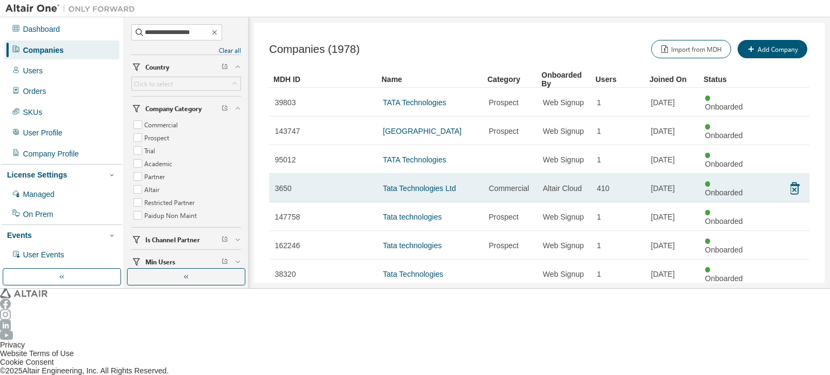
click at [442, 174] on td "Tata Technologies Ltd" at bounding box center [430, 188] width 106 height 29
click at [441, 184] on link "Tata Technologies Ltd" at bounding box center [419, 188] width 73 height 9
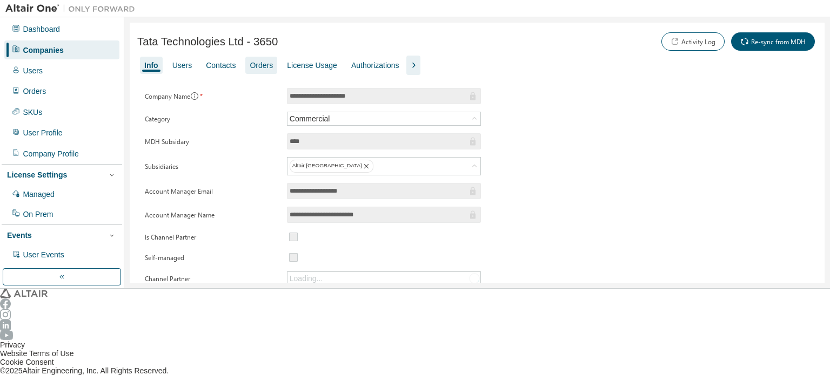
click at [259, 63] on div "Orders" at bounding box center [261, 65] width 23 height 9
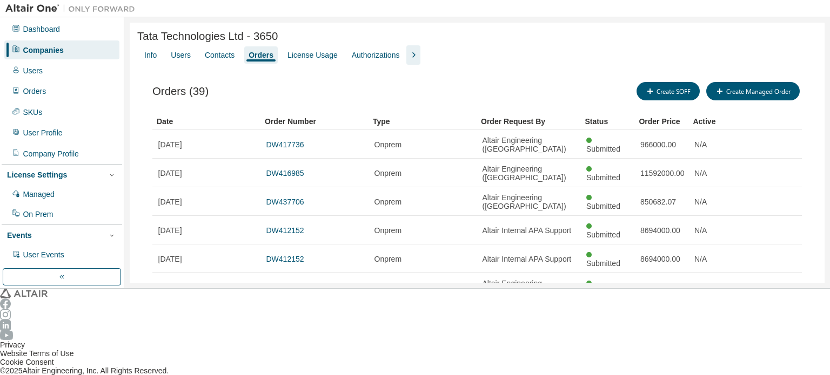
click at [80, 46] on div "Companies" at bounding box center [61, 50] width 115 height 18
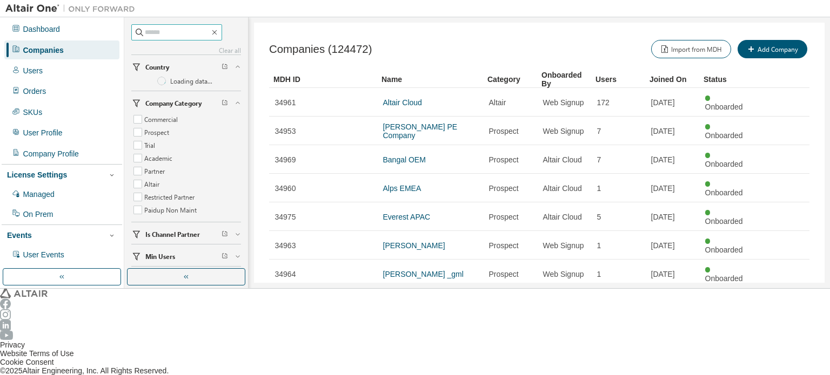
click at [157, 32] on input "text" at bounding box center [177, 32] width 65 height 11
type input "****"
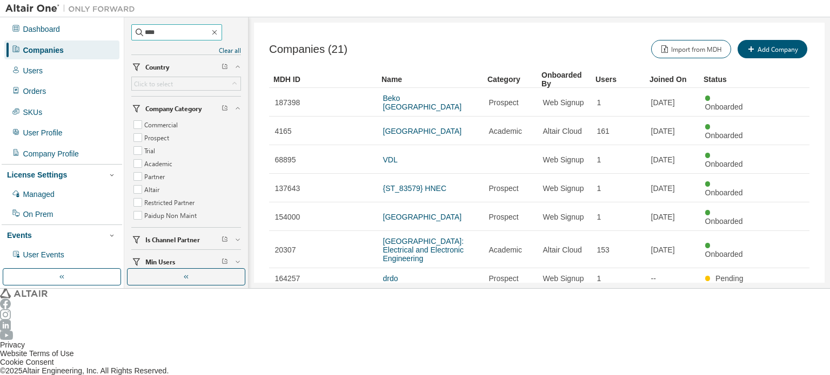
click at [194, 32] on input "****" at bounding box center [177, 32] width 65 height 11
type input "*"
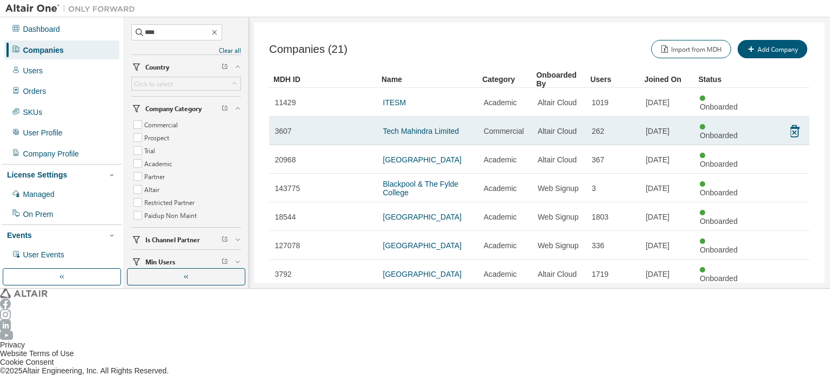
click at [435, 117] on td "Tech Mahindra Limited" at bounding box center [427, 131] width 100 height 29
click at [435, 127] on link "Tech Mahindra Limited" at bounding box center [421, 131] width 76 height 9
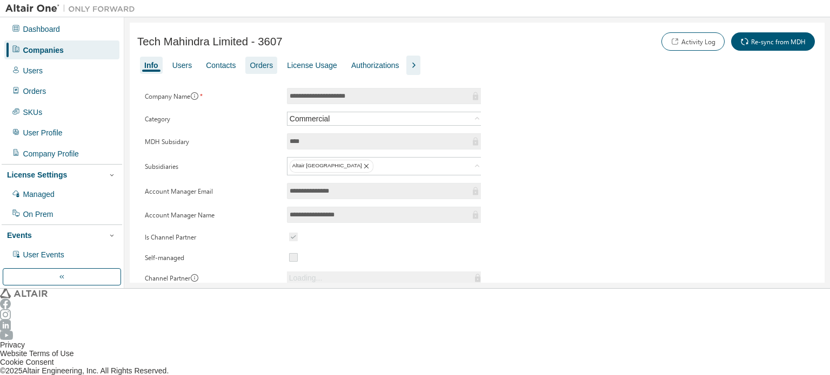
click at [255, 58] on div "Orders" at bounding box center [261, 65] width 32 height 17
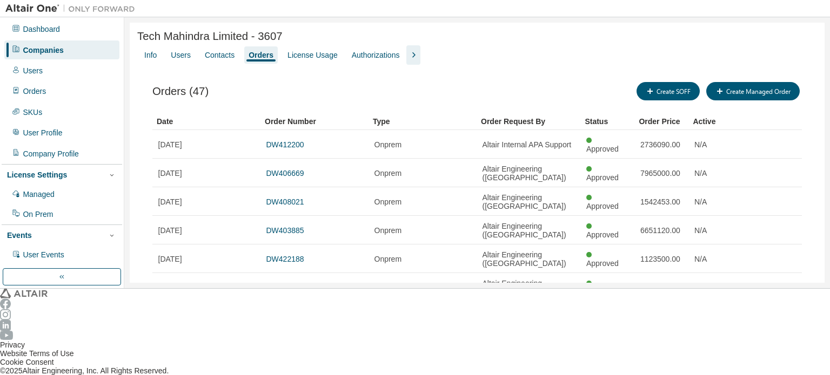
click at [89, 50] on div "Companies" at bounding box center [61, 50] width 115 height 18
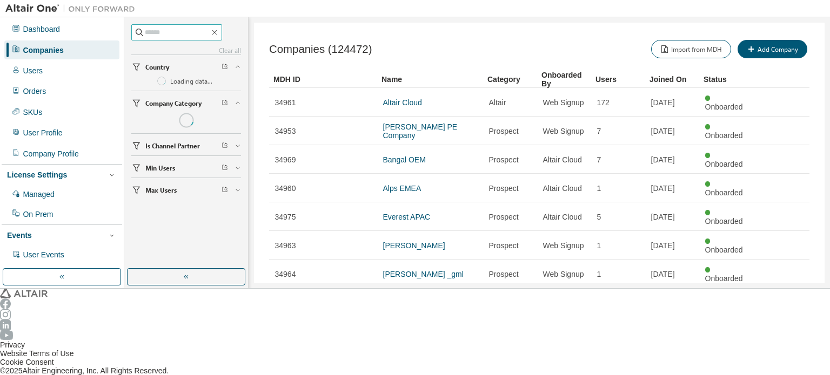
click at [186, 34] on input "text" at bounding box center [177, 32] width 65 height 11
paste input "**********"
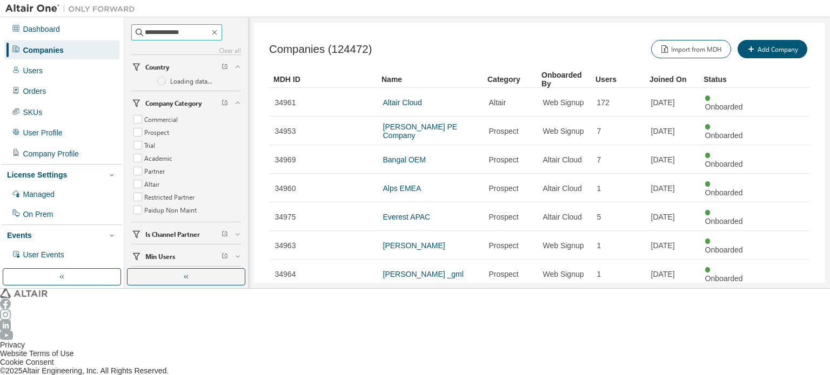
type input "**********"
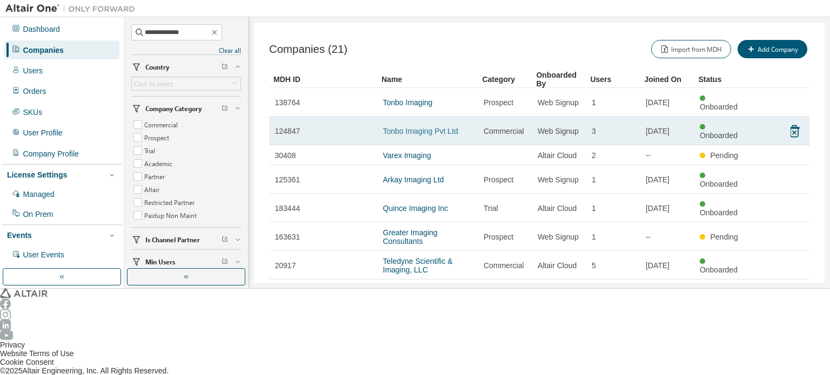
click at [426, 127] on link "Tonbo Imaging Pvt Ltd" at bounding box center [420, 131] width 75 height 9
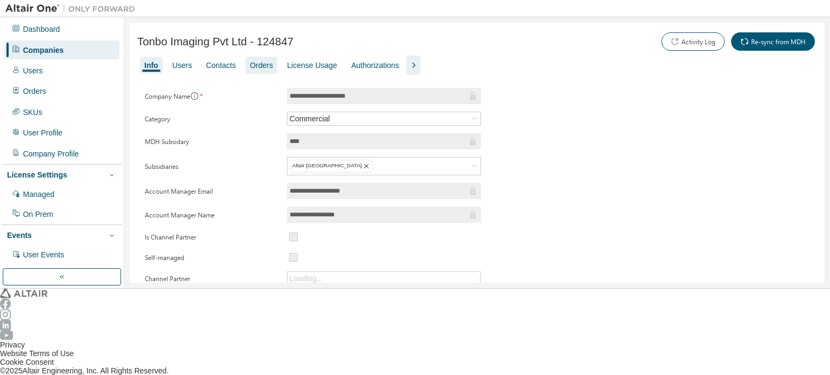
click at [250, 64] on div "Orders" at bounding box center [261, 65] width 23 height 9
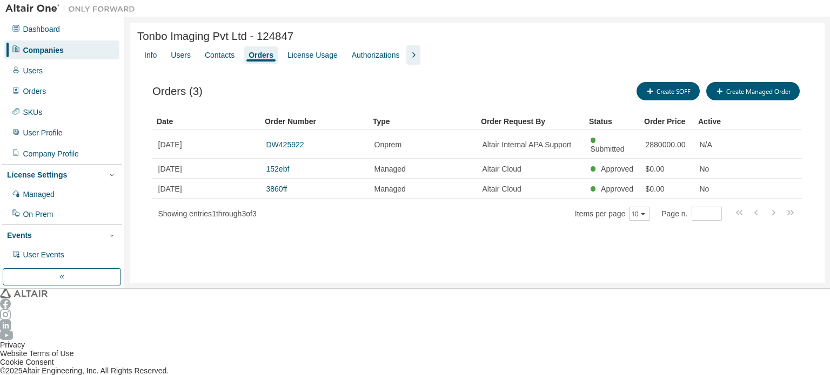
click at [59, 58] on div "Dashboard Companies Users Orders SKUs User Profile Company Profile License Sett…" at bounding box center [62, 182] width 120 height 327
click at [56, 50] on div "Companies" at bounding box center [43, 50] width 41 height 9
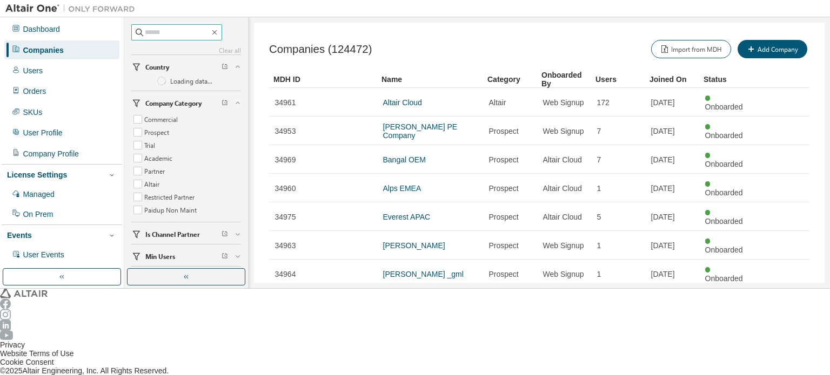
click at [179, 32] on input "text" at bounding box center [177, 32] width 65 height 11
type input "**********"
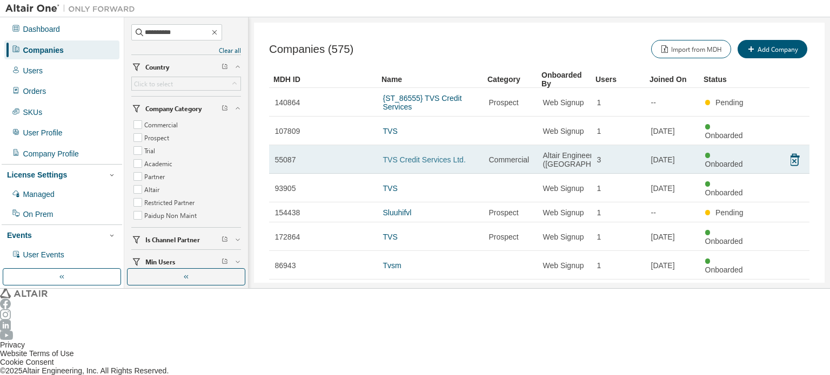
click at [404, 156] on link "TVS Credit Services Ltd." at bounding box center [424, 160] width 83 height 9
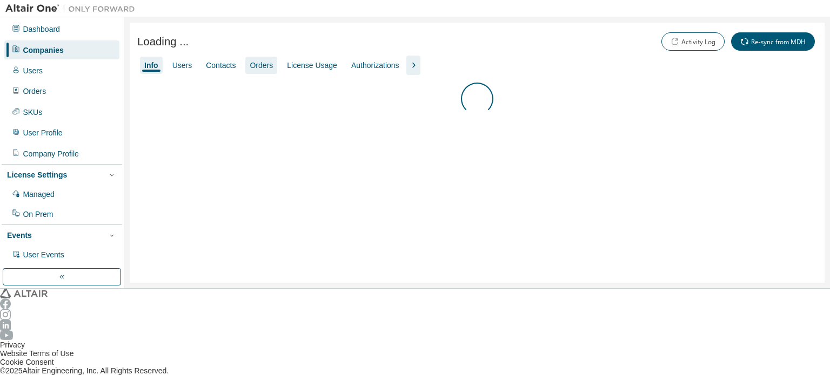
click at [261, 65] on div "Orders" at bounding box center [261, 65] width 23 height 9
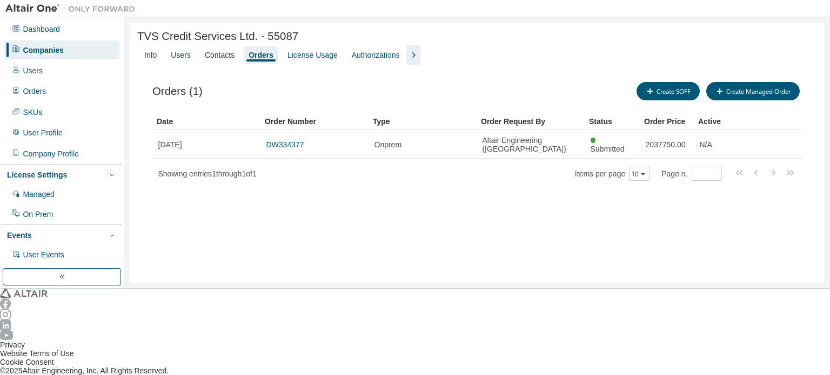
click at [56, 53] on div "Companies" at bounding box center [61, 50] width 115 height 18
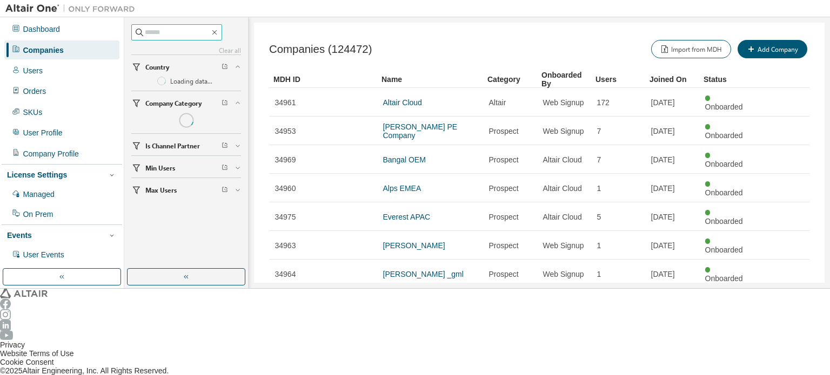
click at [166, 32] on input "text" at bounding box center [177, 32] width 65 height 11
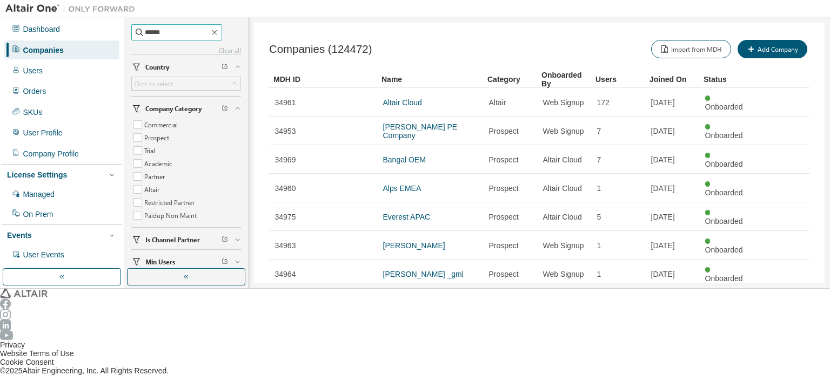
type input "******"
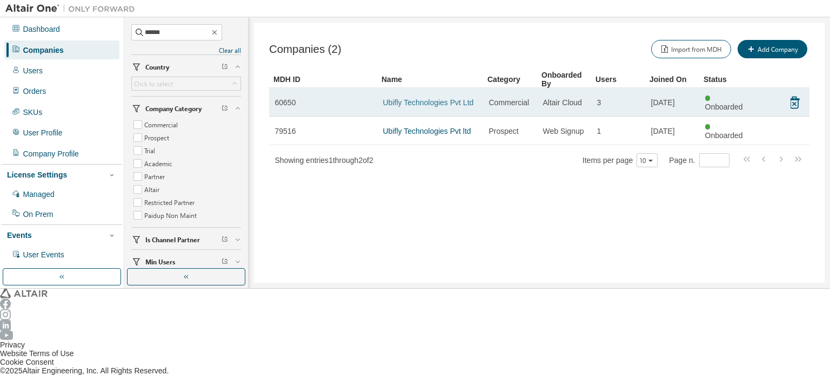
click at [446, 98] on link "Ubifly Technologies Pvt Ltd" at bounding box center [428, 102] width 91 height 9
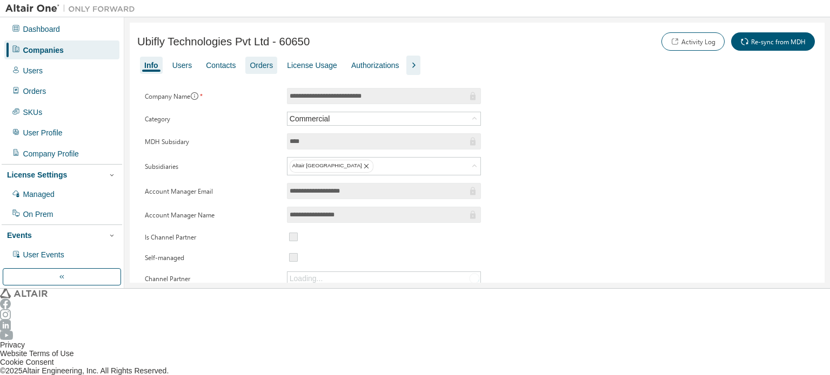
click at [259, 62] on div "Orders" at bounding box center [261, 65] width 23 height 9
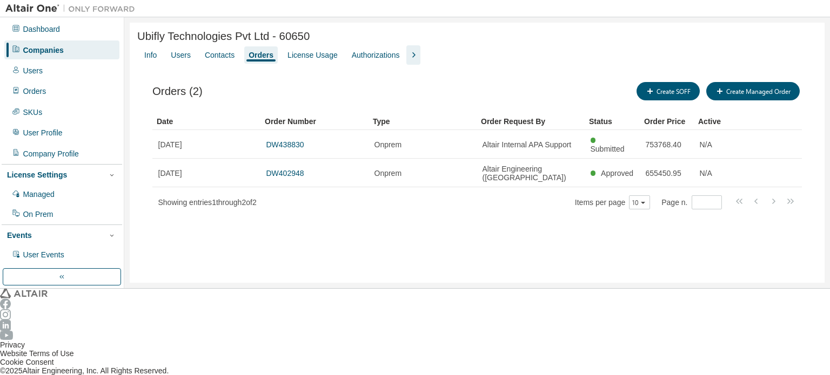
click at [51, 46] on div "Companies" at bounding box center [43, 50] width 41 height 9
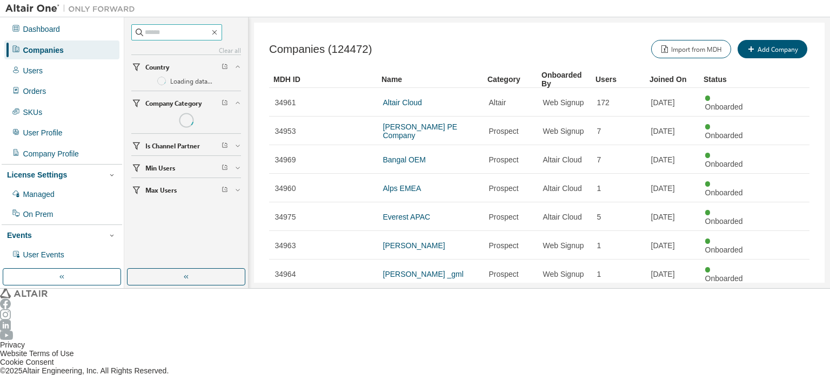
click at [160, 31] on input "text" at bounding box center [177, 32] width 65 height 11
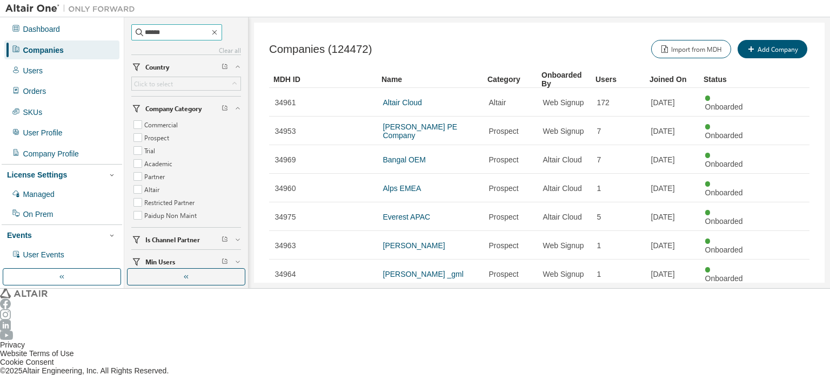
type input "******"
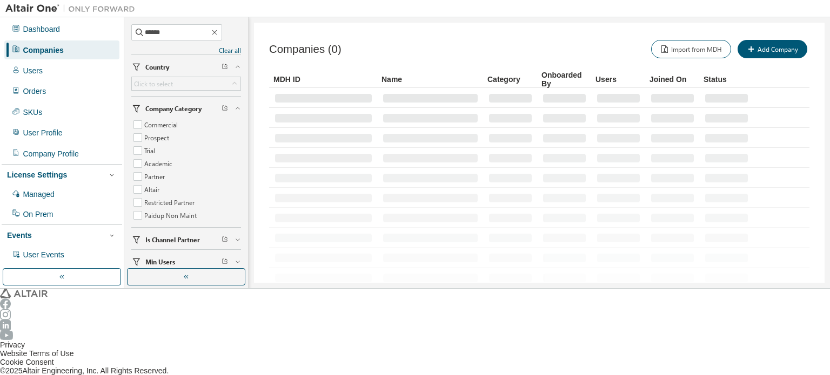
type input "*"
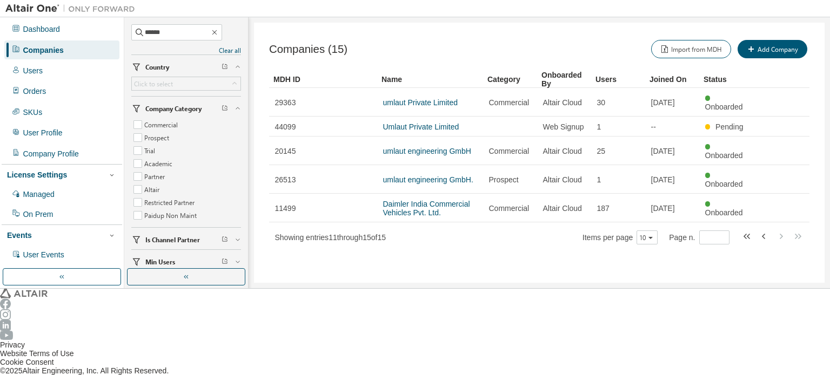
click at [385, 98] on link "umlaut Private Limited" at bounding box center [420, 102] width 75 height 9
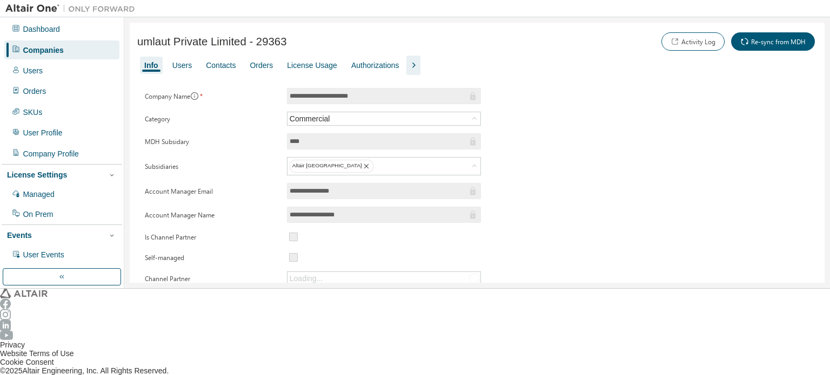
click at [253, 65] on div "Orders" at bounding box center [261, 65] width 23 height 9
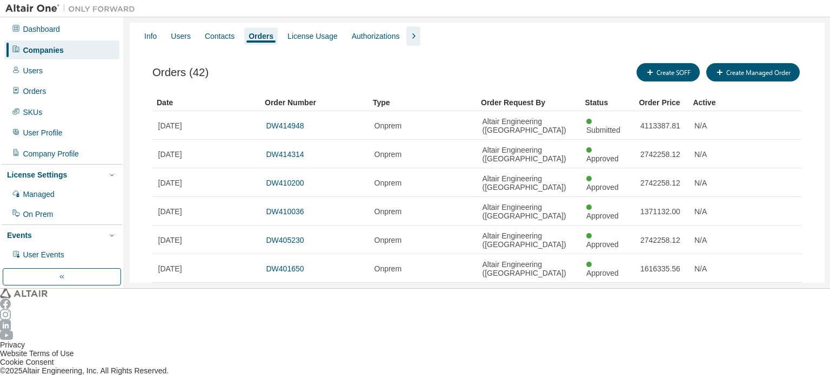
scroll to position [29, 0]
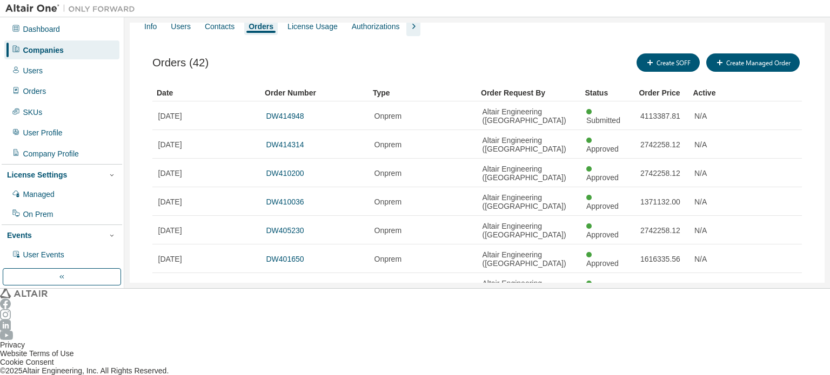
click at [656, 341] on div "30" at bounding box center [685, 337] width 86 height 13
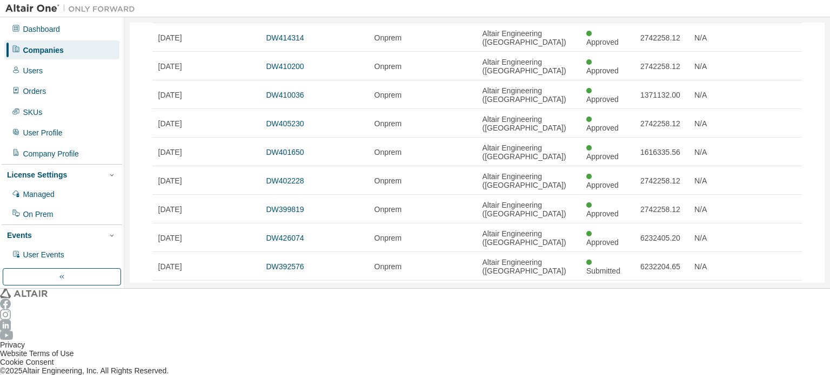
scroll to position [137, 0]
type button "30"
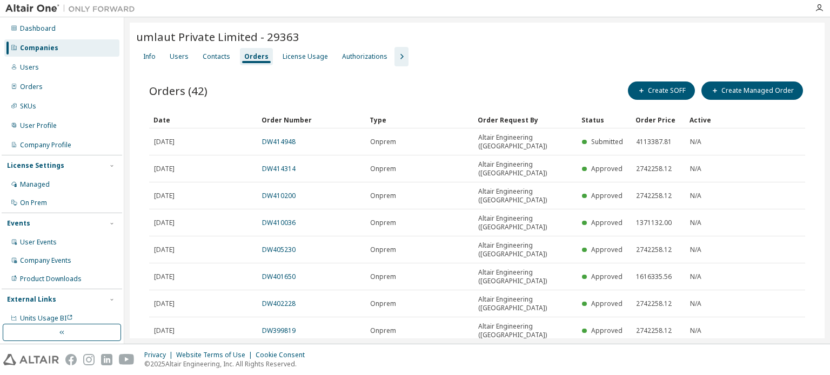
scroll to position [137, 0]
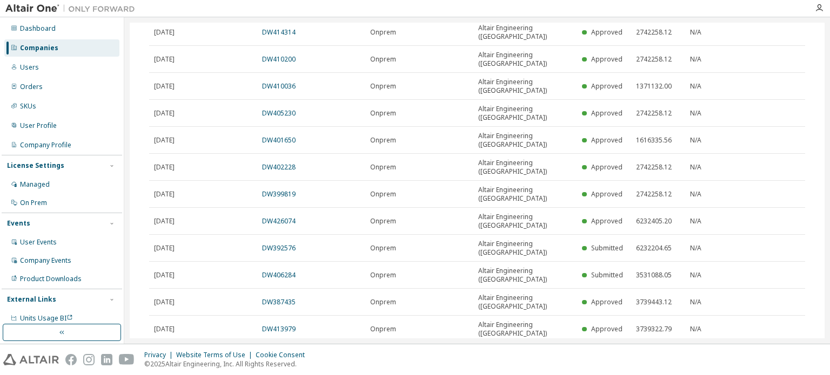
type button "30"
